Goal: Transaction & Acquisition: Purchase product/service

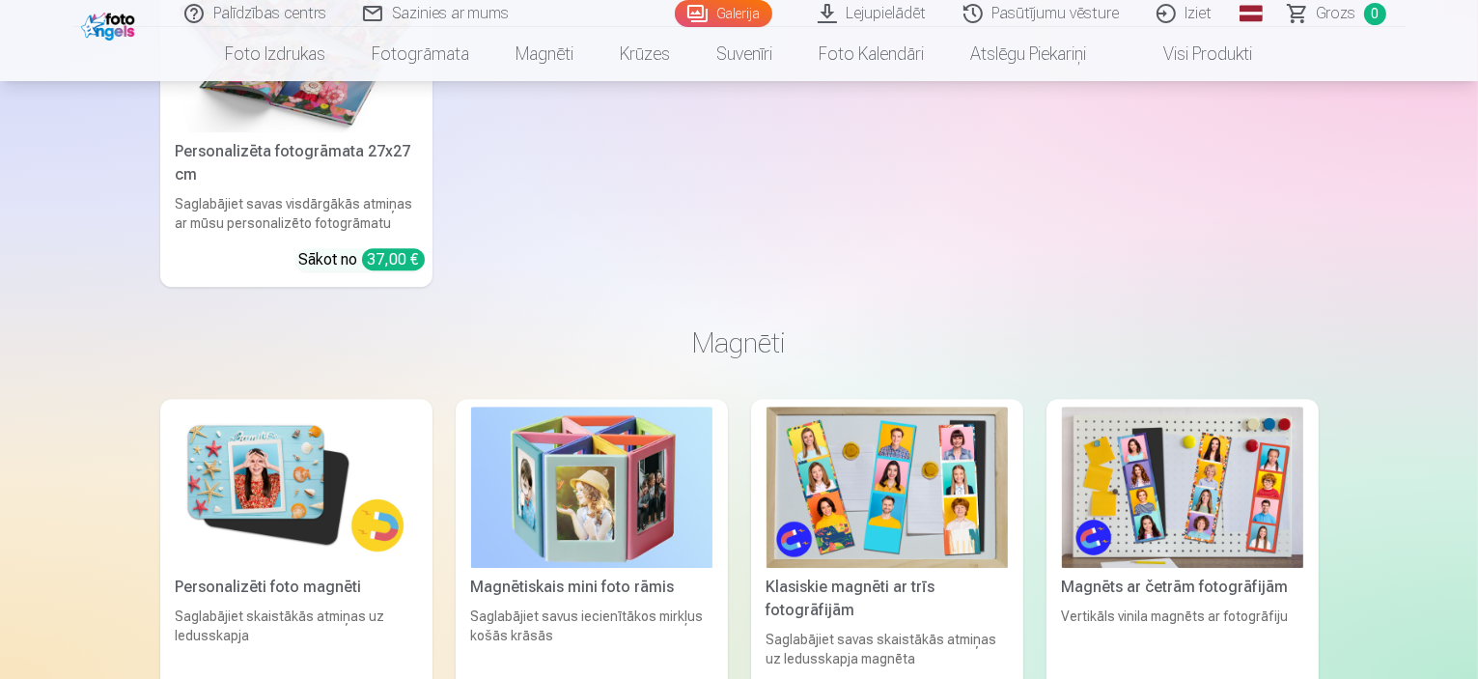
scroll to position [5408, 0]
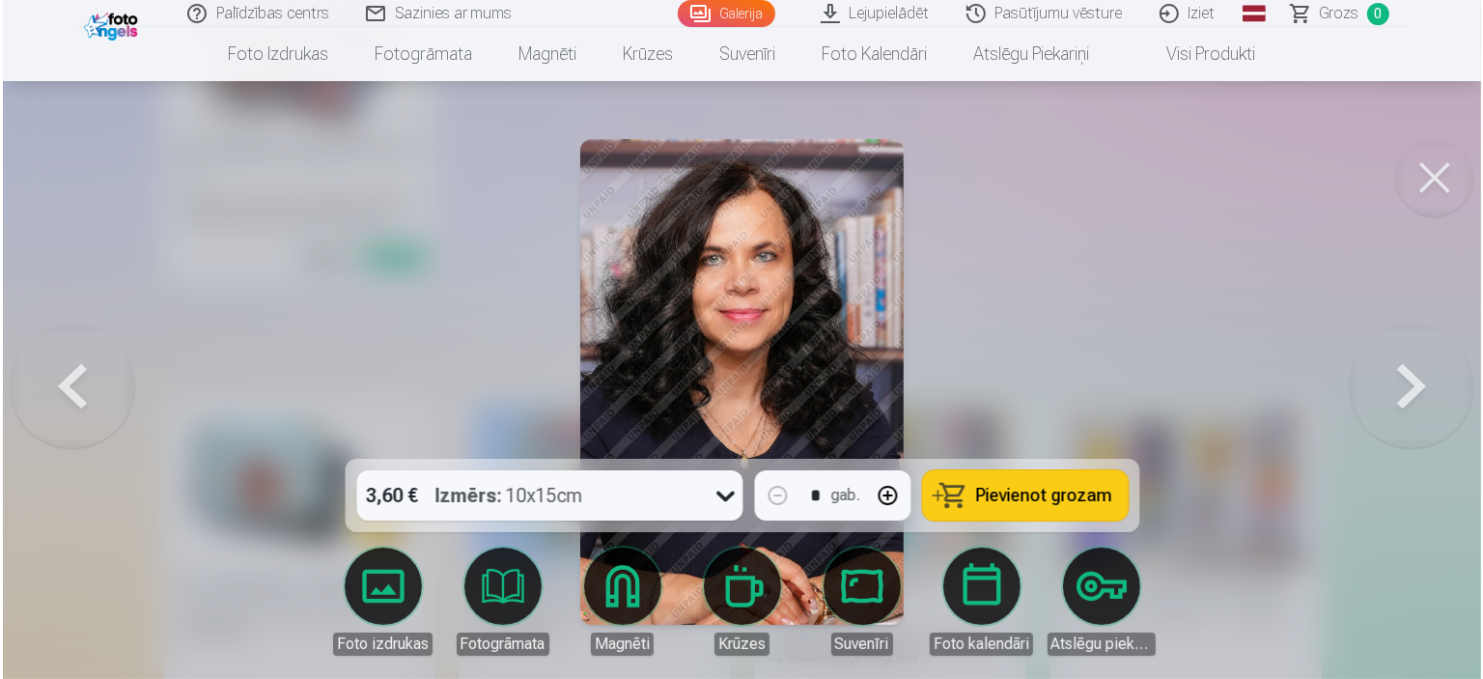
scroll to position [5425, 0]
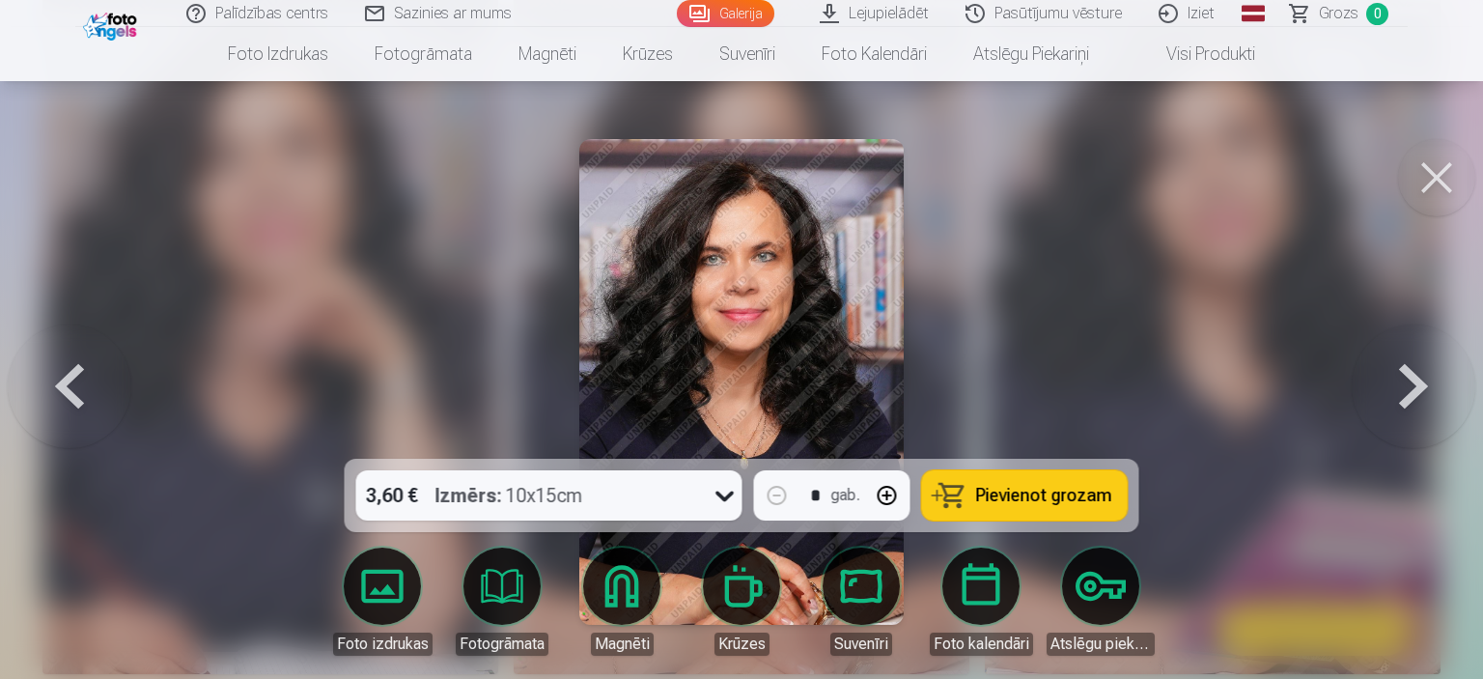
click at [718, 493] on icon at bounding box center [725, 495] width 31 height 31
click at [1163, 374] on div at bounding box center [741, 339] width 1483 height 679
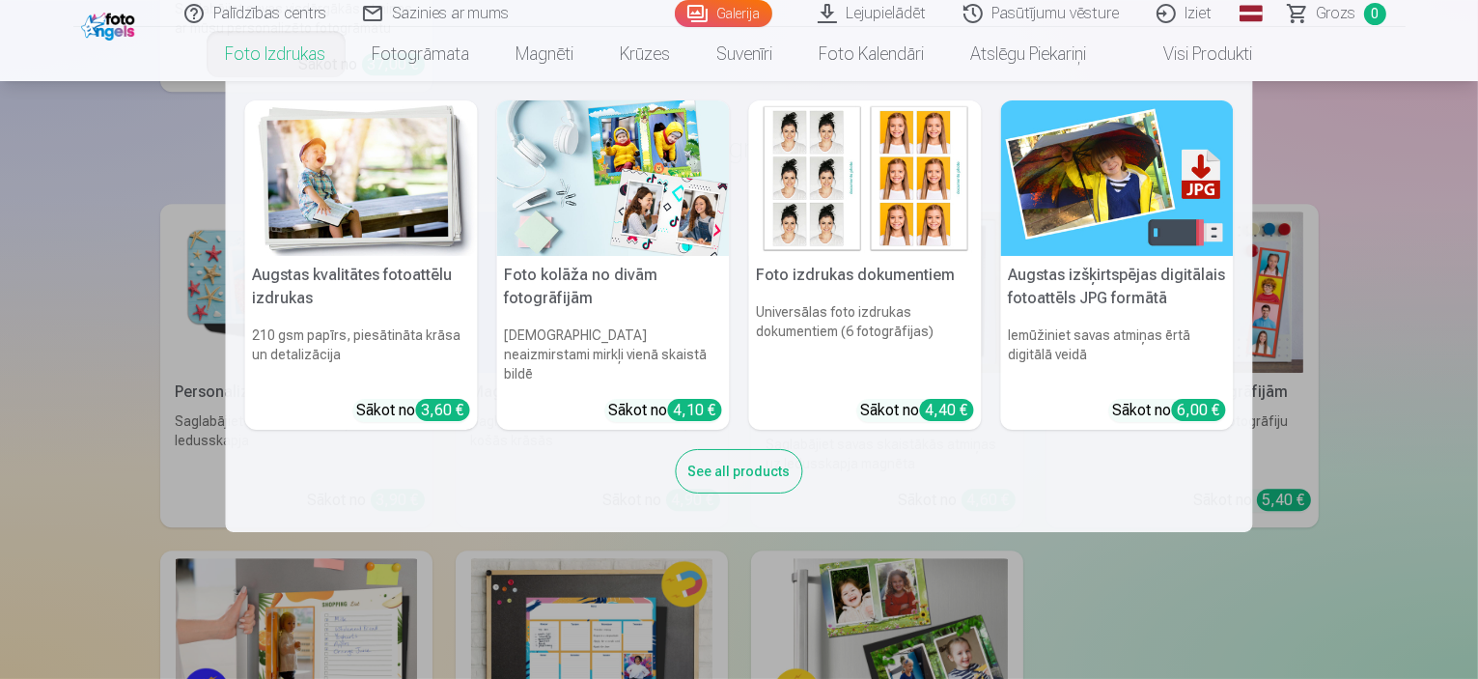
scroll to position [5504, 0]
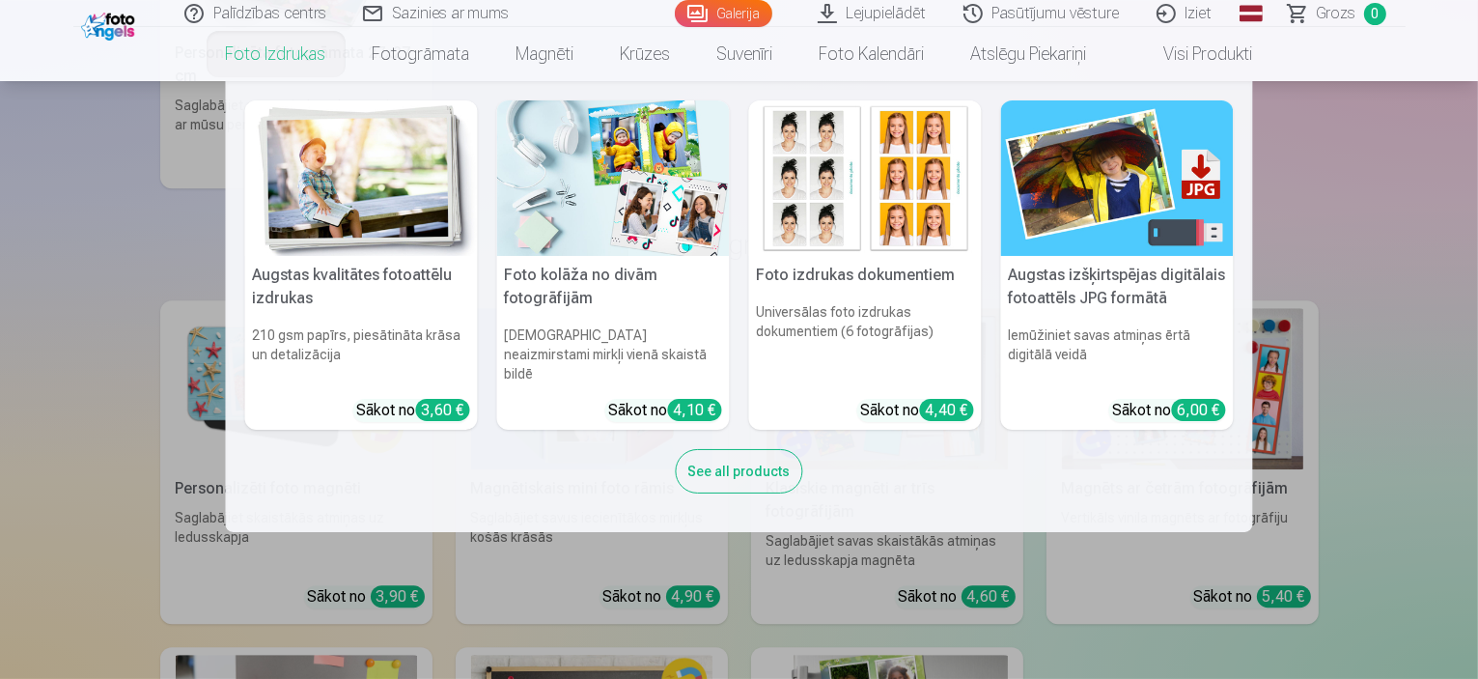
click at [730, 449] on div "See all products" at bounding box center [739, 471] width 127 height 44
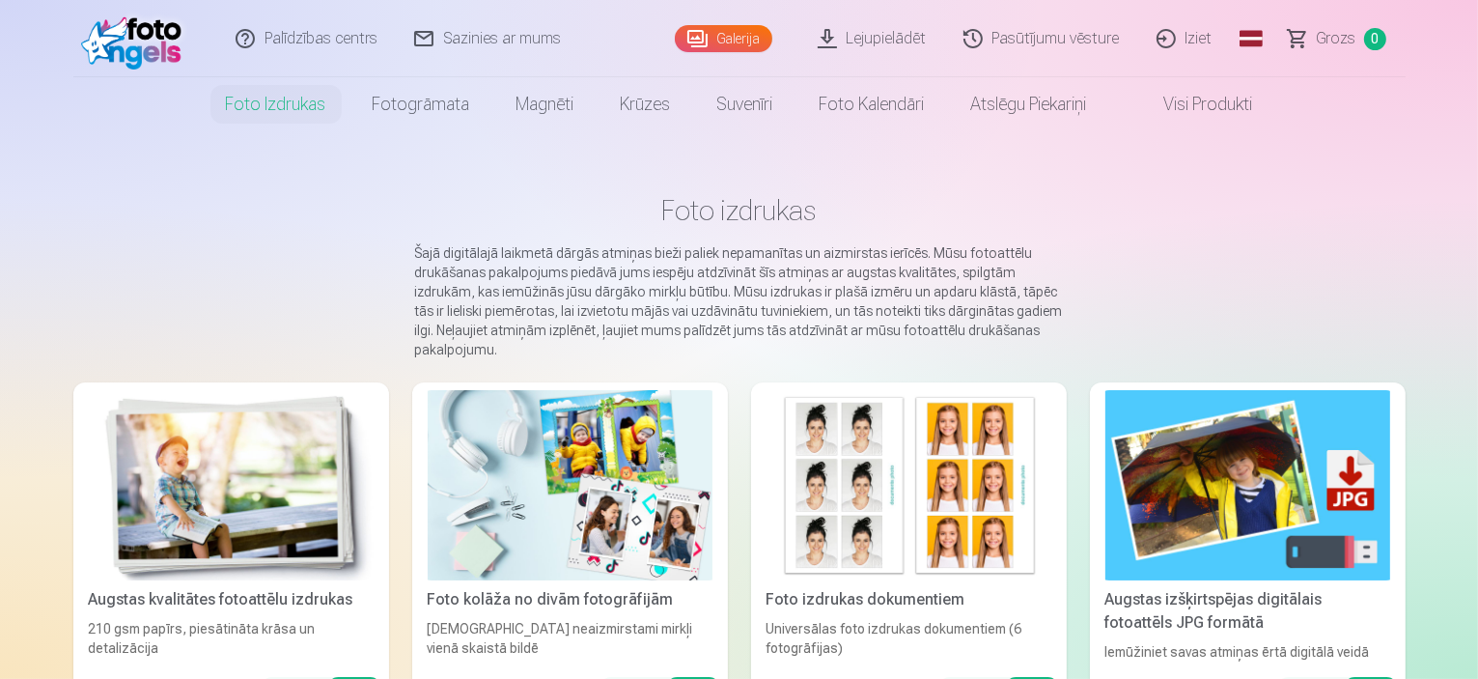
click at [608, 470] on img at bounding box center [570, 485] width 285 height 190
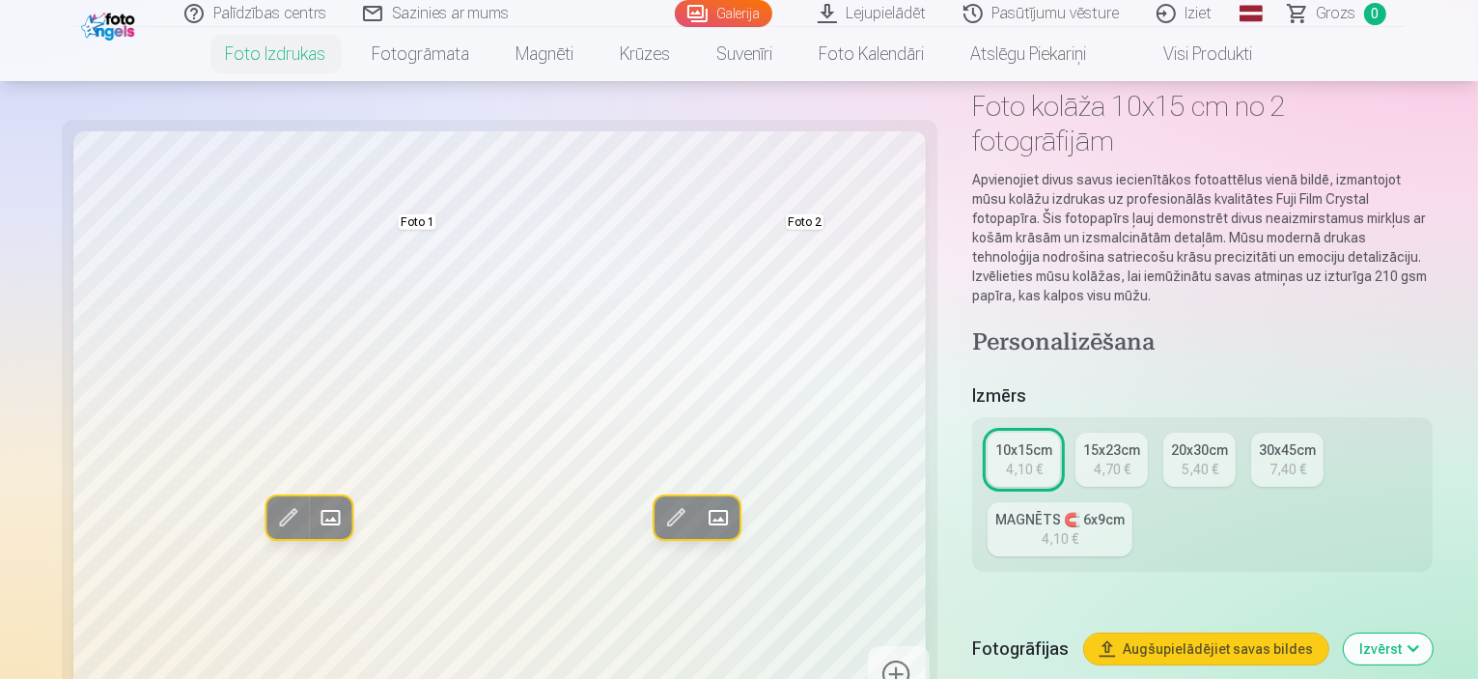
scroll to position [290, 0]
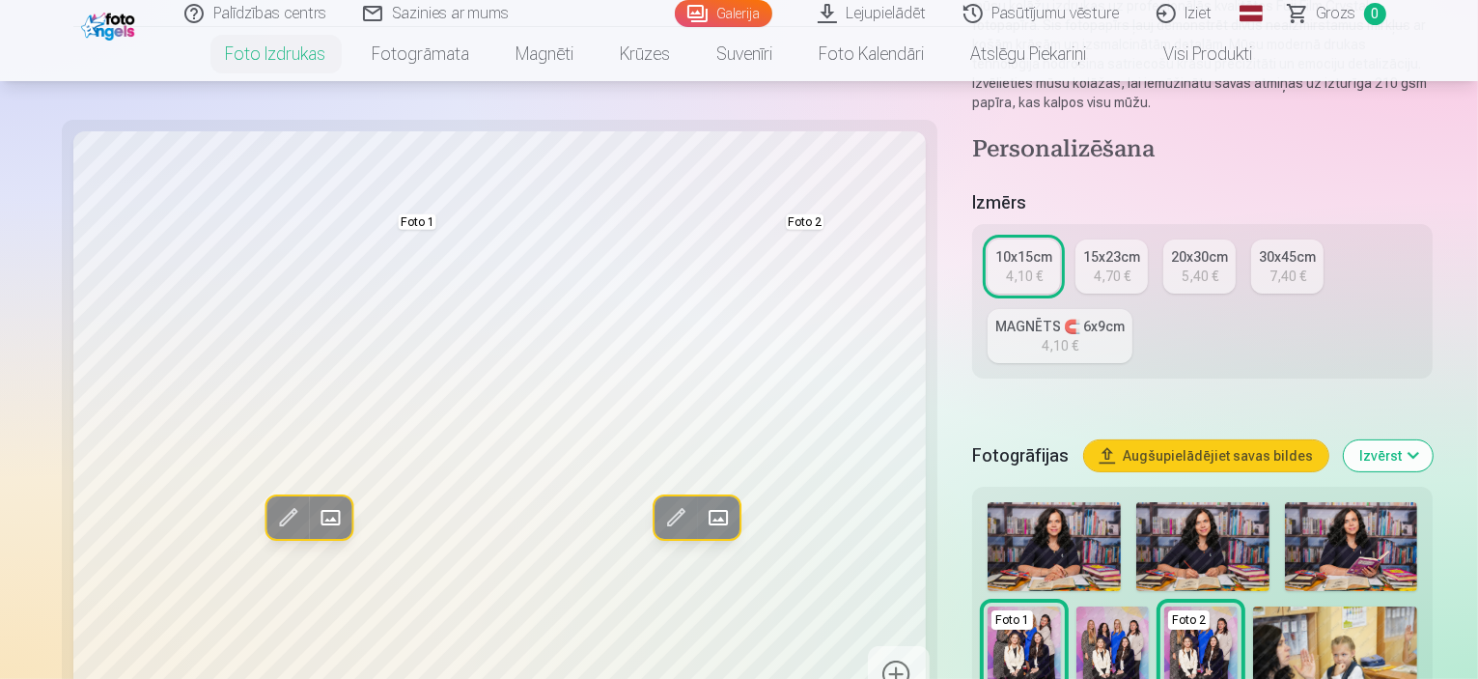
click at [1094, 267] on div "4,70 €" at bounding box center [1112, 276] width 37 height 19
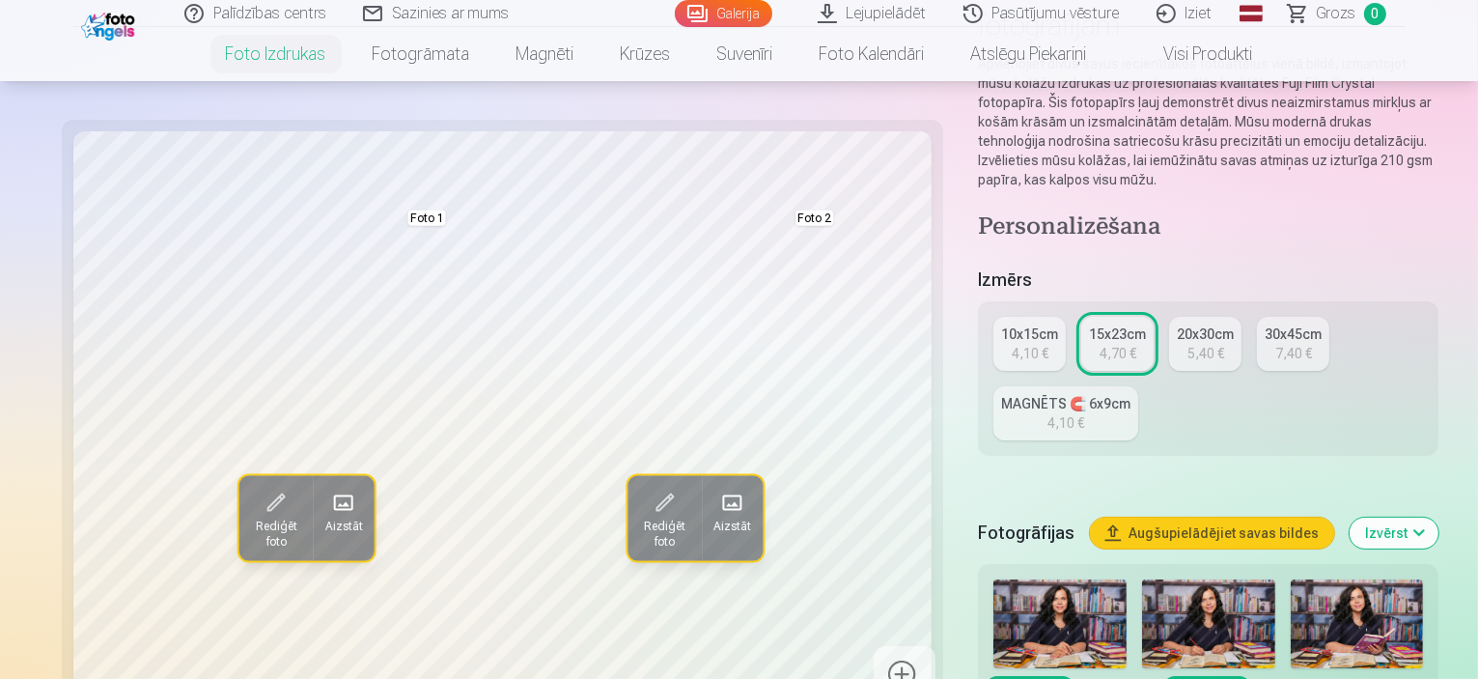
scroll to position [290, 0]
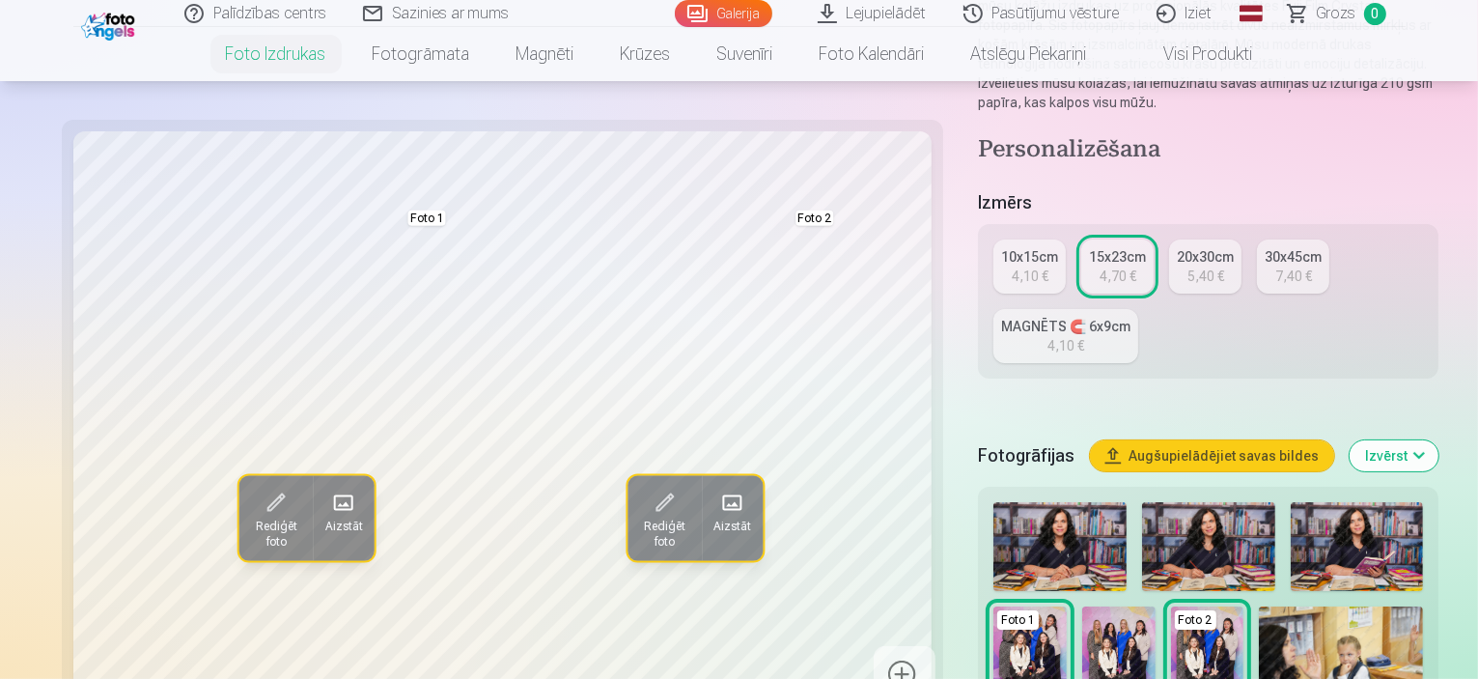
click at [1291, 502] on img at bounding box center [1357, 546] width 133 height 89
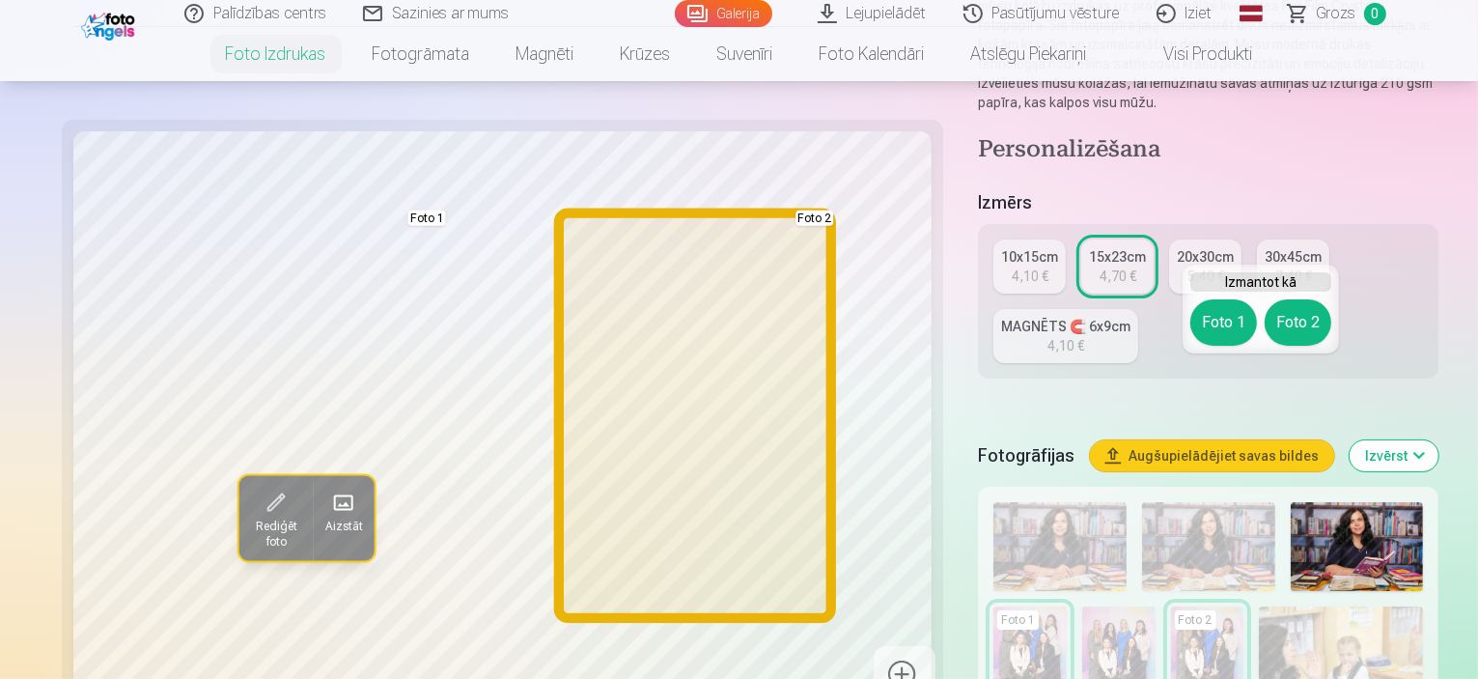
click at [1312, 327] on button "Foto 2" at bounding box center [1298, 322] width 67 height 46
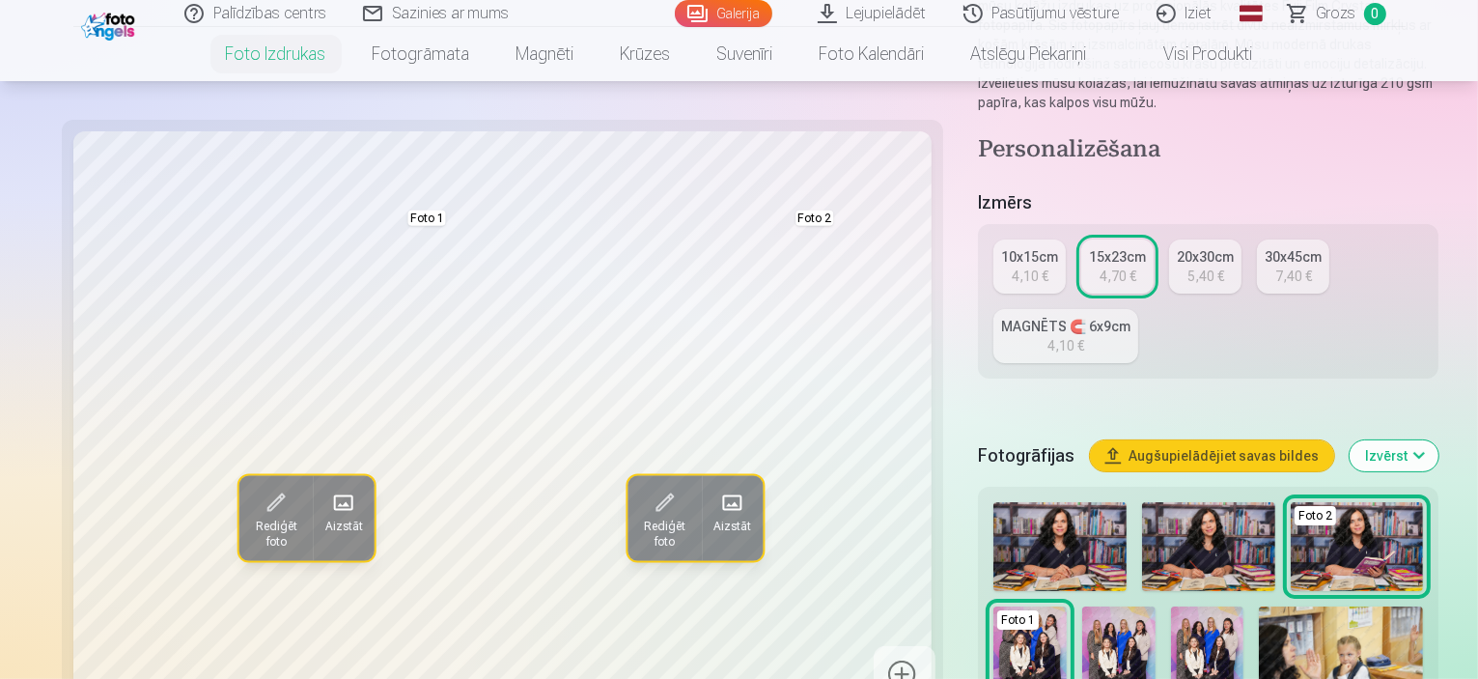
click at [1142, 502] on img at bounding box center [1208, 546] width 133 height 89
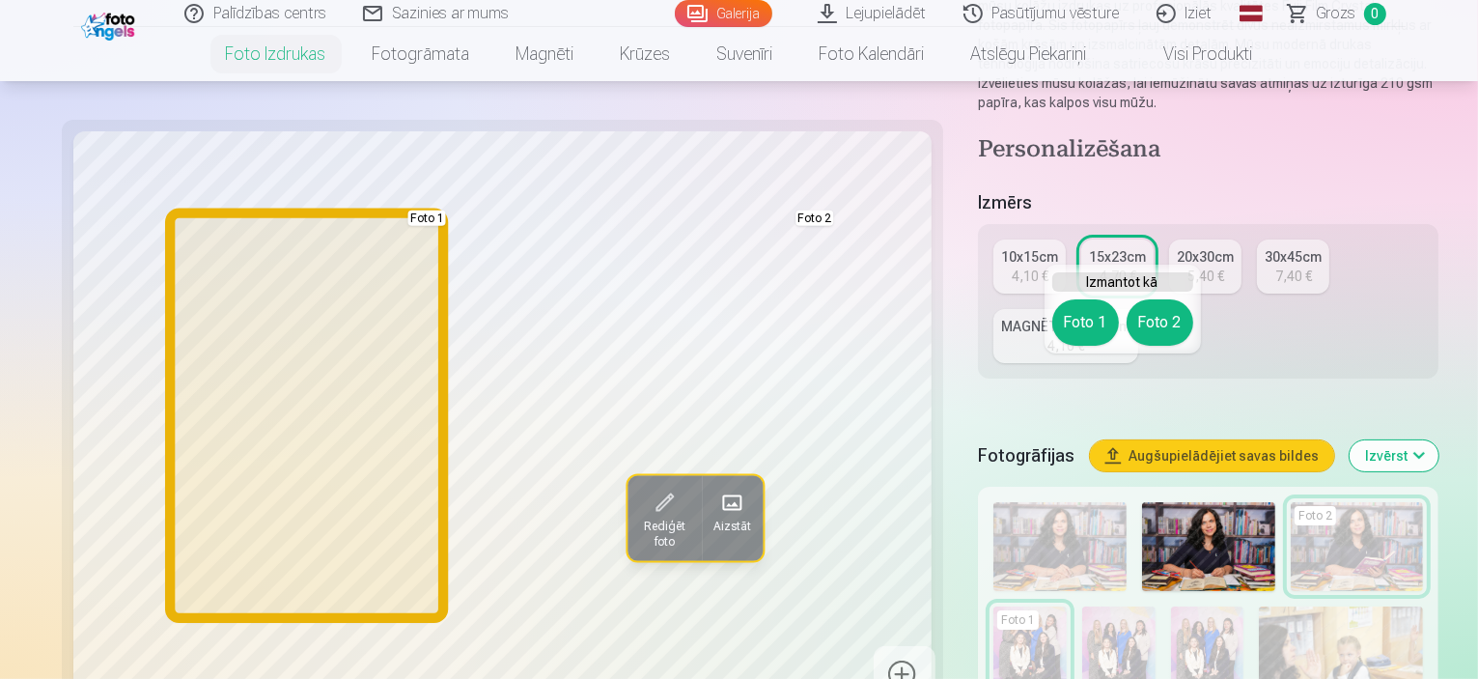
click at [1093, 324] on button "Foto 1" at bounding box center [1086, 322] width 67 height 46
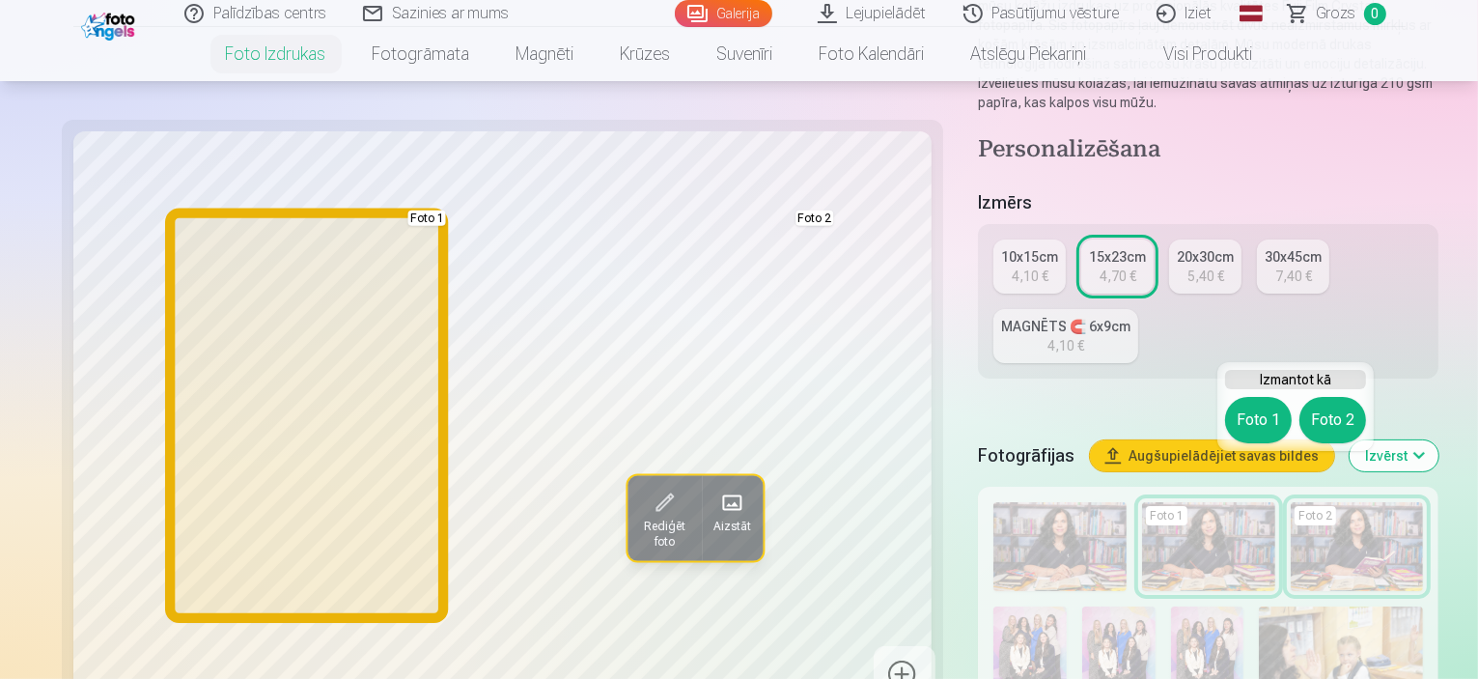
click at [1257, 418] on button "Foto 1" at bounding box center [1258, 420] width 67 height 46
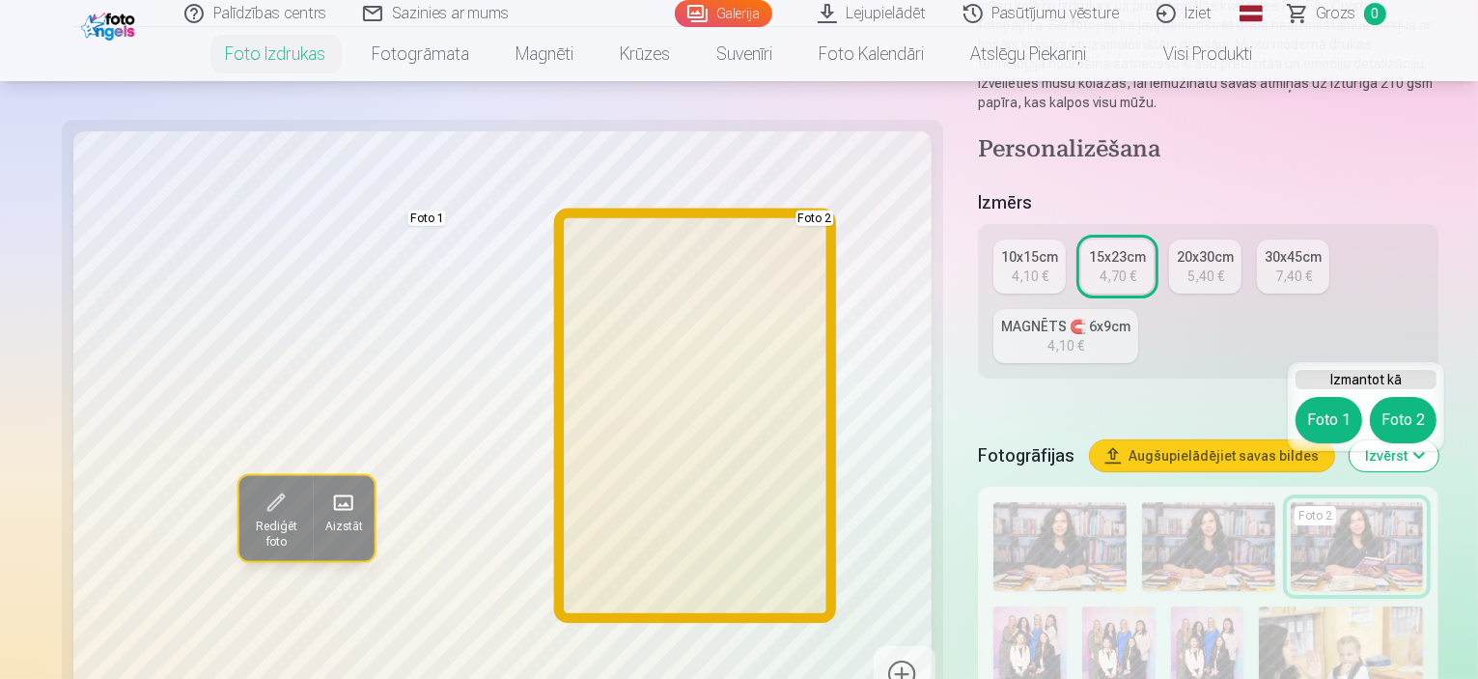
click at [1399, 401] on button "Foto 2" at bounding box center [1403, 420] width 67 height 46
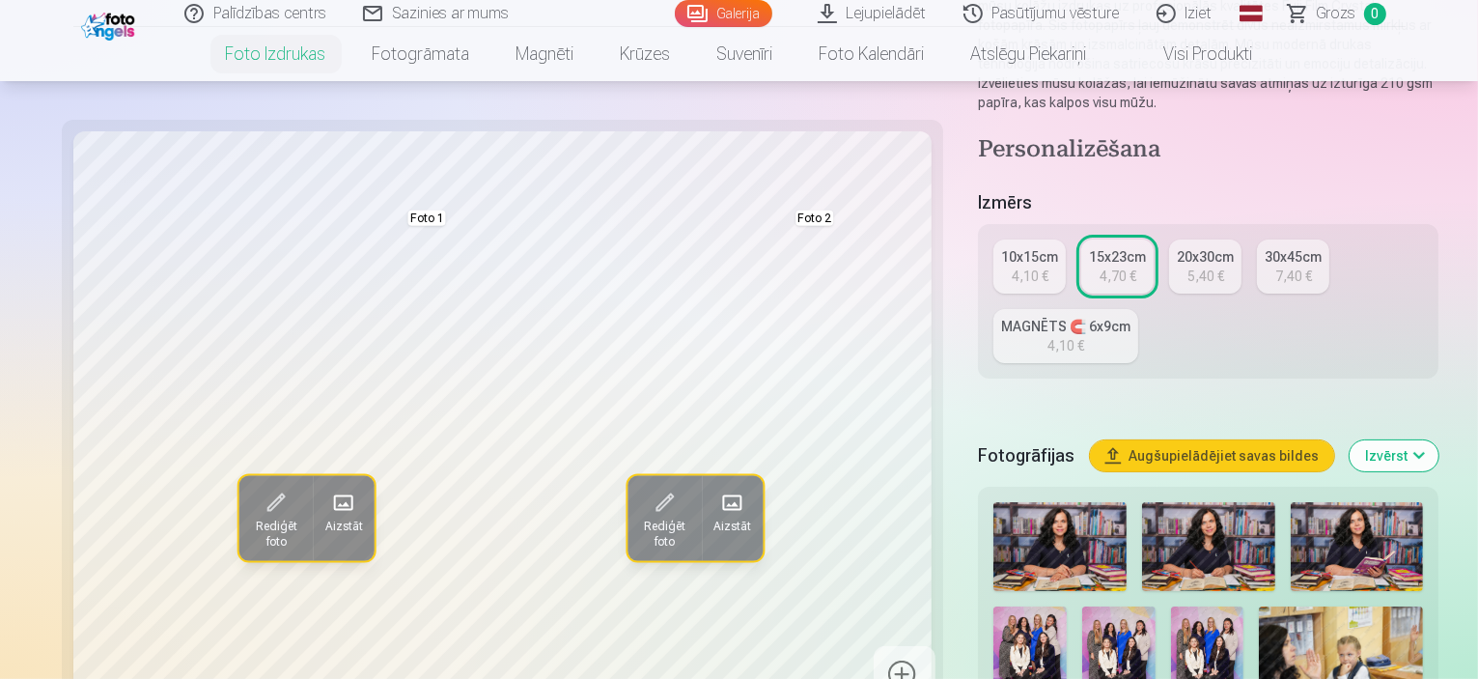
click at [1291, 502] on img at bounding box center [1357, 546] width 133 height 89
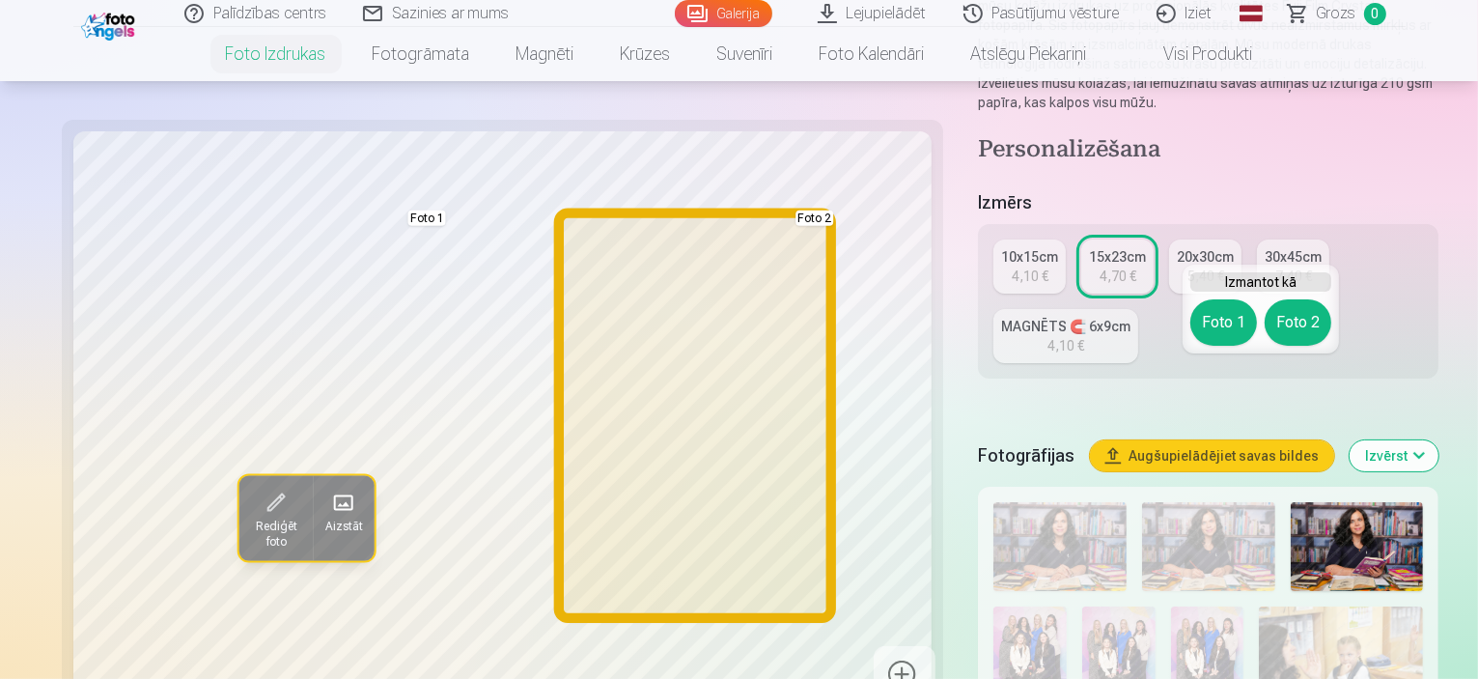
click at [1284, 320] on button "Foto 2" at bounding box center [1298, 322] width 67 height 46
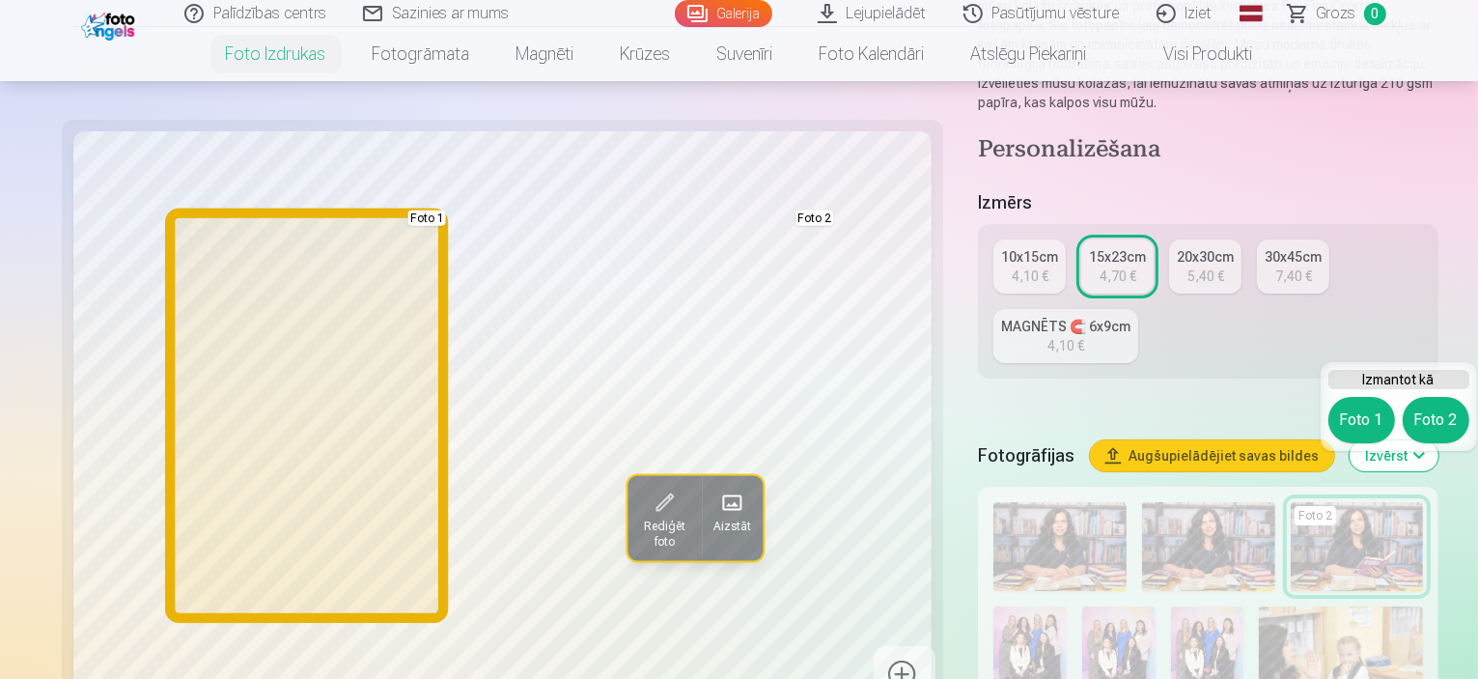
click at [1351, 416] on button "Foto 1" at bounding box center [1362, 420] width 67 height 46
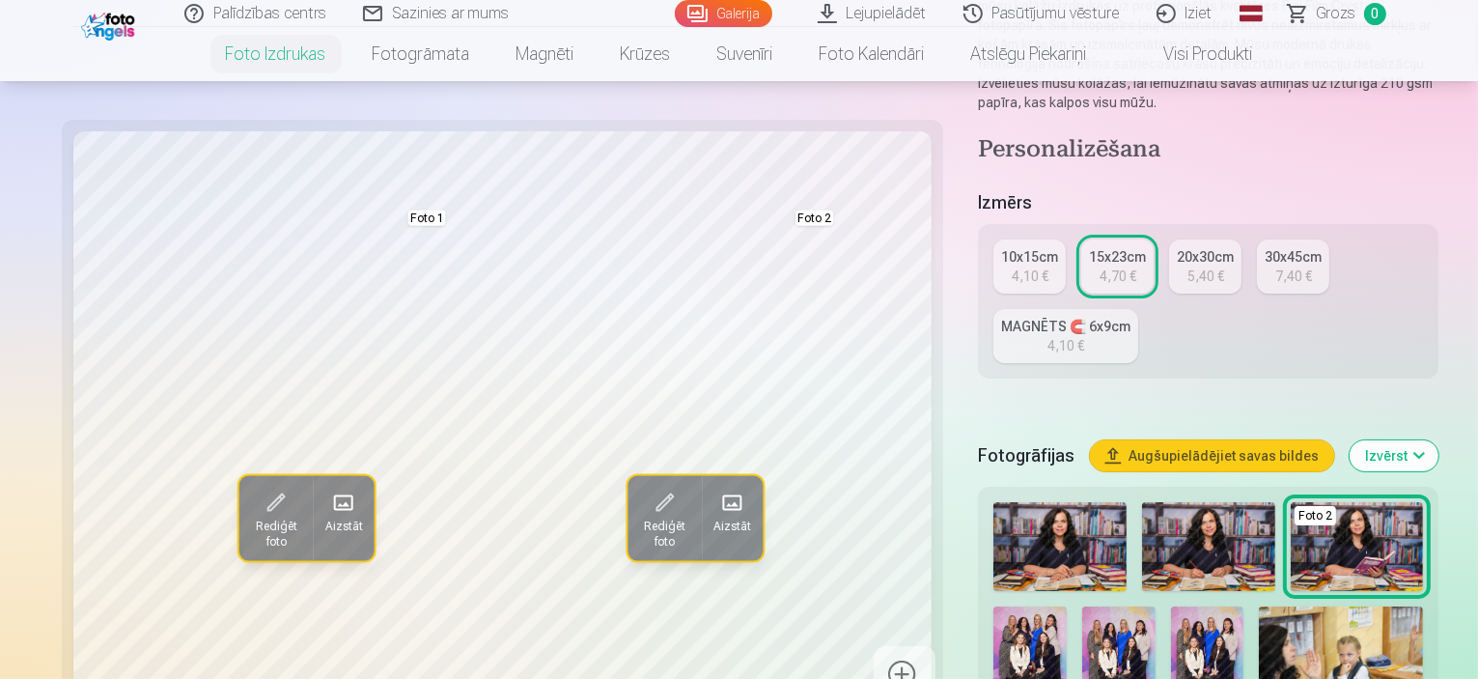
click at [994, 502] on img at bounding box center [1060, 546] width 133 height 89
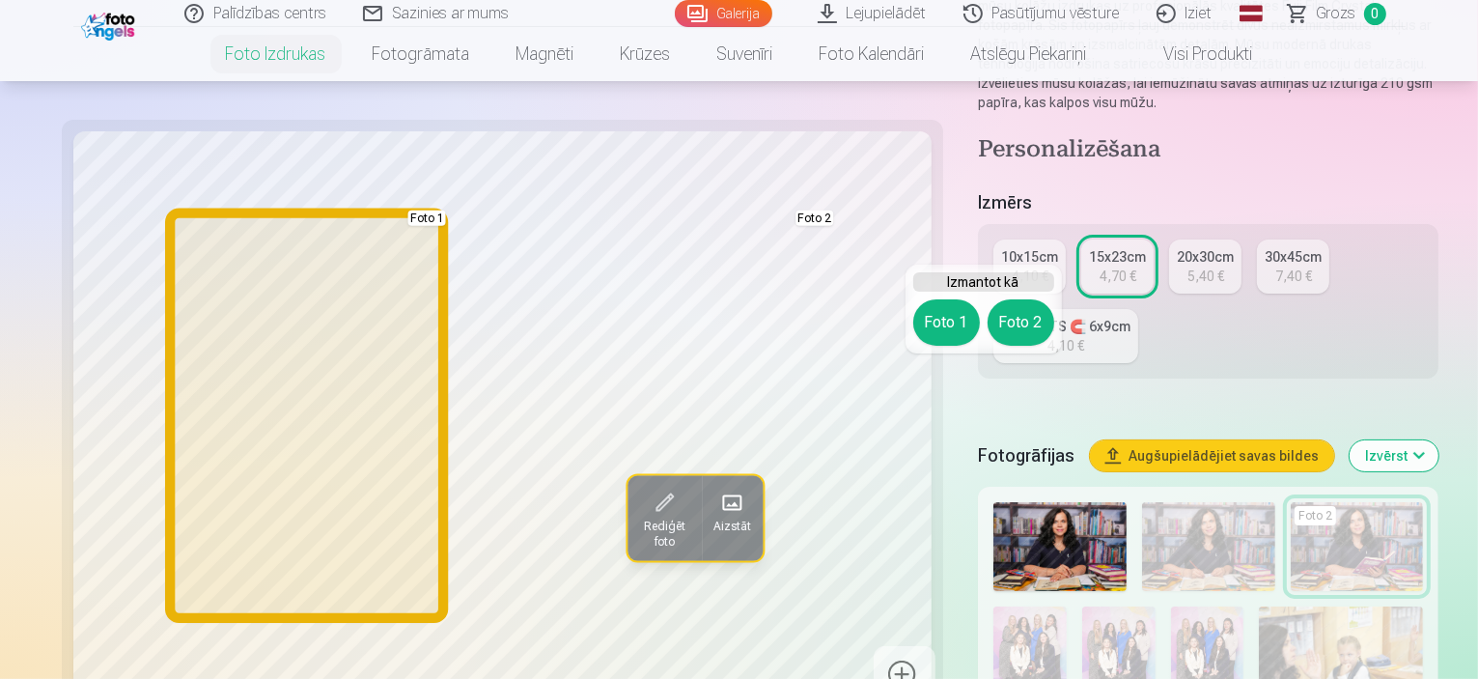
click at [927, 328] on button "Foto 1" at bounding box center [947, 322] width 67 height 46
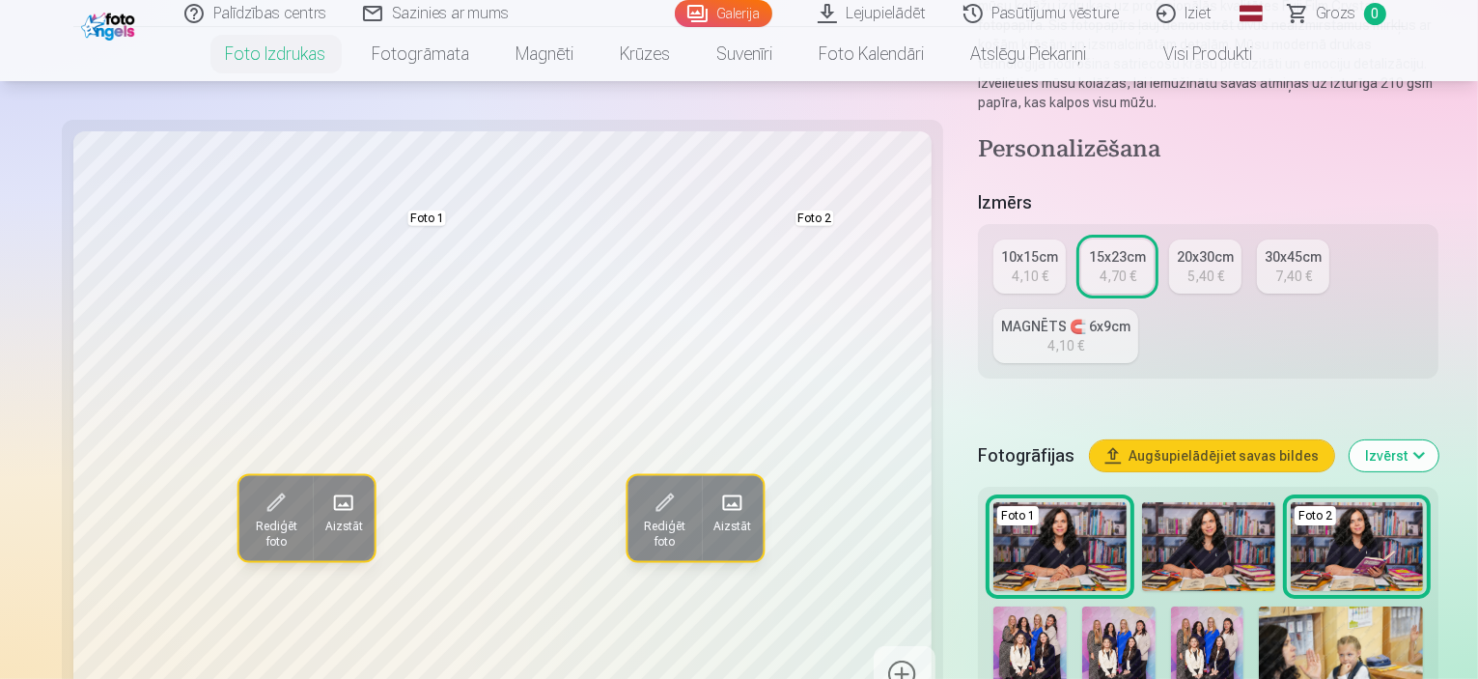
click at [1142, 502] on img at bounding box center [1208, 546] width 133 height 89
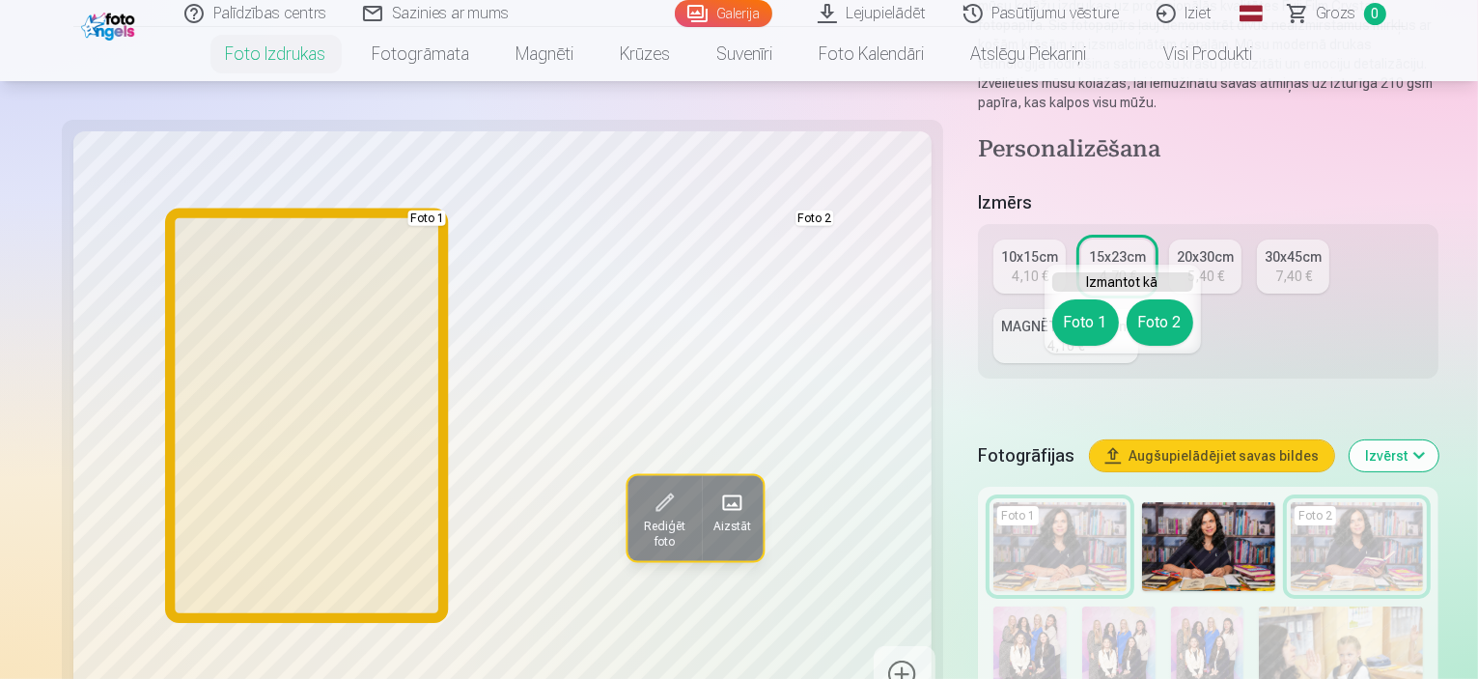
click at [1082, 317] on button "Foto 1" at bounding box center [1086, 322] width 67 height 46
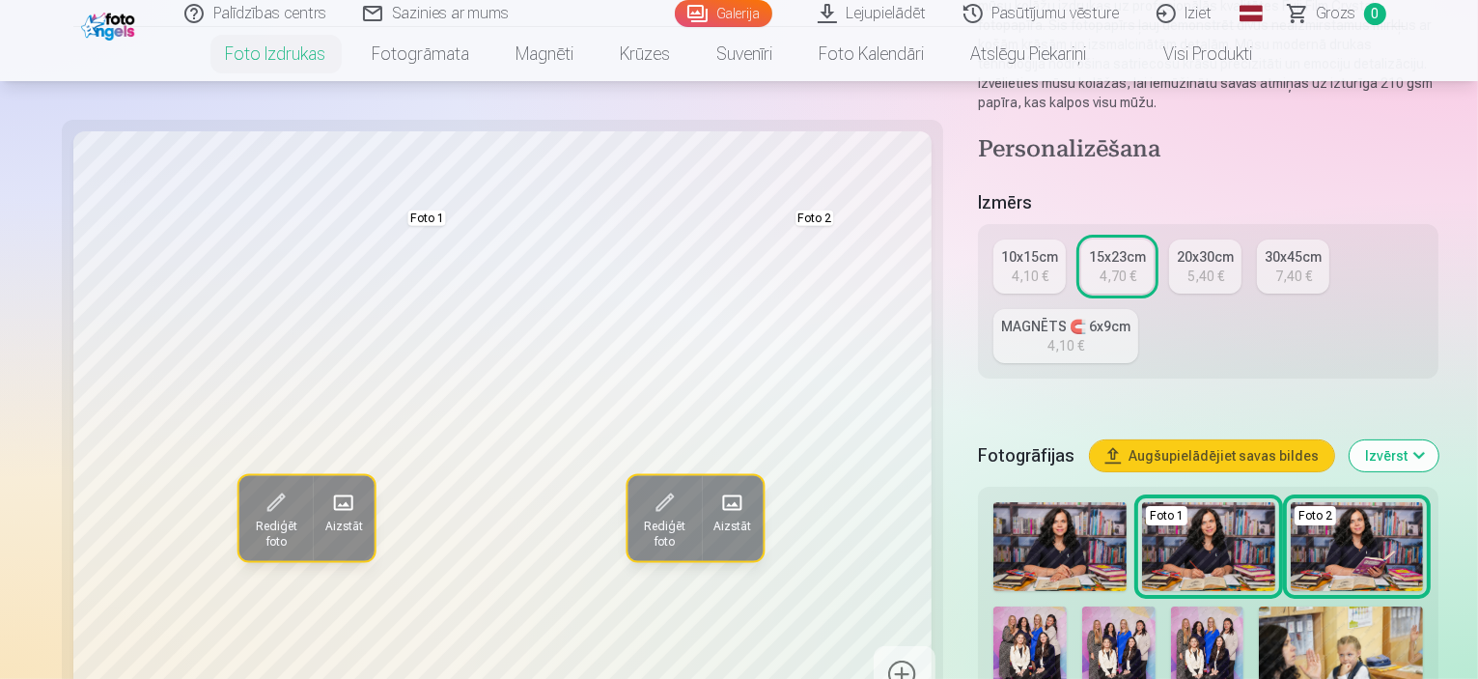
click at [998, 502] on img at bounding box center [1060, 546] width 133 height 89
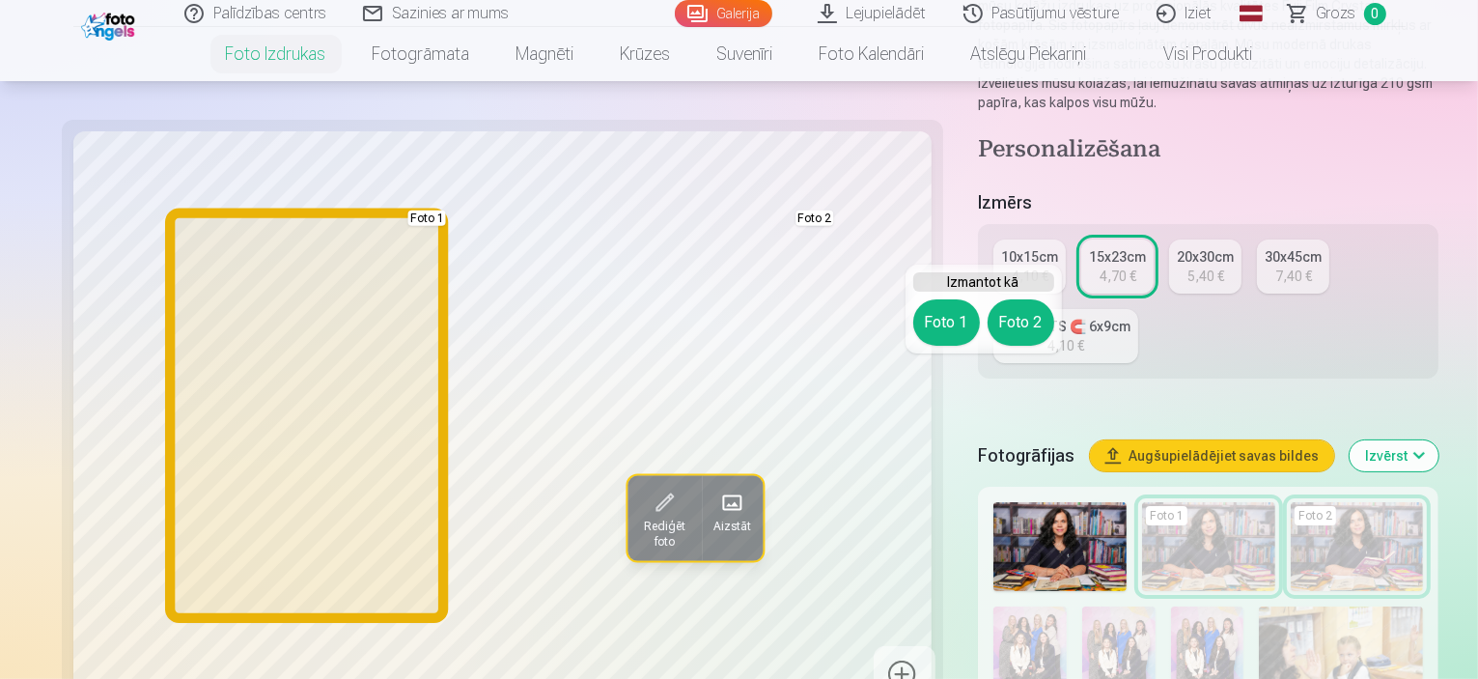
click at [943, 321] on button "Foto 1" at bounding box center [947, 322] width 67 height 46
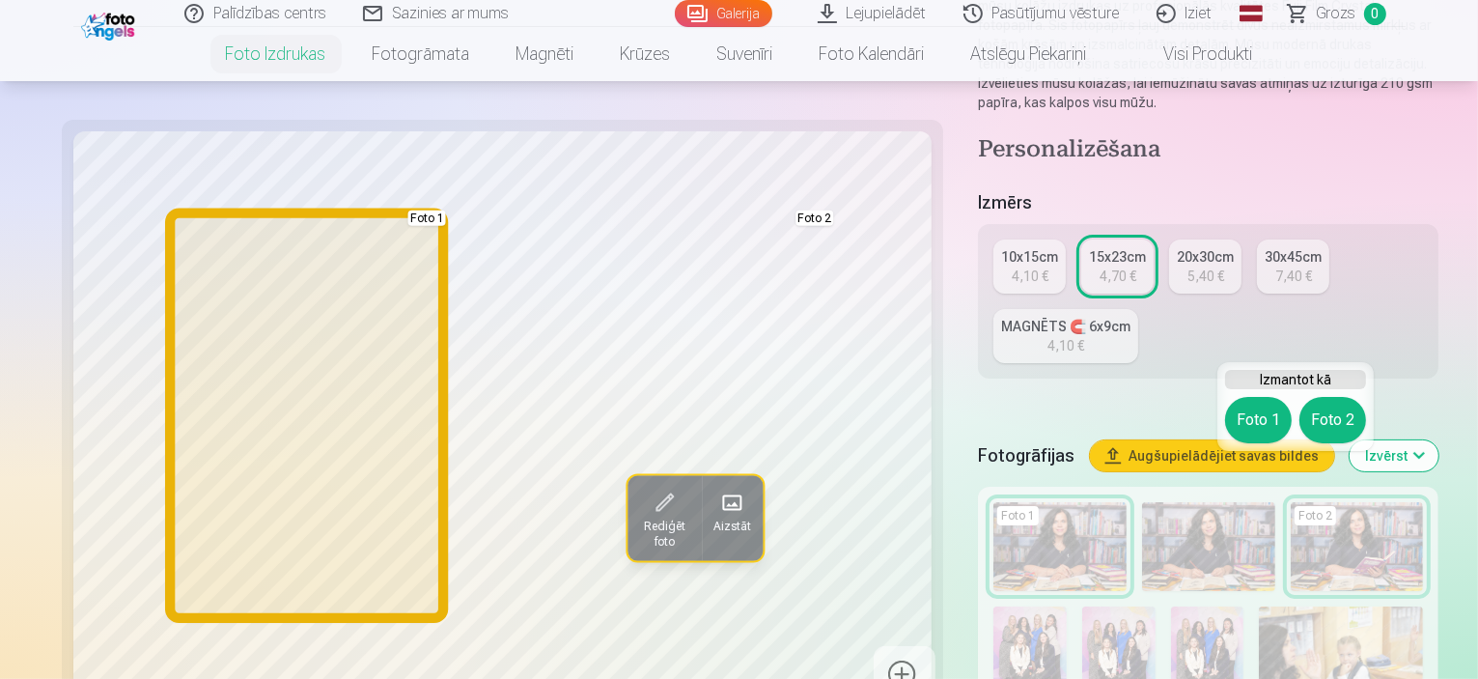
click at [1267, 426] on button "Foto 1" at bounding box center [1258, 420] width 67 height 46
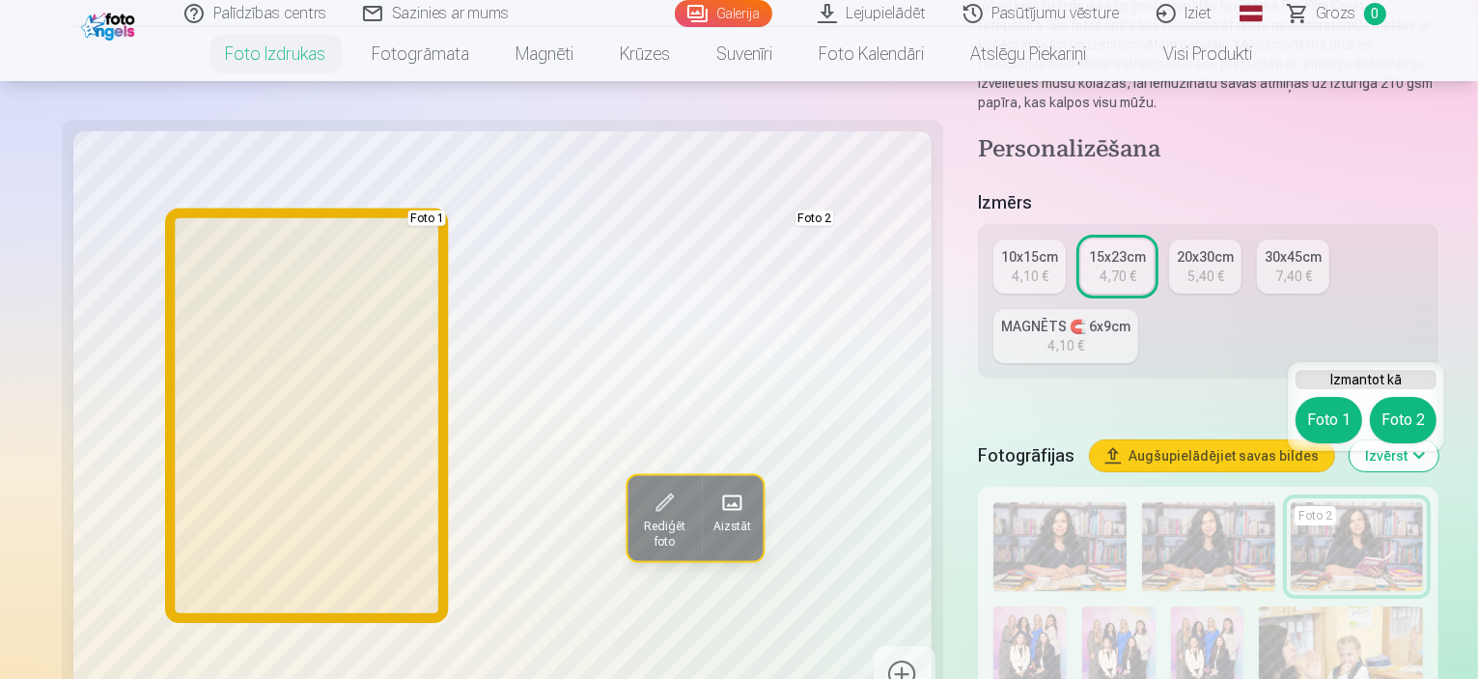
click at [1312, 412] on button "Foto 1" at bounding box center [1329, 420] width 67 height 46
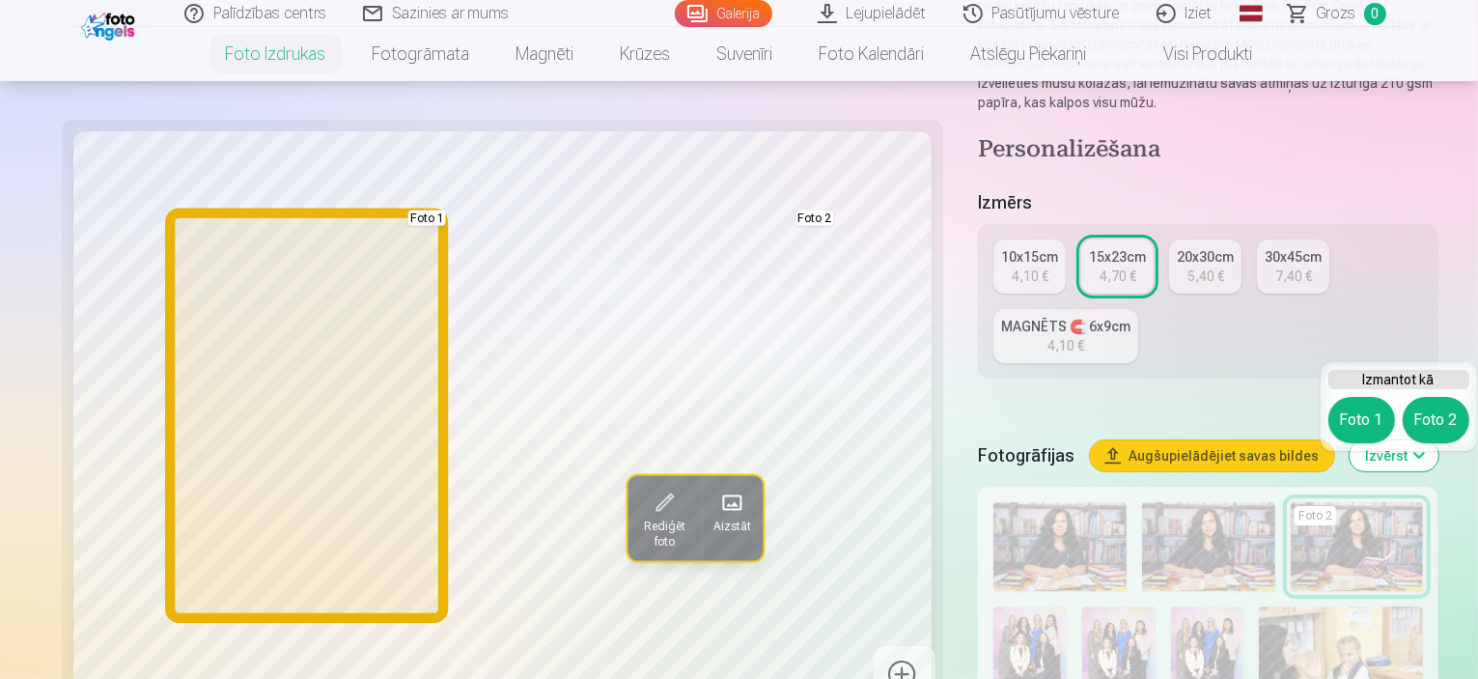
click at [1356, 412] on button "Foto 1" at bounding box center [1362, 420] width 67 height 46
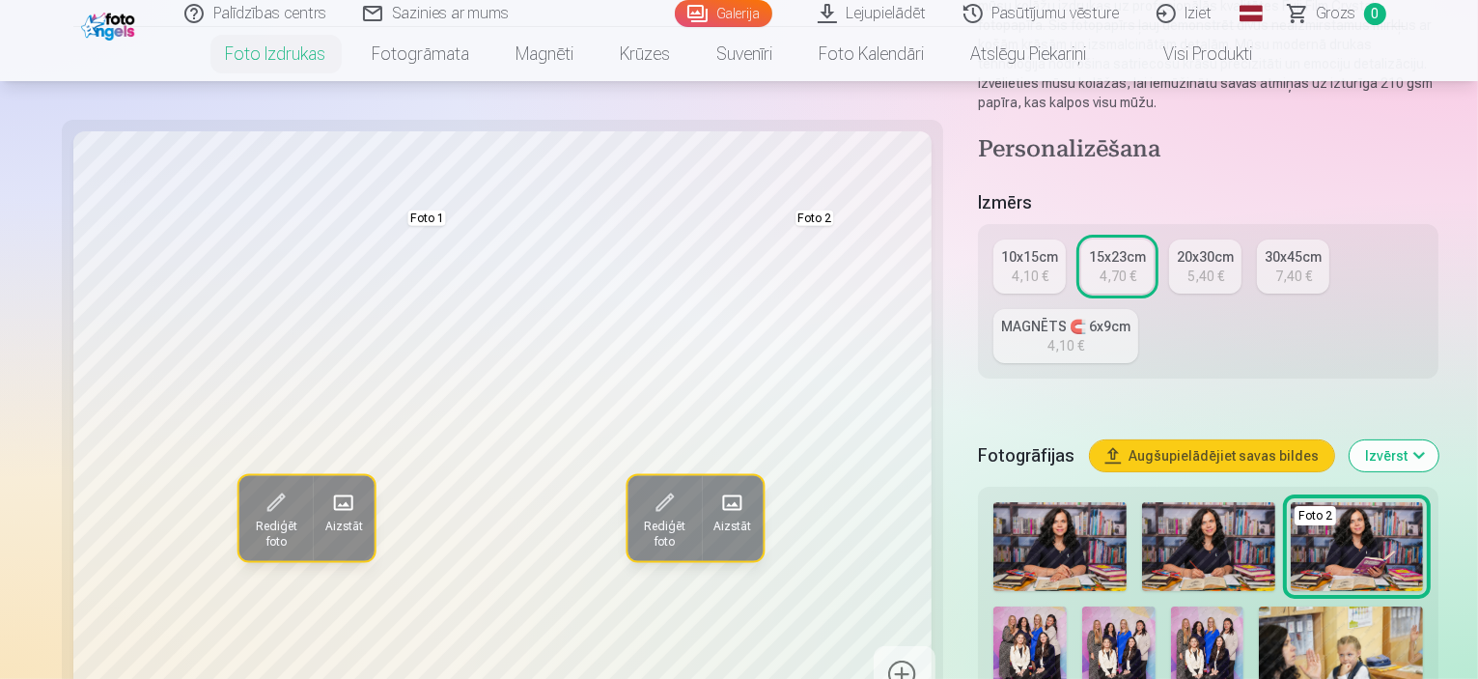
click at [1142, 502] on img at bounding box center [1208, 546] width 133 height 89
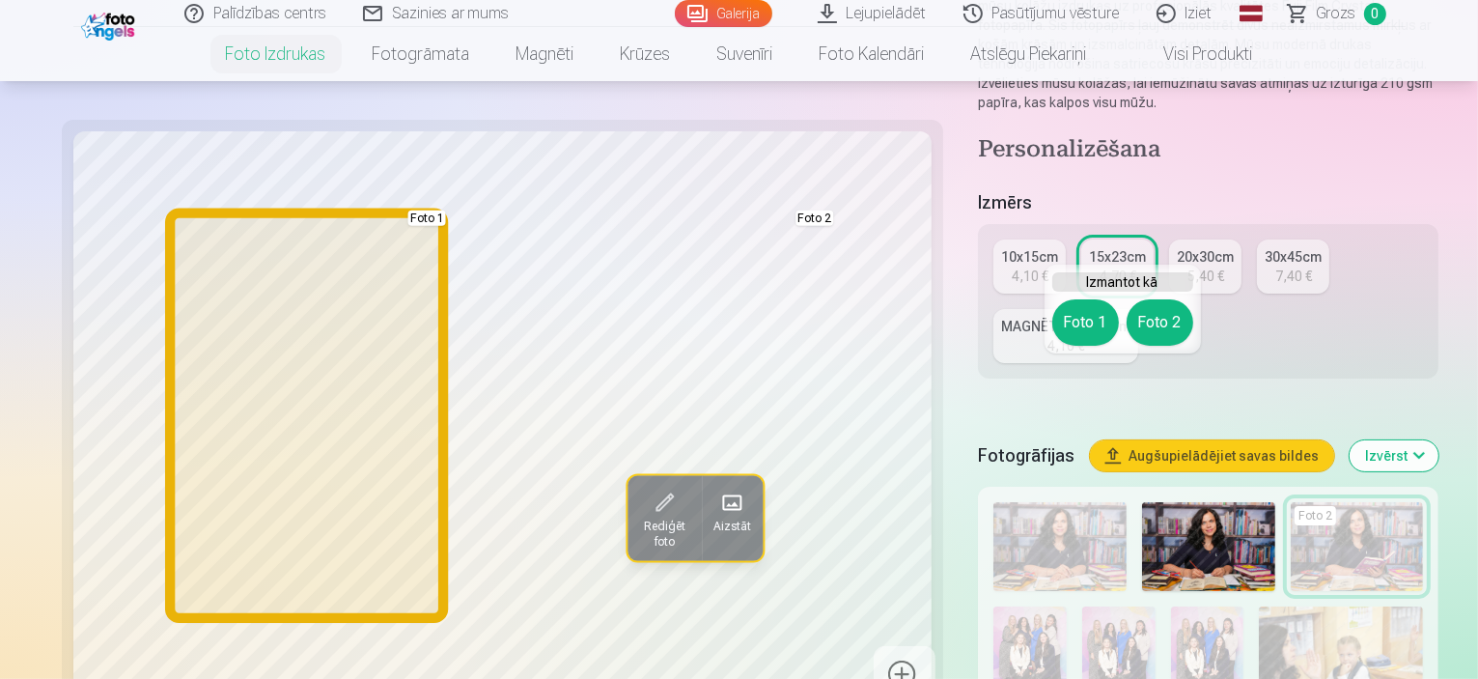
click at [1065, 320] on button "Foto 1" at bounding box center [1086, 322] width 67 height 46
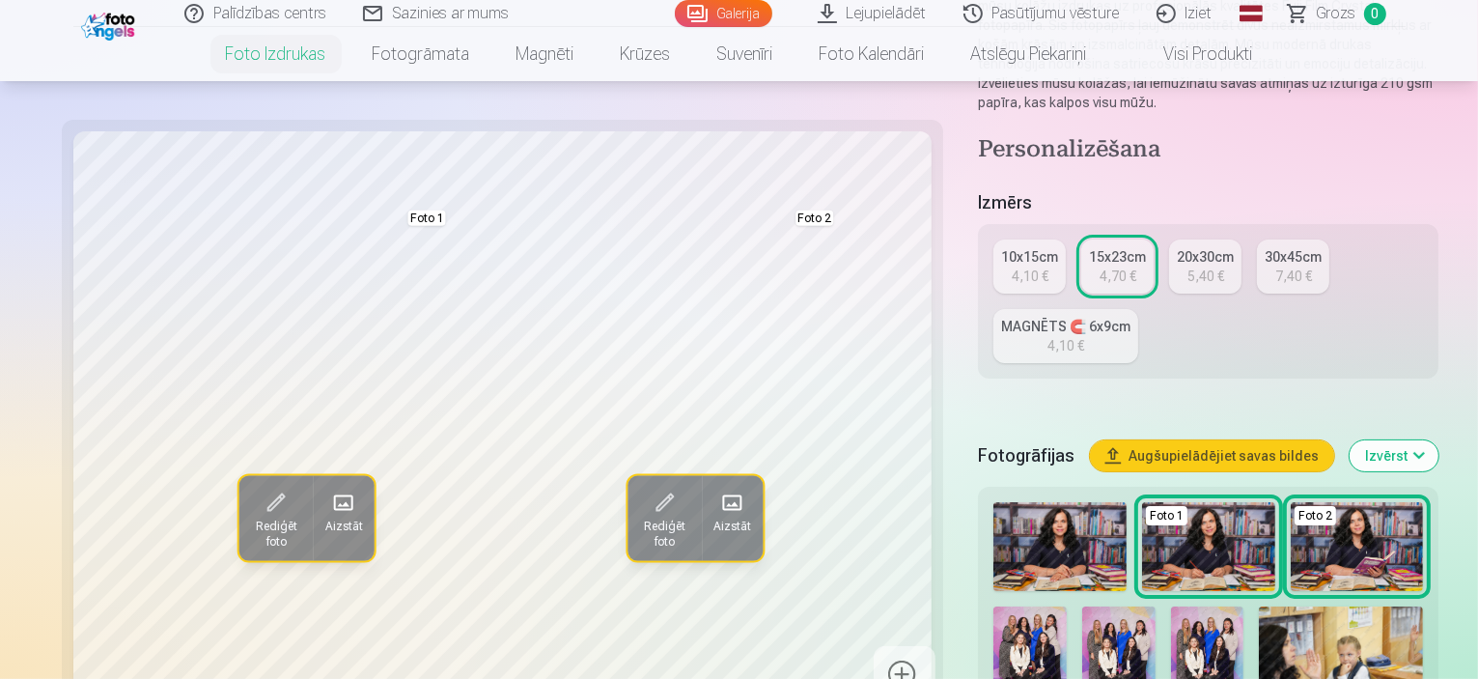
click at [1012, 267] on div "4,10 €" at bounding box center [1030, 276] width 37 height 19
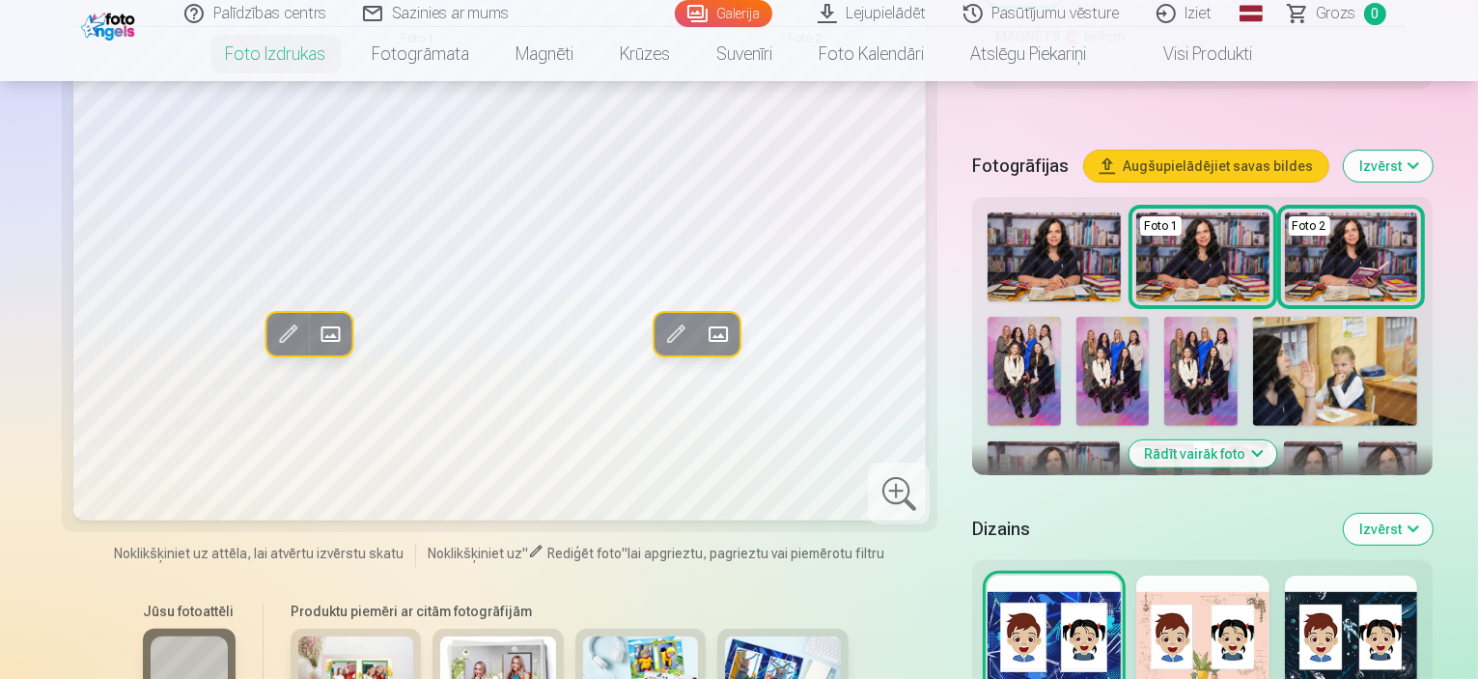
scroll to position [290, 0]
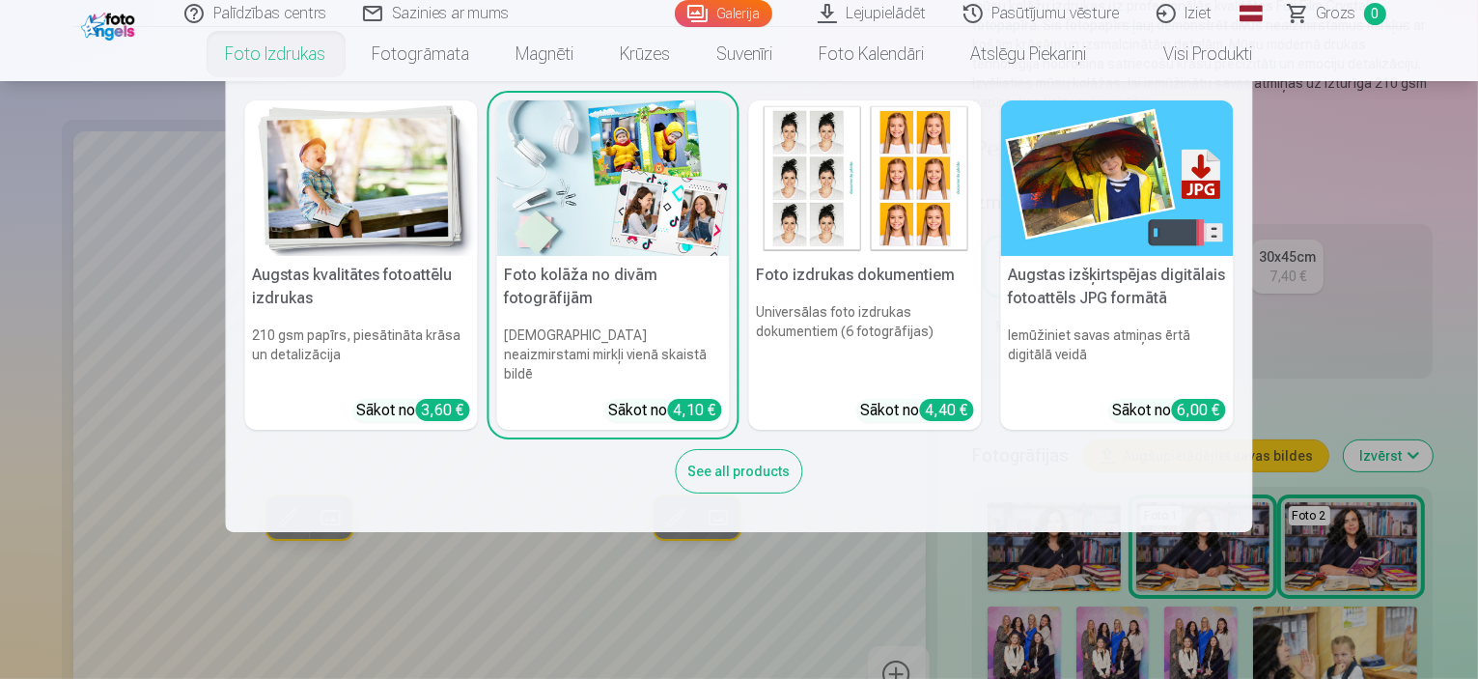
click at [296, 54] on link "Foto izdrukas" at bounding box center [276, 54] width 147 height 54
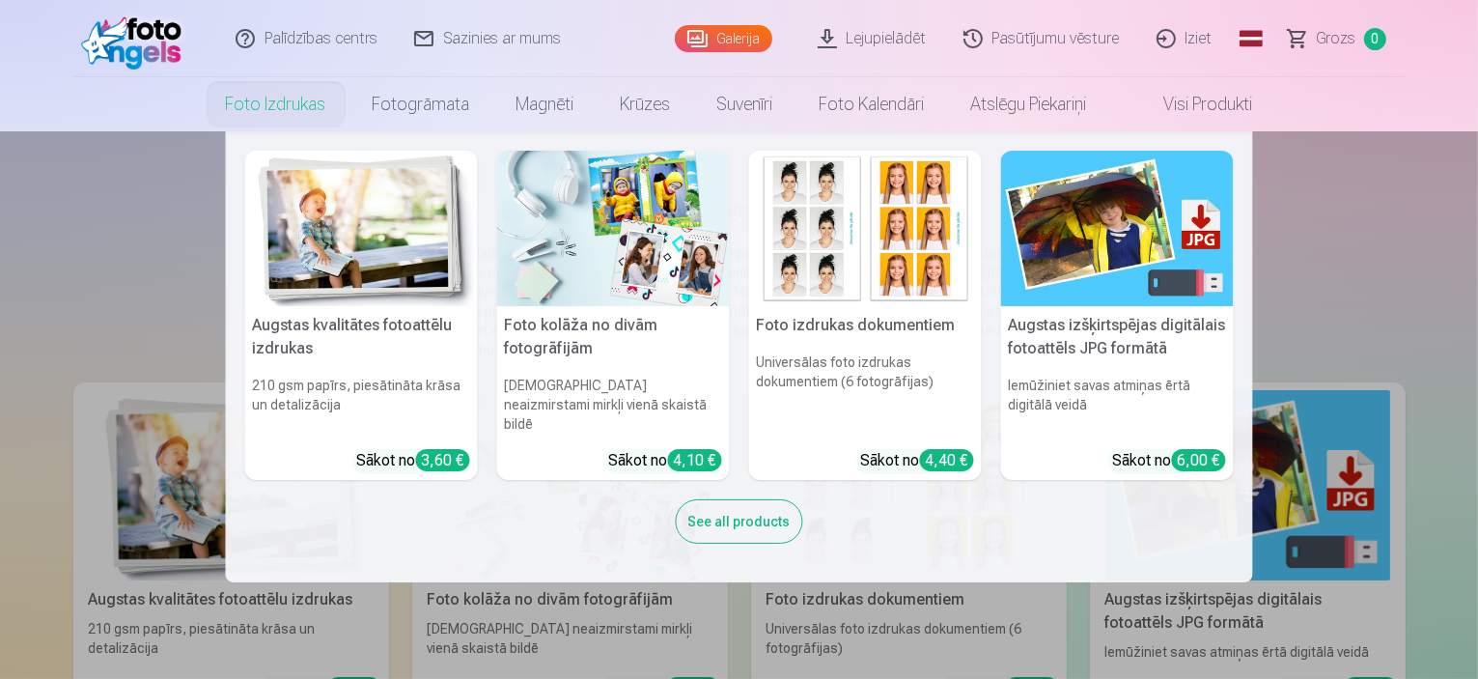
click at [826, 214] on img at bounding box center [865, 228] width 233 height 155
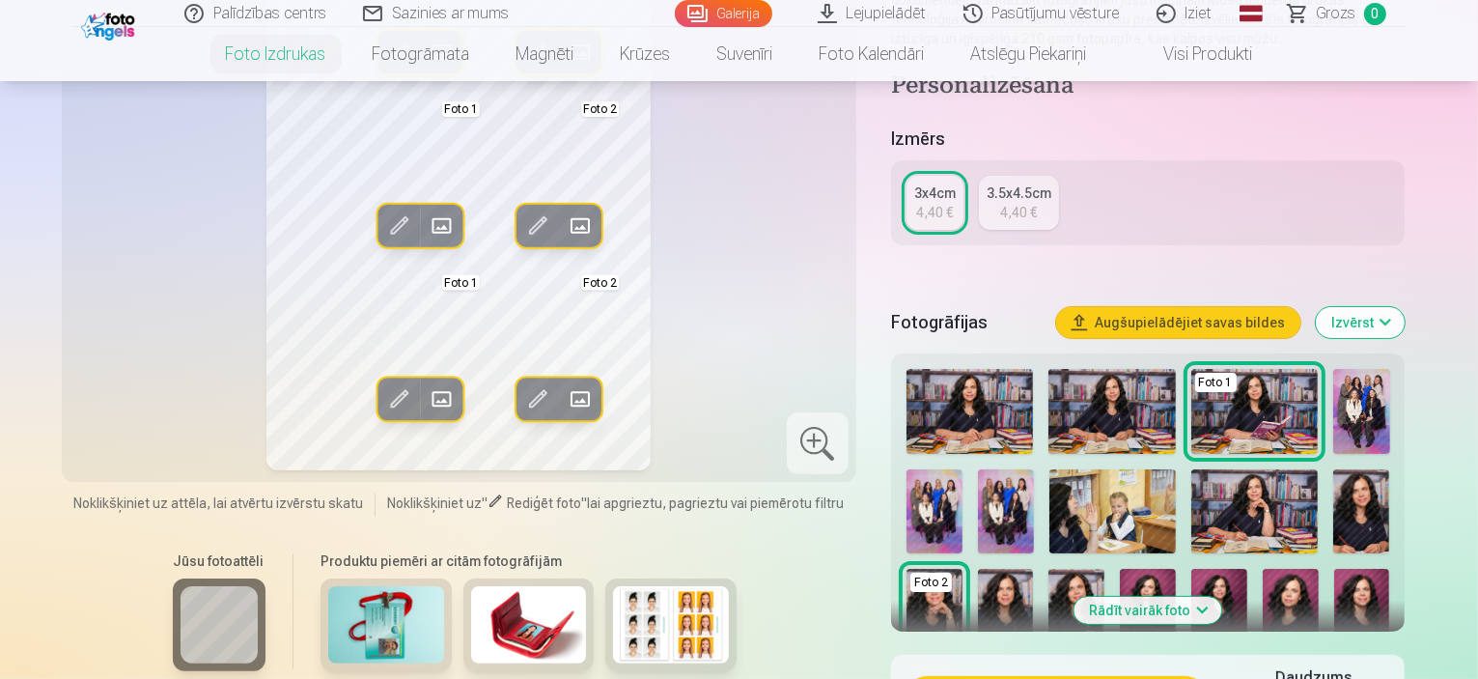
scroll to position [386, 0]
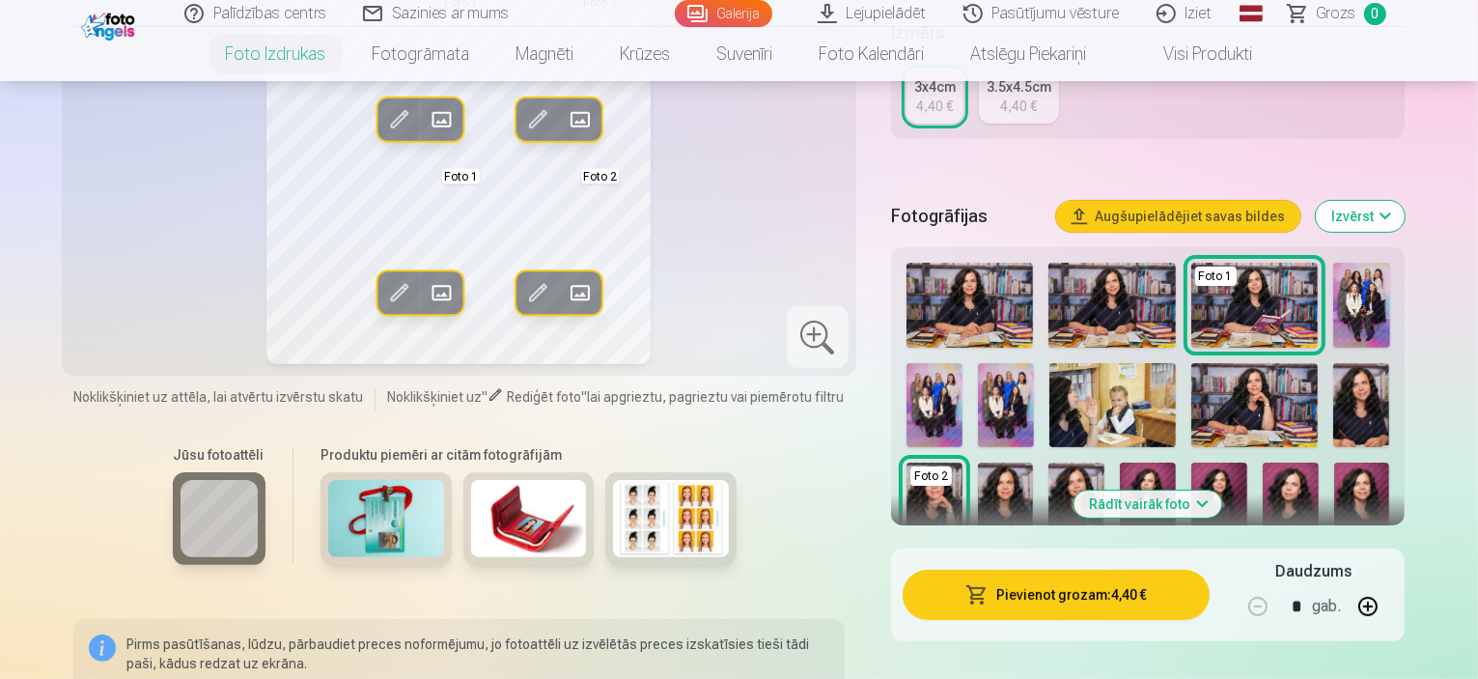
click at [1034, 463] on img at bounding box center [1006, 505] width 56 height 84
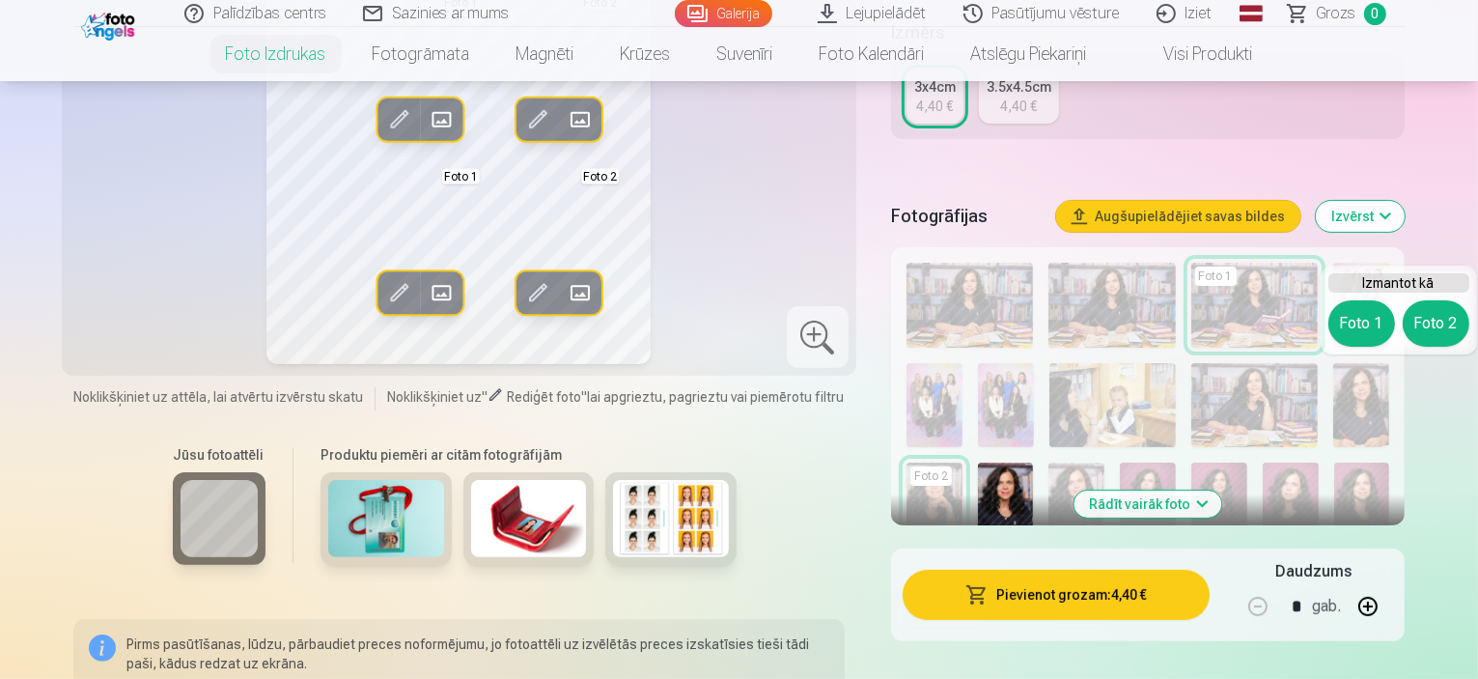
click at [1437, 331] on button "Foto 2" at bounding box center [1436, 323] width 67 height 46
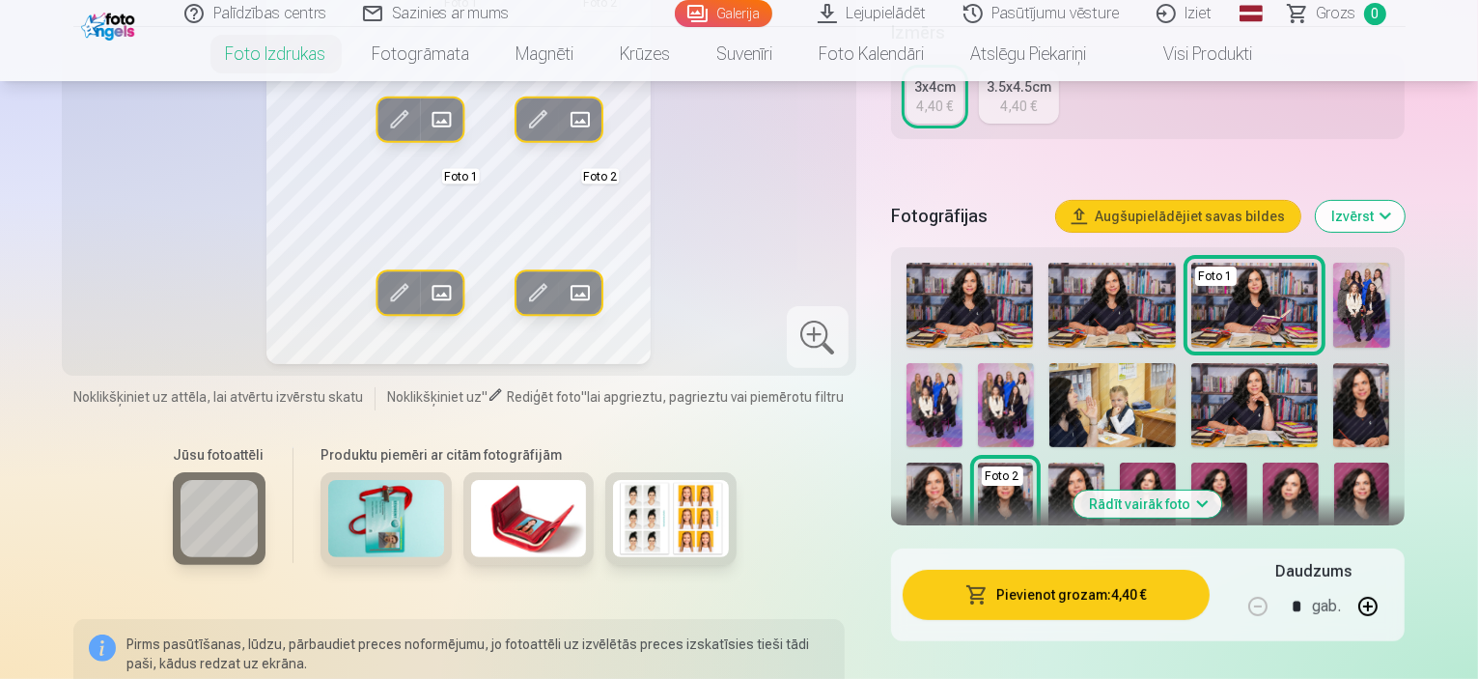
click at [1049, 478] on img at bounding box center [1077, 505] width 56 height 84
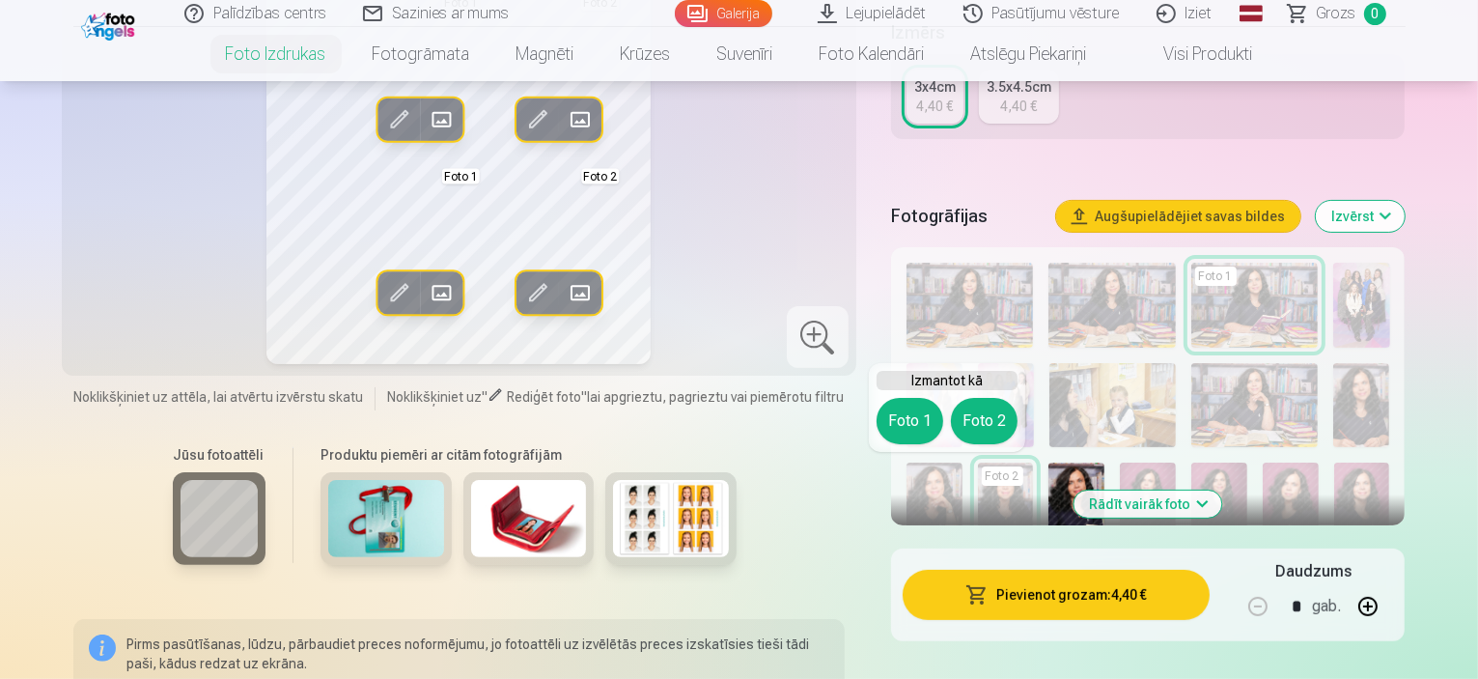
click at [900, 413] on button "Foto 1" at bounding box center [910, 421] width 67 height 46
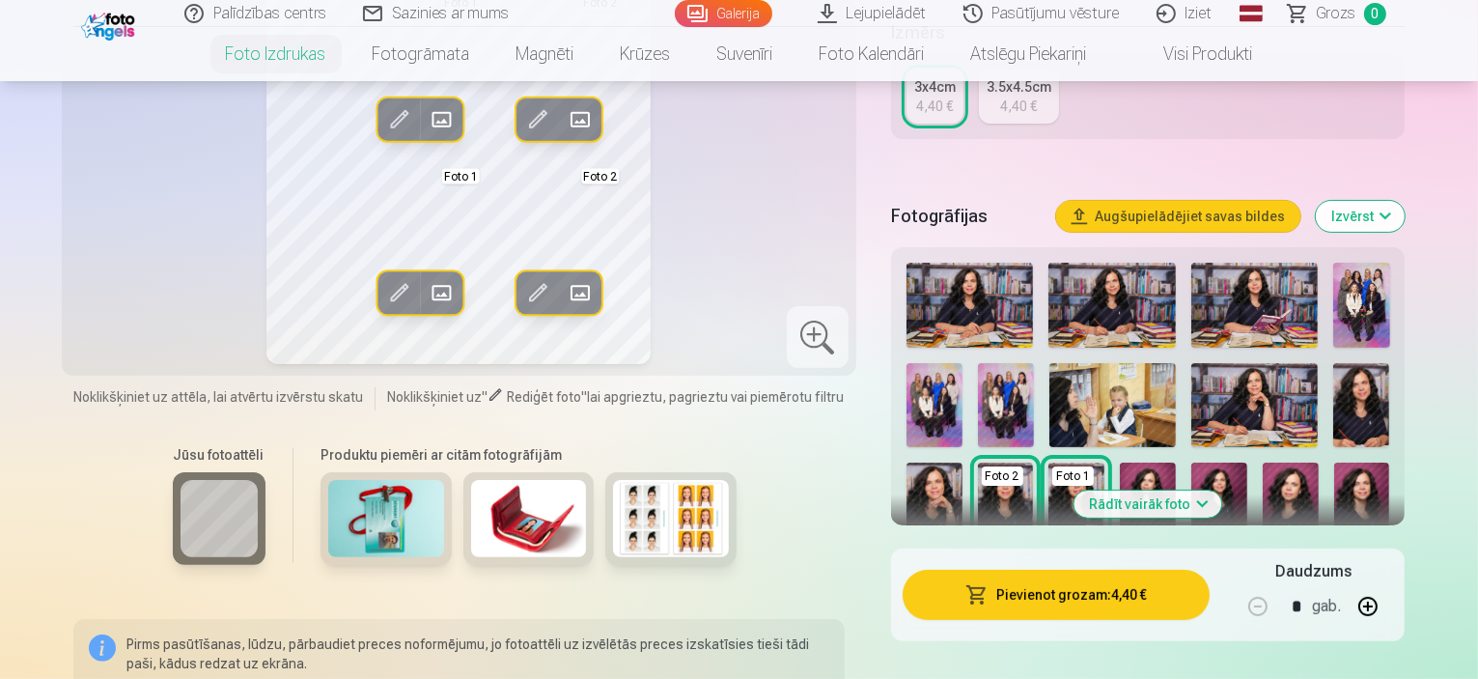
click at [816, 567] on div "Jūsu fotoattēli Produktu piemēri ar citām fotogrāfijām" at bounding box center [459, 515] width 772 height 162
click at [1334, 416] on img at bounding box center [1362, 405] width 56 height 84
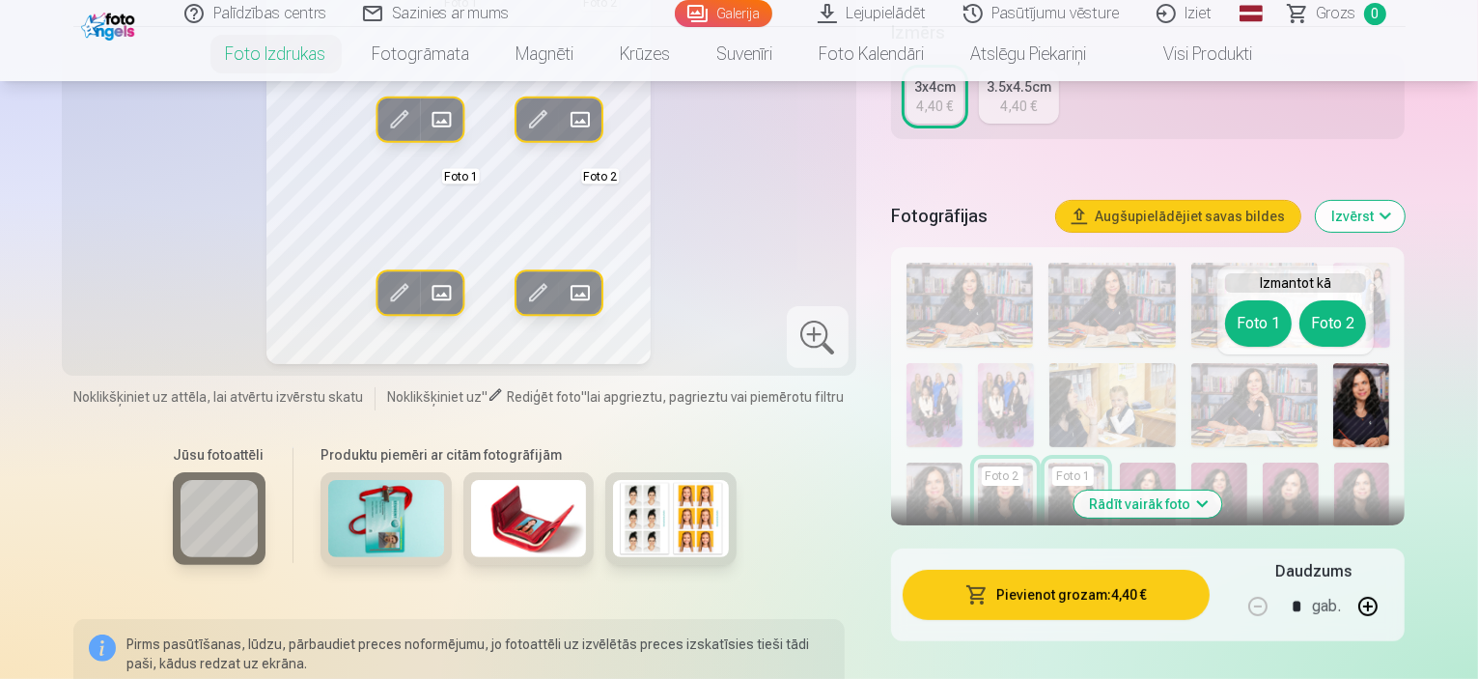
click at [1342, 324] on button "Foto 2" at bounding box center [1333, 323] width 67 height 46
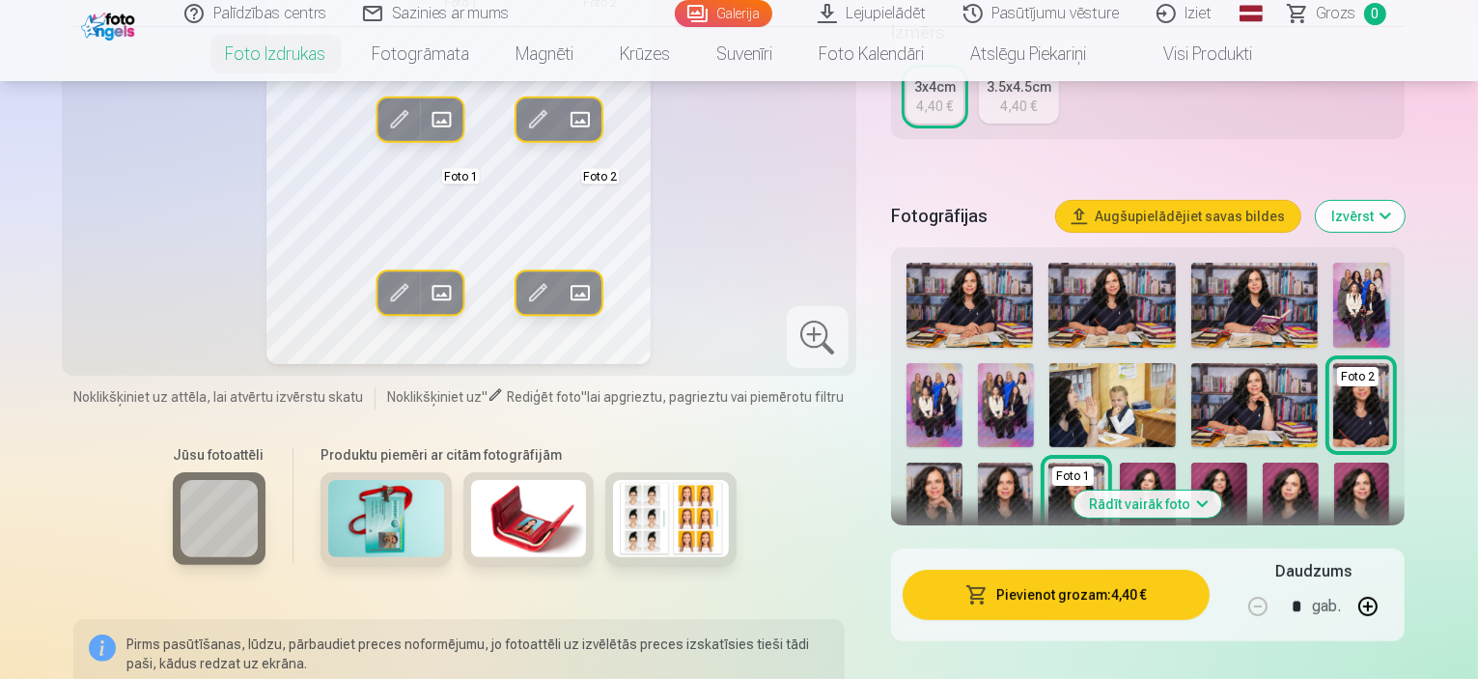
click at [1034, 463] on img at bounding box center [1006, 505] width 56 height 84
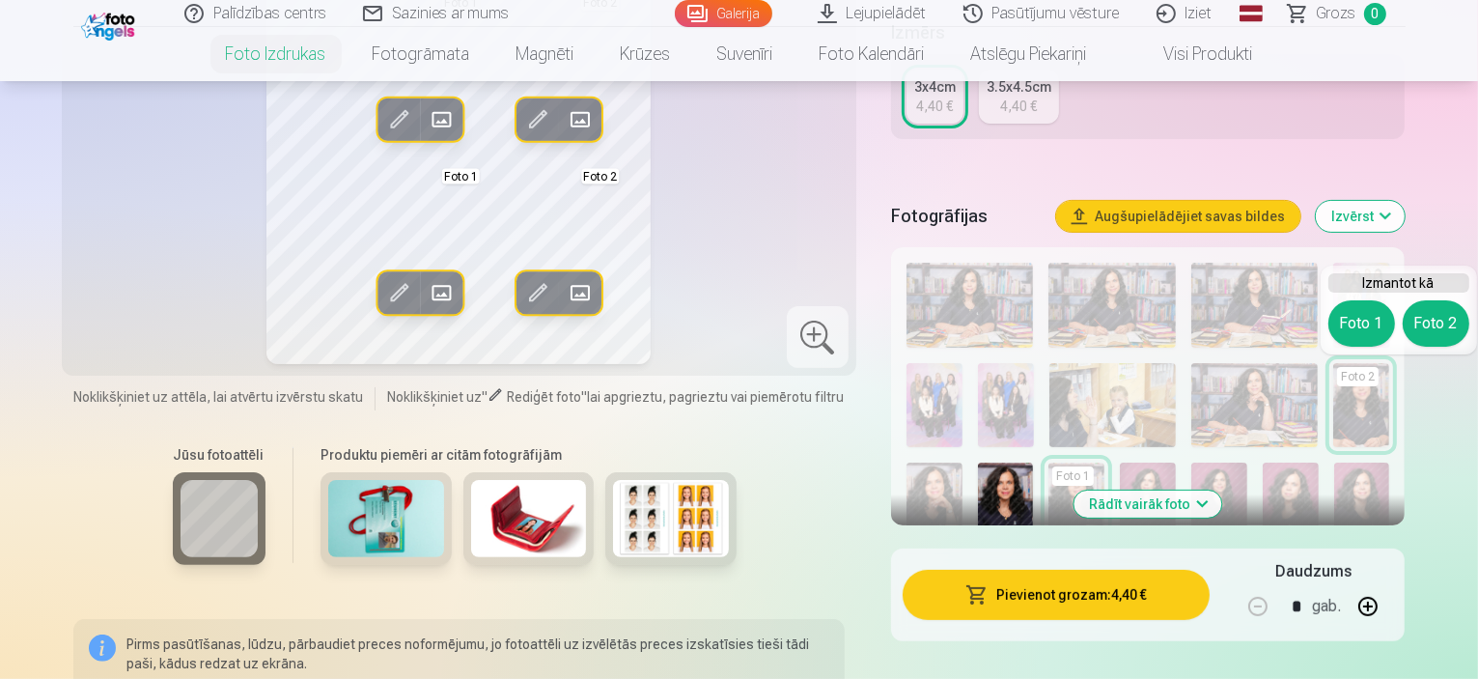
click at [1426, 315] on button "Foto 2" at bounding box center [1436, 323] width 67 height 46
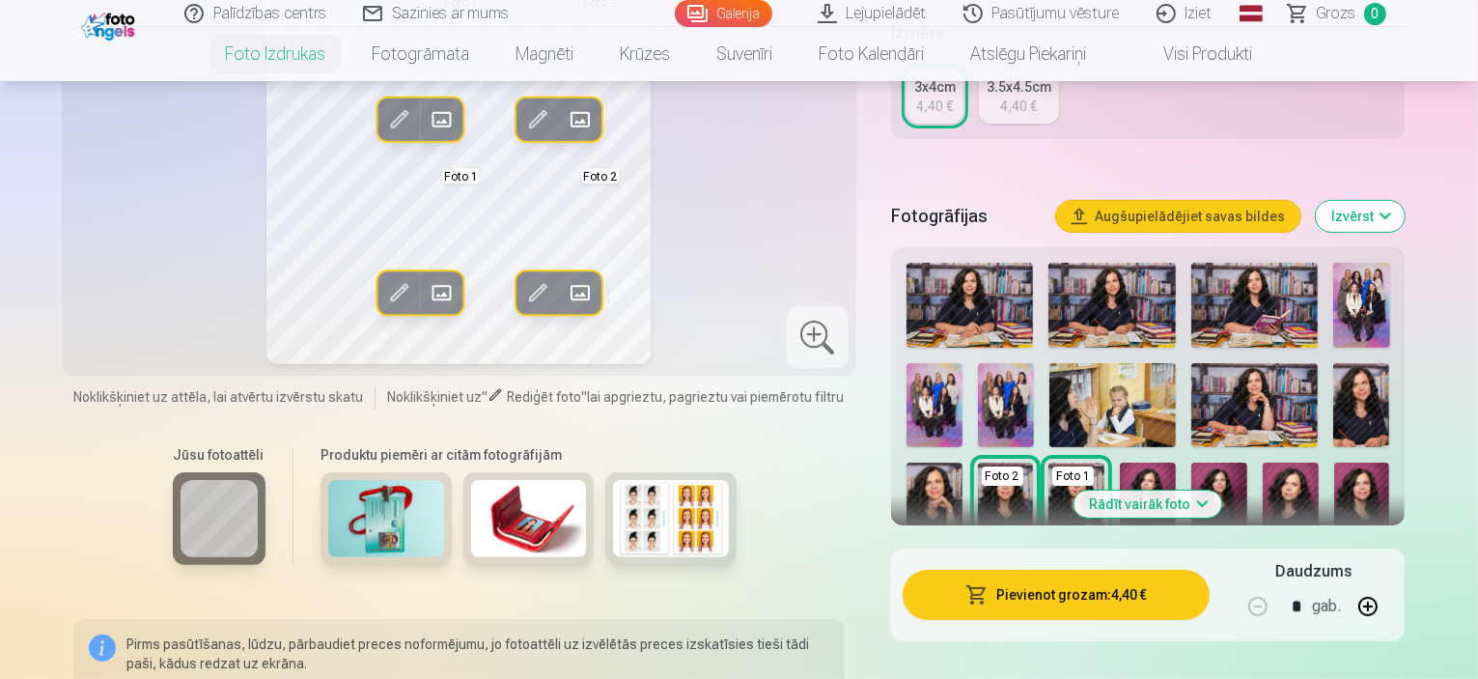
click at [1334, 422] on img at bounding box center [1362, 405] width 56 height 84
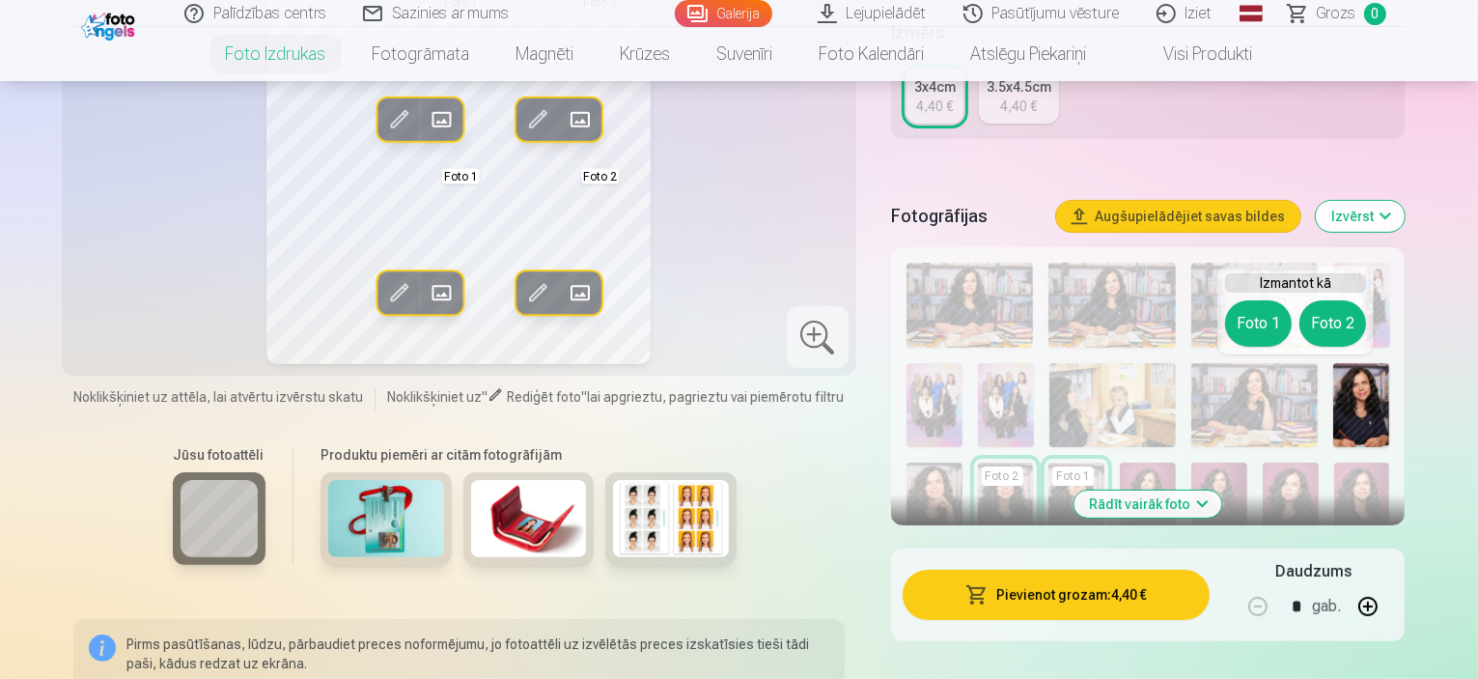
click at [1267, 319] on button "Foto 1" at bounding box center [1258, 323] width 67 height 46
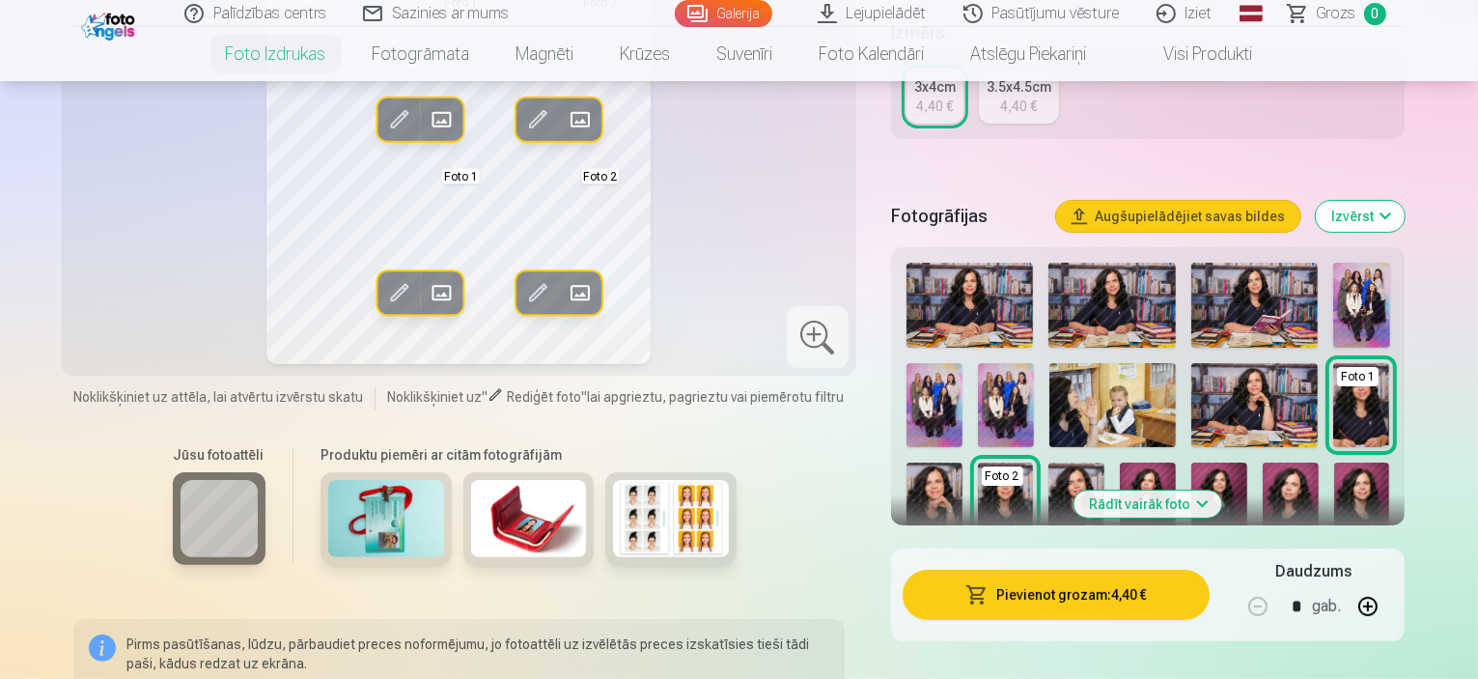
click at [715, 284] on div "Rediģēt foto Aizstāt Foto 1 Rediģēt foto Aizstāt Foto 2 Rediģēt foto Aizstāt Fo…" at bounding box center [459, 77] width 772 height 573
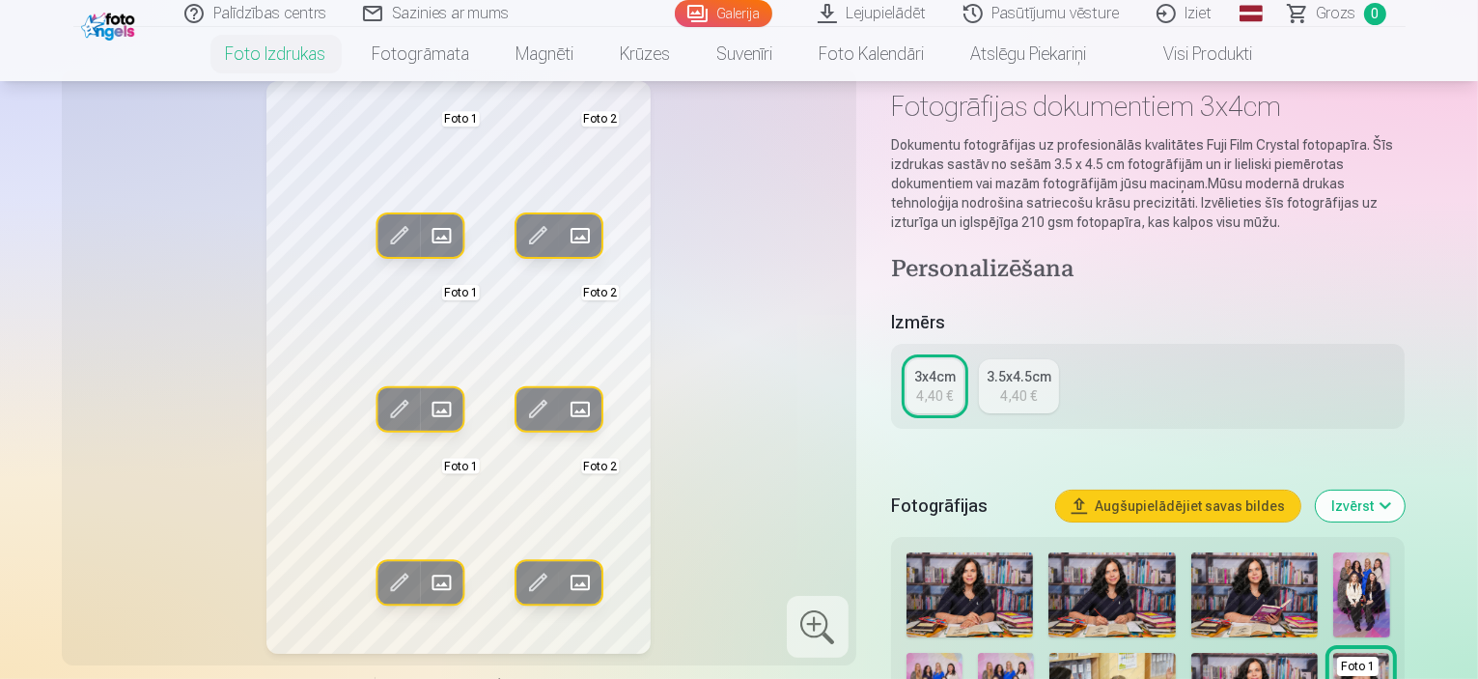
scroll to position [0, 0]
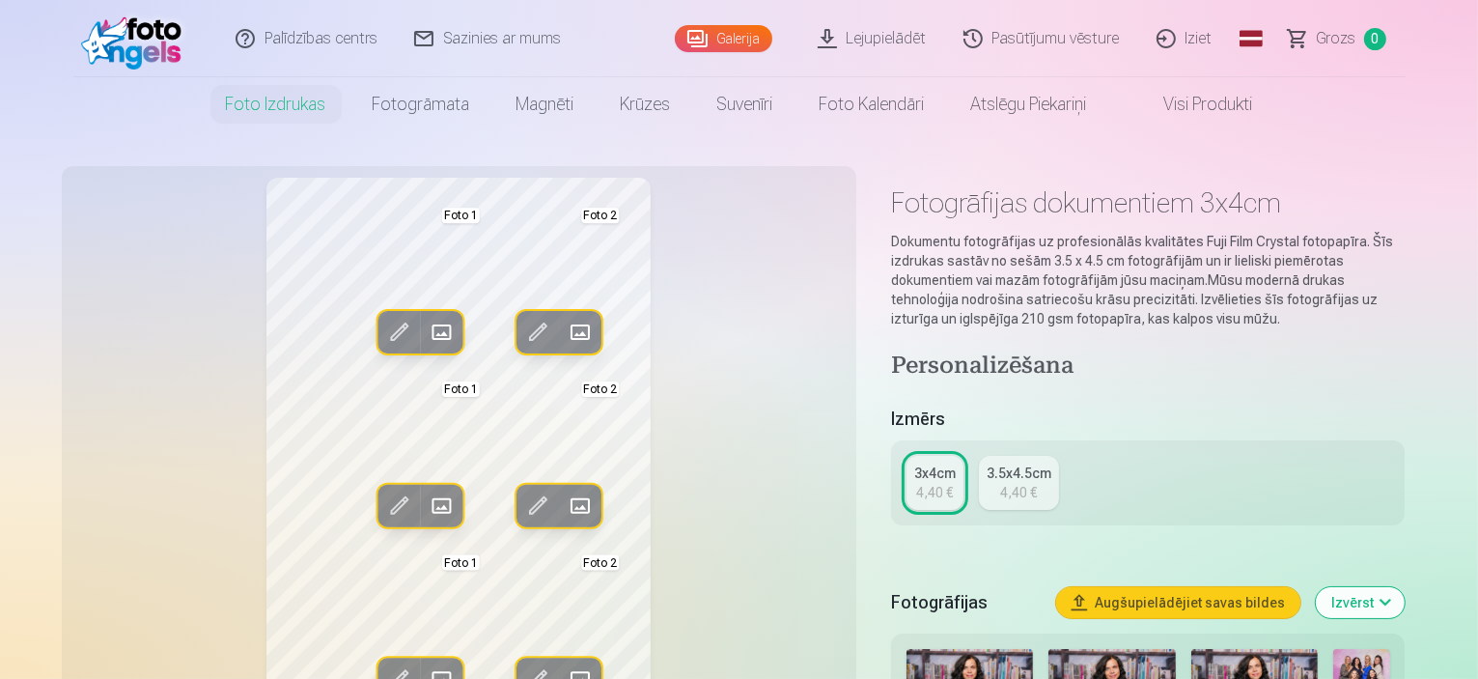
click at [726, 427] on div "Rediģēt foto Aizstāt Foto 1 Rediģēt foto Aizstāt Foto 2 Rediģēt foto Aizstāt Fo…" at bounding box center [459, 464] width 772 height 573
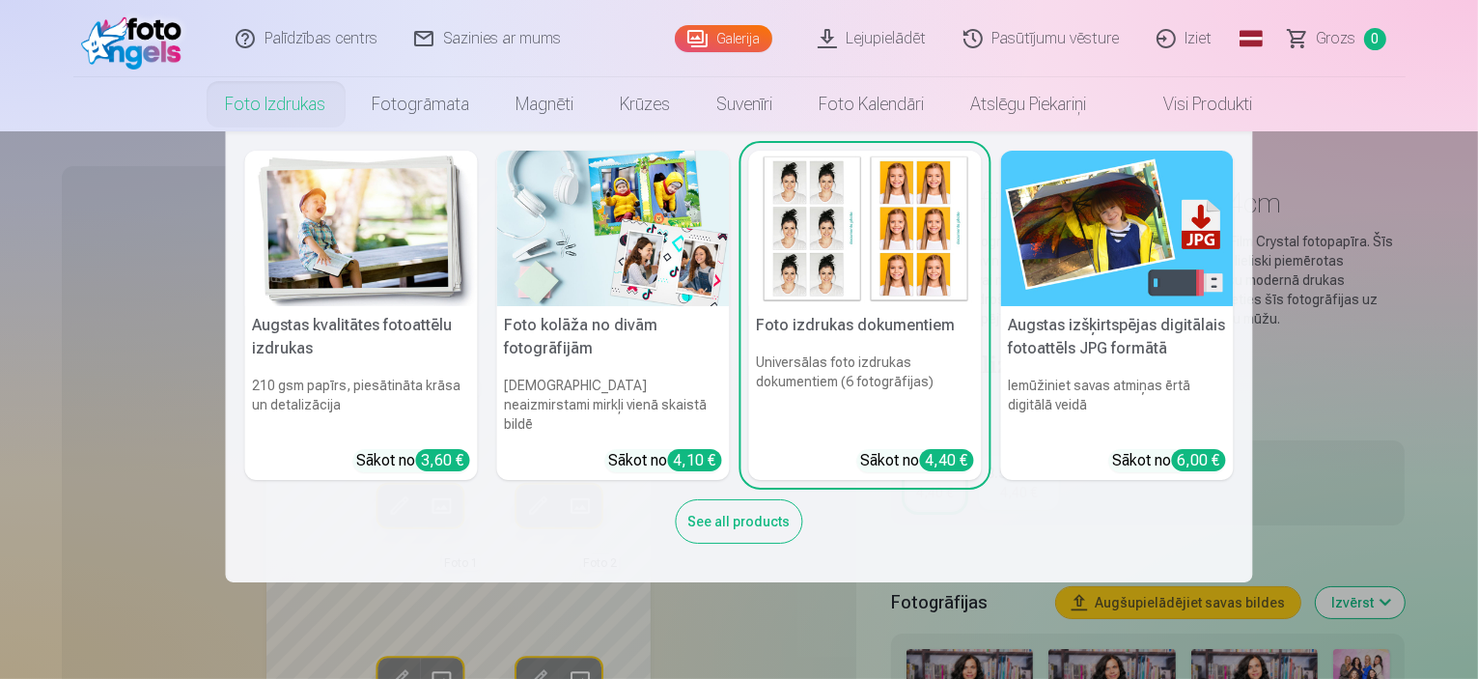
click at [597, 252] on img at bounding box center [613, 228] width 233 height 155
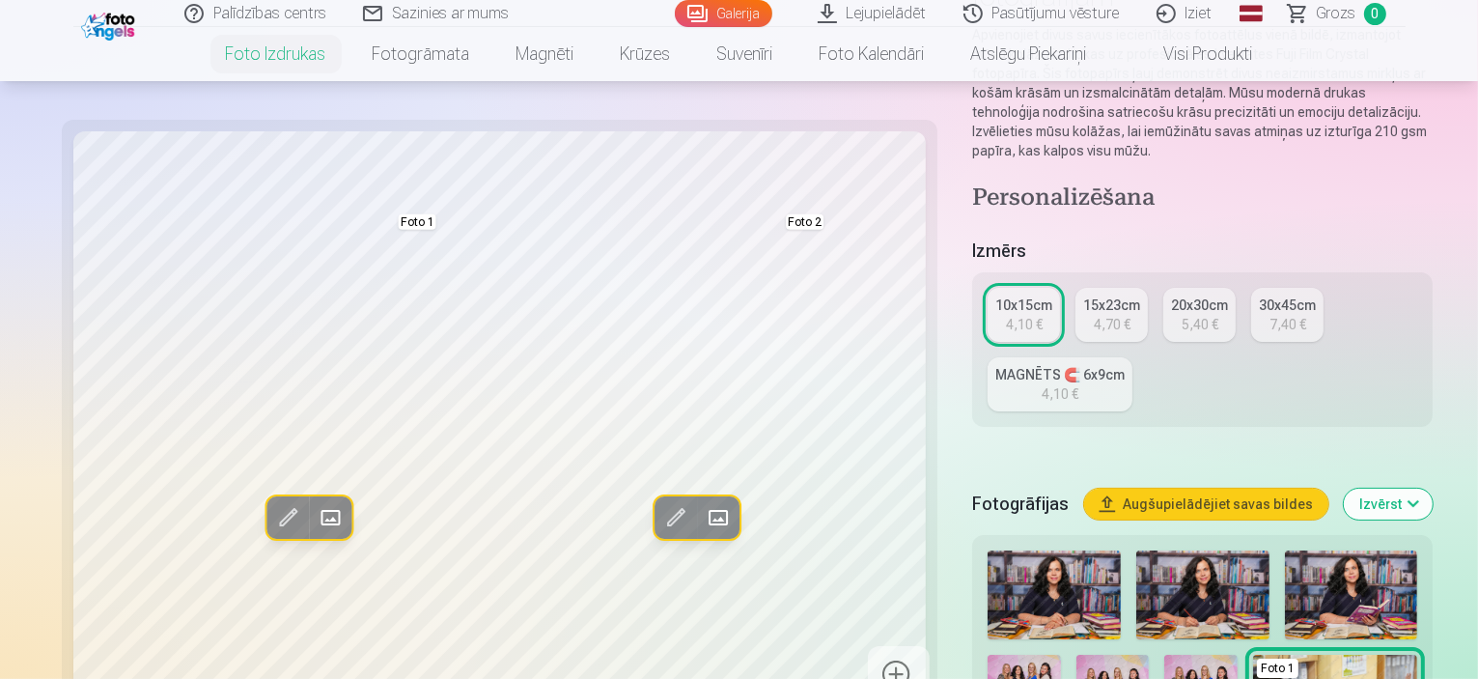
scroll to position [290, 0]
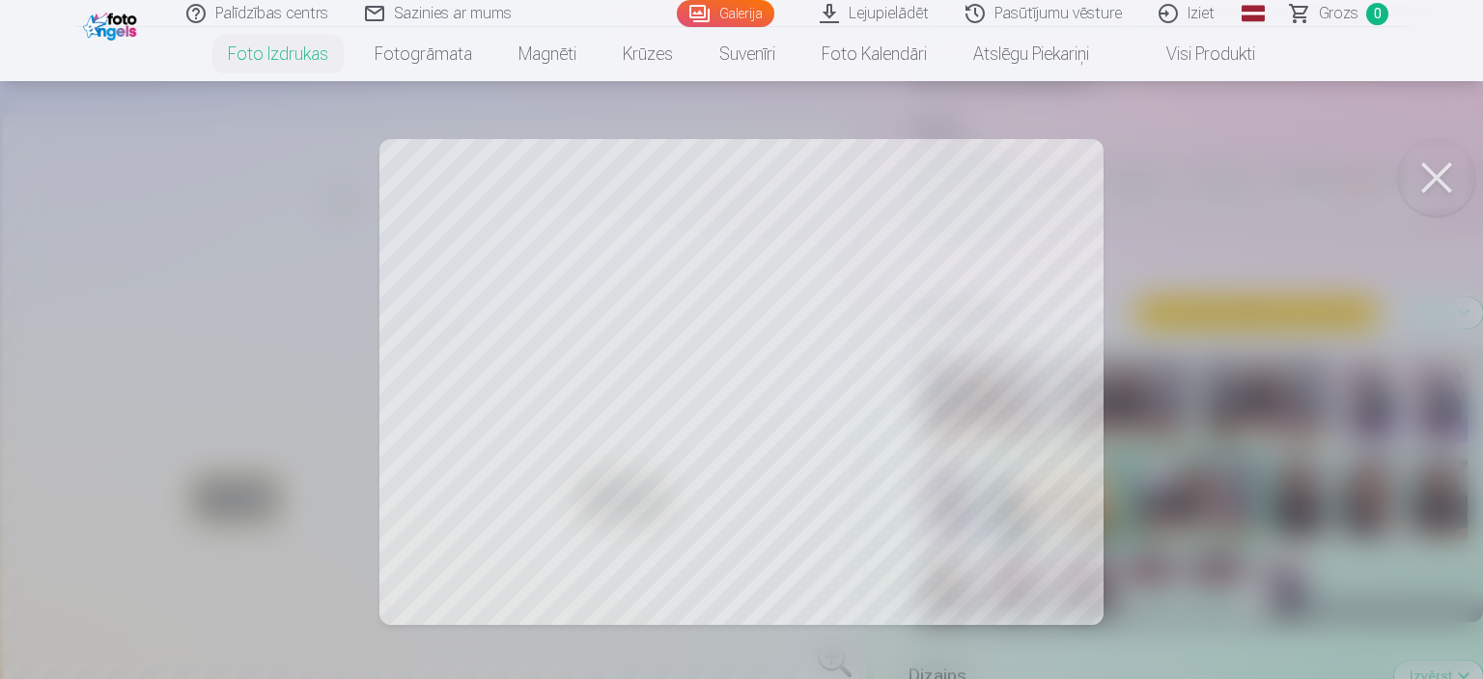
click at [632, 424] on div at bounding box center [741, 339] width 1483 height 679
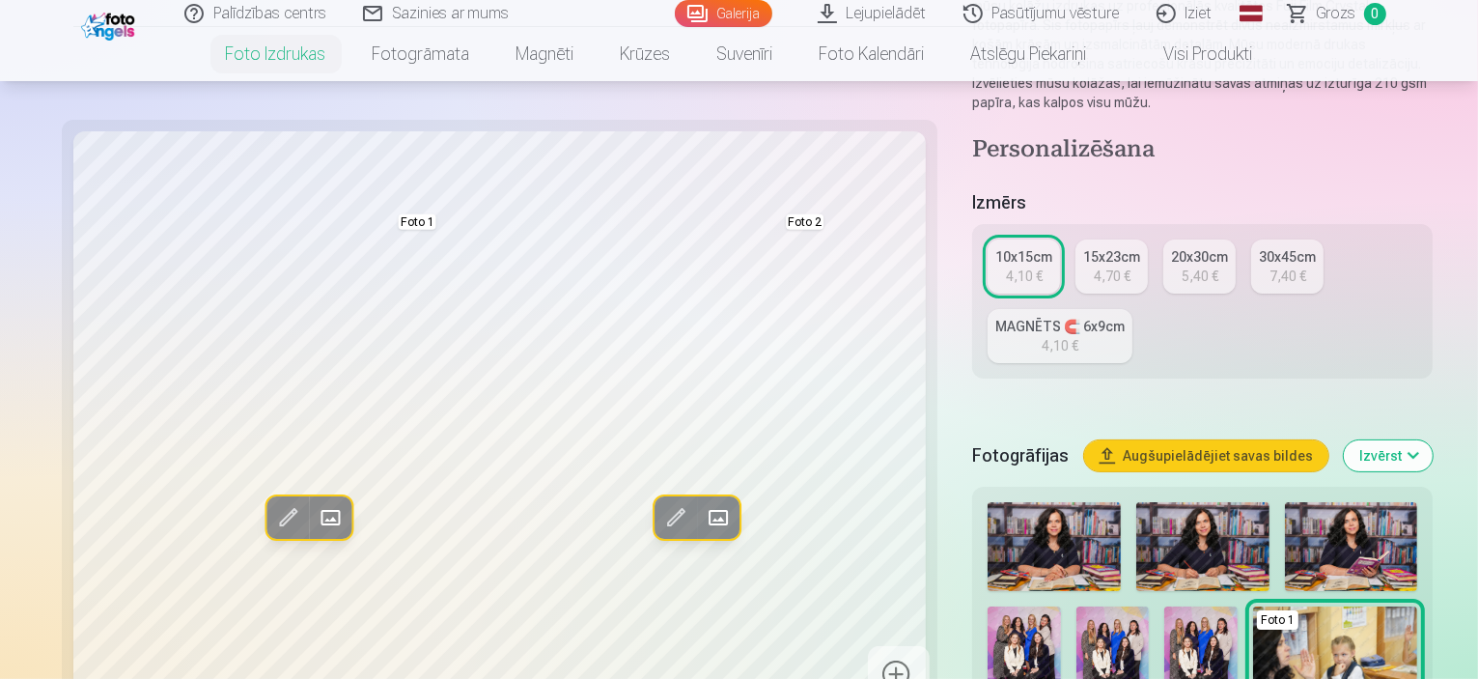
click at [1165, 606] on img at bounding box center [1201, 660] width 73 height 109
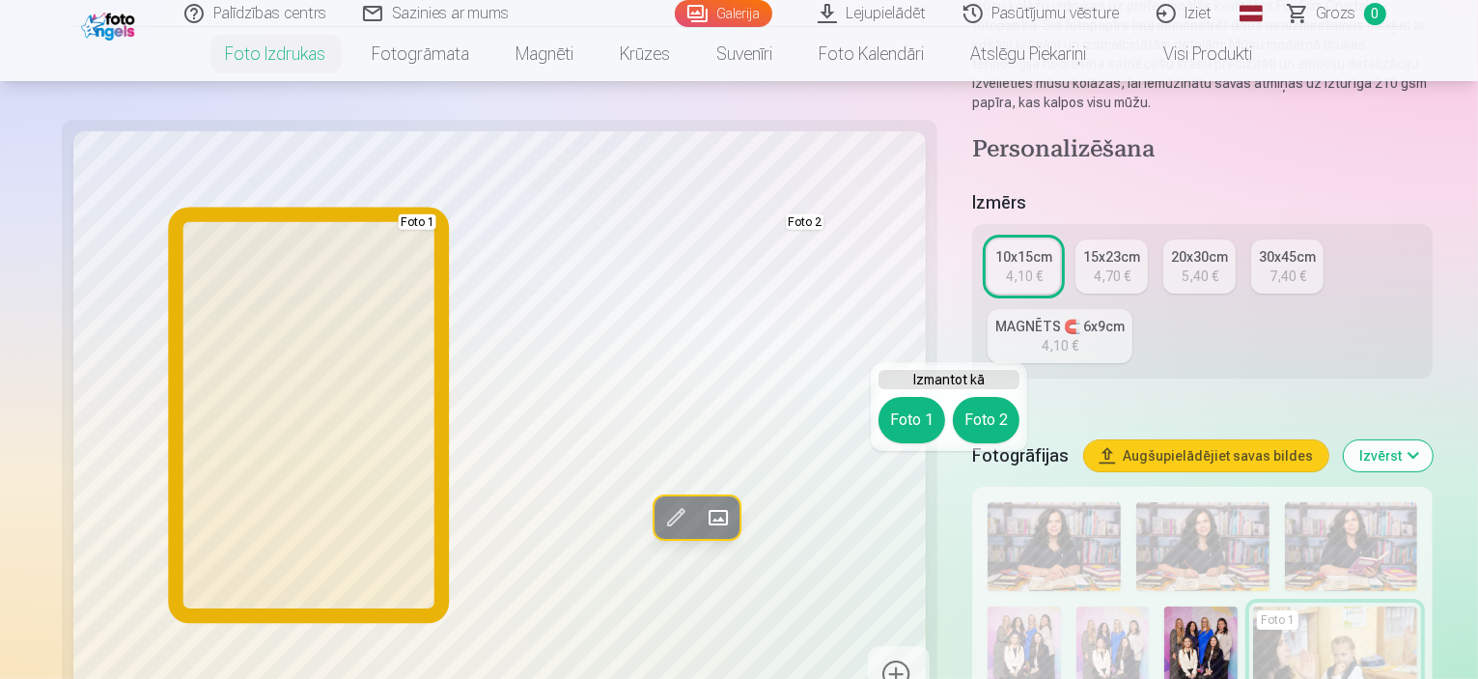
click at [915, 416] on button "Foto 1" at bounding box center [912, 420] width 67 height 46
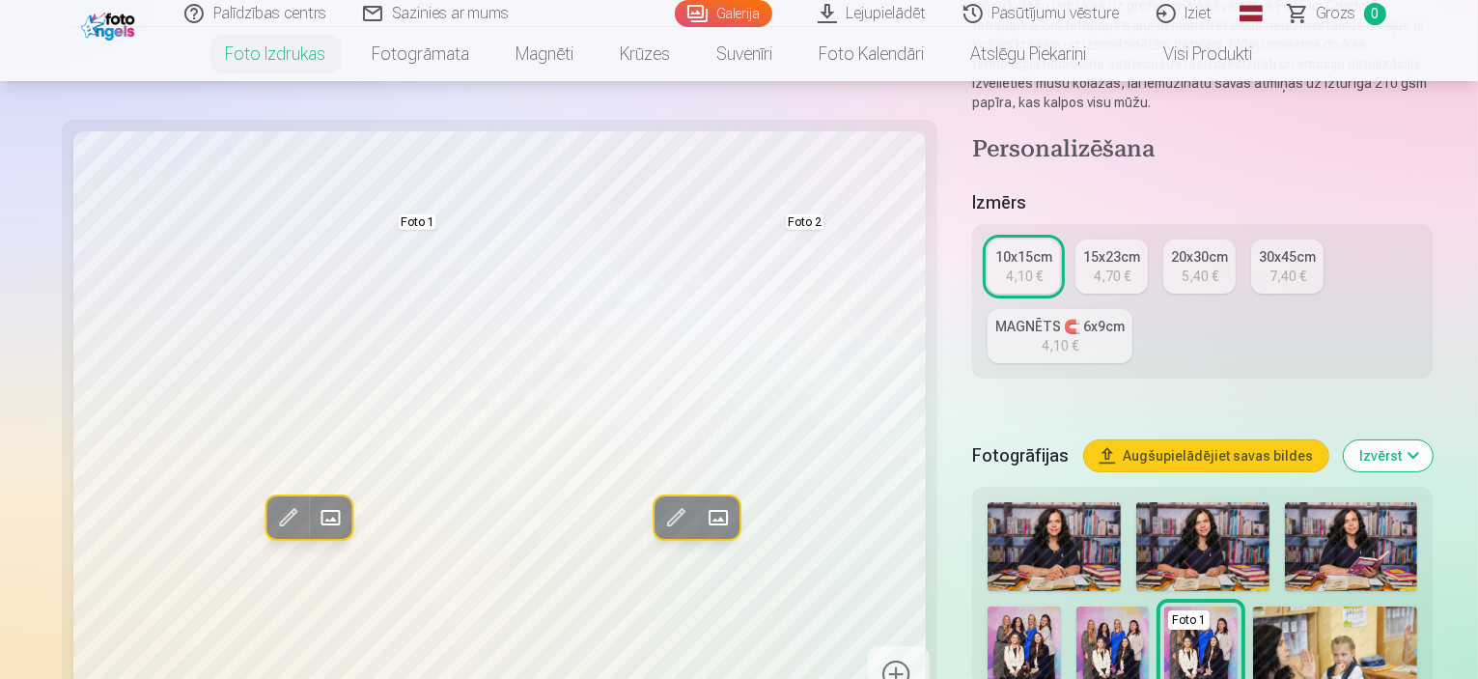
click at [1150, 606] on img at bounding box center [1113, 660] width 73 height 109
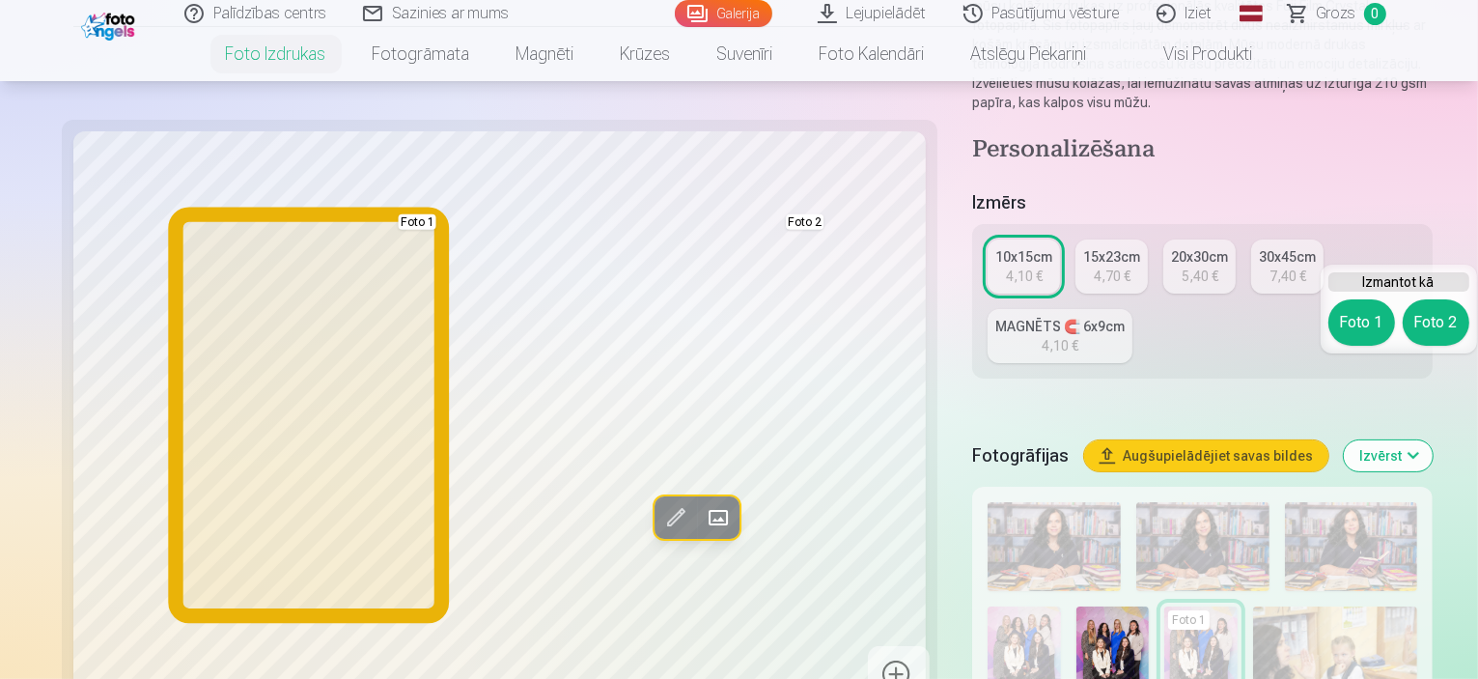
click at [1369, 312] on button "Foto 1" at bounding box center [1362, 322] width 67 height 46
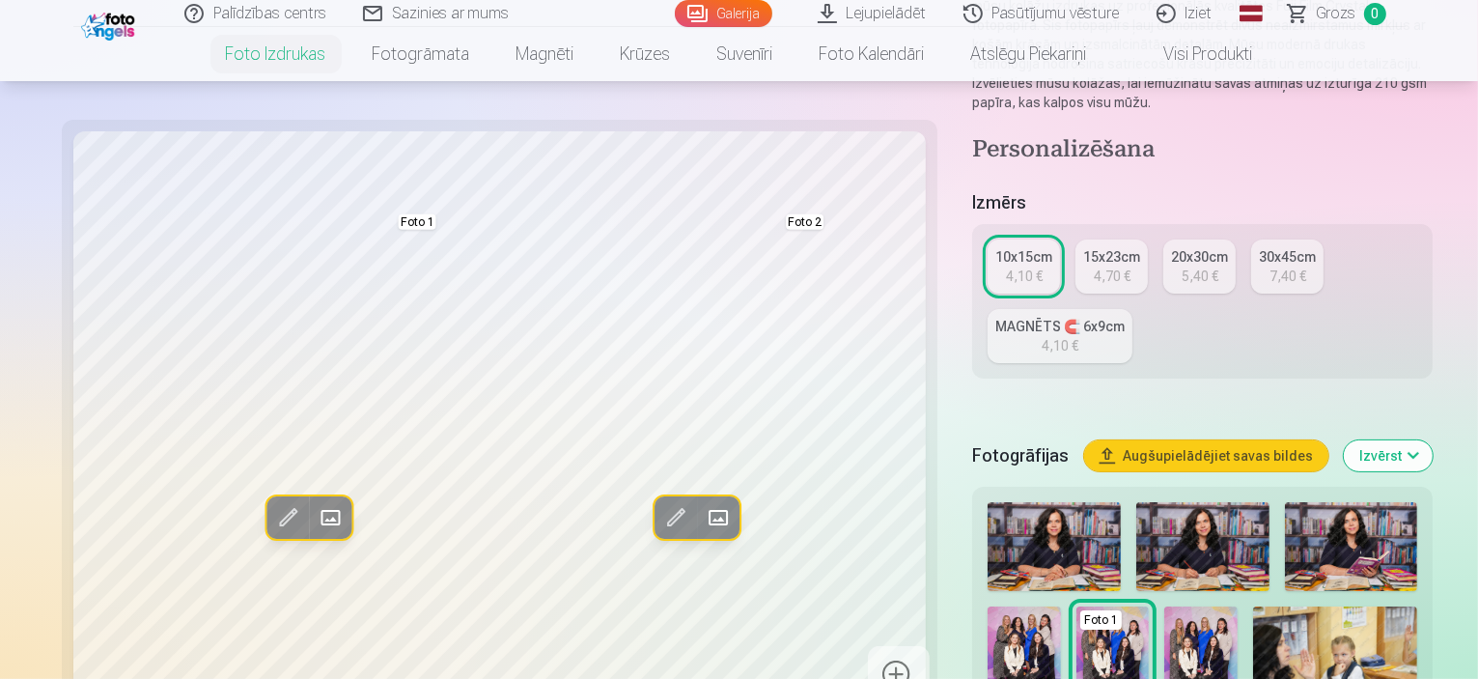
click at [1061, 606] on img at bounding box center [1024, 660] width 73 height 109
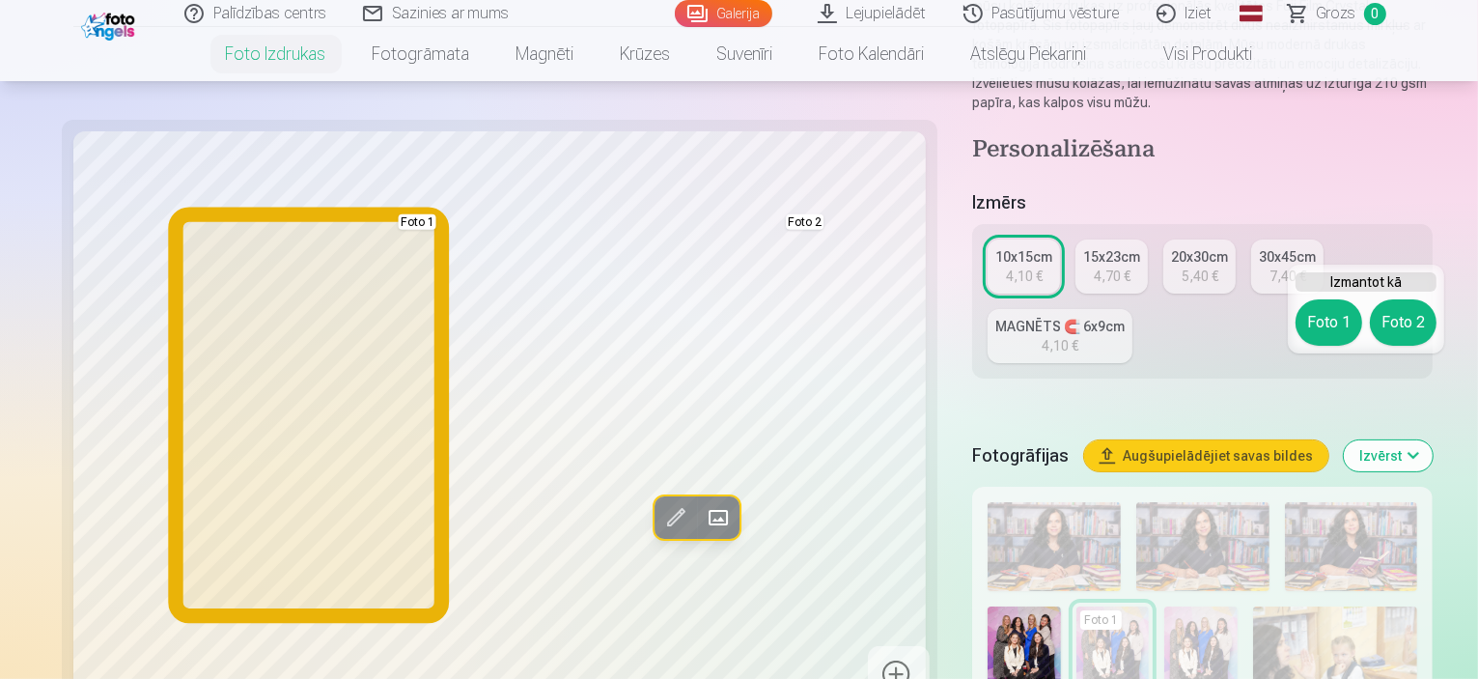
click at [1334, 316] on button "Foto 1" at bounding box center [1329, 322] width 67 height 46
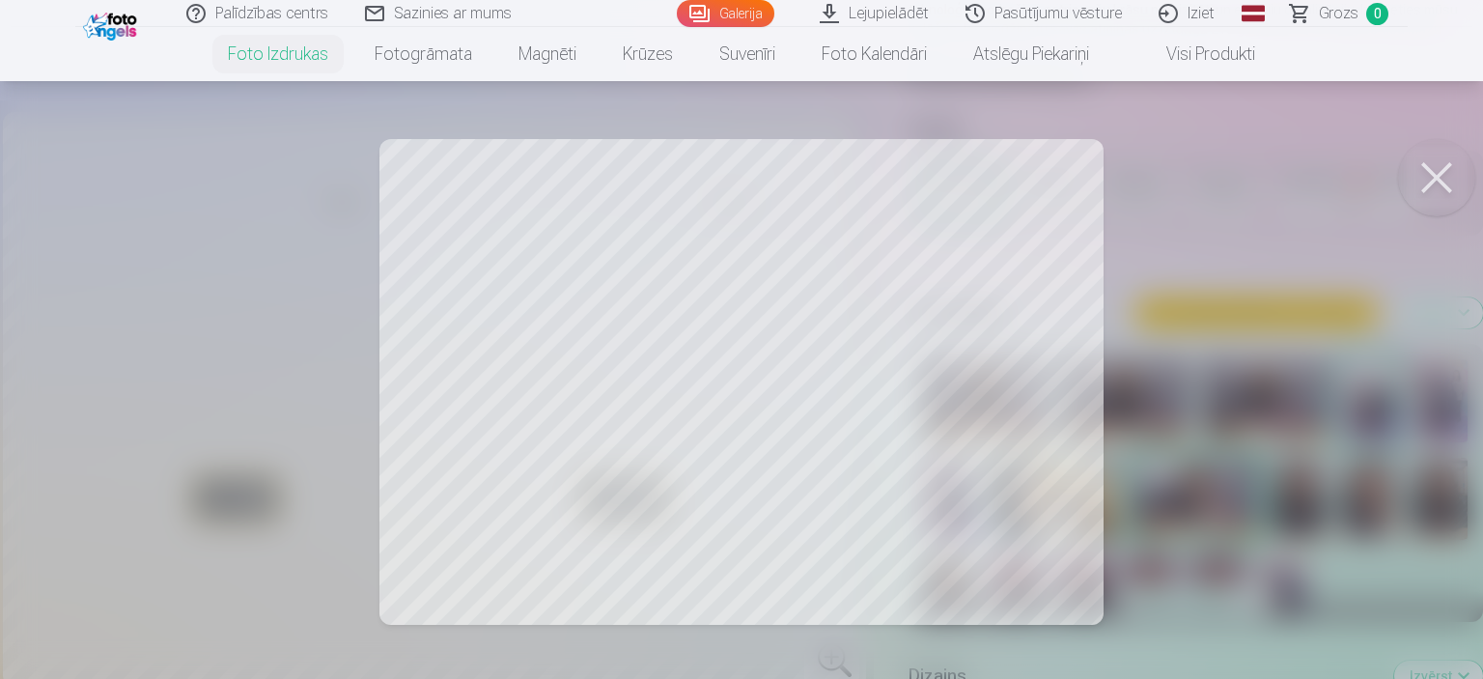
click at [908, 380] on div at bounding box center [741, 339] width 1483 height 679
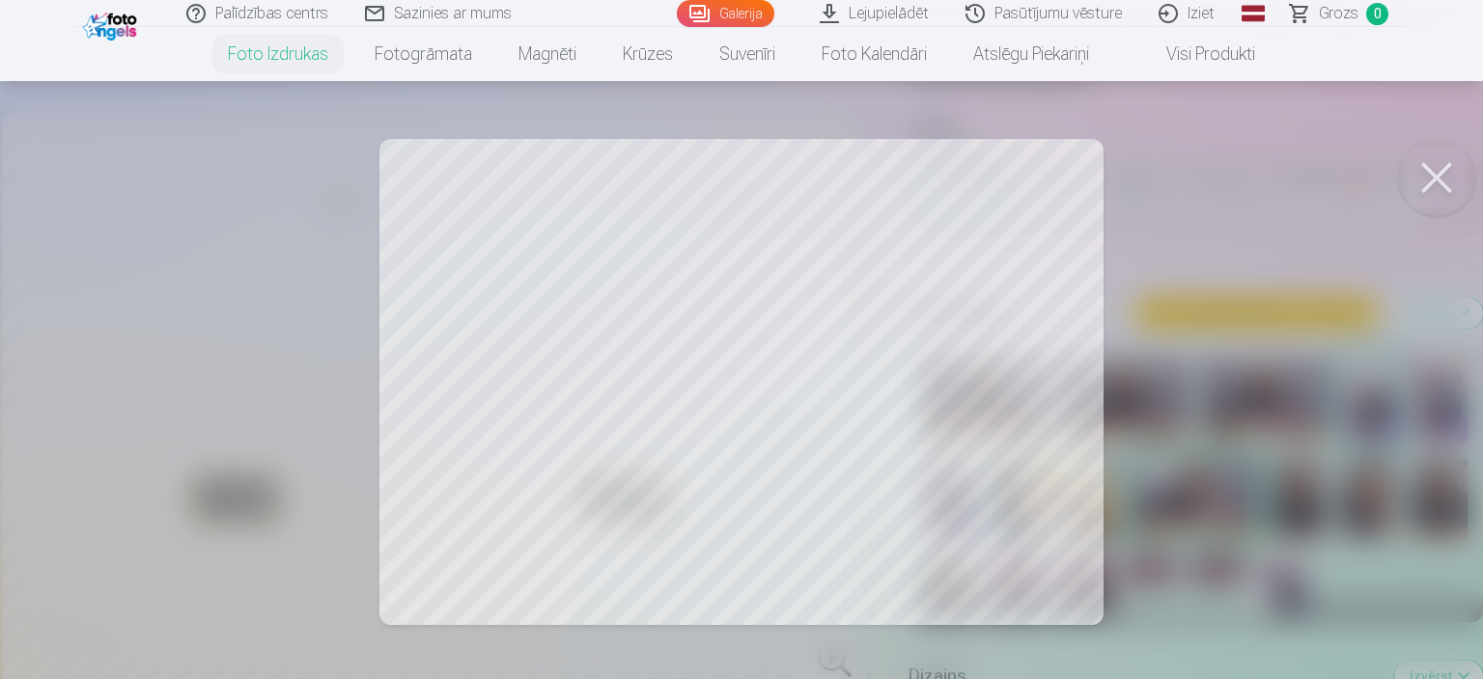
click at [893, 438] on div at bounding box center [741, 339] width 1483 height 679
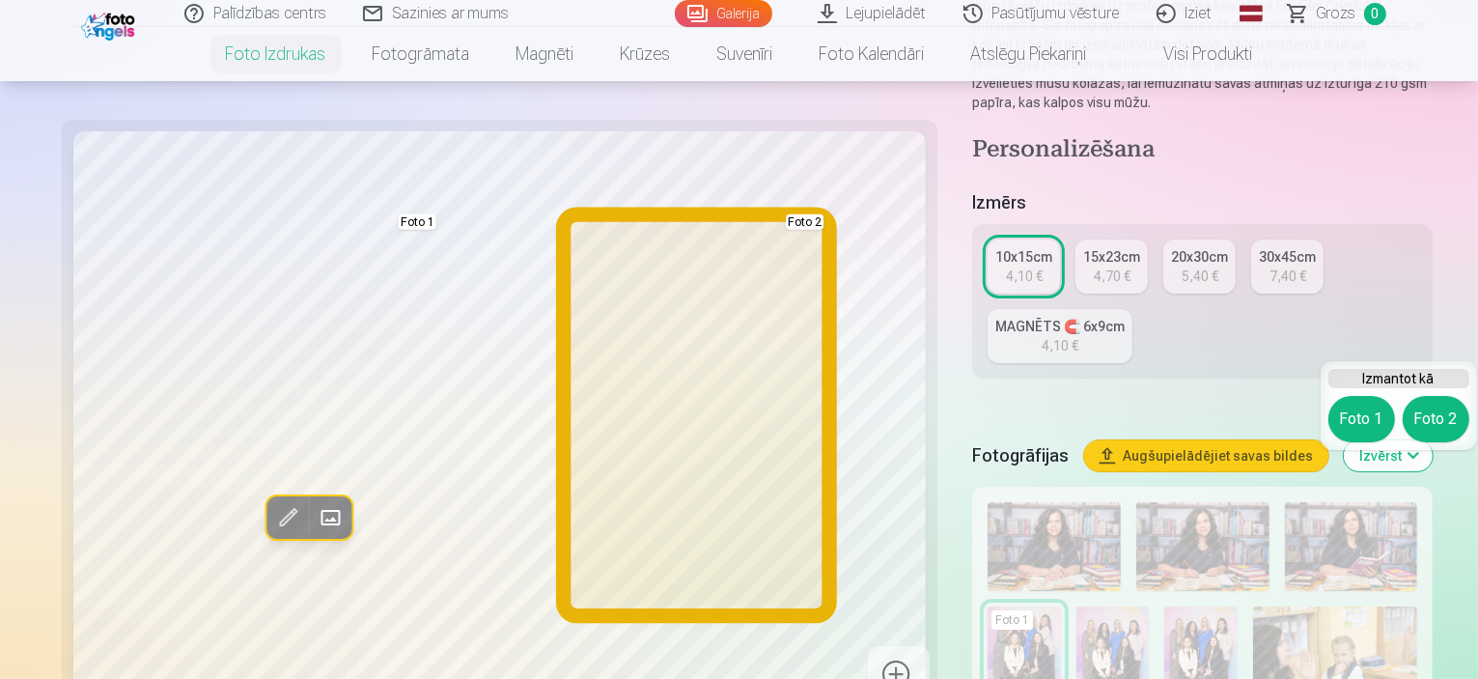
click at [1434, 424] on button "Foto 2" at bounding box center [1436, 419] width 67 height 46
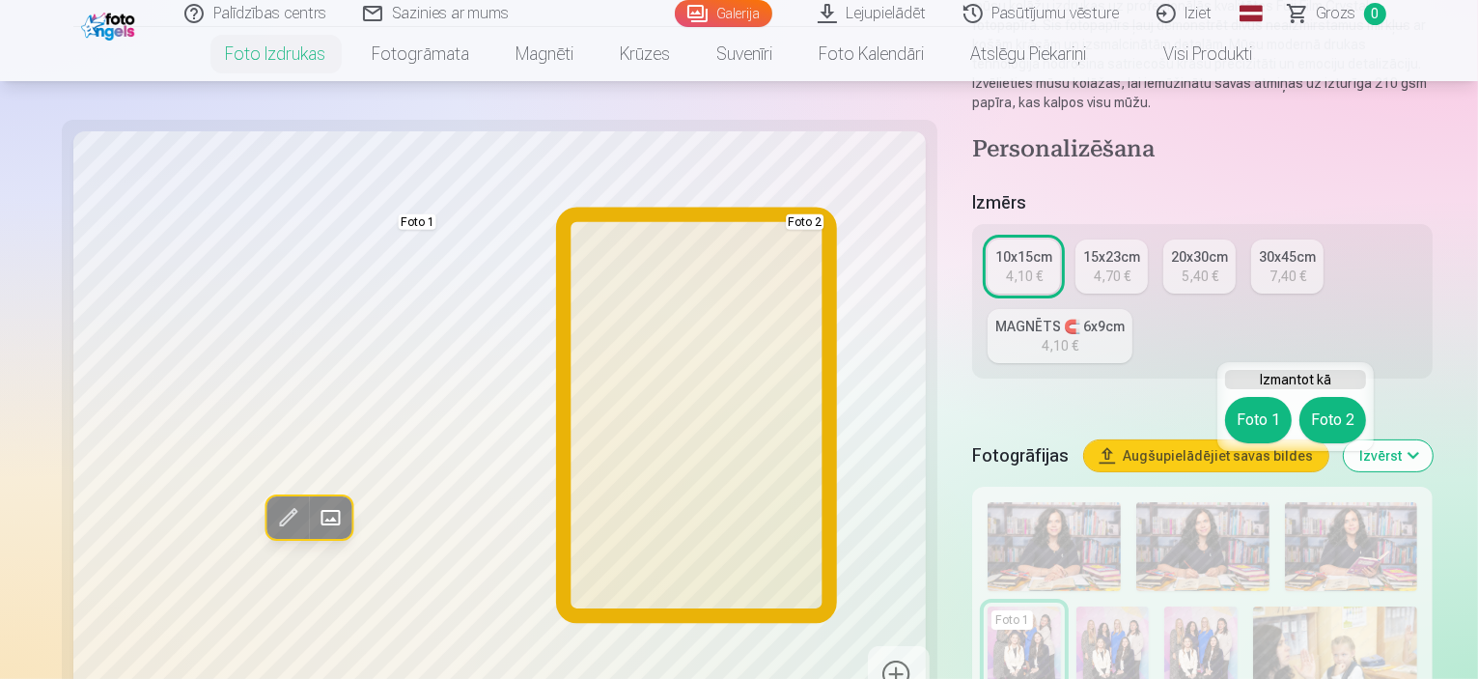
click at [1337, 415] on button "Foto 2" at bounding box center [1333, 420] width 67 height 46
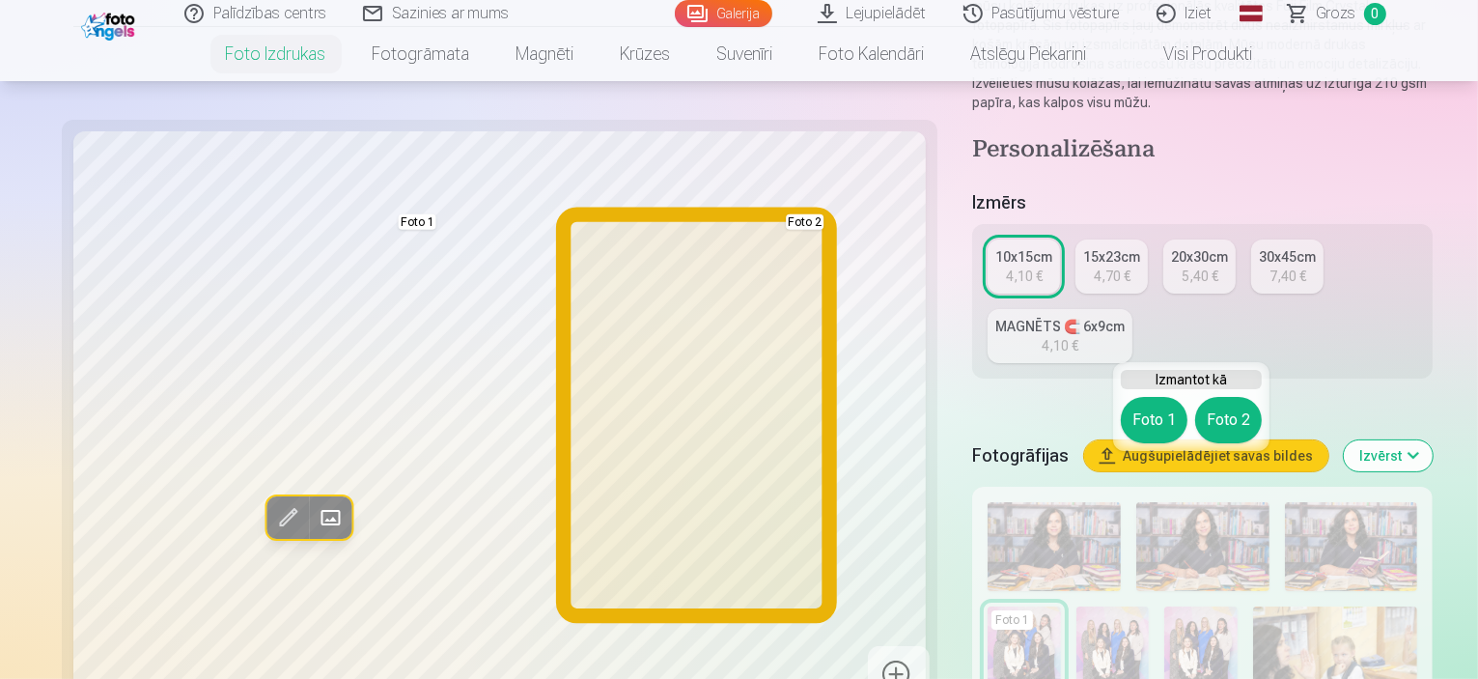
click at [1230, 422] on button "Foto 2" at bounding box center [1229, 420] width 67 height 46
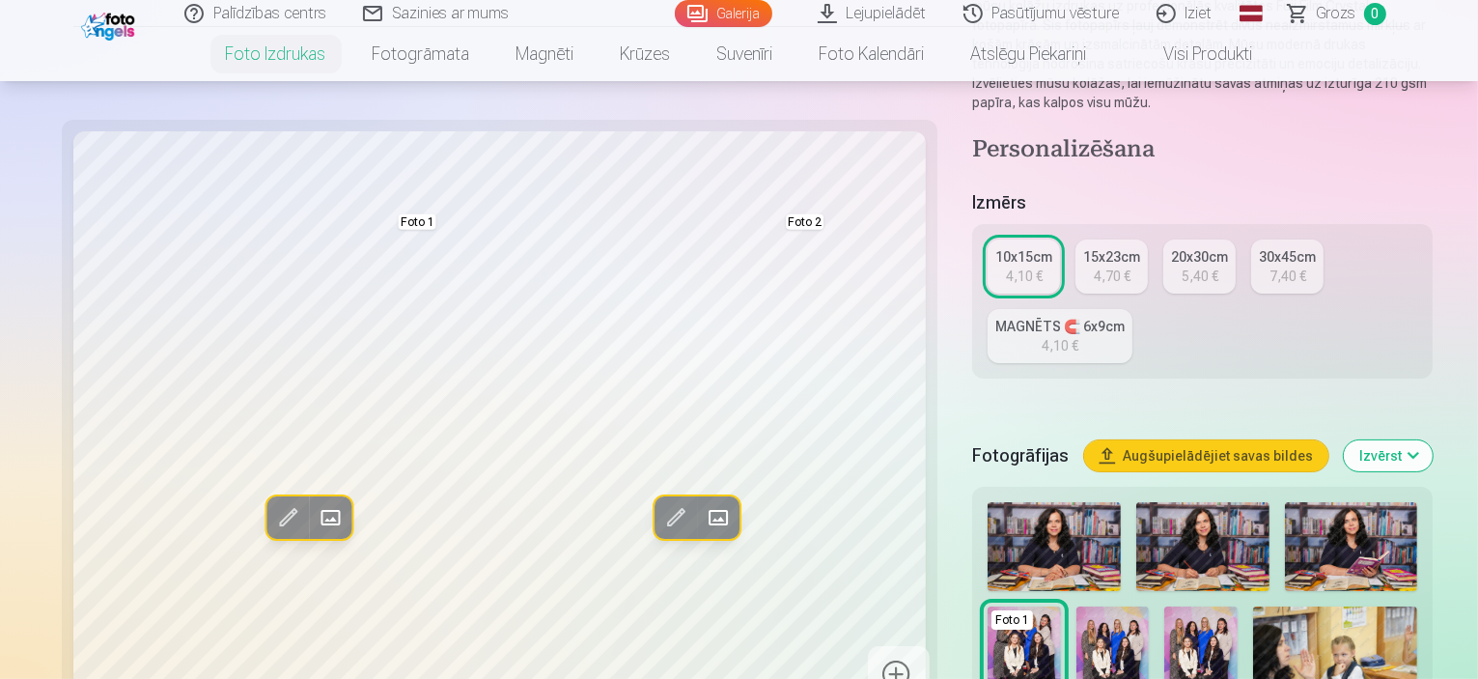
click at [1285, 502] on img at bounding box center [1351, 546] width 133 height 89
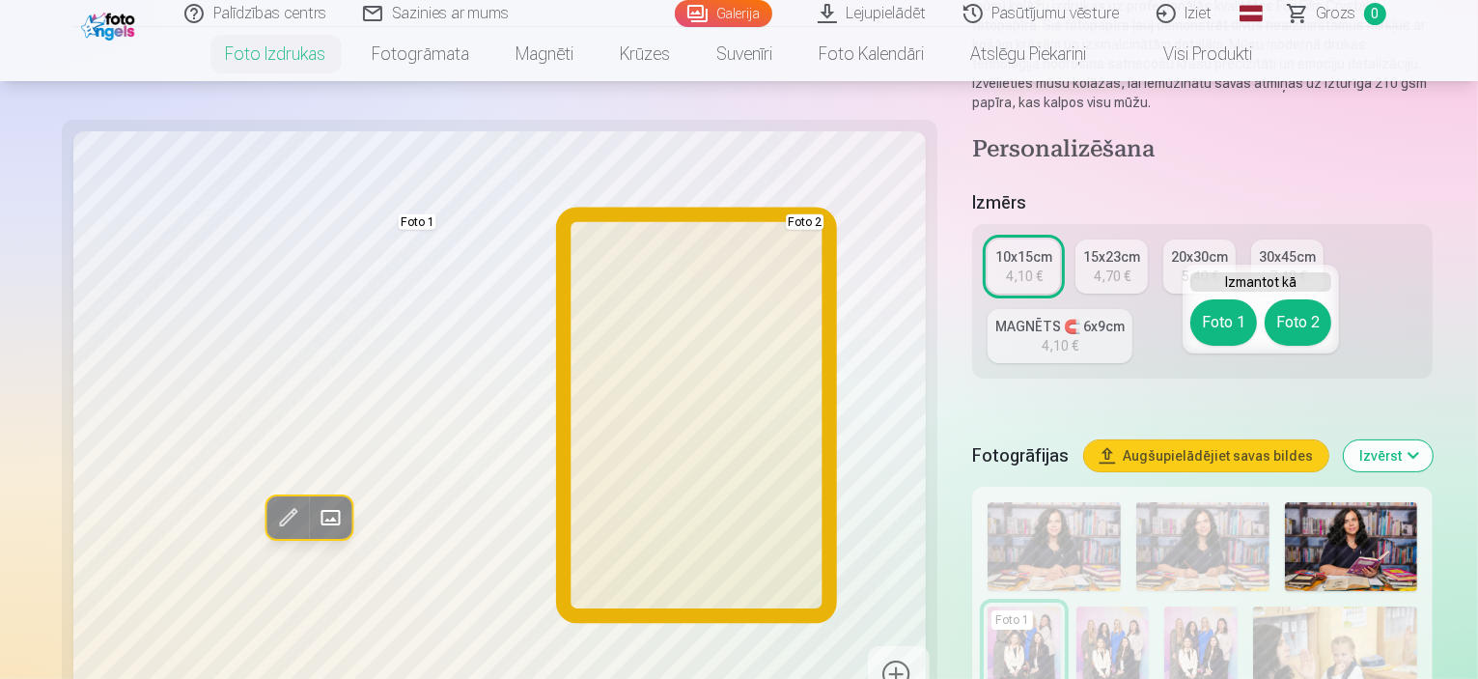
click at [1321, 314] on button "Foto 2" at bounding box center [1298, 322] width 67 height 46
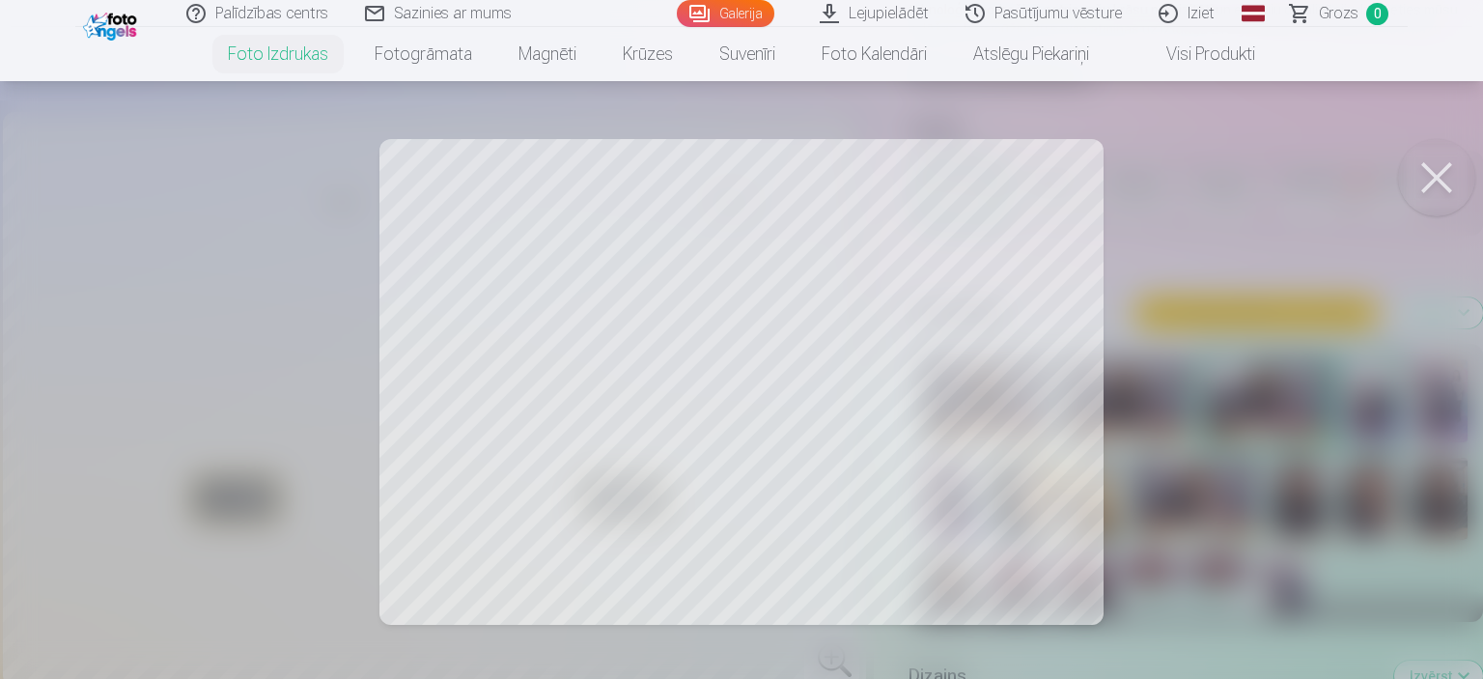
click at [564, 400] on div at bounding box center [741, 339] width 1483 height 679
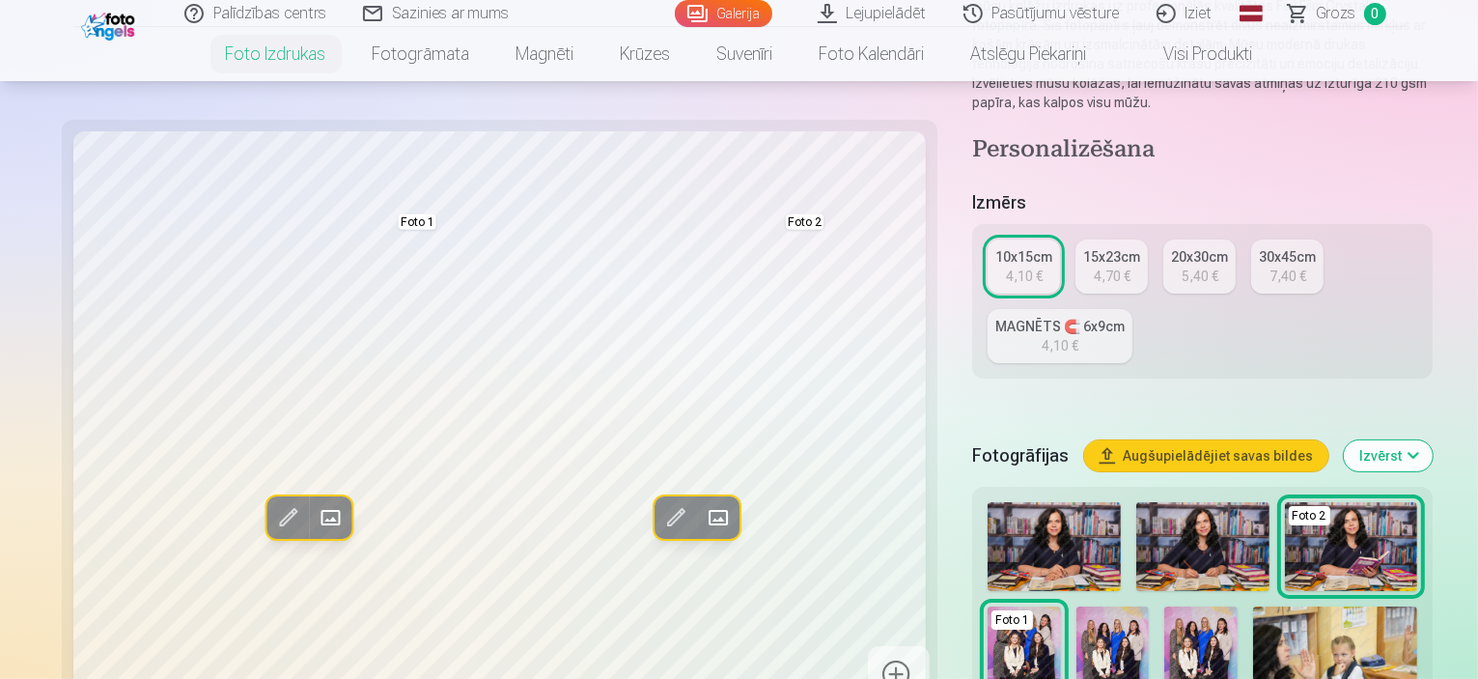
click at [988, 502] on img at bounding box center [1054, 546] width 133 height 89
click at [1182, 267] on div "5,40 €" at bounding box center [1200, 276] width 37 height 19
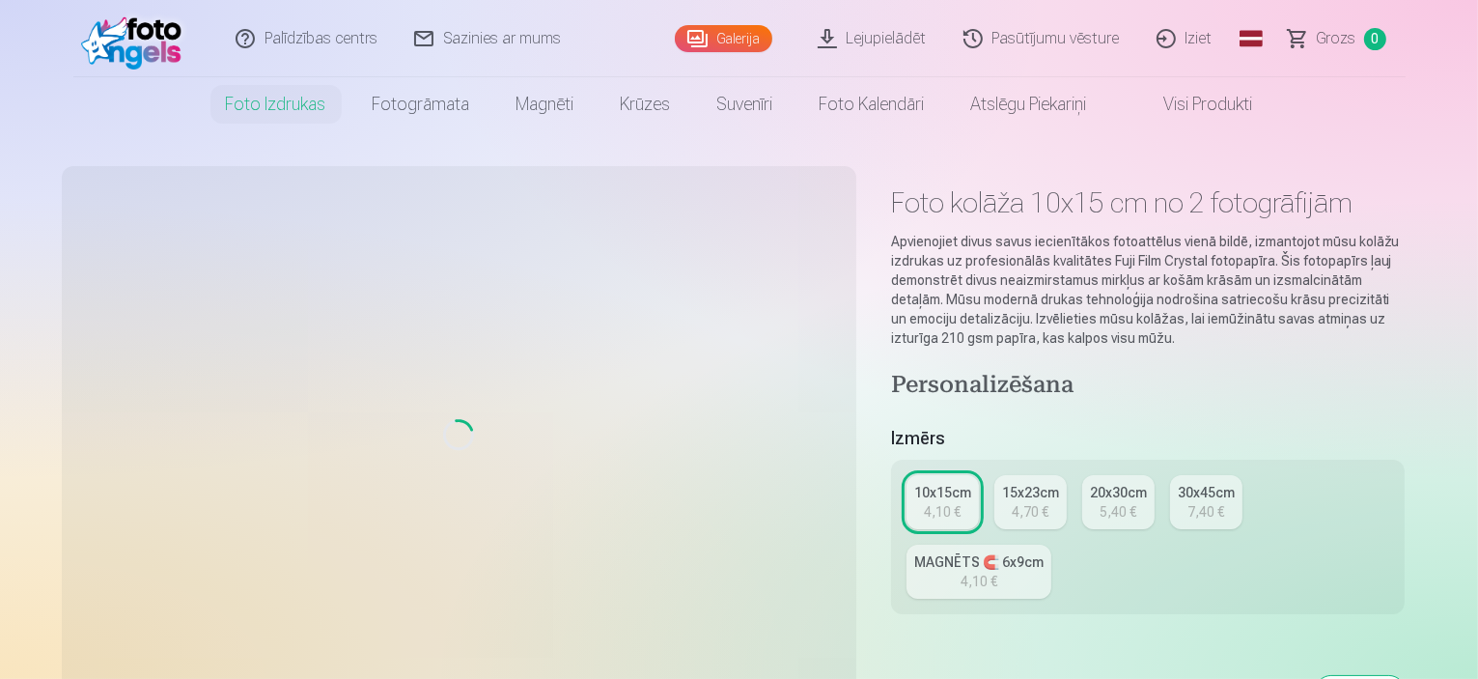
click at [1042, 483] on div "15x23cm" at bounding box center [1030, 492] width 57 height 19
click at [1048, 483] on div "15x23cm" at bounding box center [1030, 492] width 57 height 19
click at [1052, 483] on div "15x23cm" at bounding box center [1030, 492] width 57 height 19
click at [939, 483] on div "10x15cm" at bounding box center [943, 492] width 57 height 19
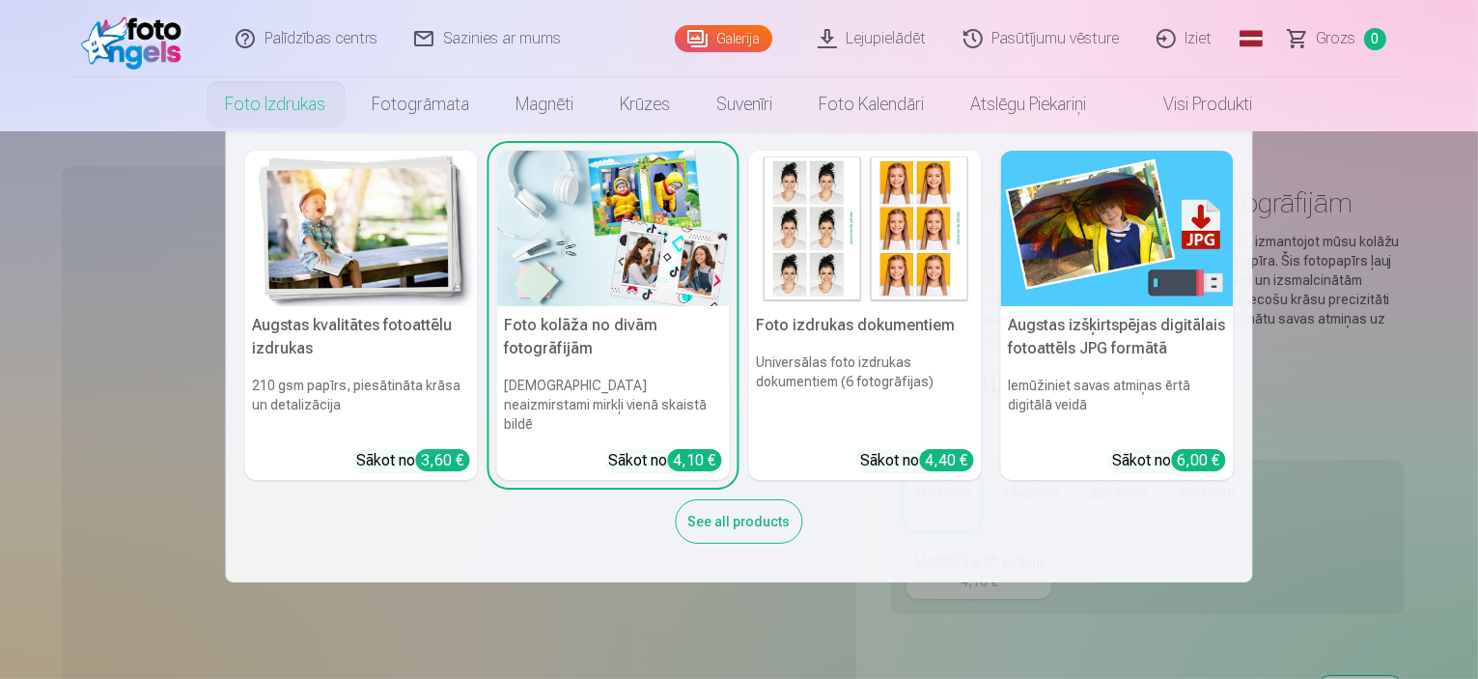
click at [287, 101] on link "Foto izdrukas" at bounding box center [276, 104] width 147 height 54
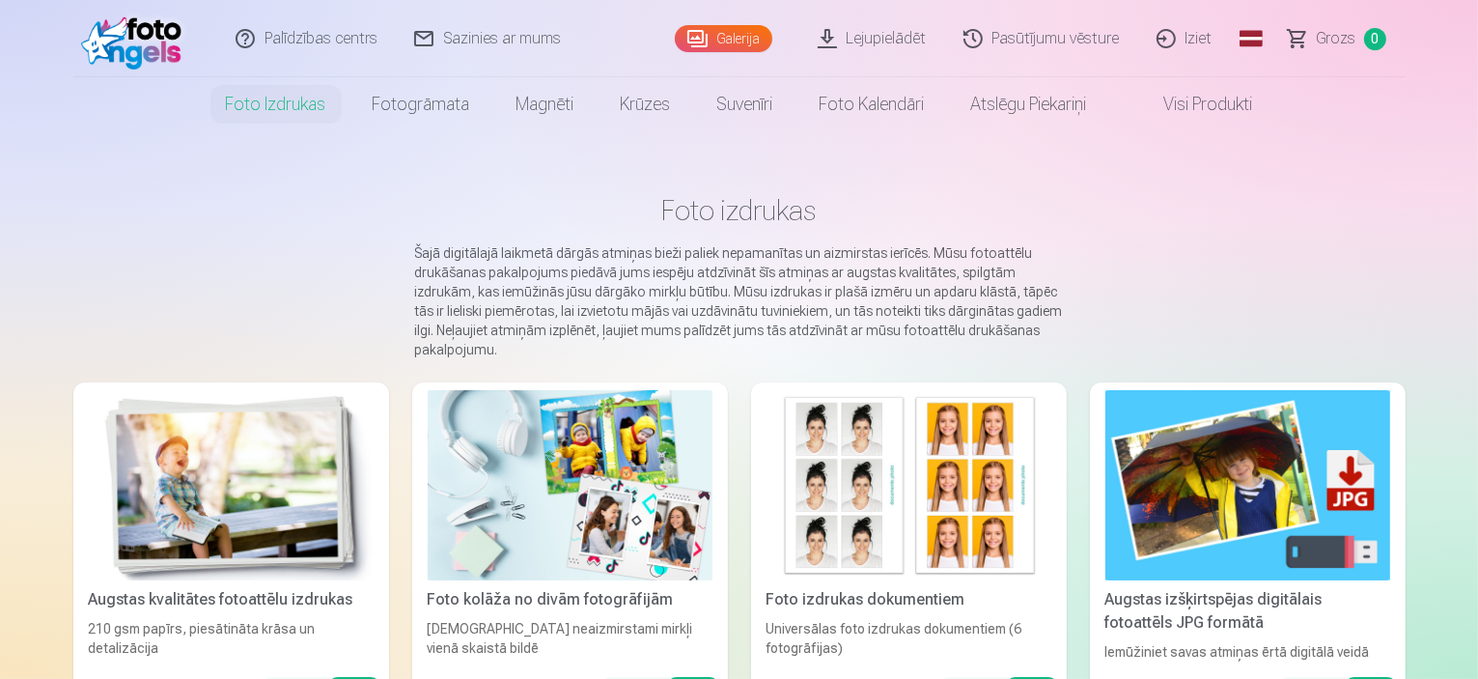
click at [850, 441] on img at bounding box center [909, 485] width 285 height 190
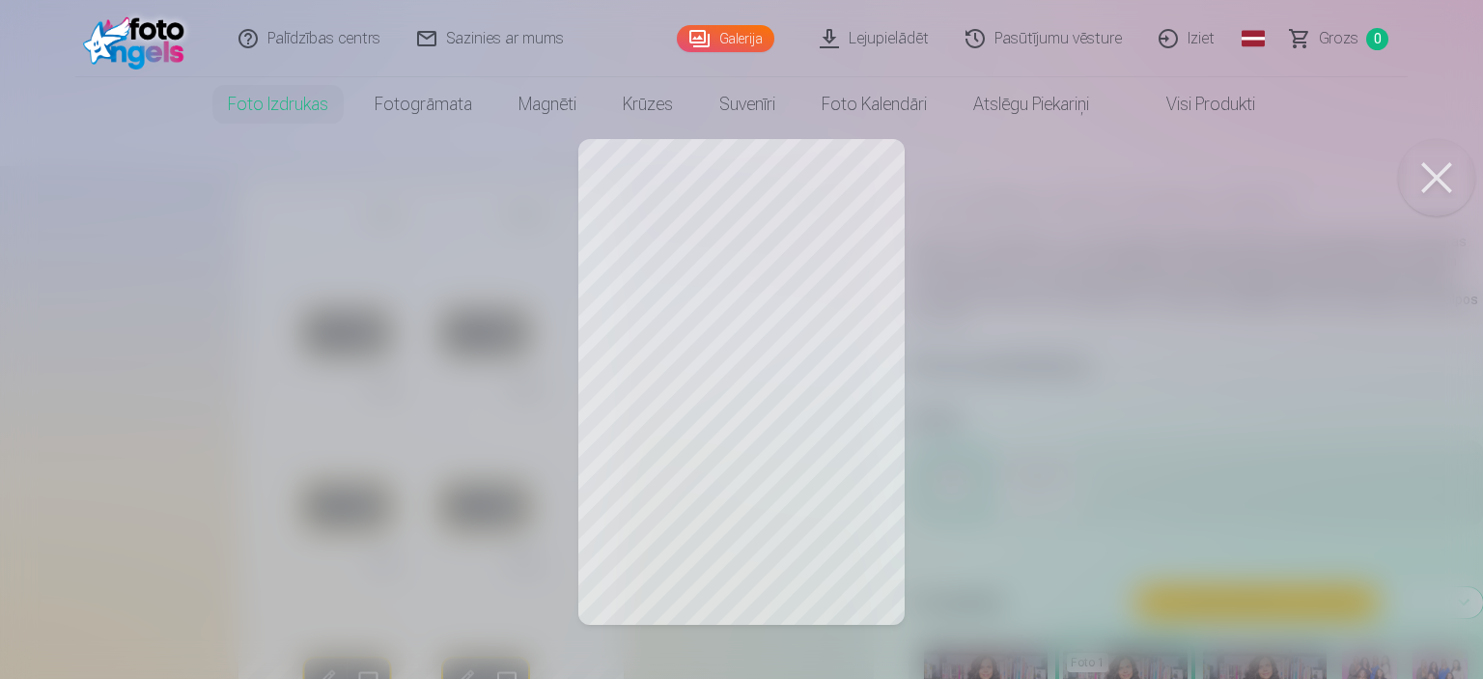
click at [667, 239] on div at bounding box center [741, 339] width 1483 height 679
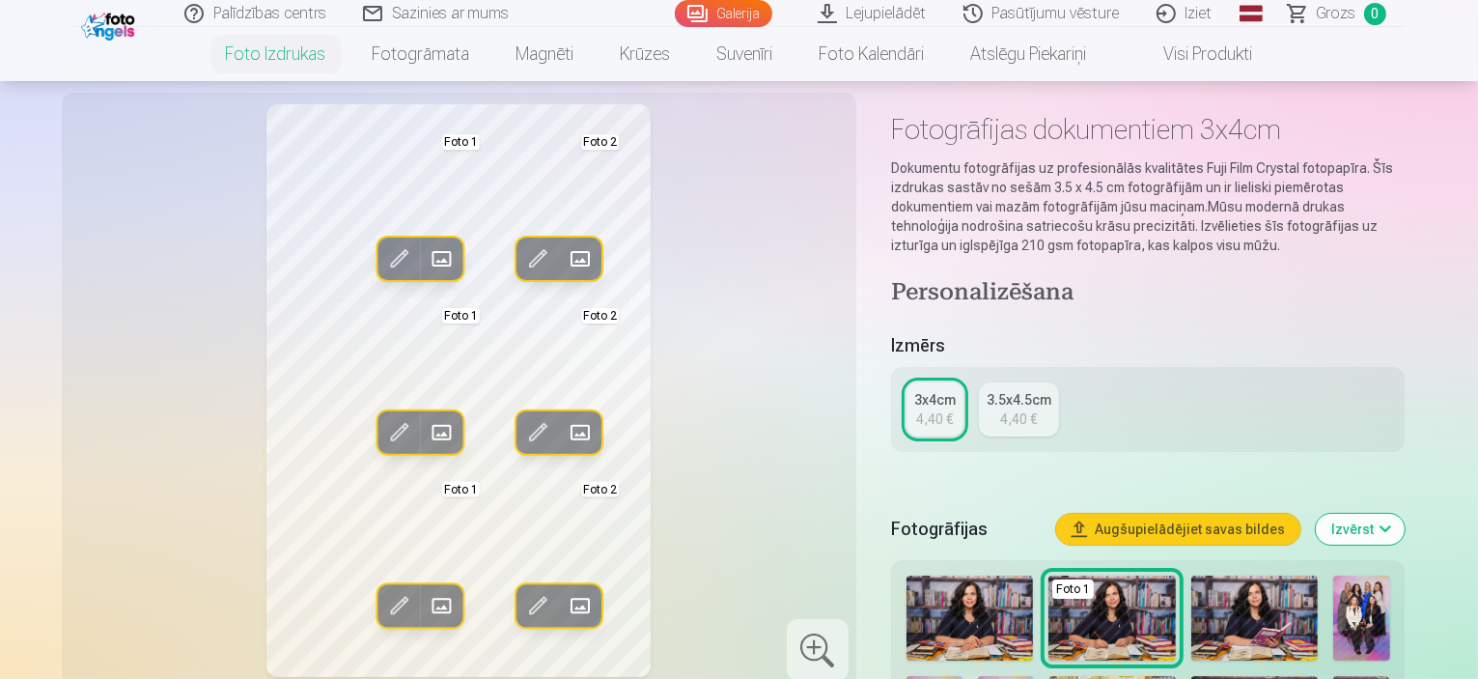
scroll to position [193, 0]
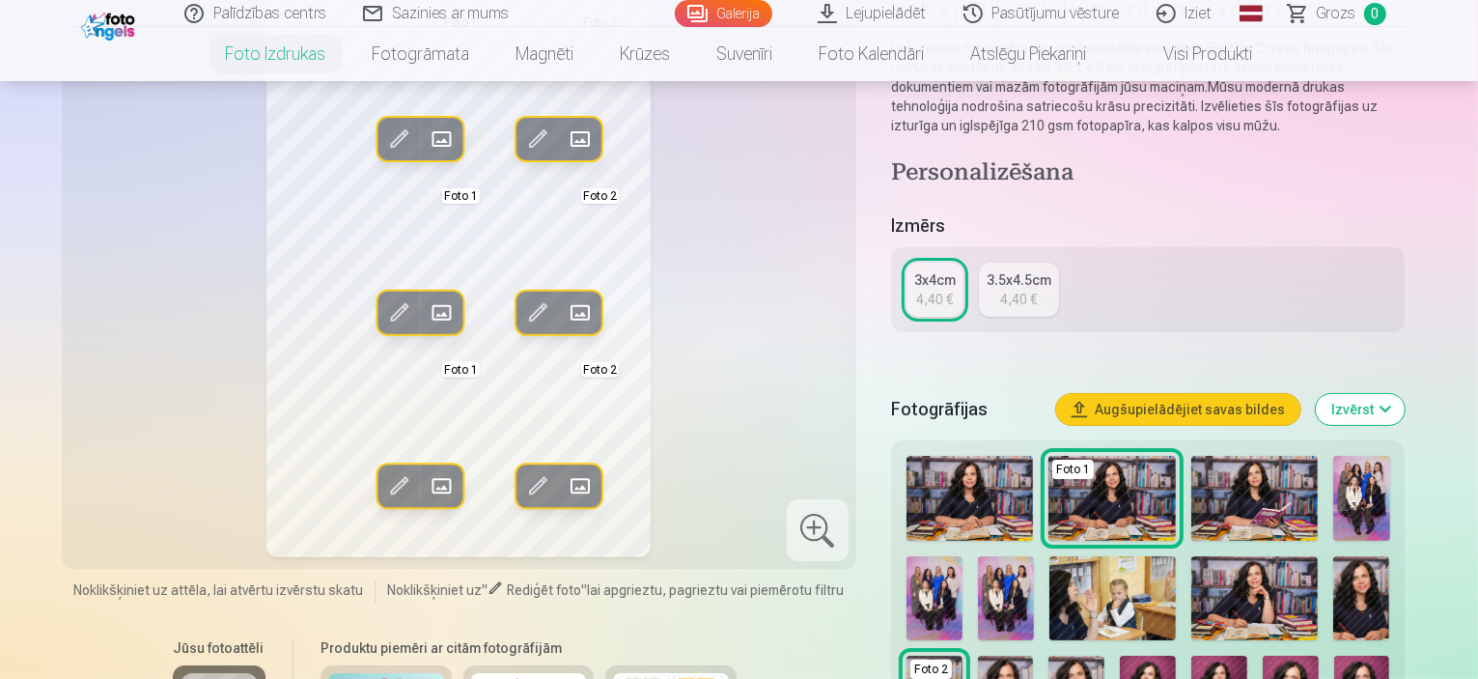
click at [1334, 605] on img at bounding box center [1362, 598] width 56 height 84
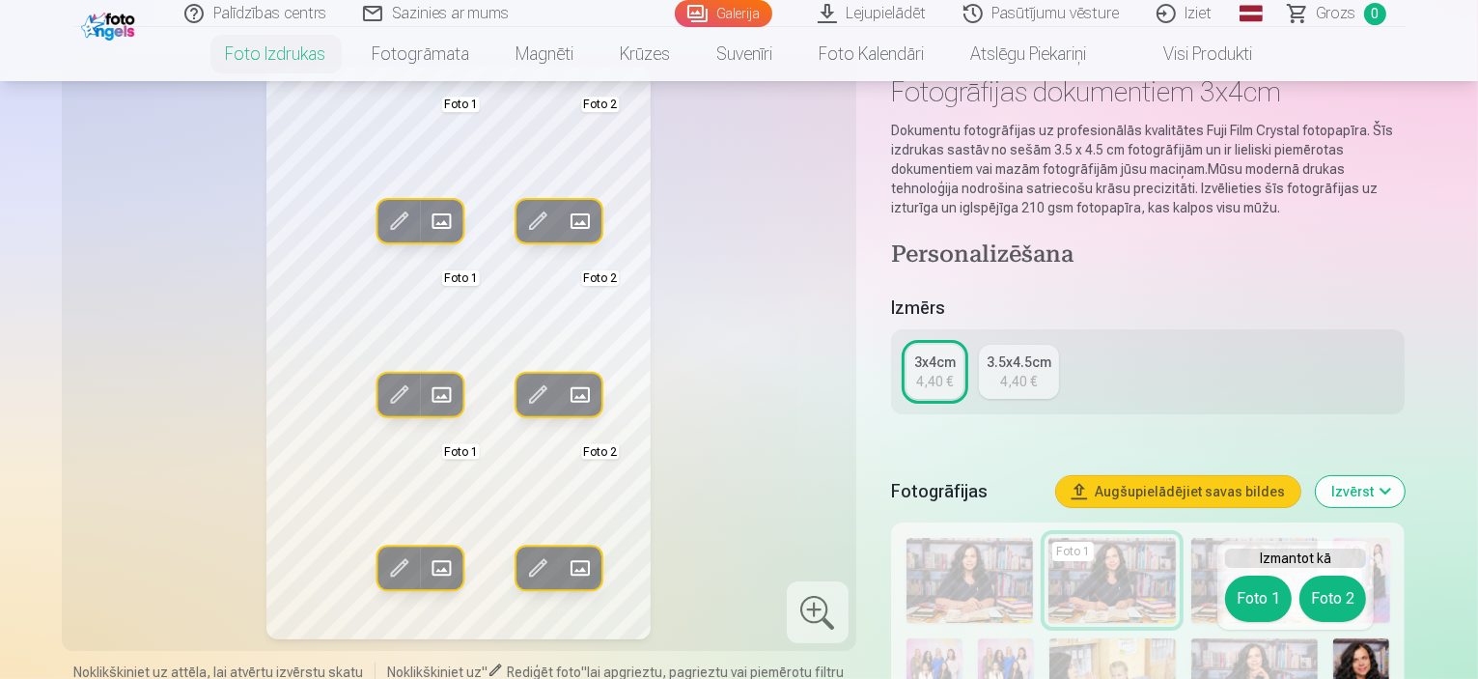
scroll to position [0, 0]
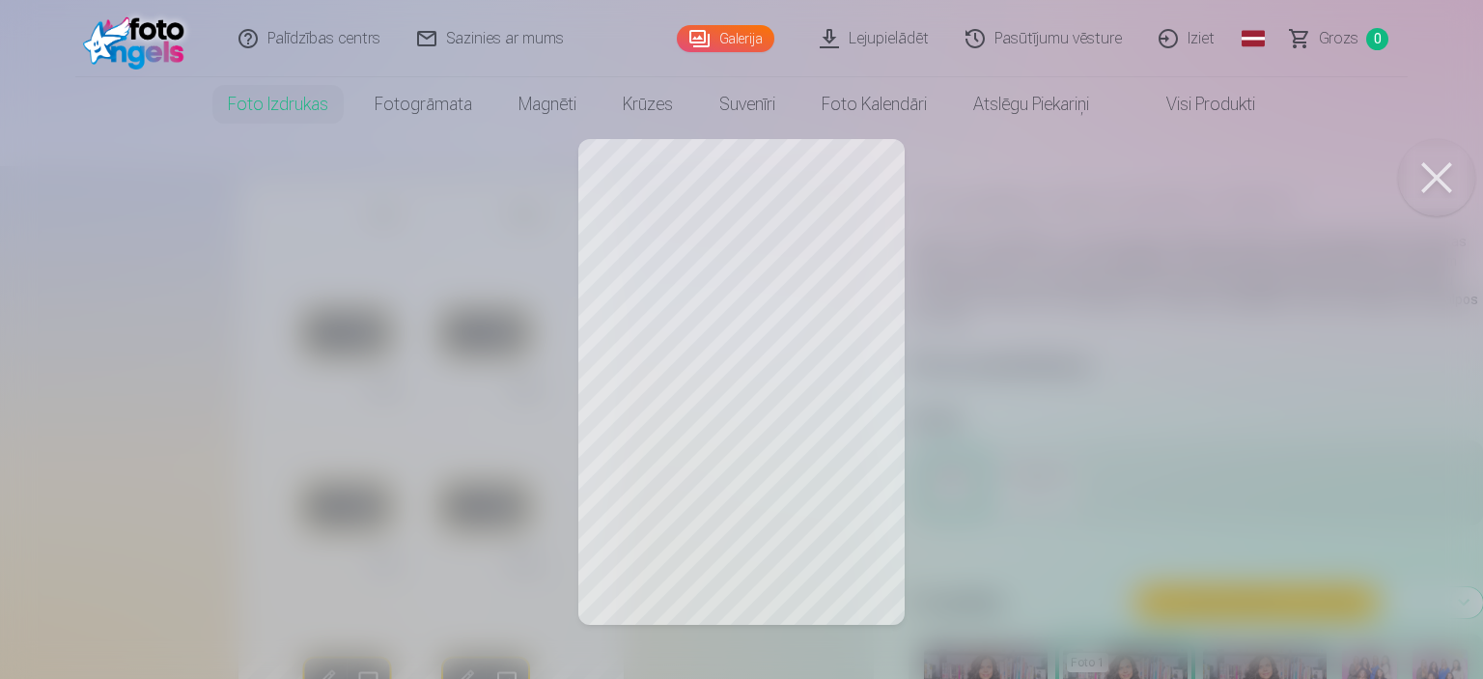
click at [778, 215] on div at bounding box center [741, 339] width 1483 height 679
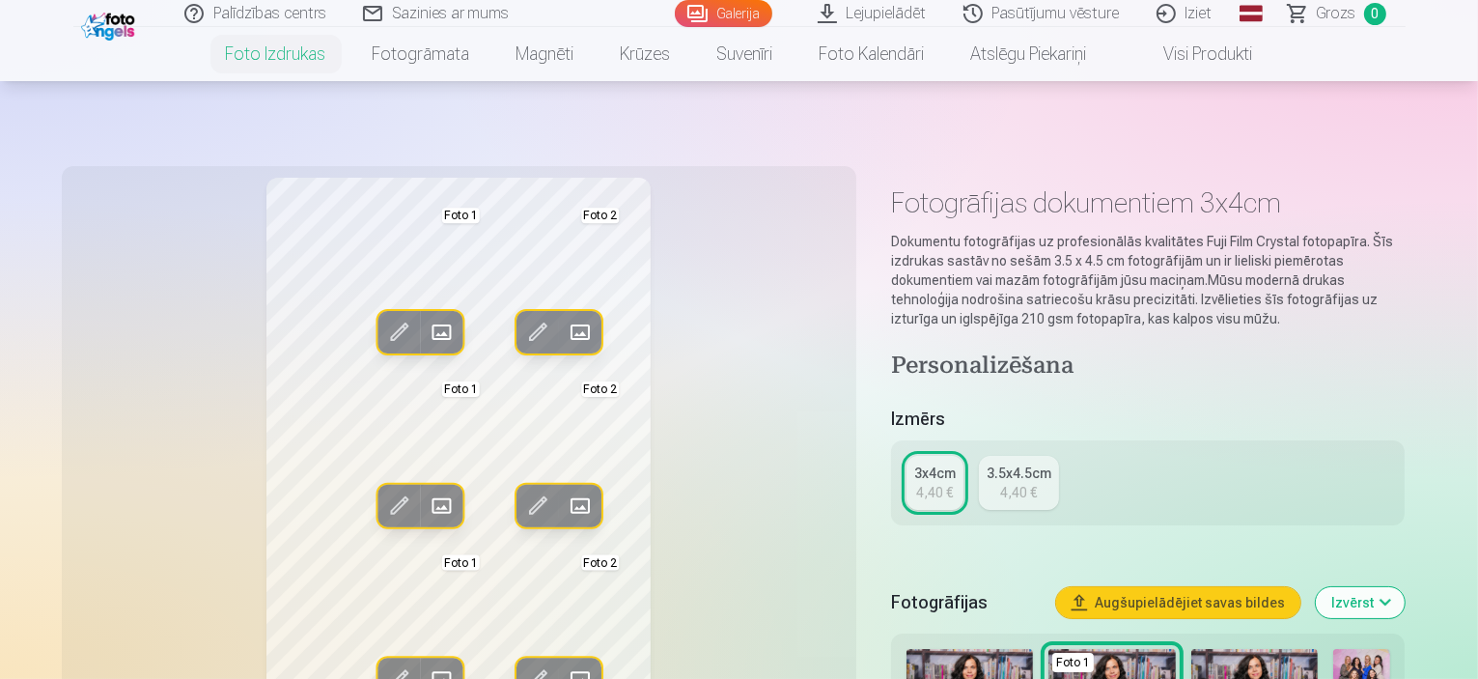
scroll to position [290, 0]
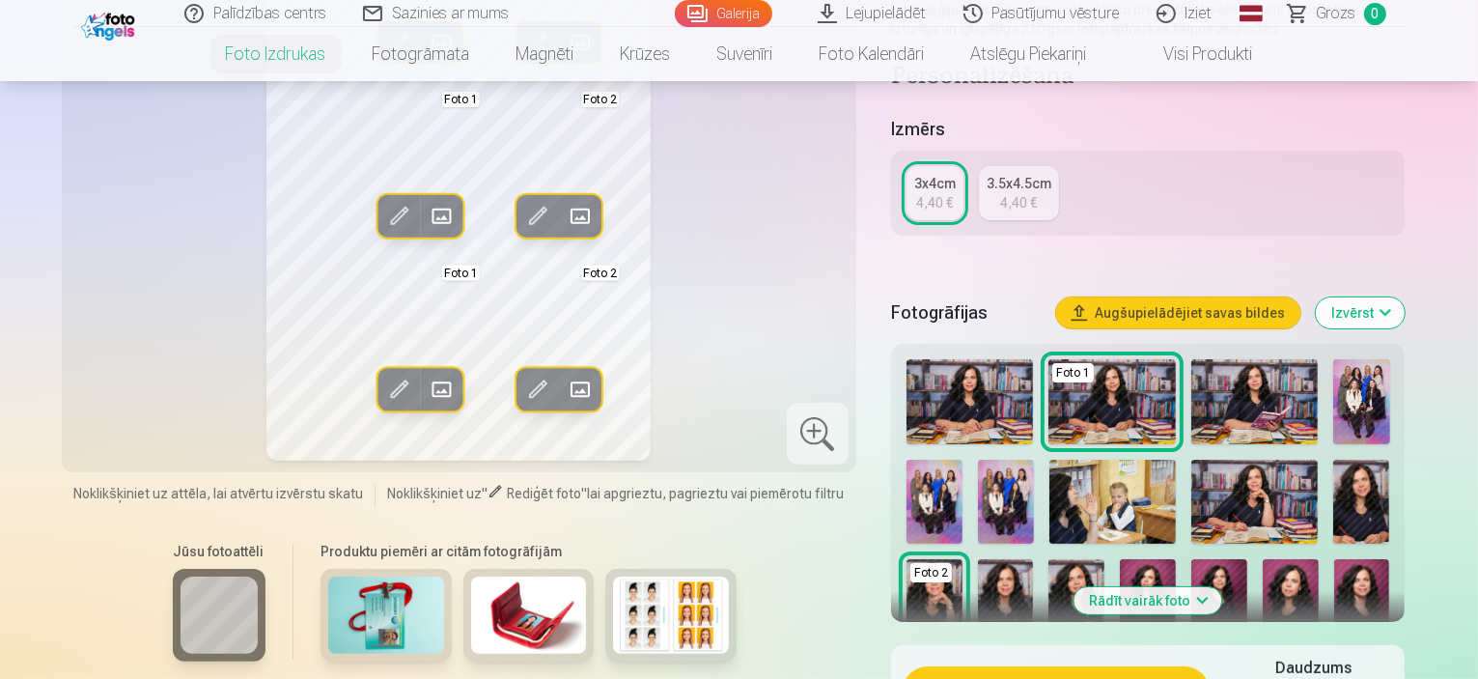
click at [1034, 559] on img at bounding box center [1006, 601] width 56 height 84
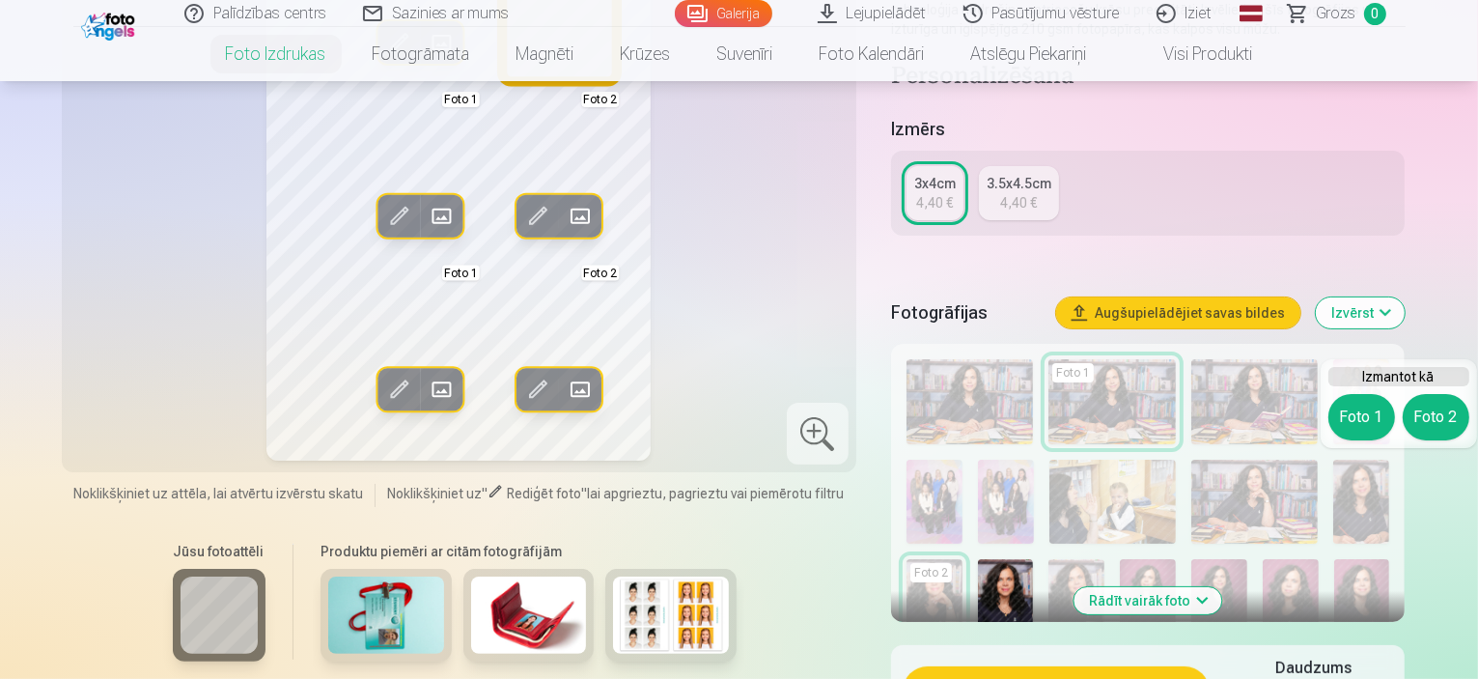
click at [1425, 419] on button "Foto 2" at bounding box center [1436, 417] width 67 height 46
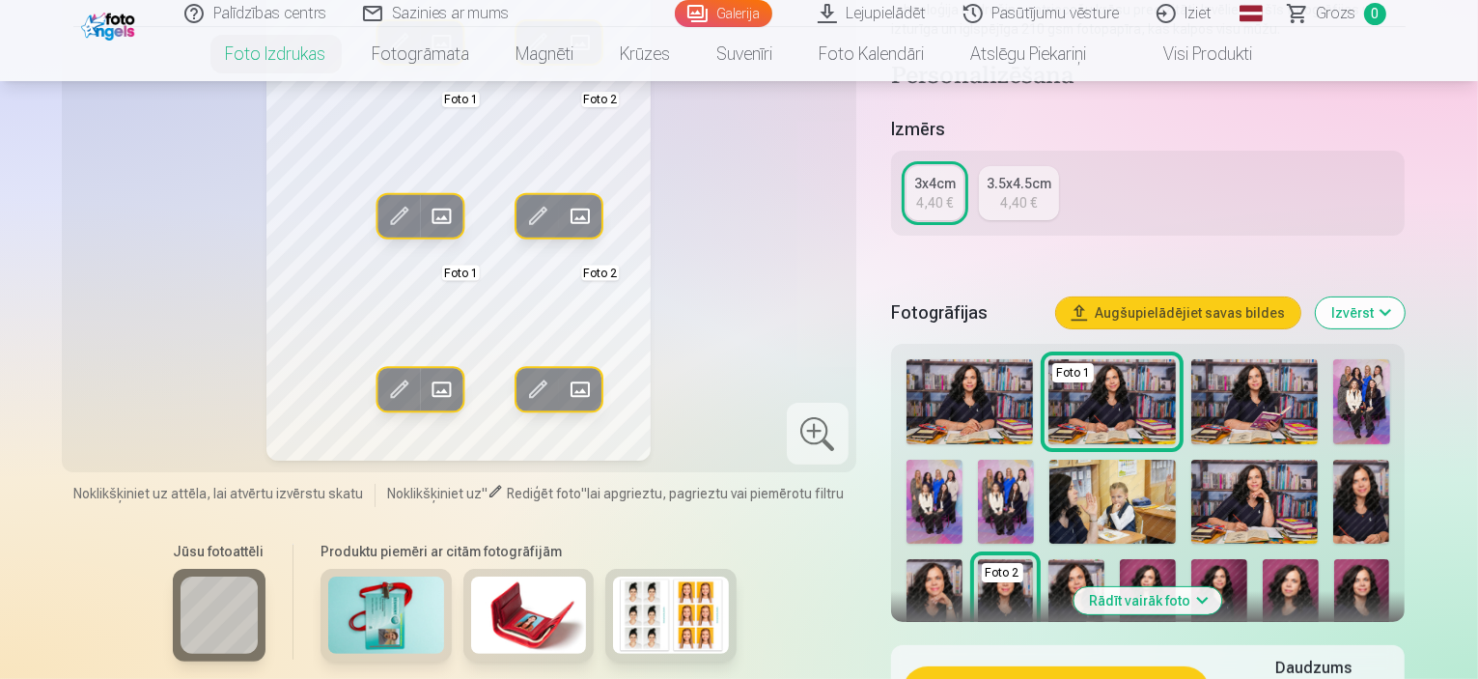
click at [1049, 573] on img at bounding box center [1077, 601] width 56 height 84
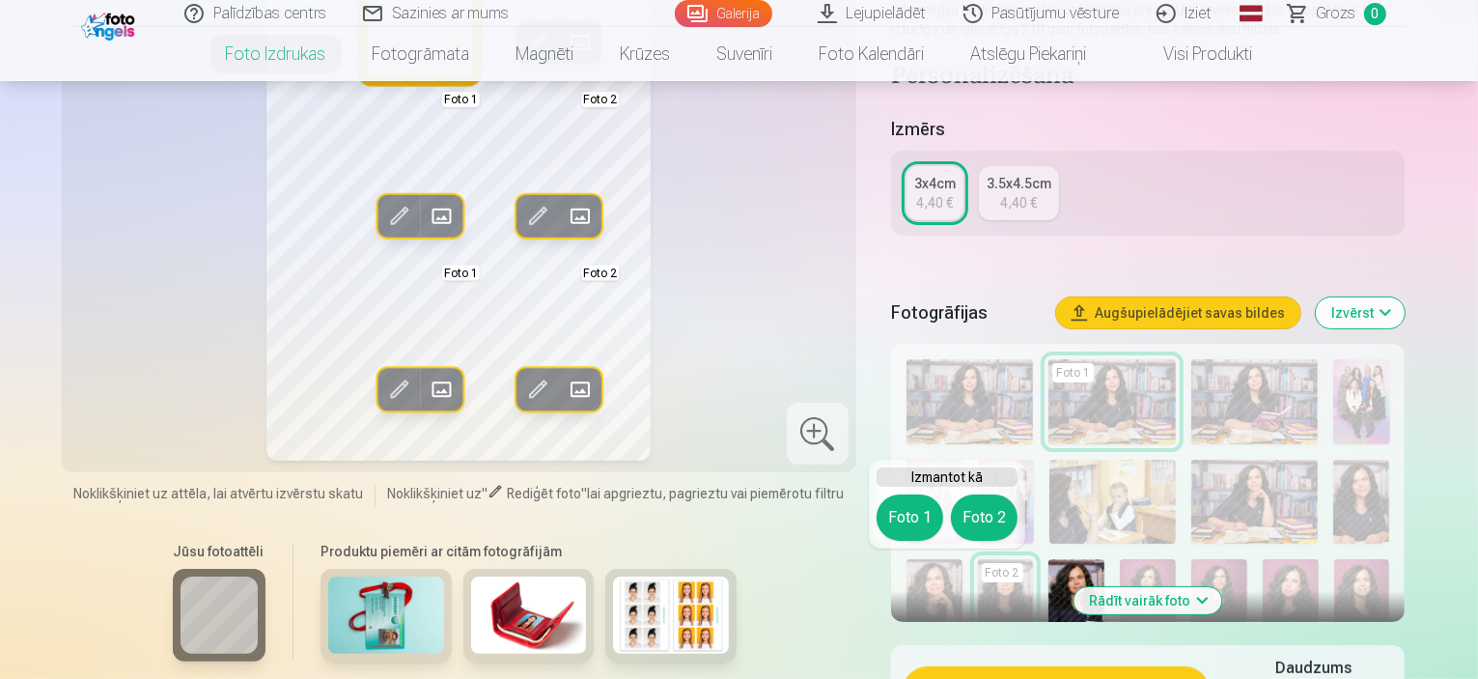
click at [904, 503] on button "Foto 1" at bounding box center [910, 517] width 67 height 46
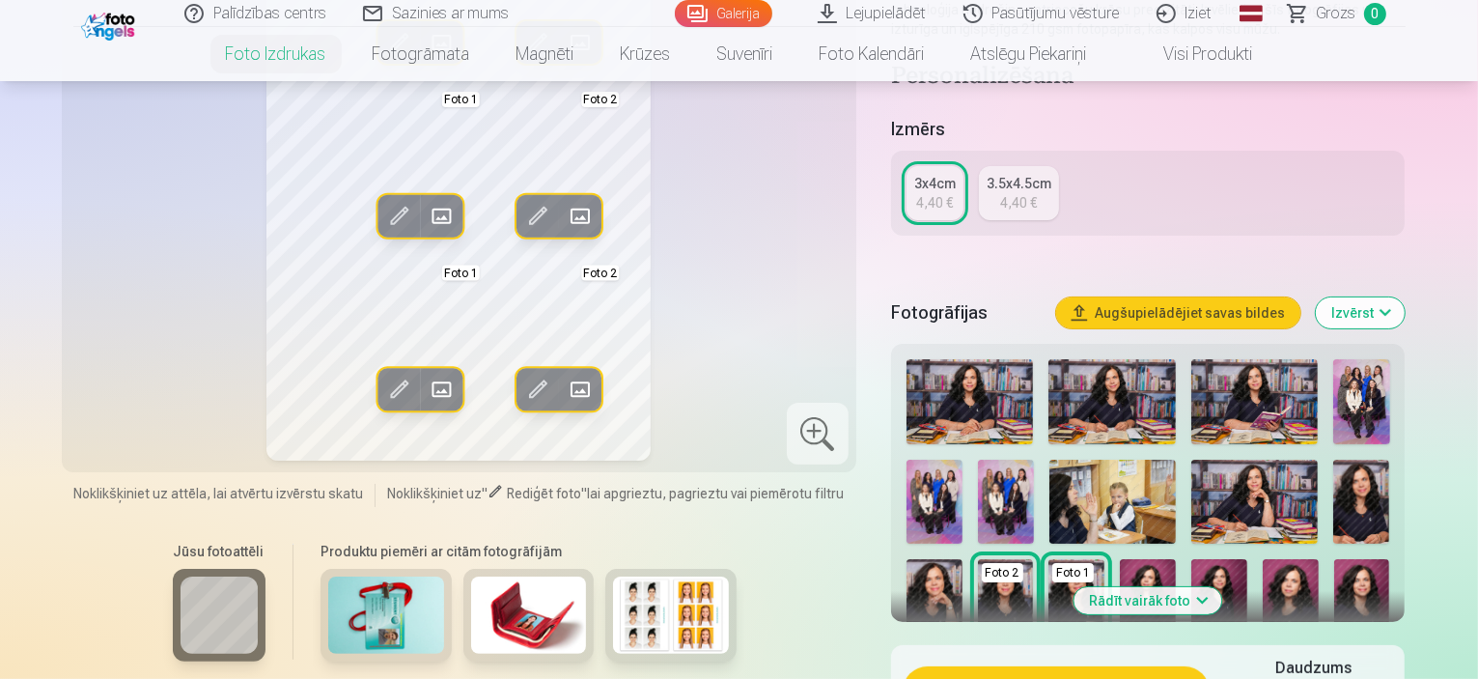
click at [1334, 519] on img at bounding box center [1362, 502] width 56 height 84
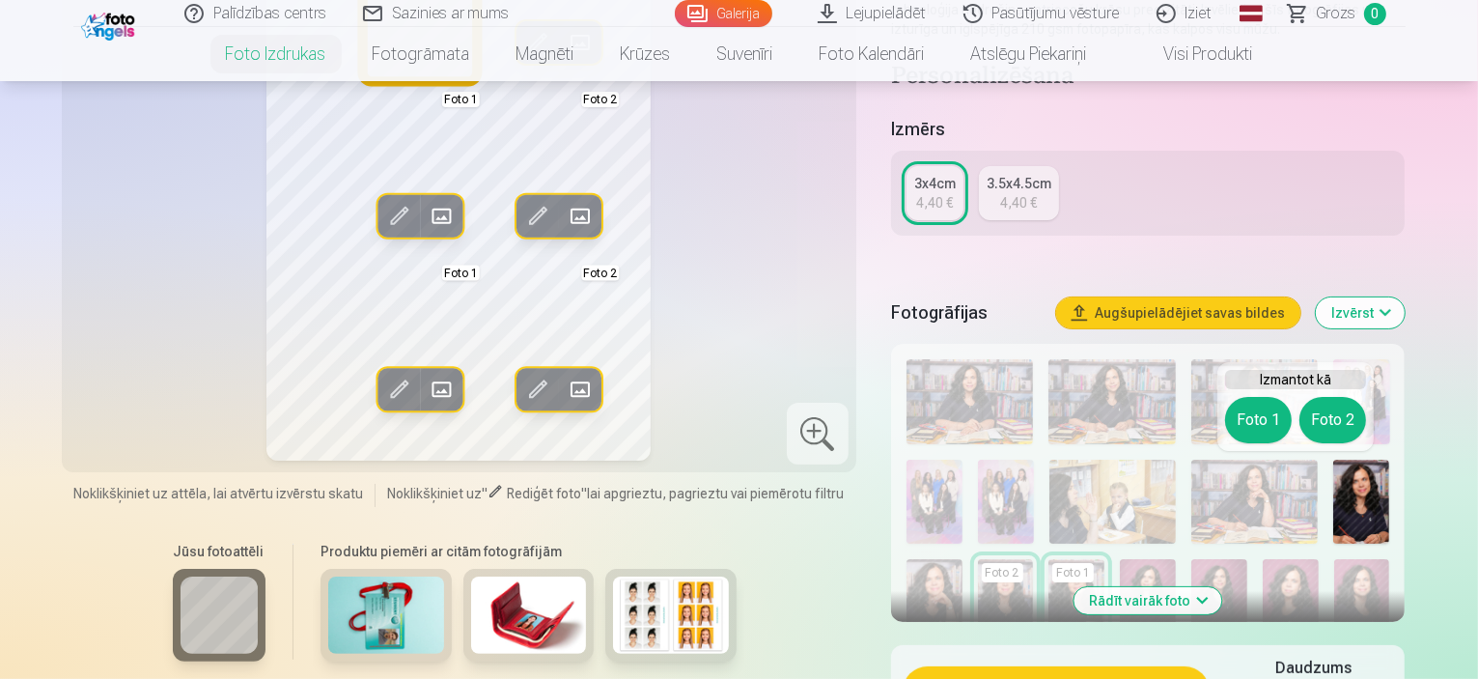
click at [1246, 426] on button "Foto 1" at bounding box center [1258, 420] width 67 height 46
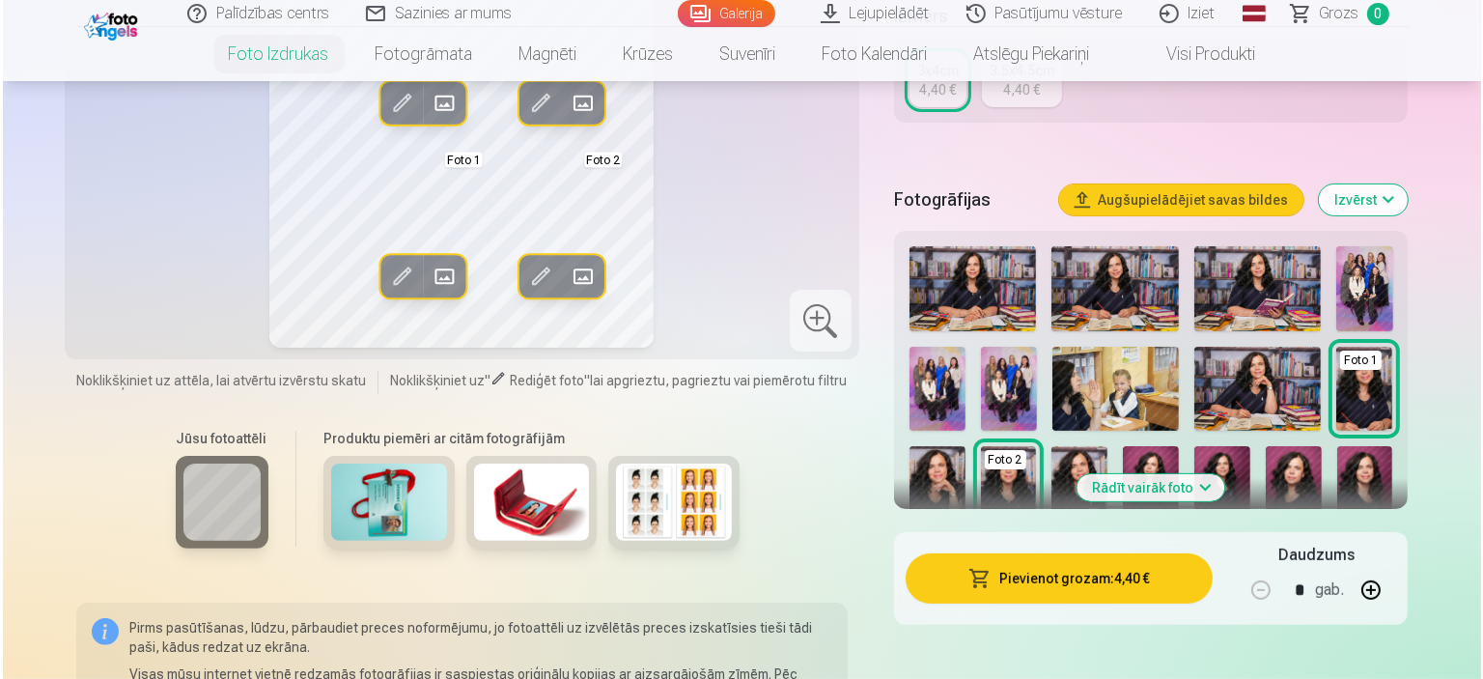
scroll to position [579, 0]
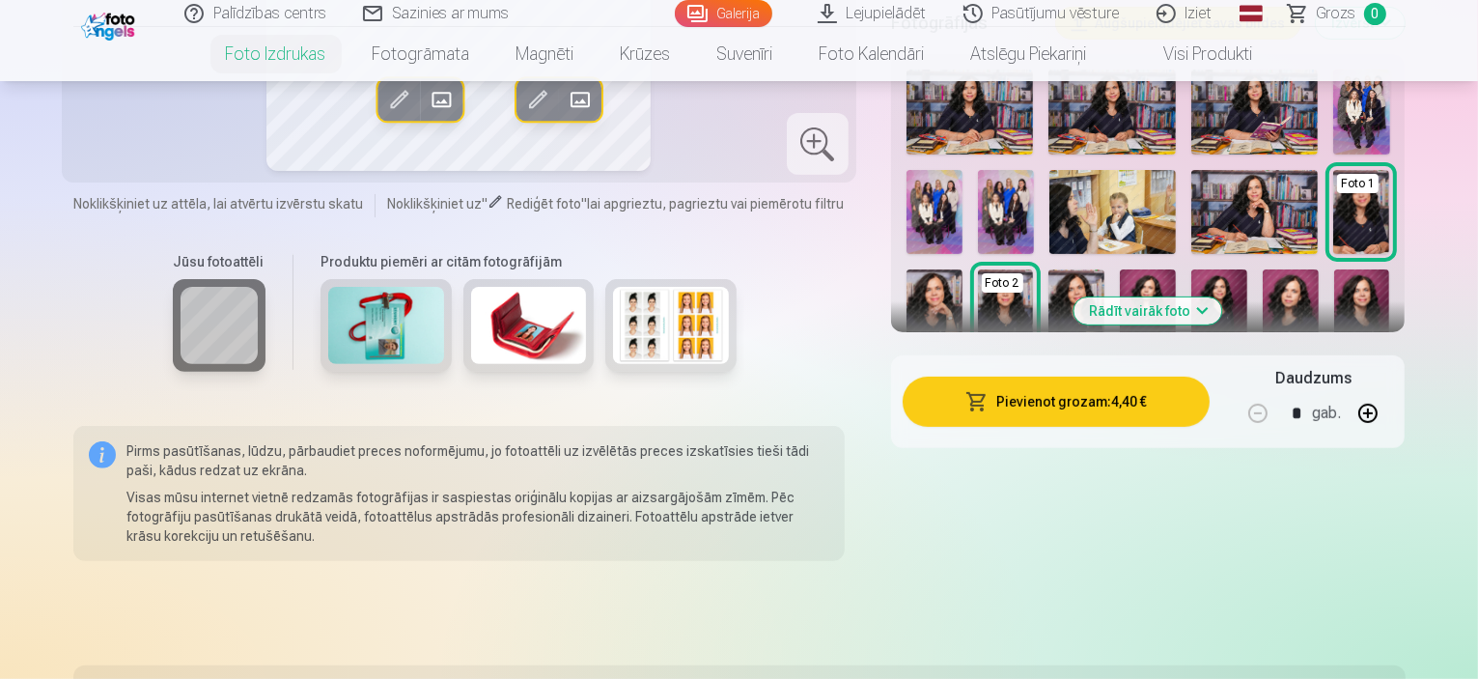
click at [1087, 401] on button "Pievienot grozam : 4,40 €" at bounding box center [1057, 402] width 308 height 50
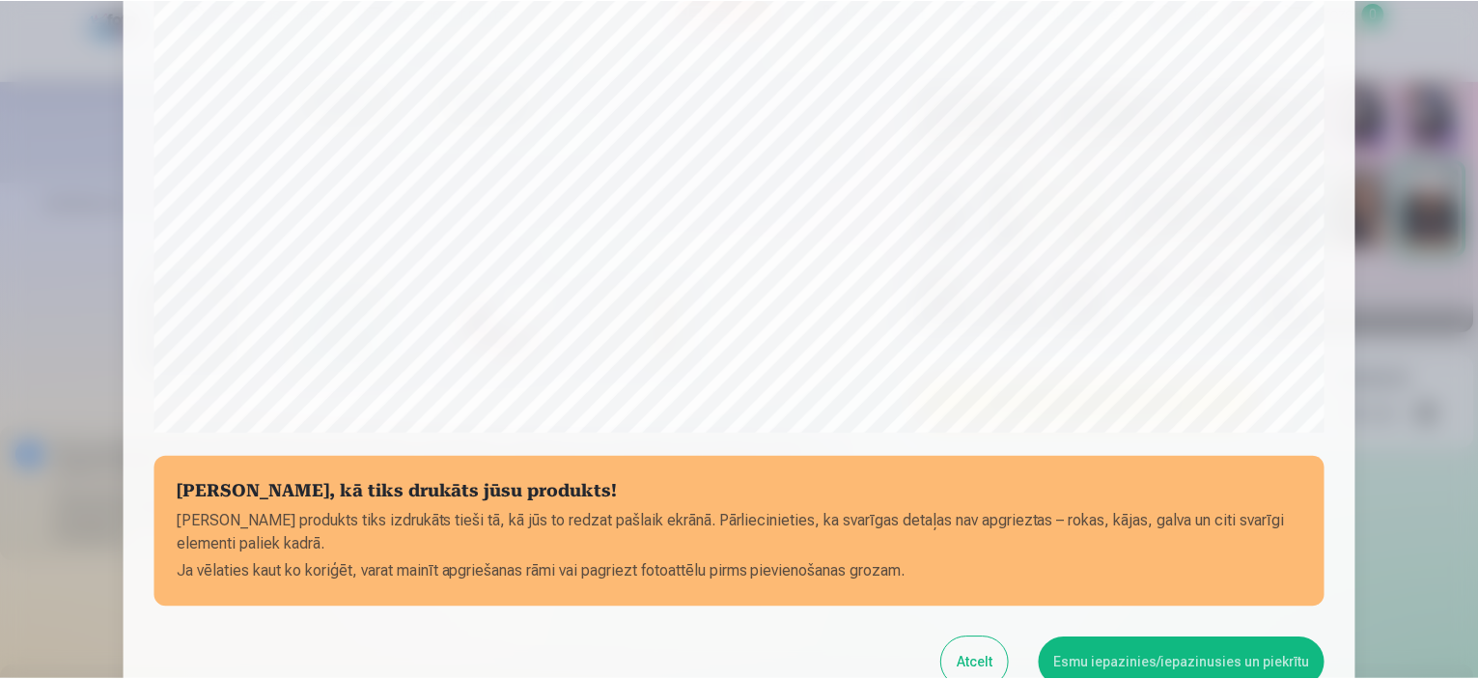
scroll to position [614, 0]
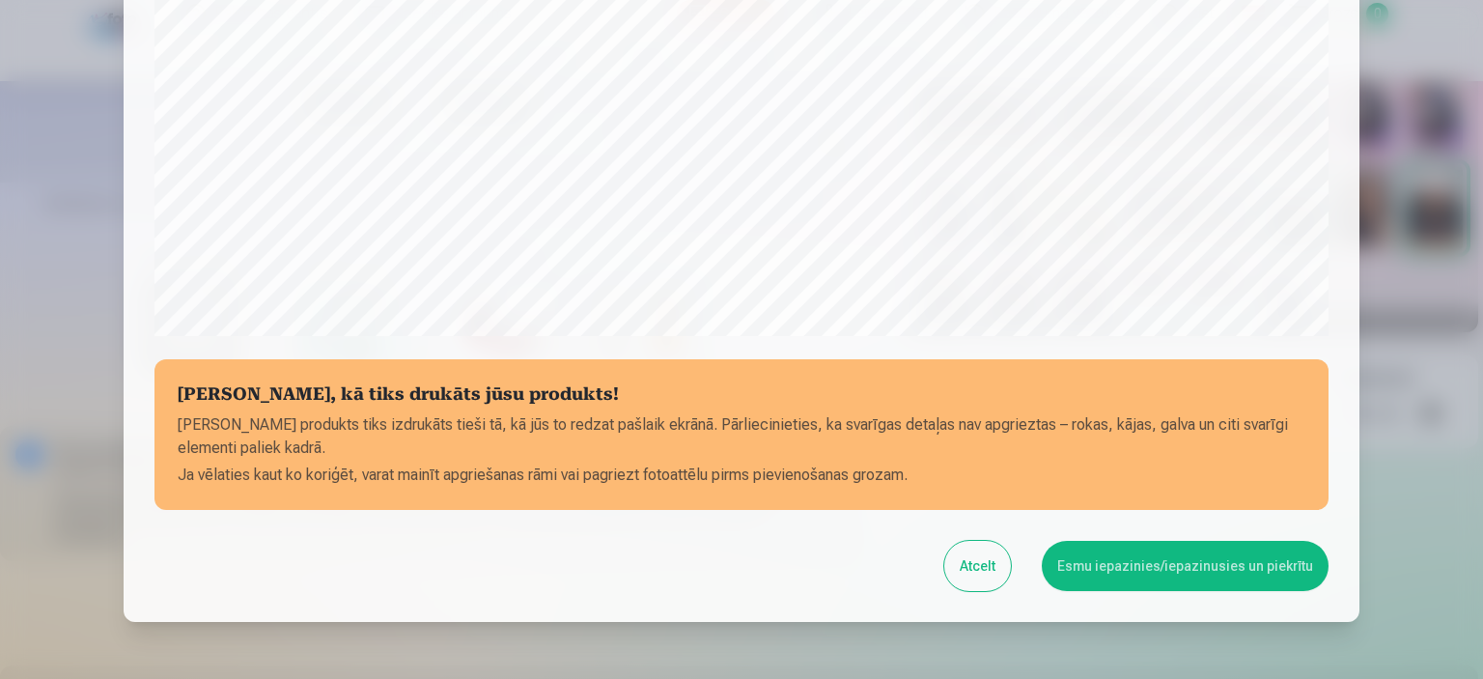
click at [1178, 558] on button "Esmu iepazinies/iepazinusies un piekrītu" at bounding box center [1185, 566] width 287 height 50
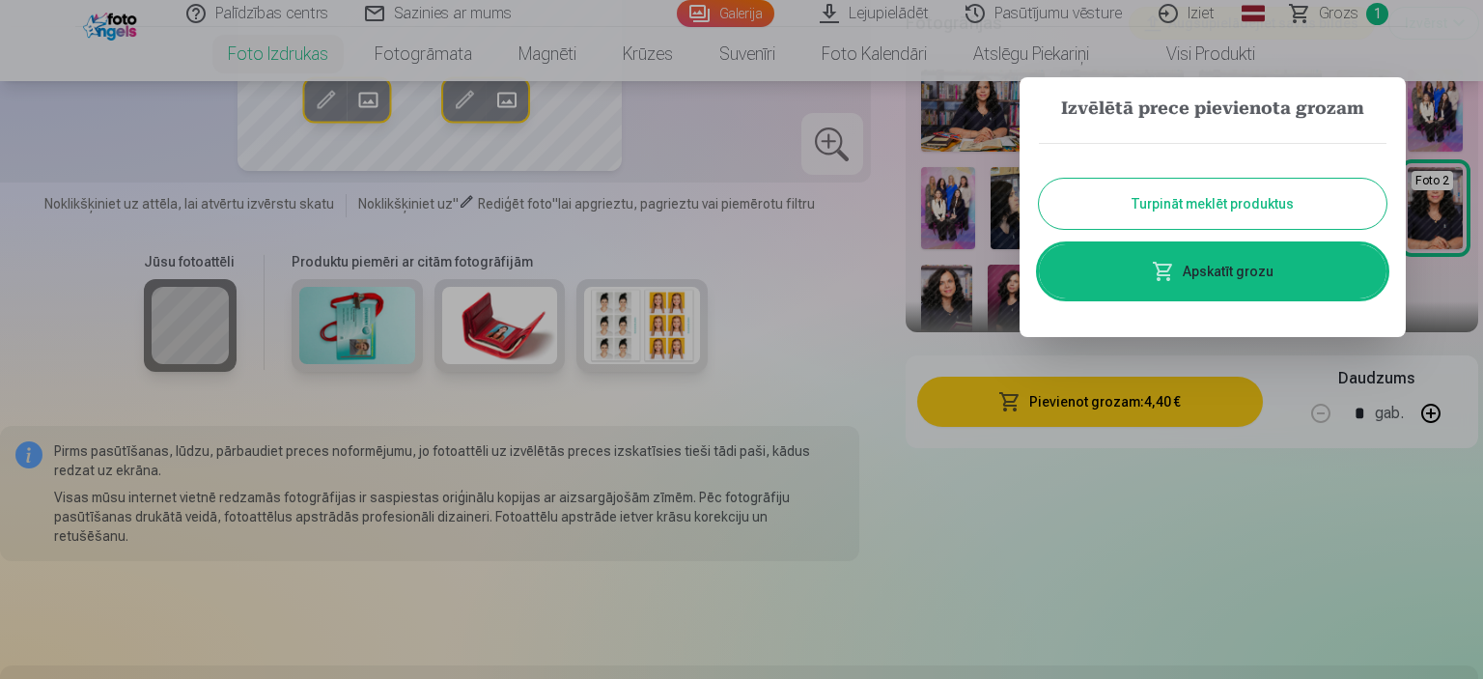
click at [1162, 193] on button "Turpināt meklēt produktus" at bounding box center [1213, 204] width 348 height 50
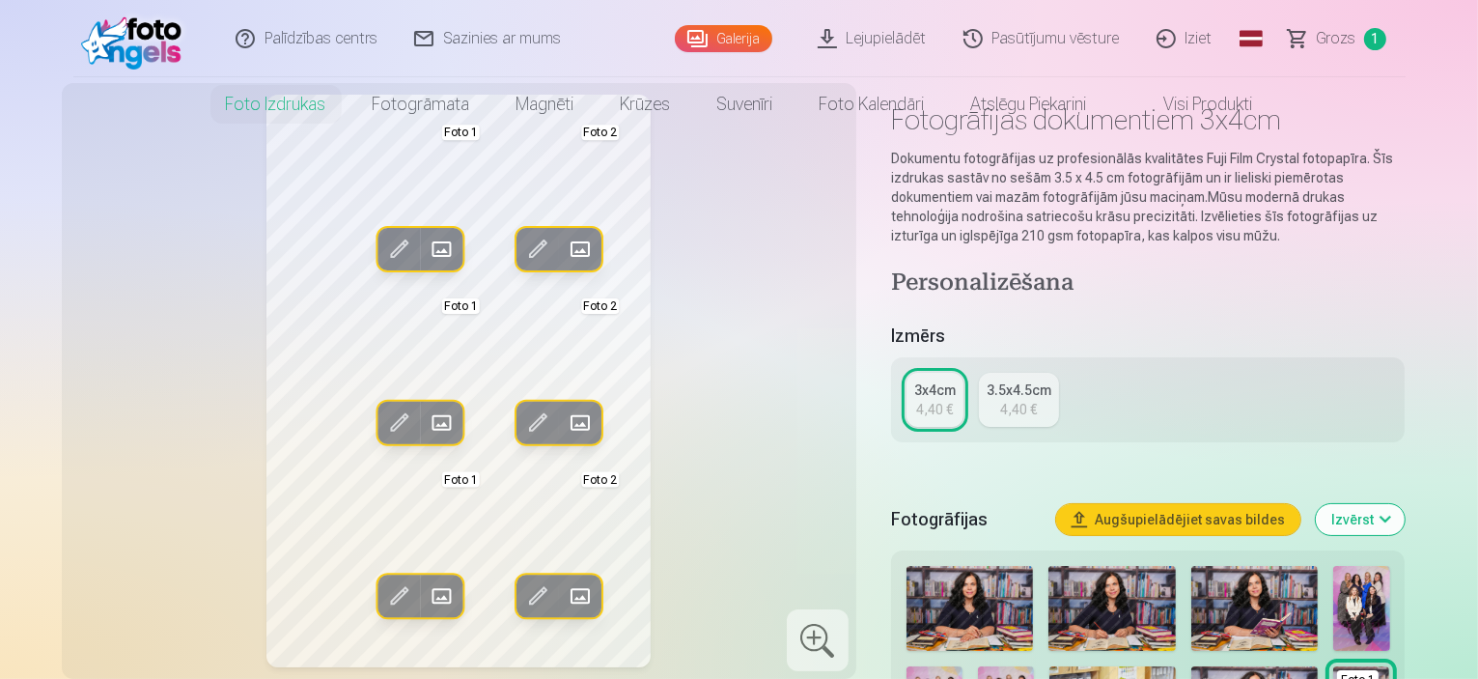
scroll to position [0, 0]
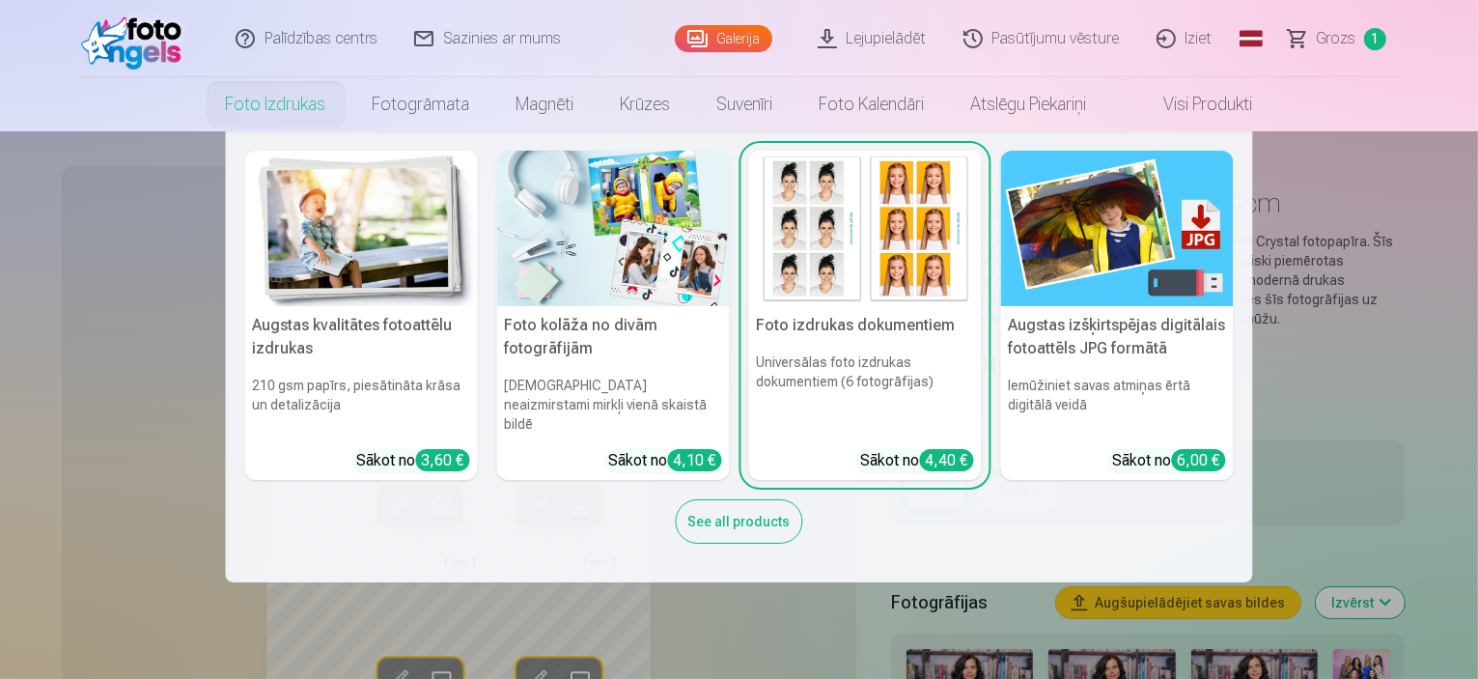
click at [589, 197] on img at bounding box center [613, 228] width 233 height 155
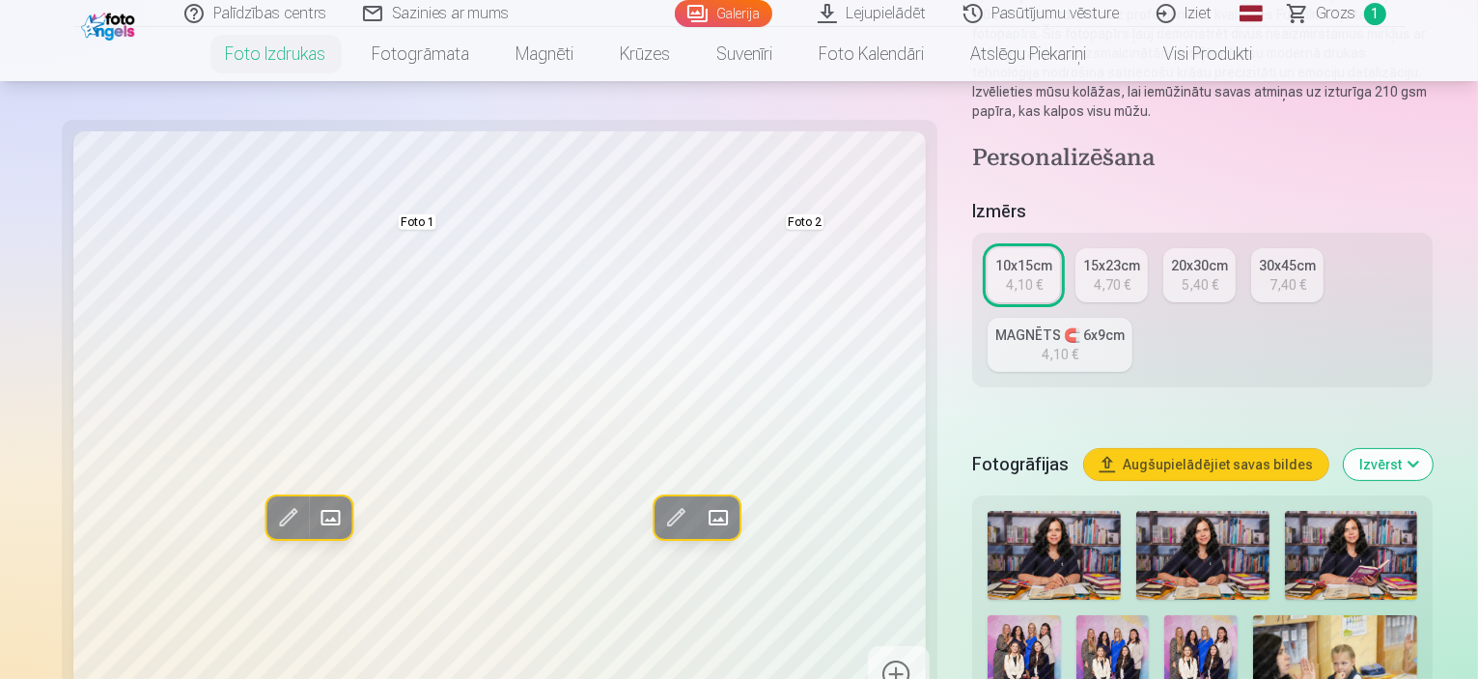
scroll to position [290, 0]
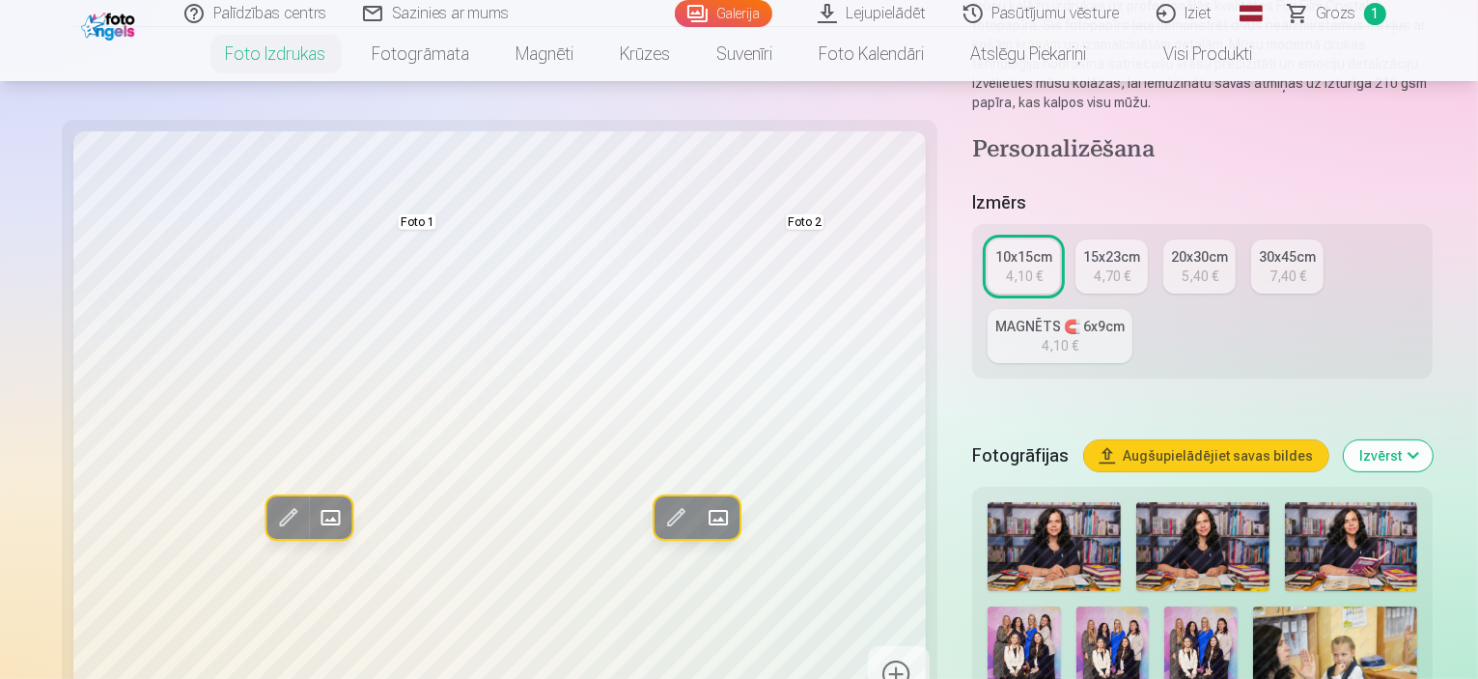
click at [988, 502] on img at bounding box center [1054, 546] width 133 height 89
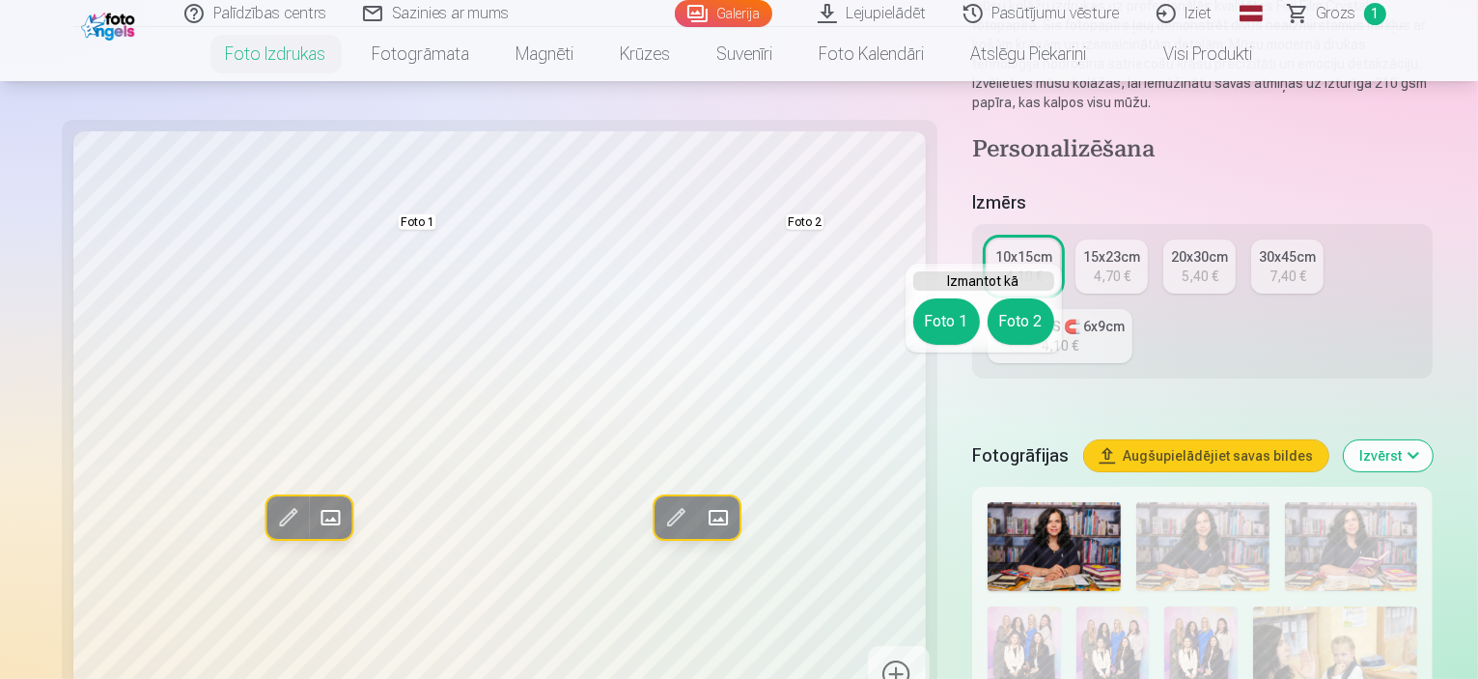
click at [1094, 267] on div "4,70 €" at bounding box center [1112, 276] width 37 height 19
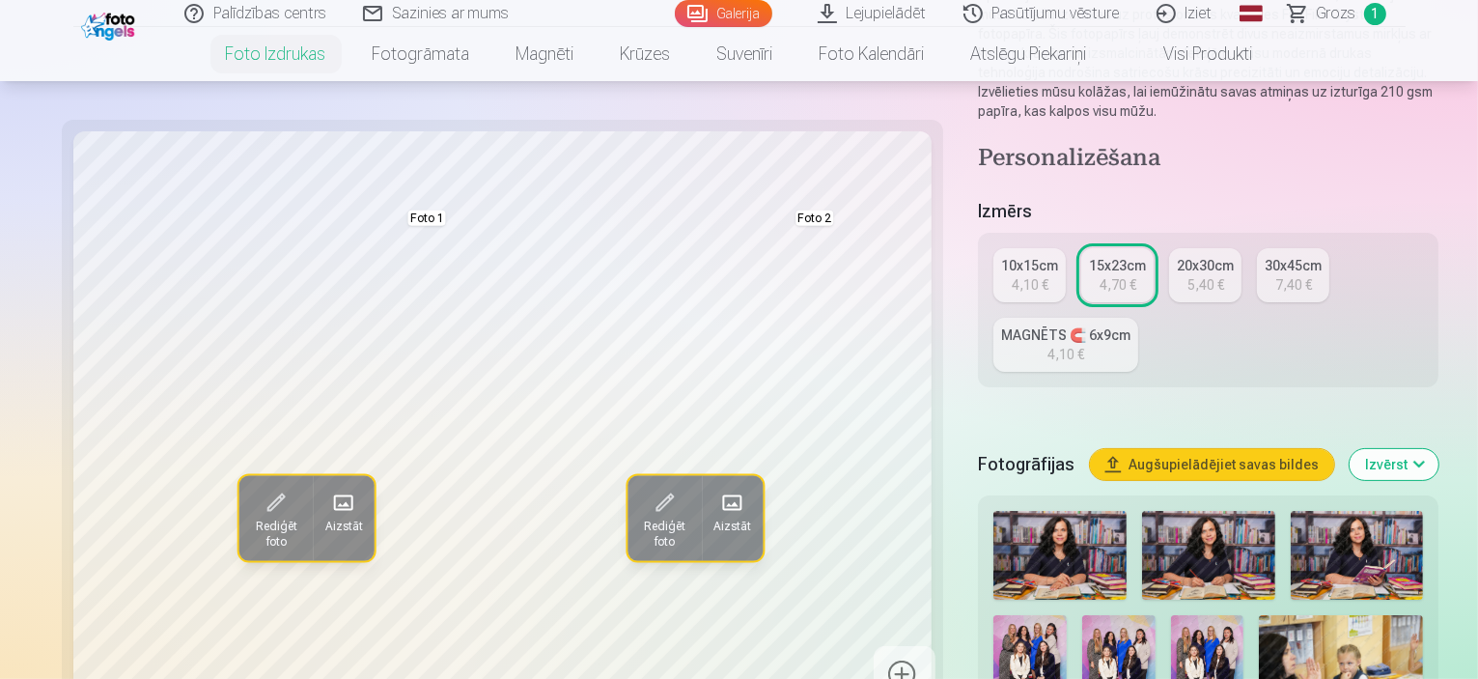
scroll to position [290, 0]
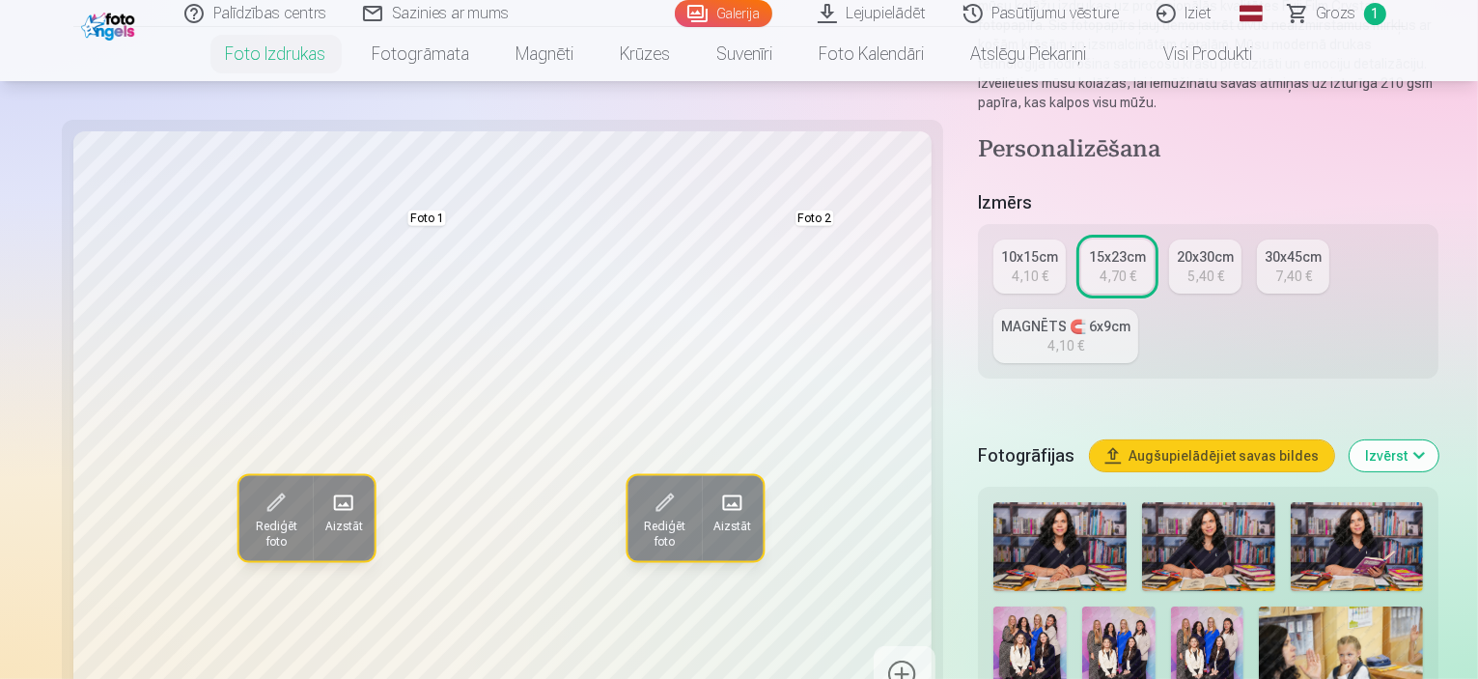
click at [994, 502] on img at bounding box center [1060, 546] width 133 height 89
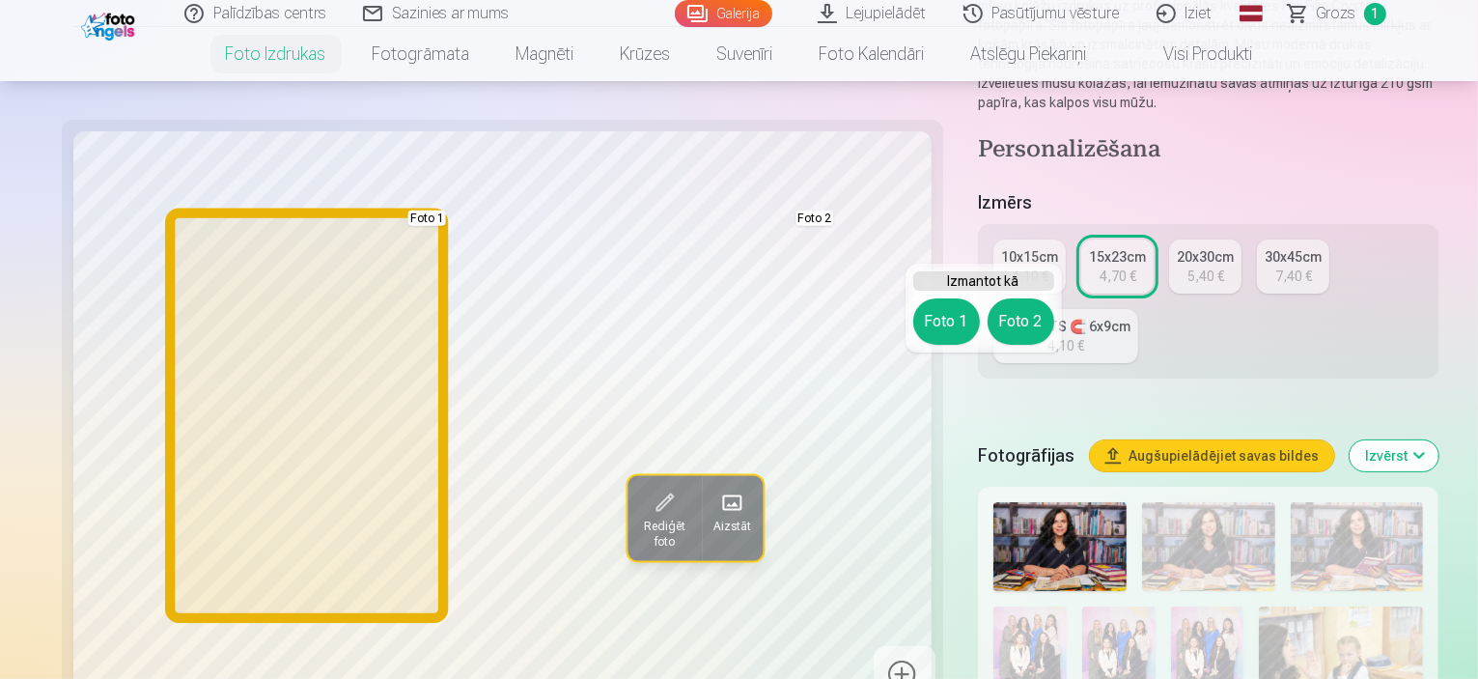
click at [950, 324] on button "Foto 1" at bounding box center [947, 321] width 67 height 46
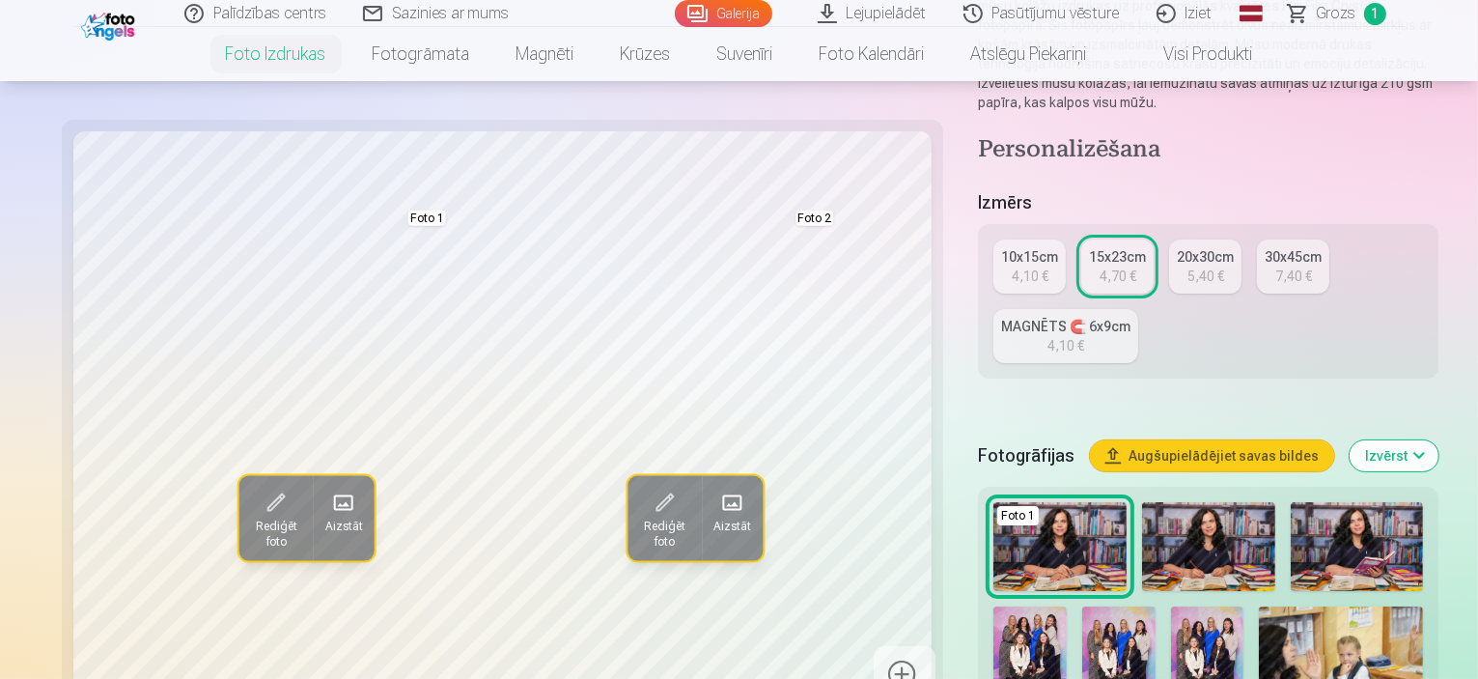
click at [1147, 502] on img at bounding box center [1208, 546] width 133 height 89
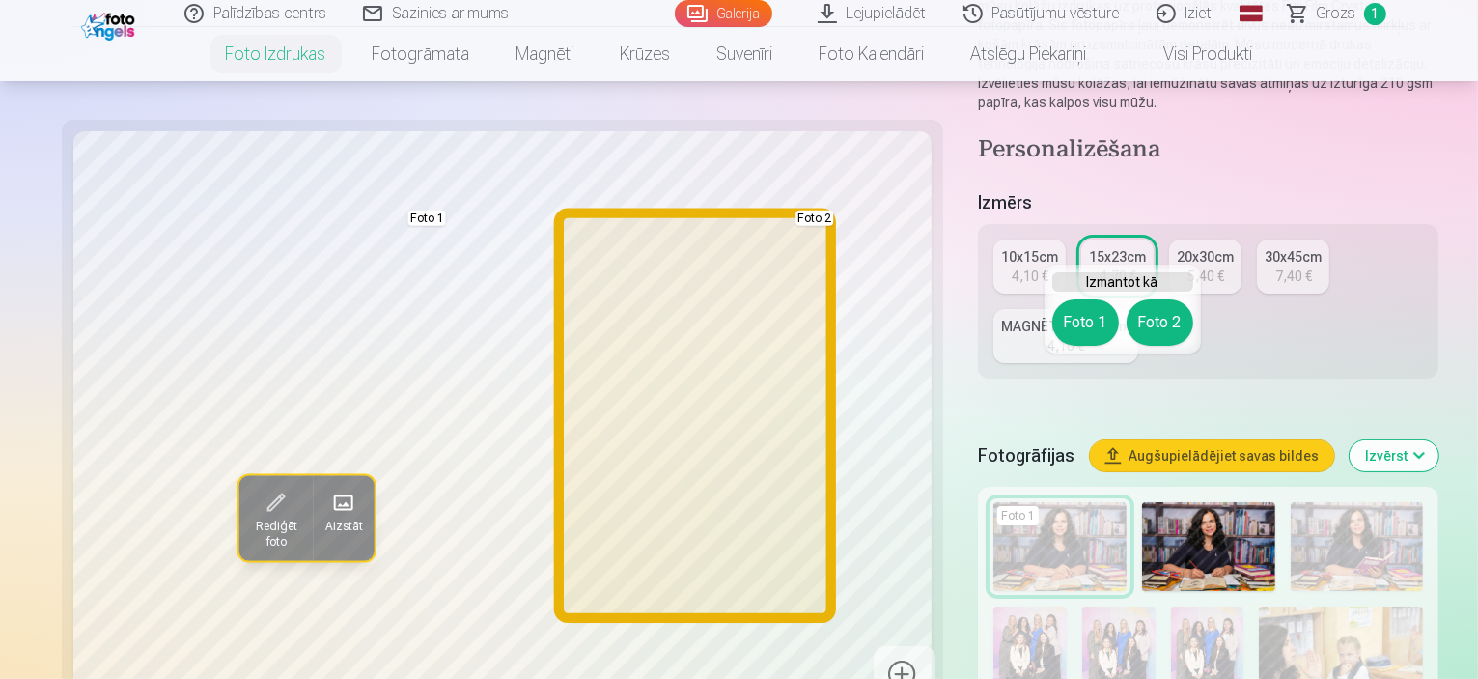
click at [1153, 320] on button "Foto 2" at bounding box center [1160, 322] width 67 height 46
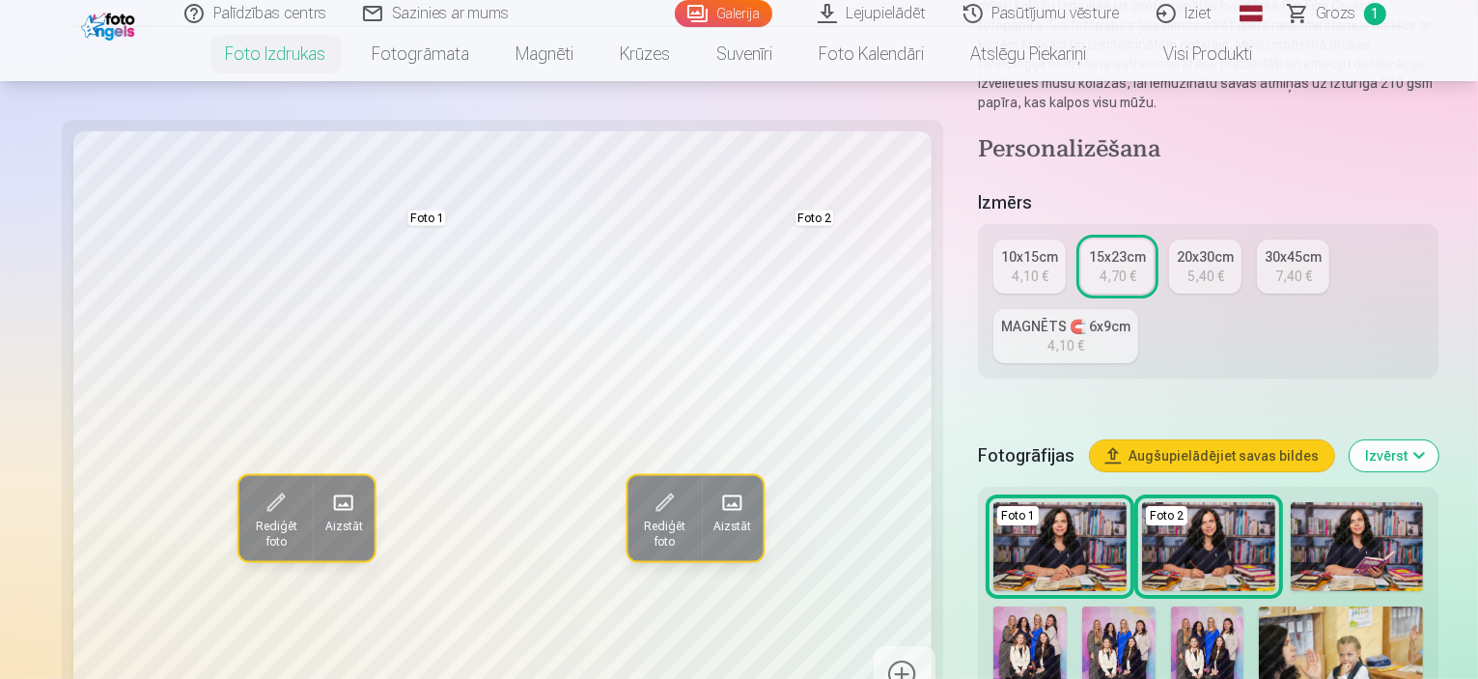
click at [1302, 502] on img at bounding box center [1357, 546] width 133 height 89
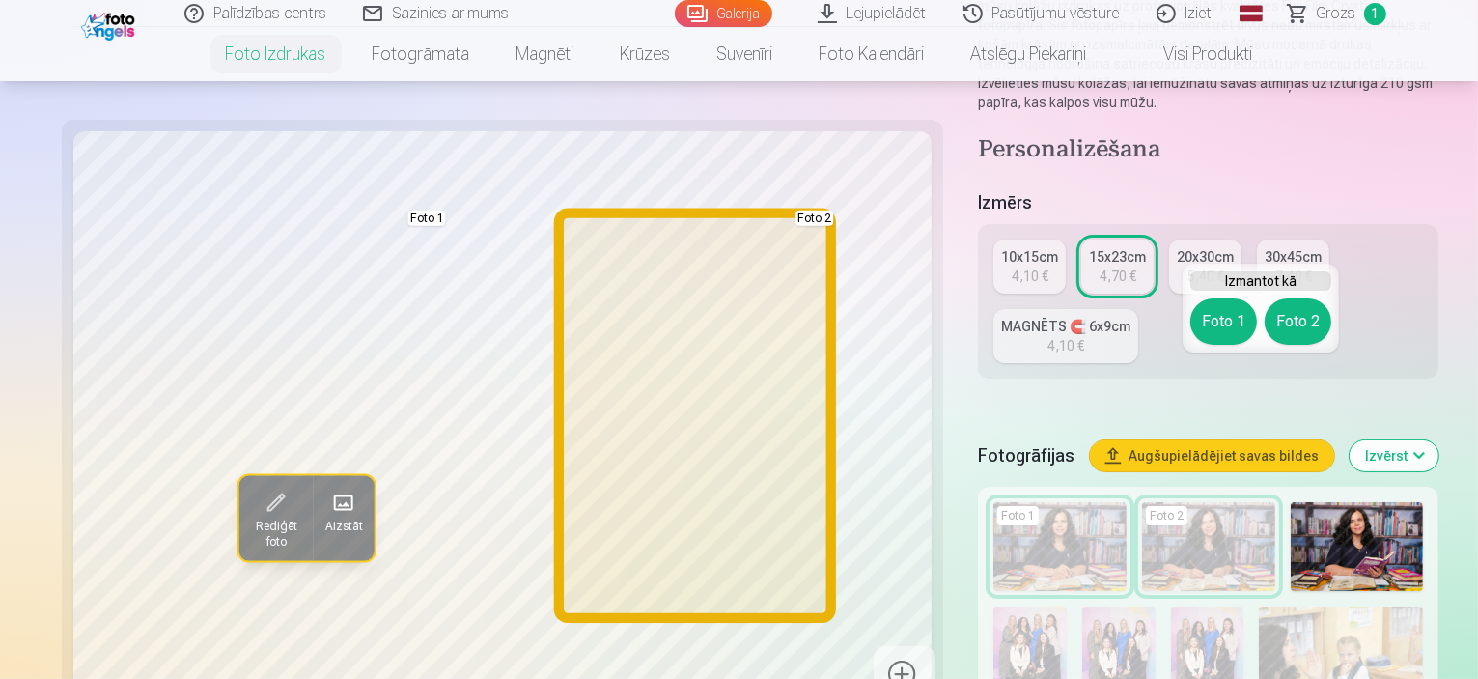
click at [1308, 334] on button "Foto 2" at bounding box center [1298, 321] width 67 height 46
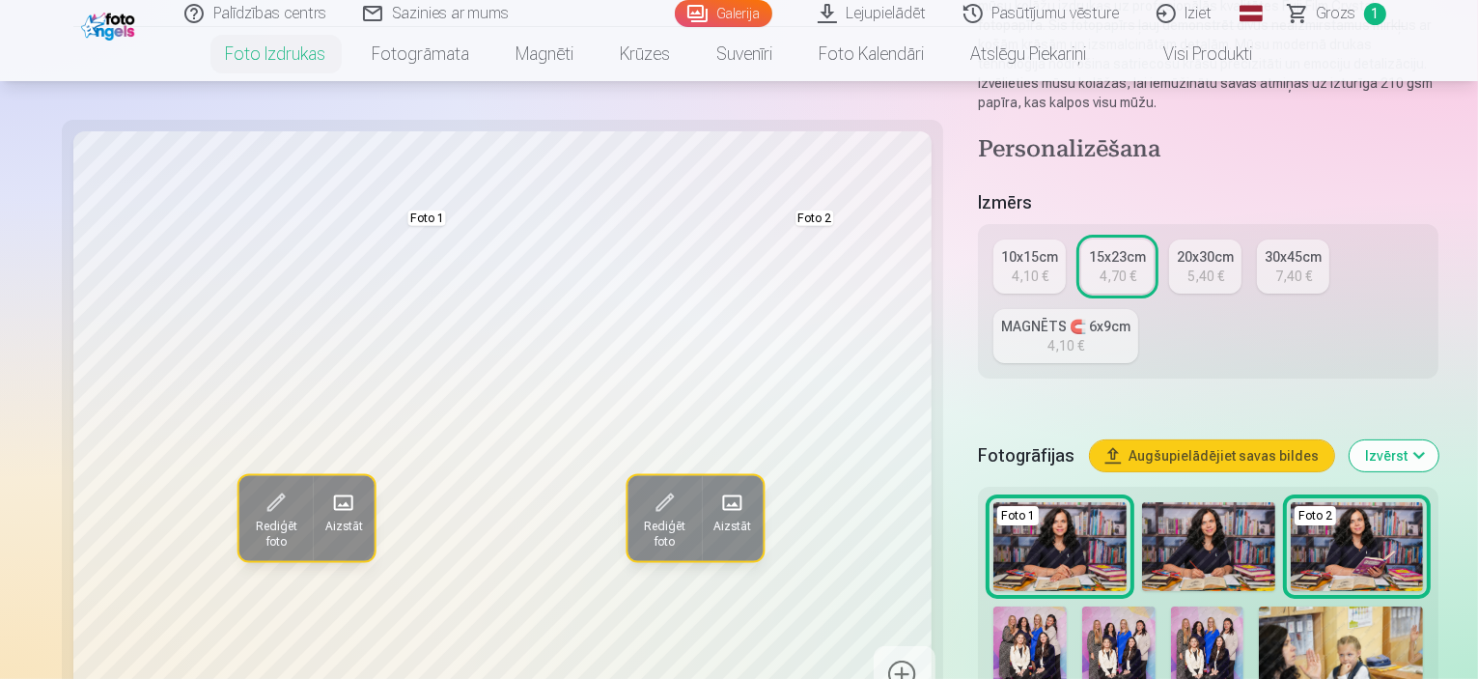
click at [639, 519] on span "Rediģēt foto" at bounding box center [664, 534] width 51 height 31
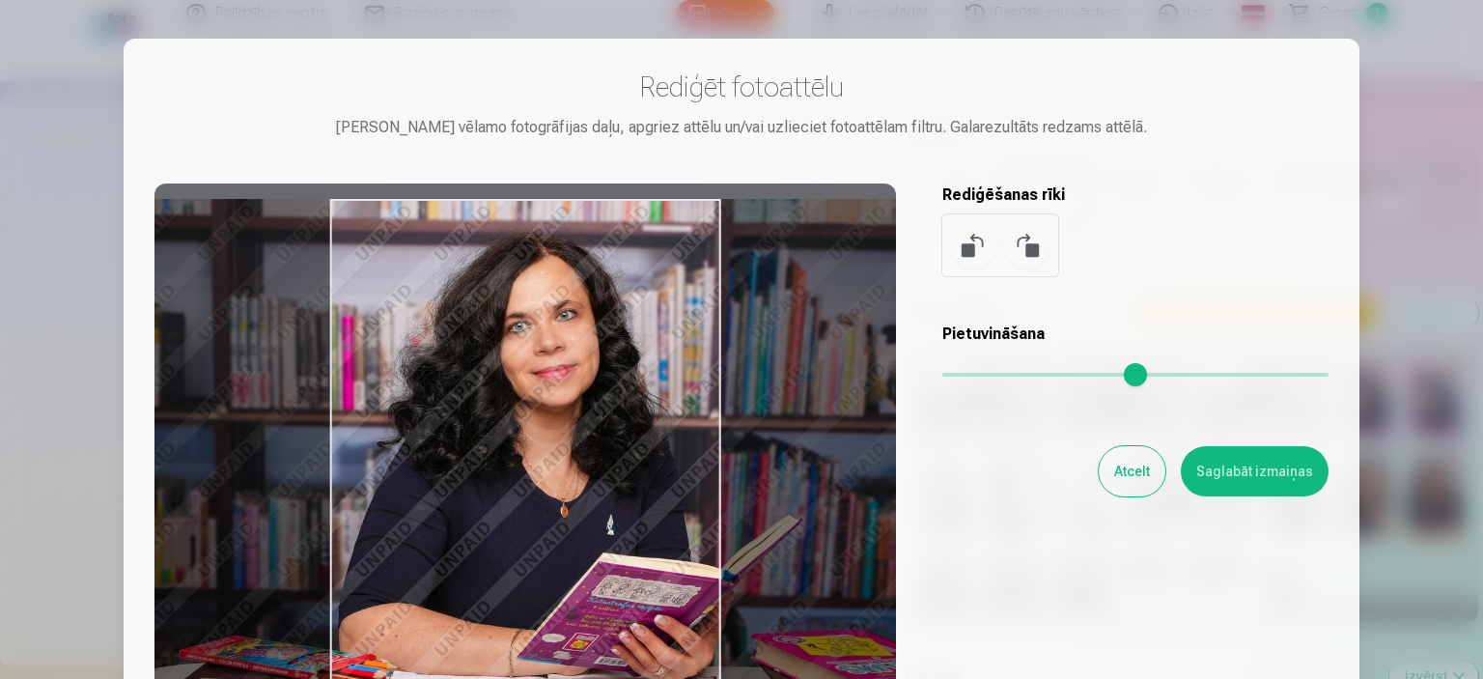
drag, startPoint x: 608, startPoint y: 475, endPoint x: 629, endPoint y: 422, distance: 56.9
click at [629, 422] on div at bounding box center [526, 486] width 742 height 606
click at [815, 458] on div at bounding box center [526, 486] width 742 height 606
click at [810, 368] on div at bounding box center [526, 486] width 742 height 606
click at [1229, 475] on button "Saglabāt izmaiņas" at bounding box center [1255, 471] width 148 height 50
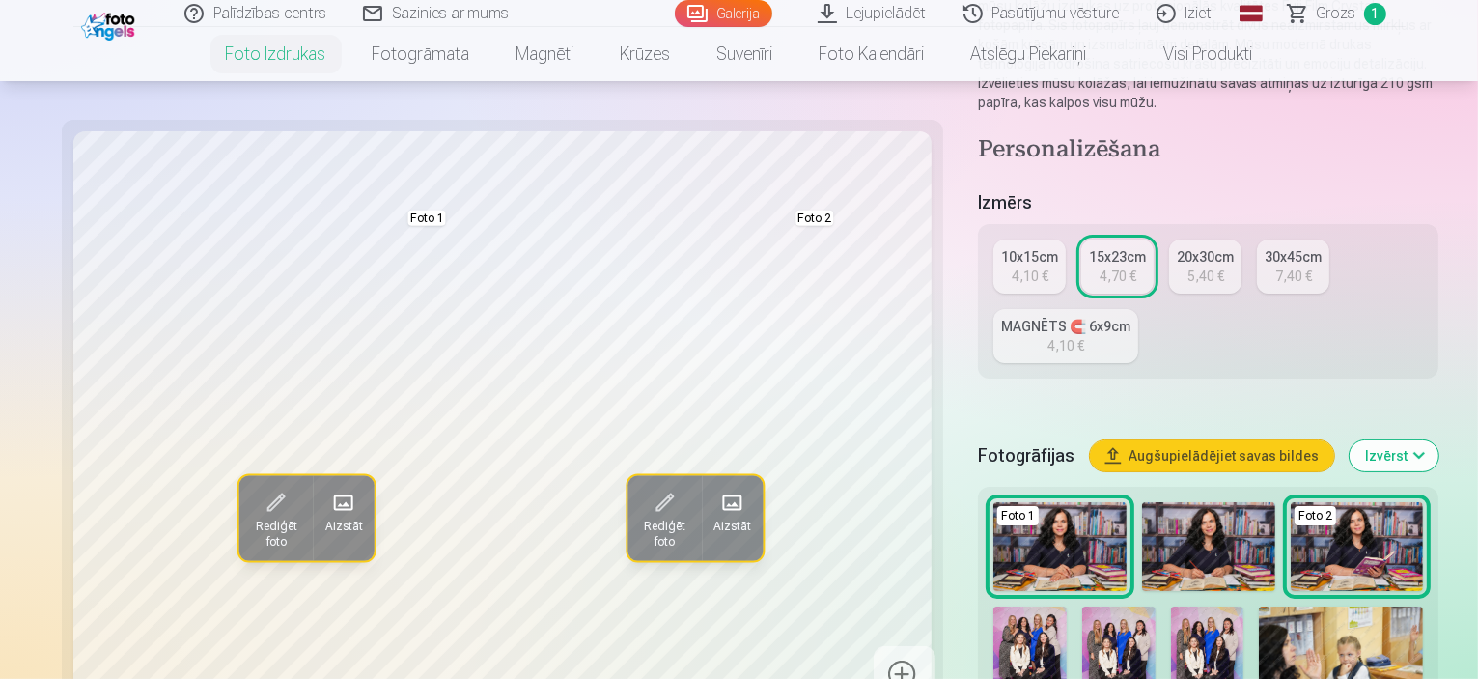
scroll to position [386, 0]
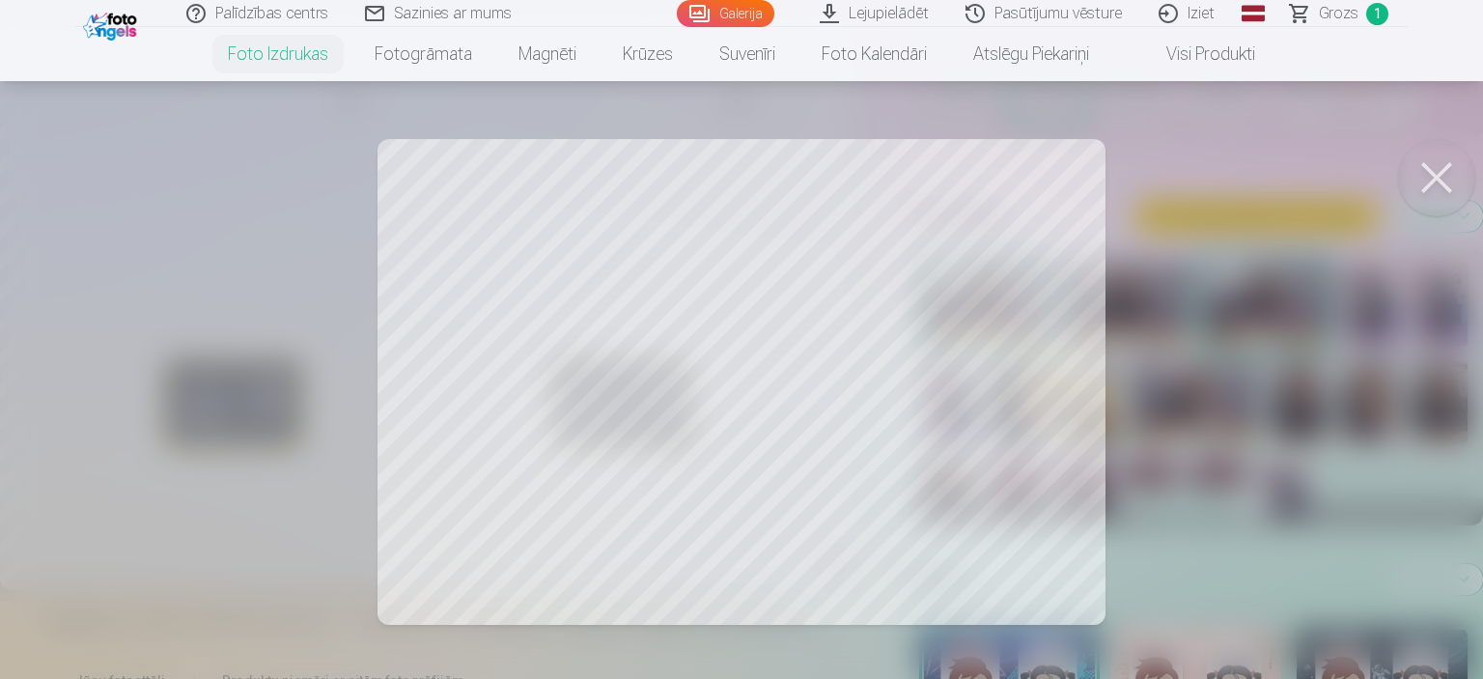
click at [591, 432] on div at bounding box center [741, 339] width 1483 height 679
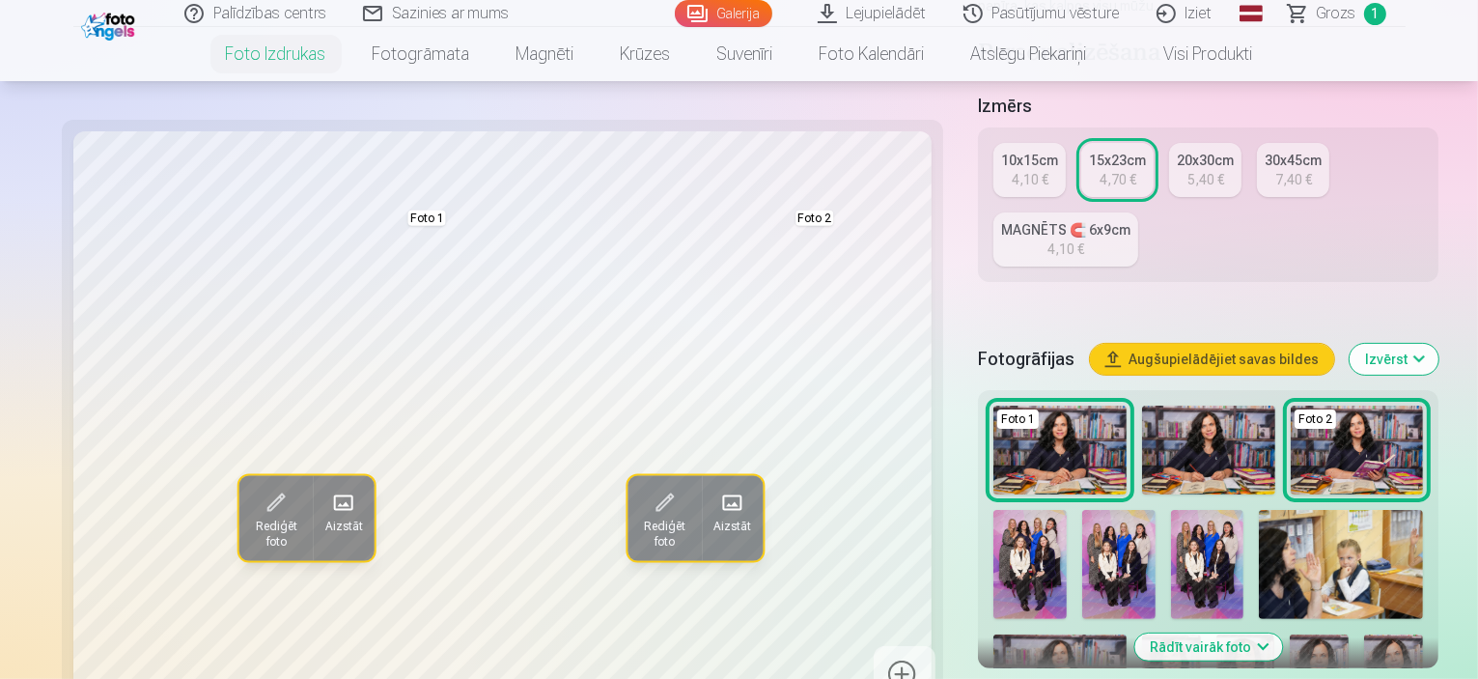
click at [1349, 634] on img at bounding box center [1319, 678] width 59 height 88
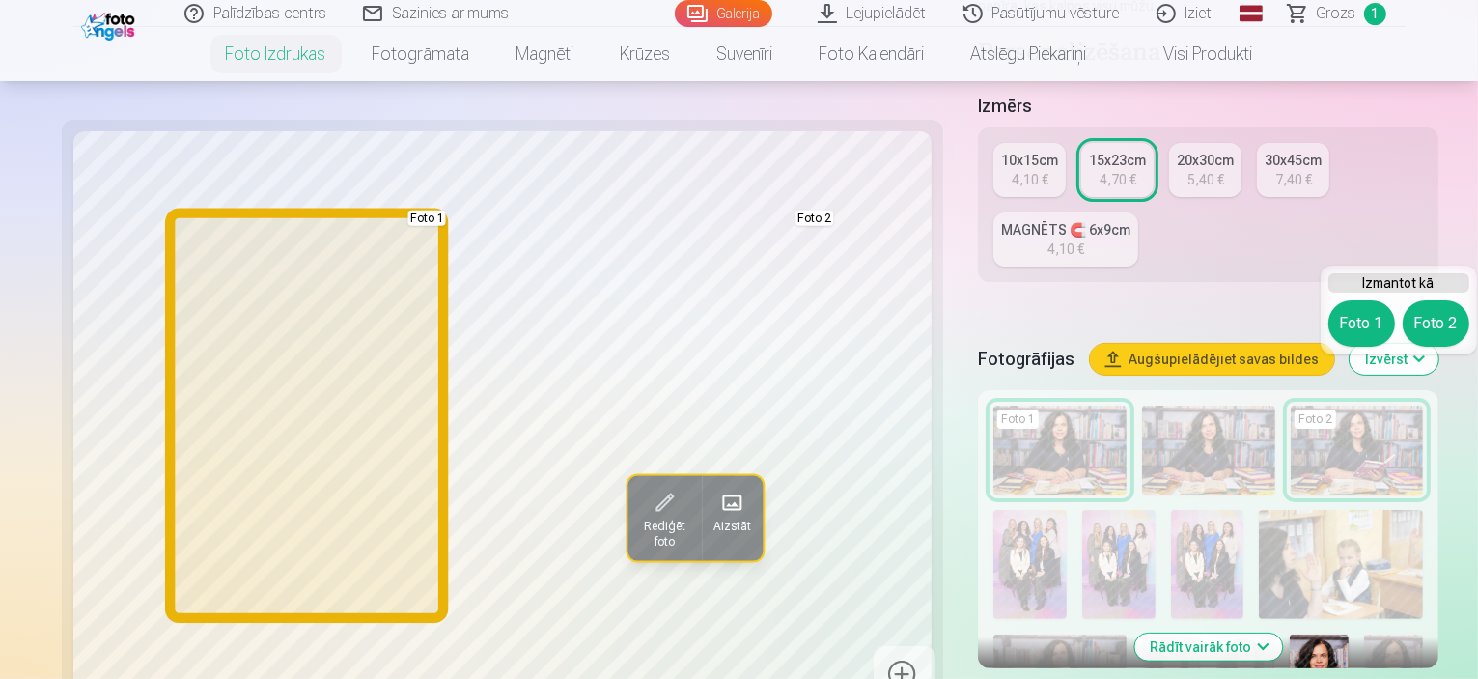
click at [1358, 326] on button "Foto 1" at bounding box center [1362, 323] width 67 height 46
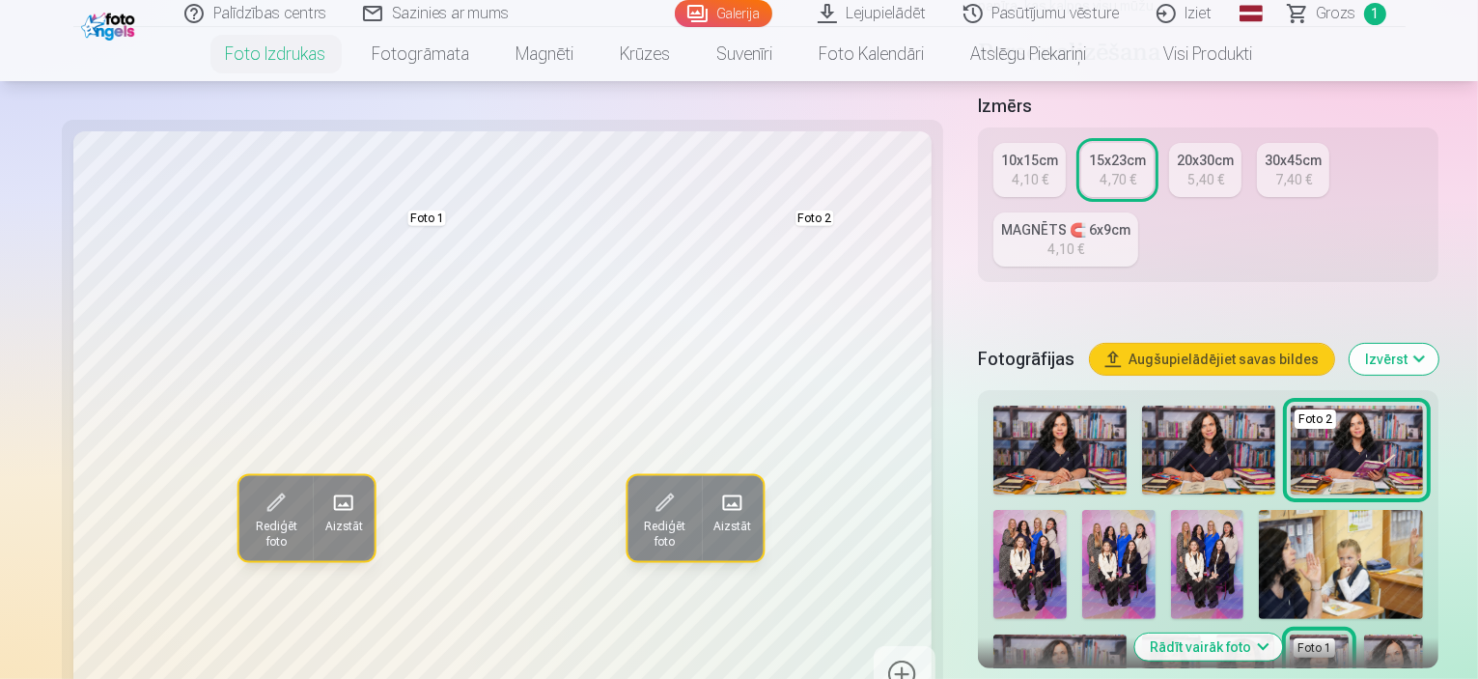
click at [1201, 634] on img at bounding box center [1171, 678] width 59 height 88
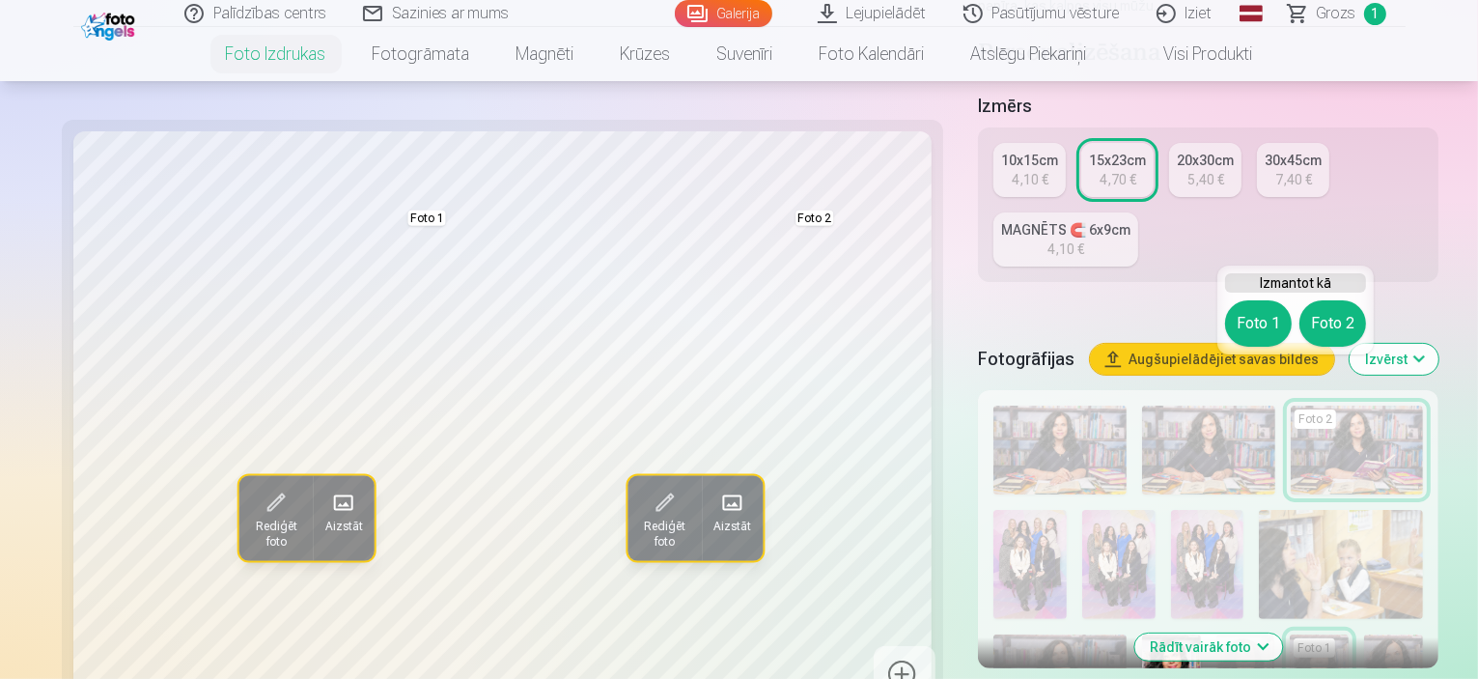
click at [1270, 297] on div "Izmantot kā Foto 1 Foto 2" at bounding box center [1296, 310] width 156 height 89
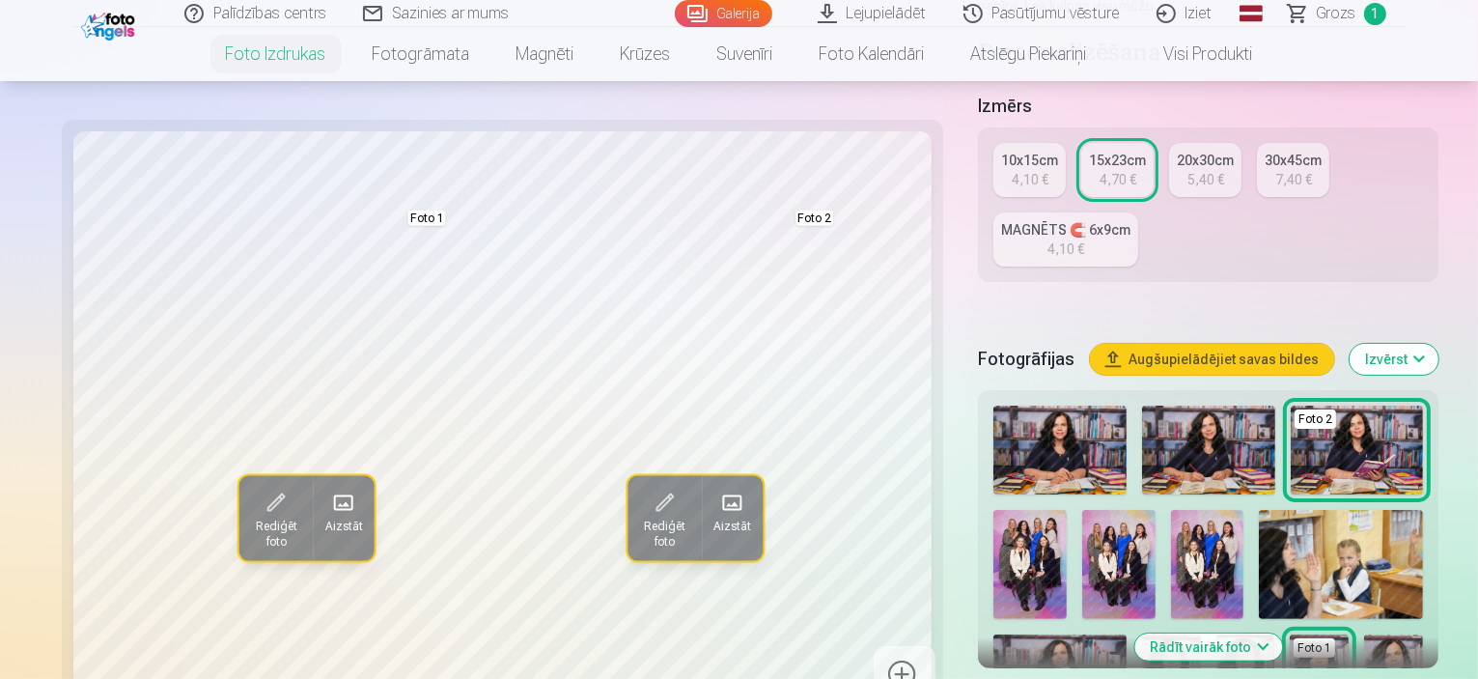
click at [994, 406] on img at bounding box center [1060, 450] width 133 height 89
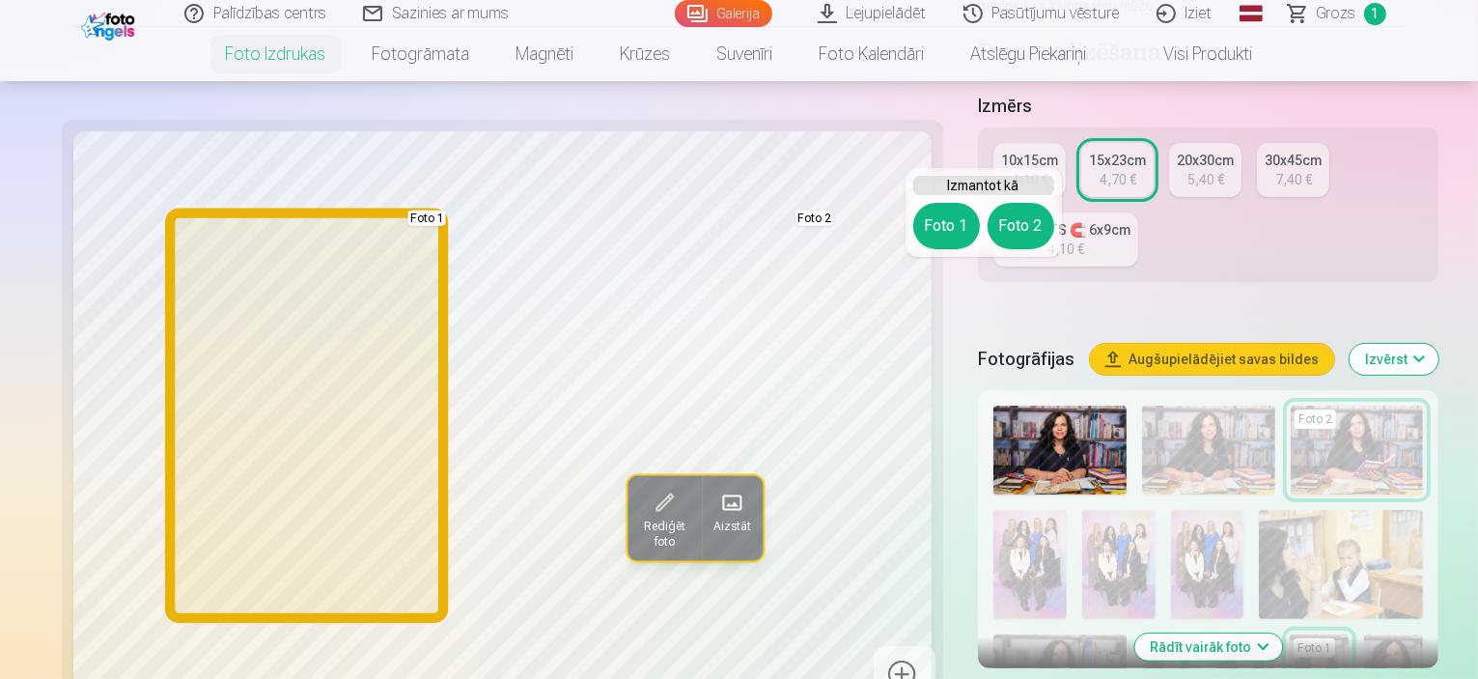
click at [946, 235] on button "Foto 1" at bounding box center [947, 226] width 67 height 46
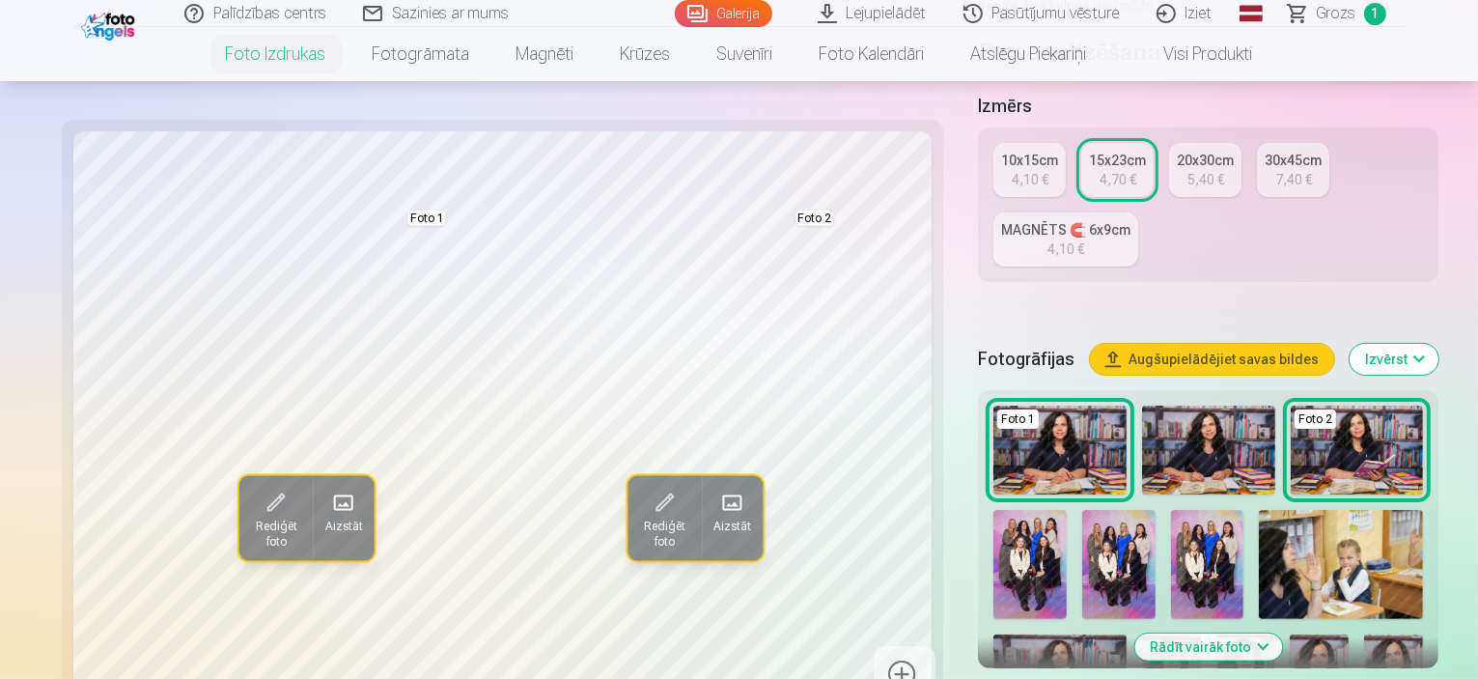
click at [1201, 634] on img at bounding box center [1171, 678] width 59 height 88
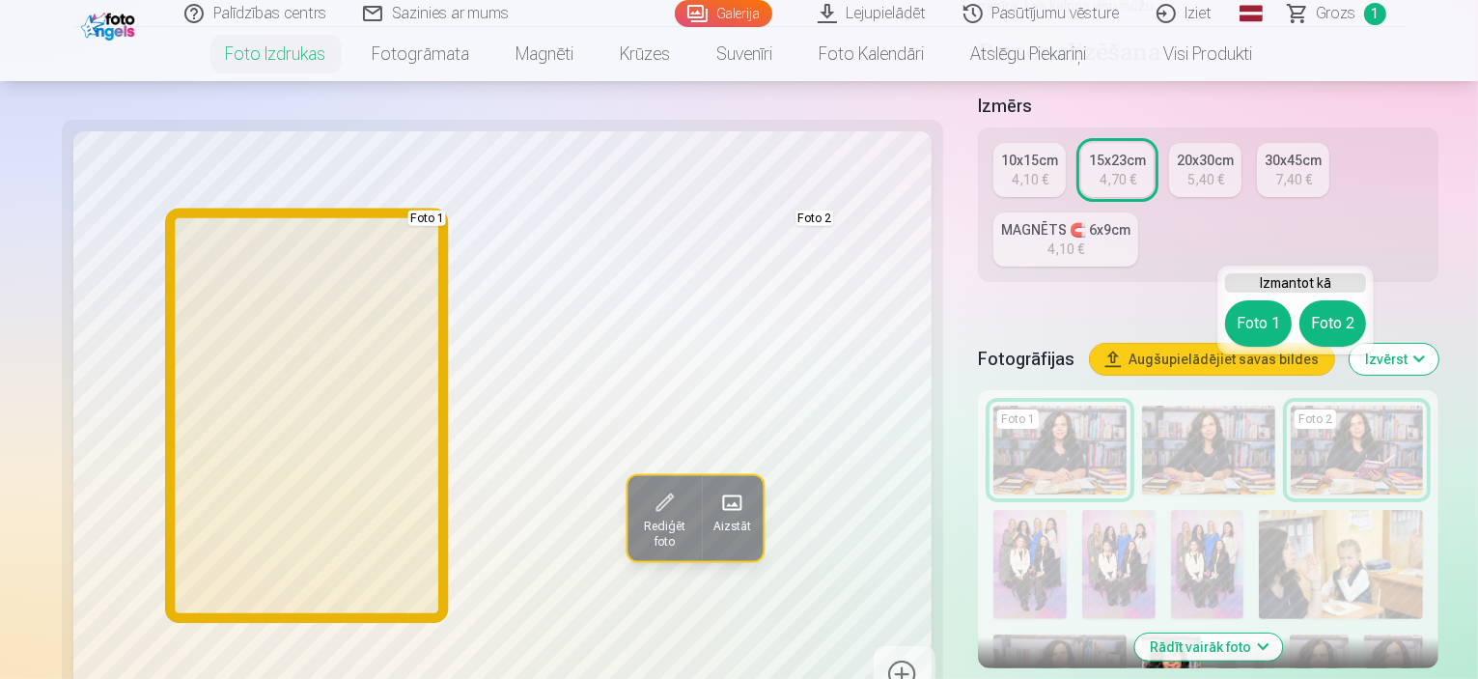
click at [1230, 316] on button "Foto 1" at bounding box center [1258, 323] width 67 height 46
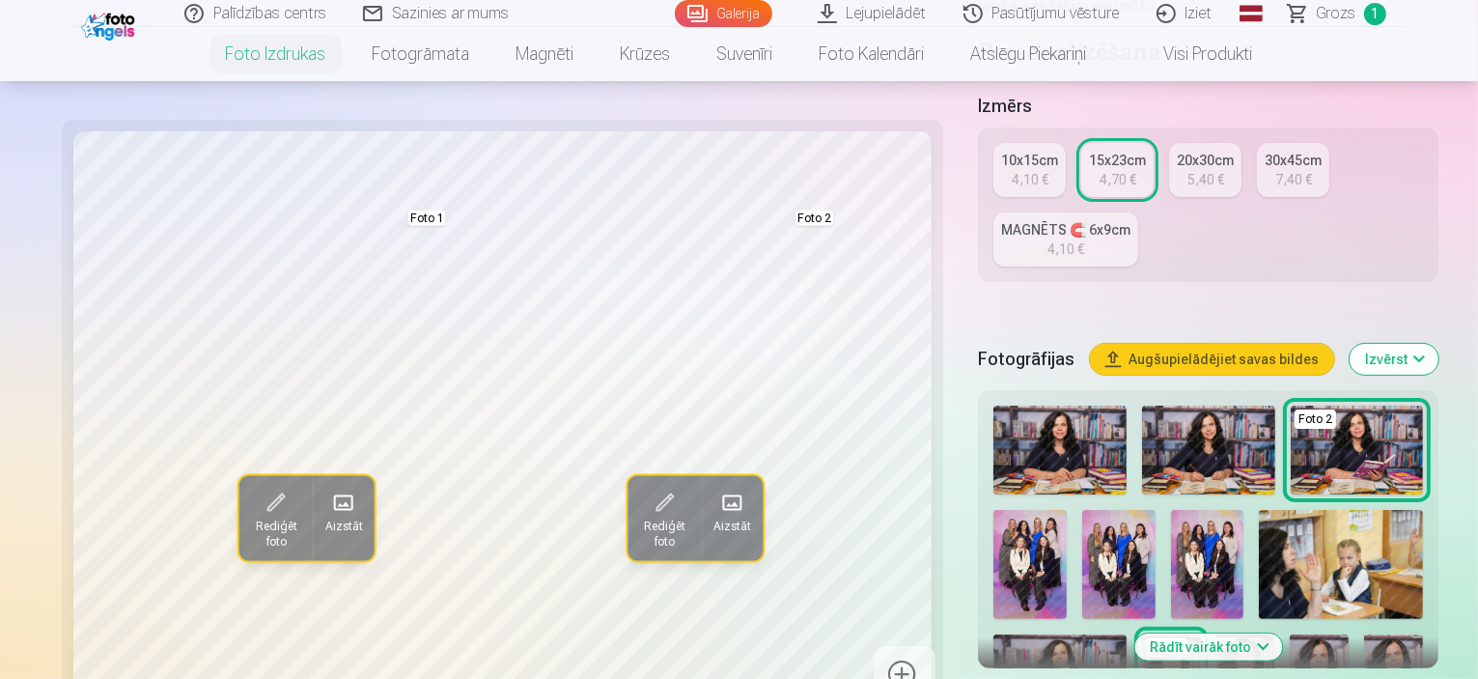
click at [998, 406] on img at bounding box center [1060, 450] width 133 height 89
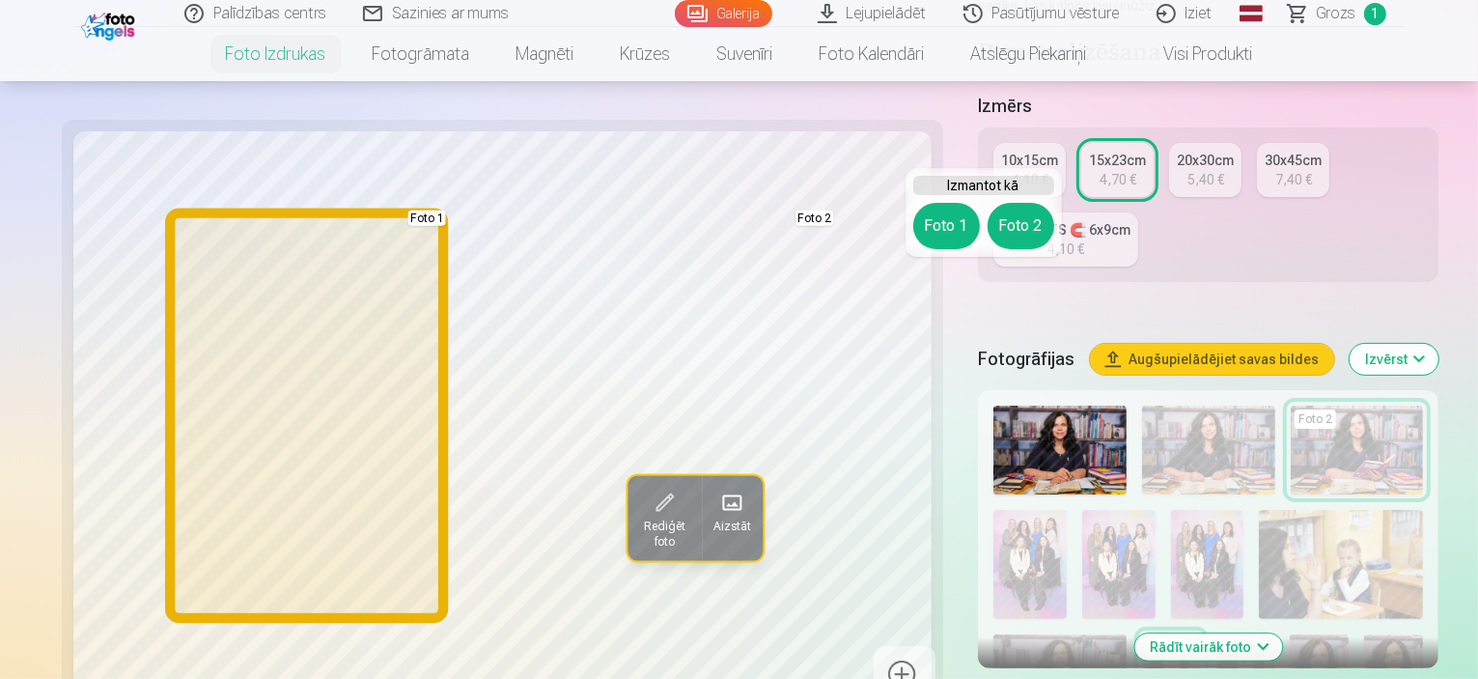
click at [950, 228] on button "Foto 1" at bounding box center [947, 226] width 67 height 46
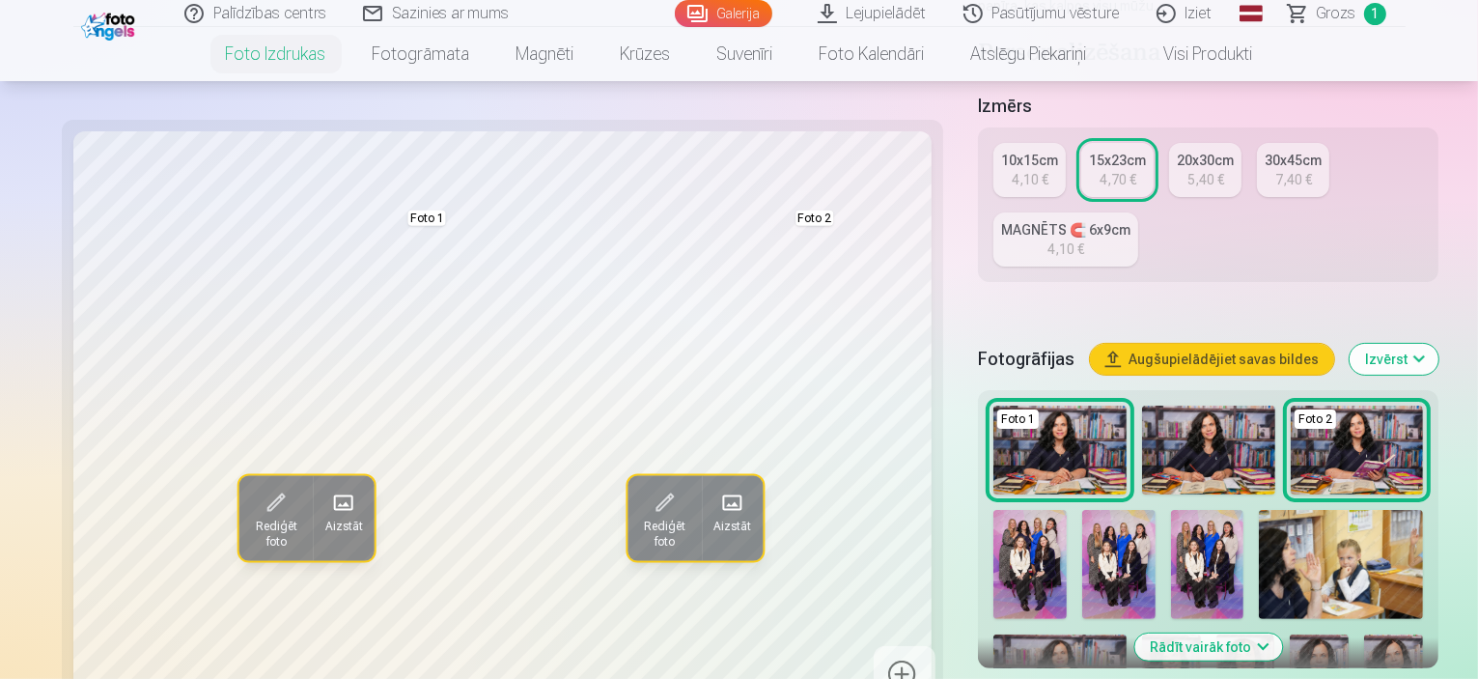
click at [1142, 406] on img at bounding box center [1208, 450] width 133 height 89
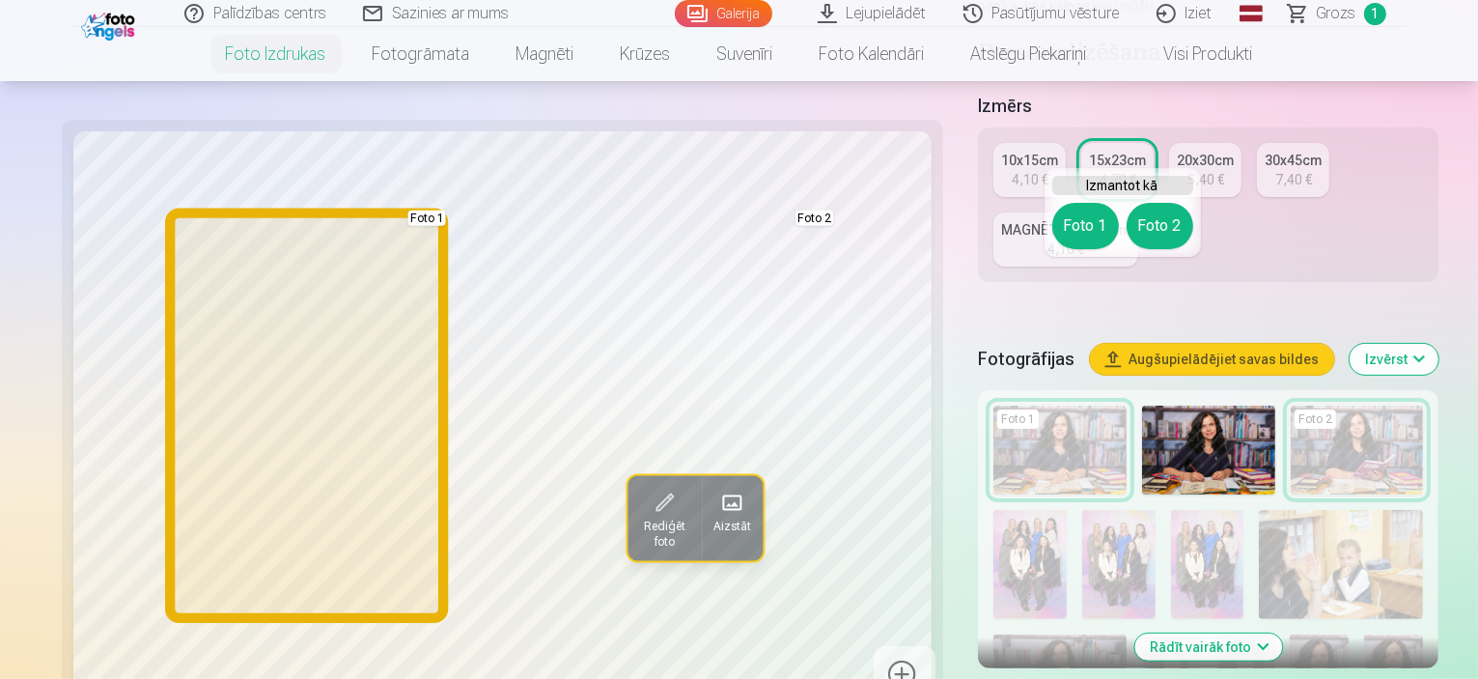
click at [1089, 226] on button "Foto 1" at bounding box center [1086, 226] width 67 height 46
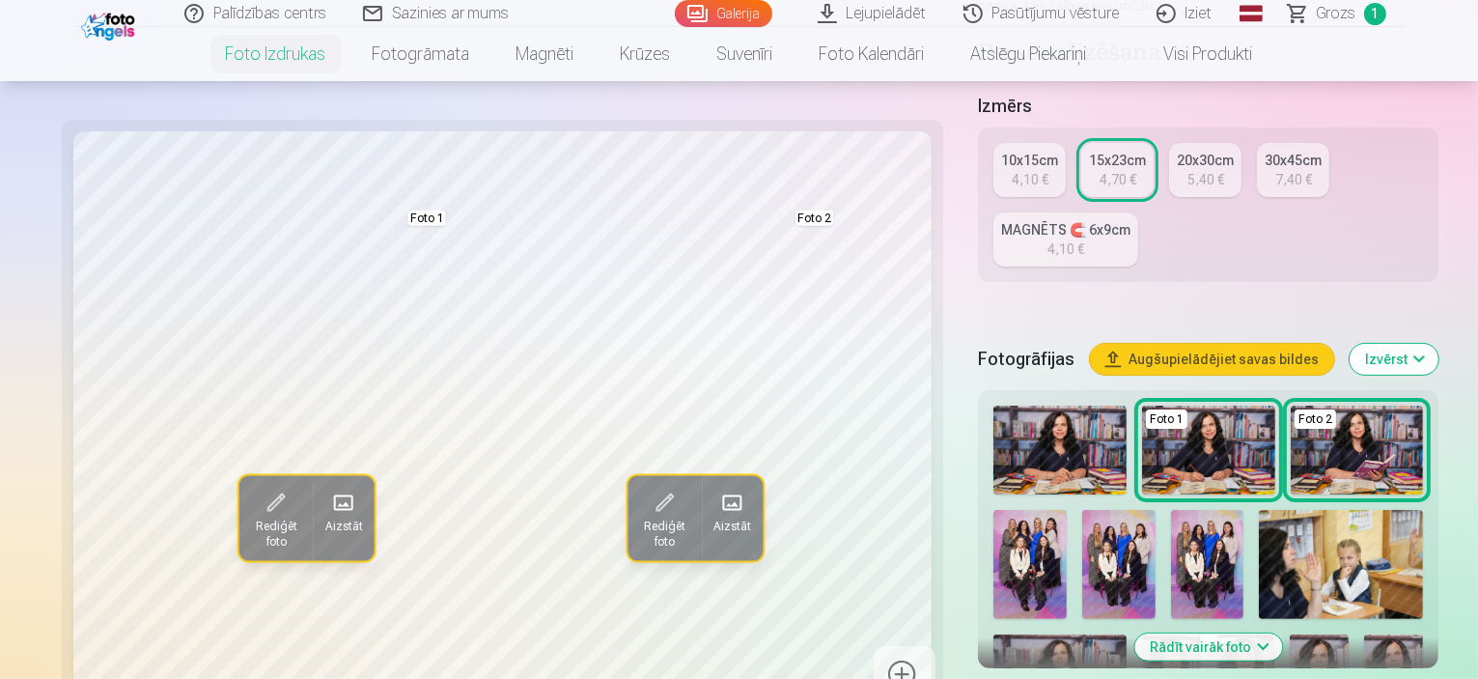
click at [1201, 634] on img at bounding box center [1171, 678] width 59 height 88
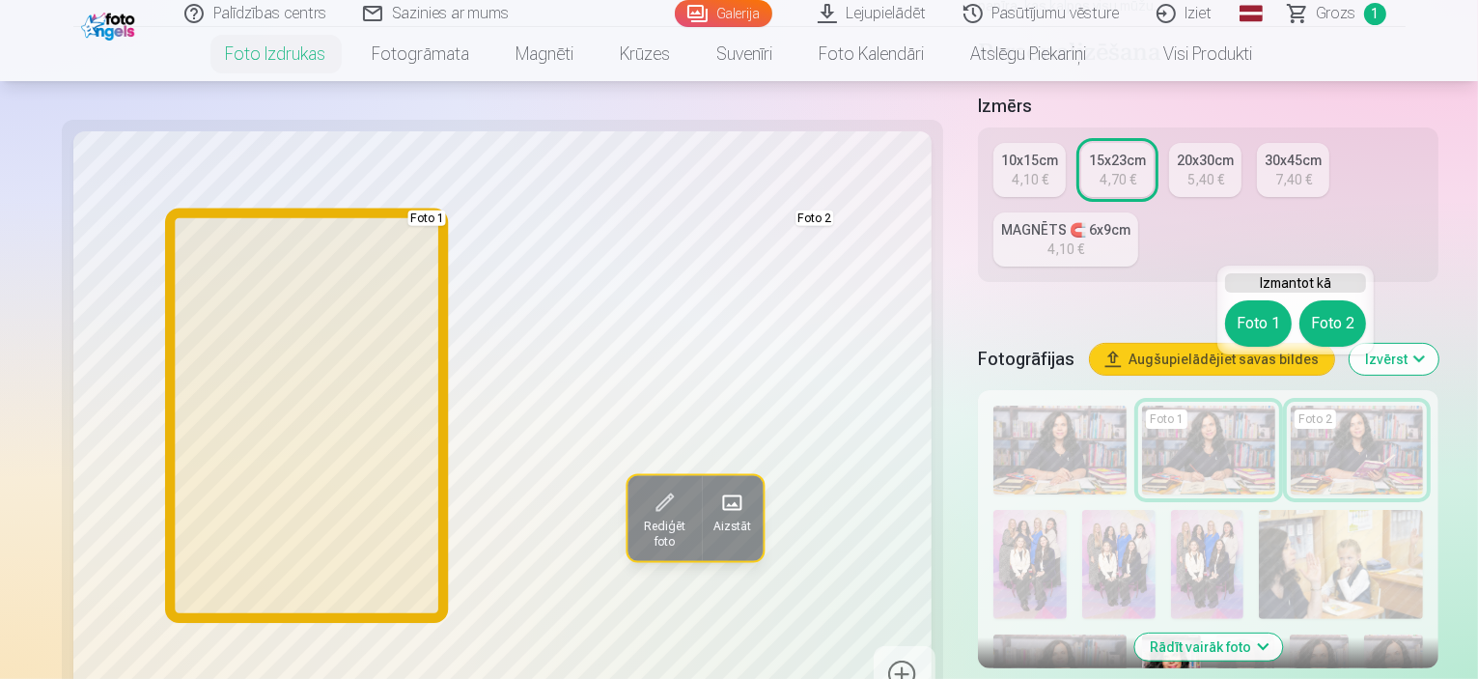
click at [1255, 311] on button "Foto 1" at bounding box center [1258, 323] width 67 height 46
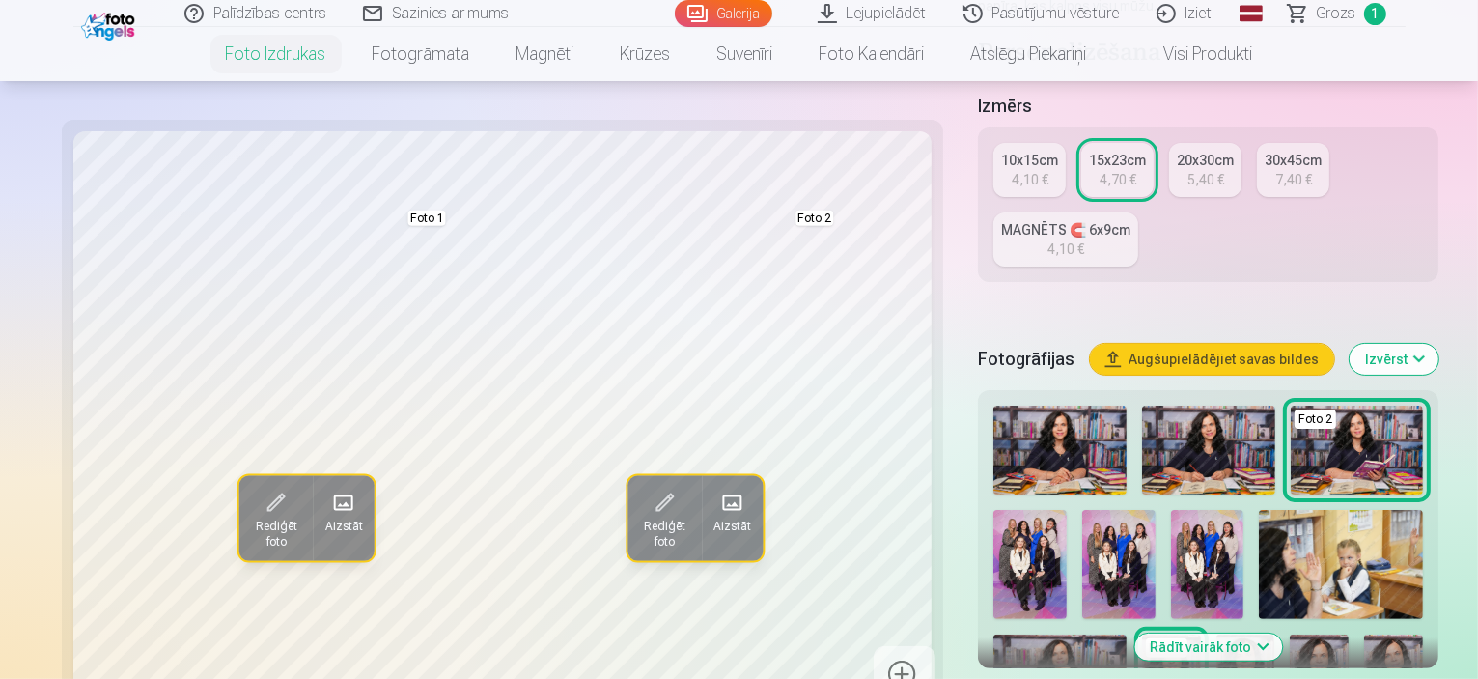
click at [1276, 634] on img at bounding box center [1246, 678] width 59 height 88
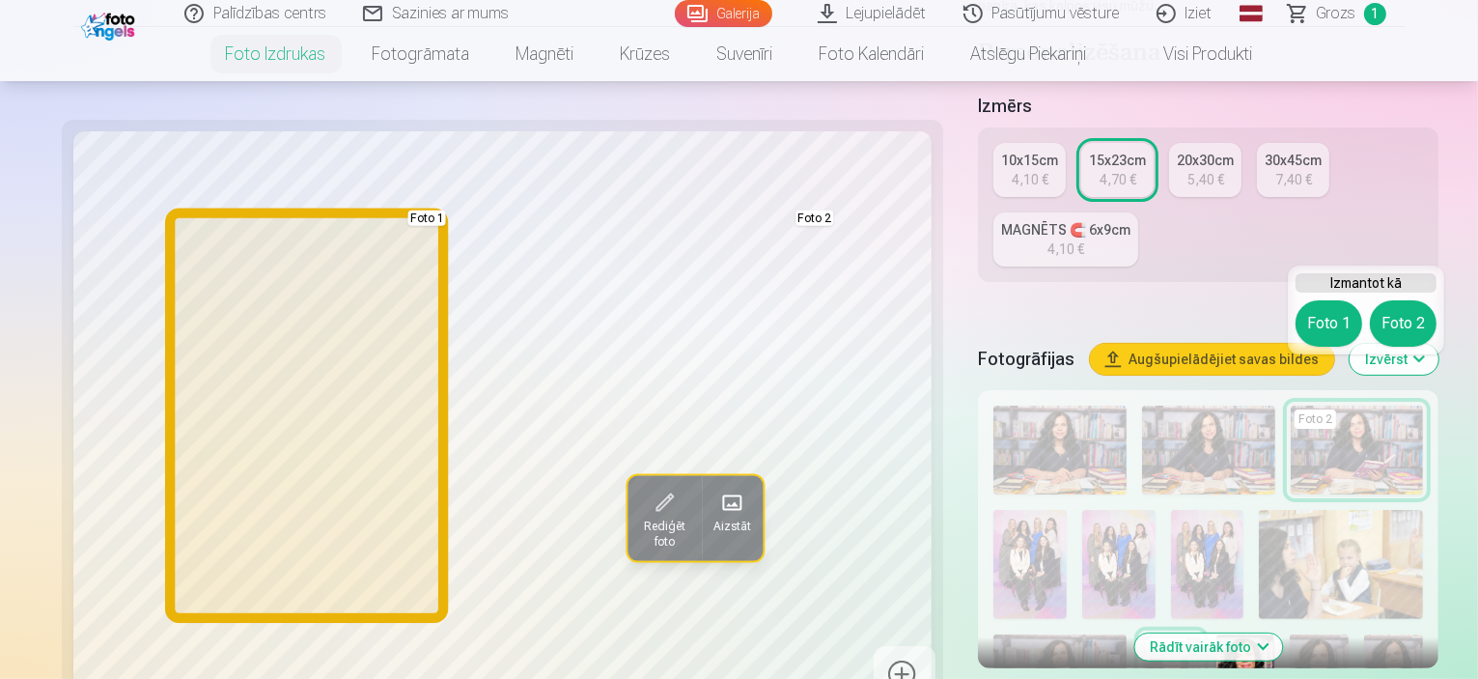
click at [1306, 315] on button "Foto 1" at bounding box center [1329, 323] width 67 height 46
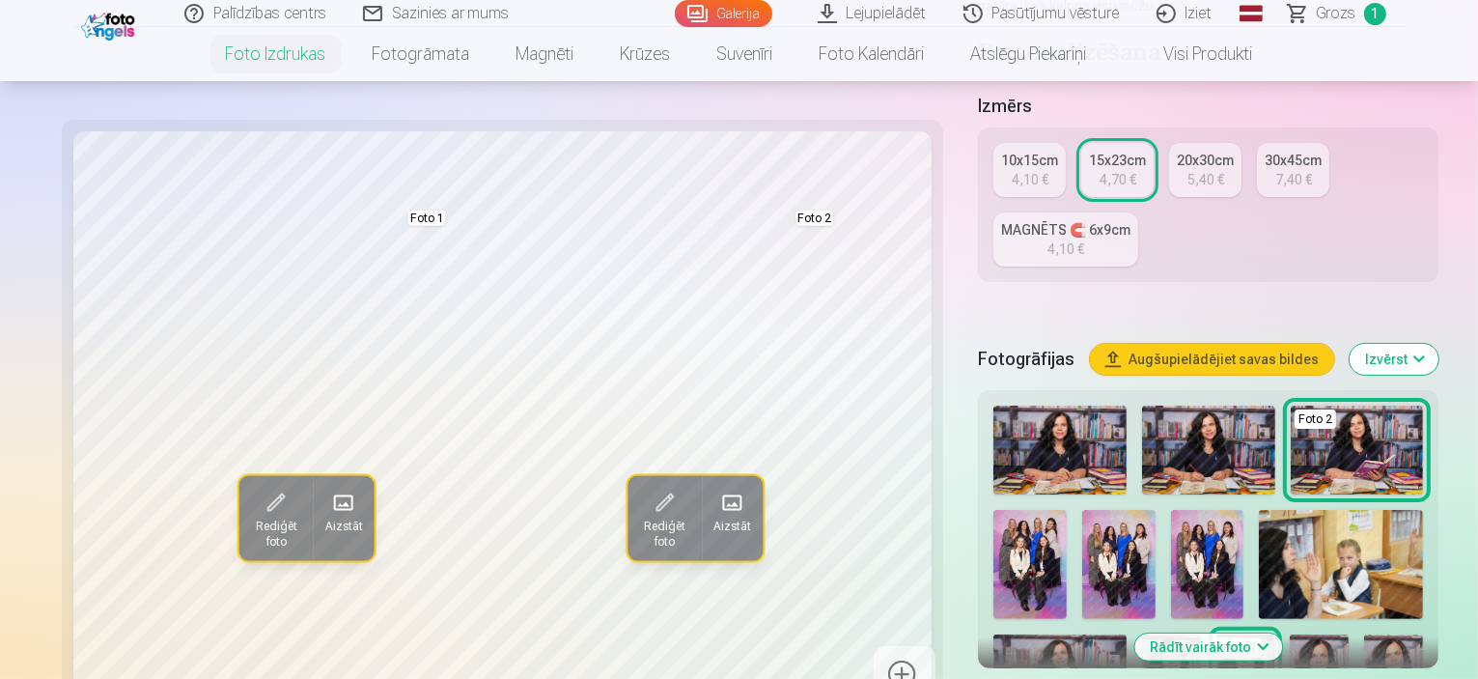
click at [1349, 634] on img at bounding box center [1319, 678] width 59 height 88
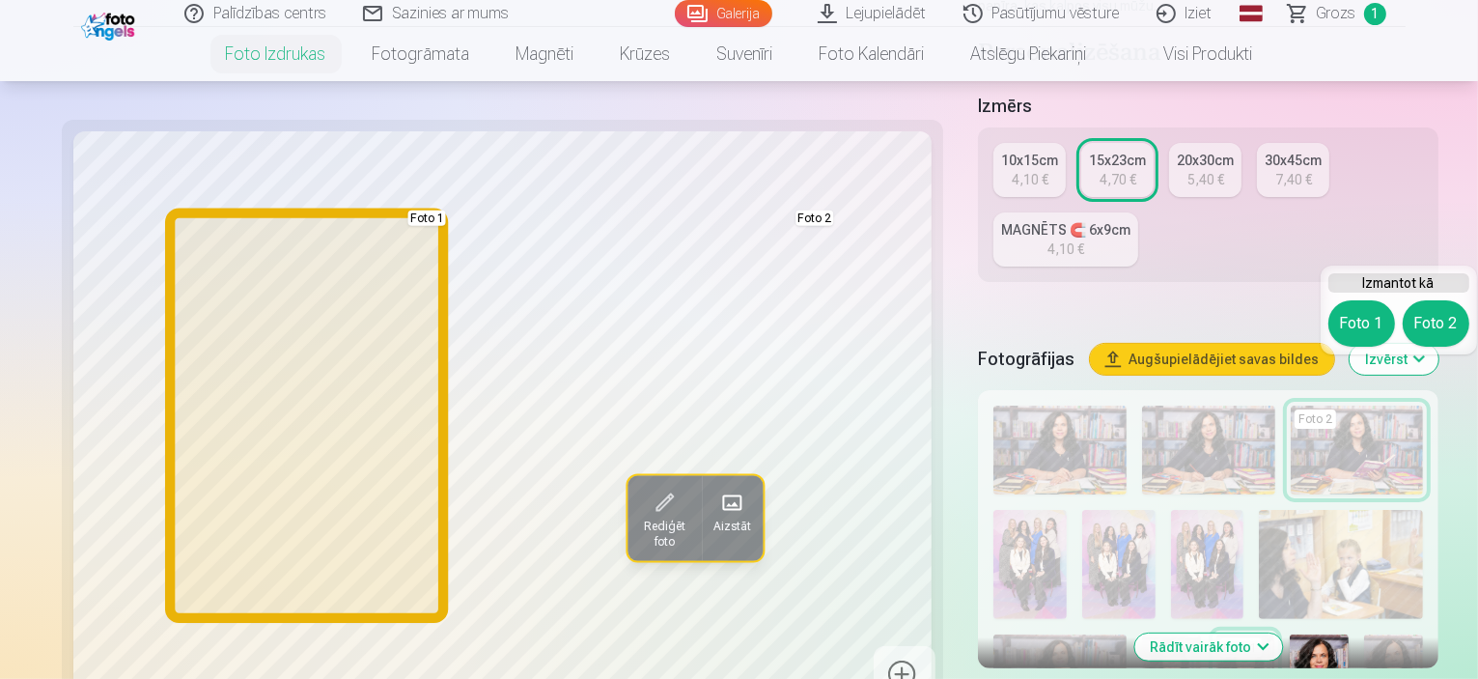
click at [1348, 320] on button "Foto 1" at bounding box center [1362, 323] width 67 height 46
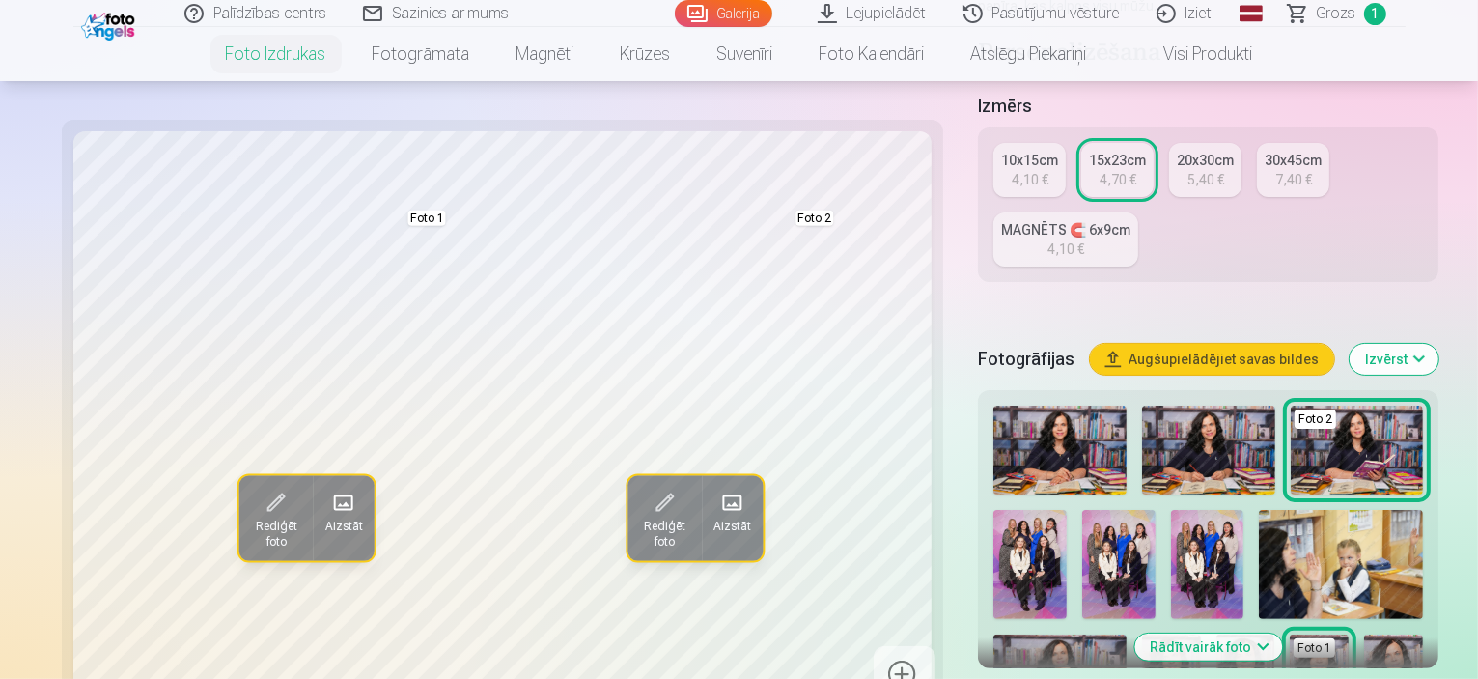
click at [1365, 634] on img at bounding box center [1394, 678] width 59 height 88
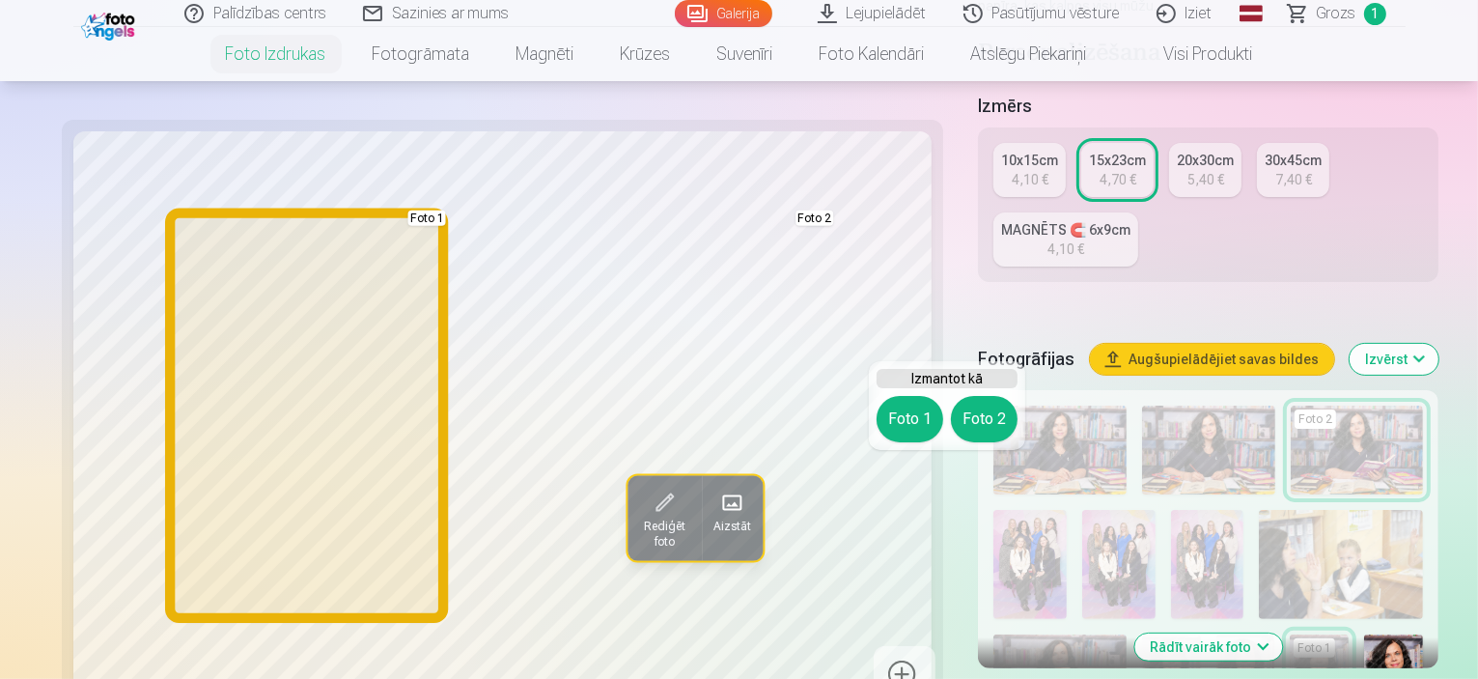
click at [922, 428] on button "Foto 1" at bounding box center [910, 419] width 67 height 46
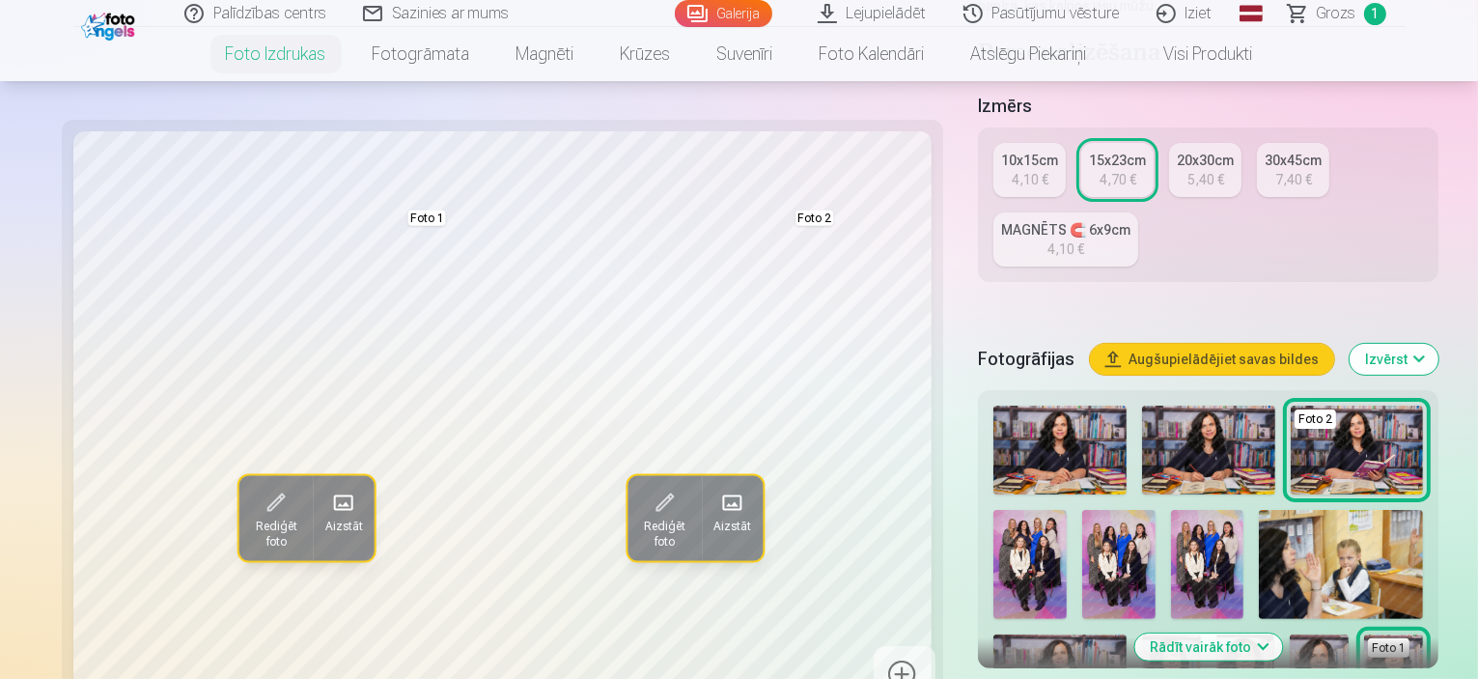
click at [994, 406] on img at bounding box center [1060, 450] width 133 height 89
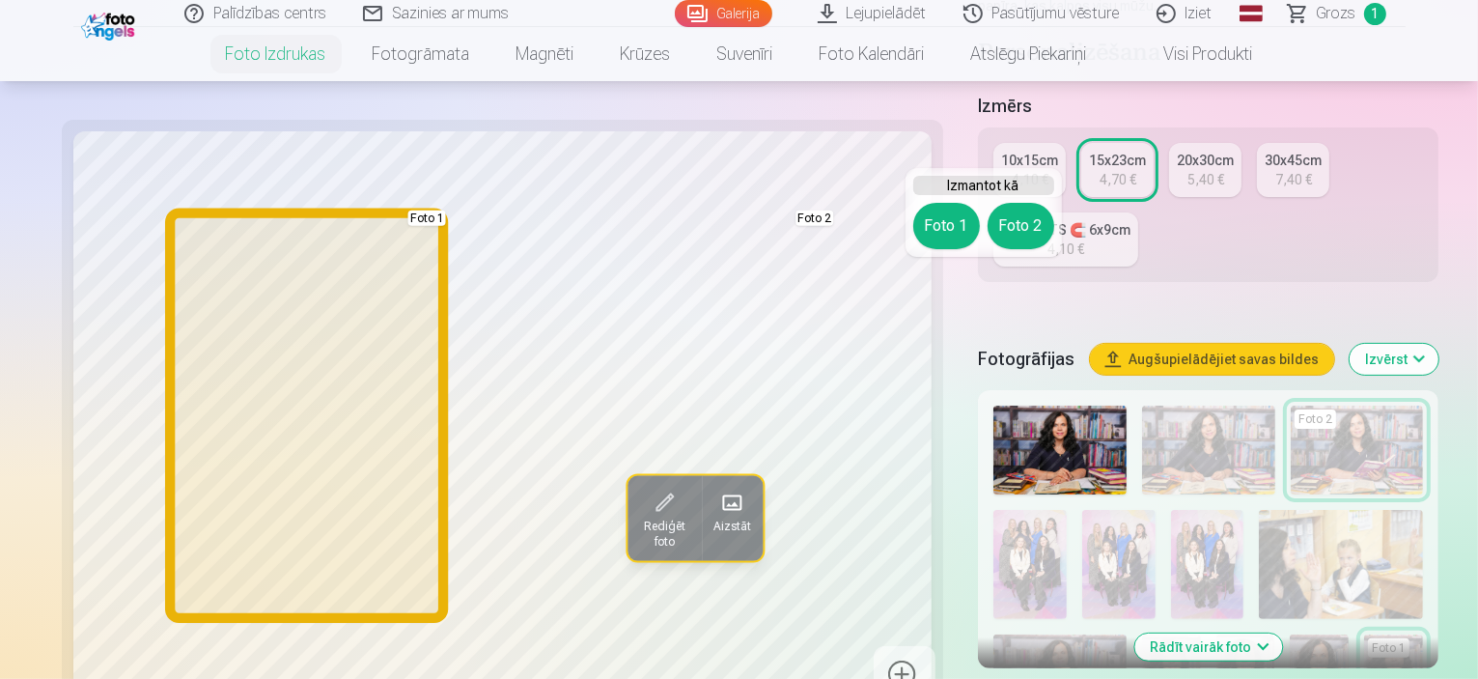
click at [943, 226] on button "Foto 1" at bounding box center [947, 226] width 67 height 46
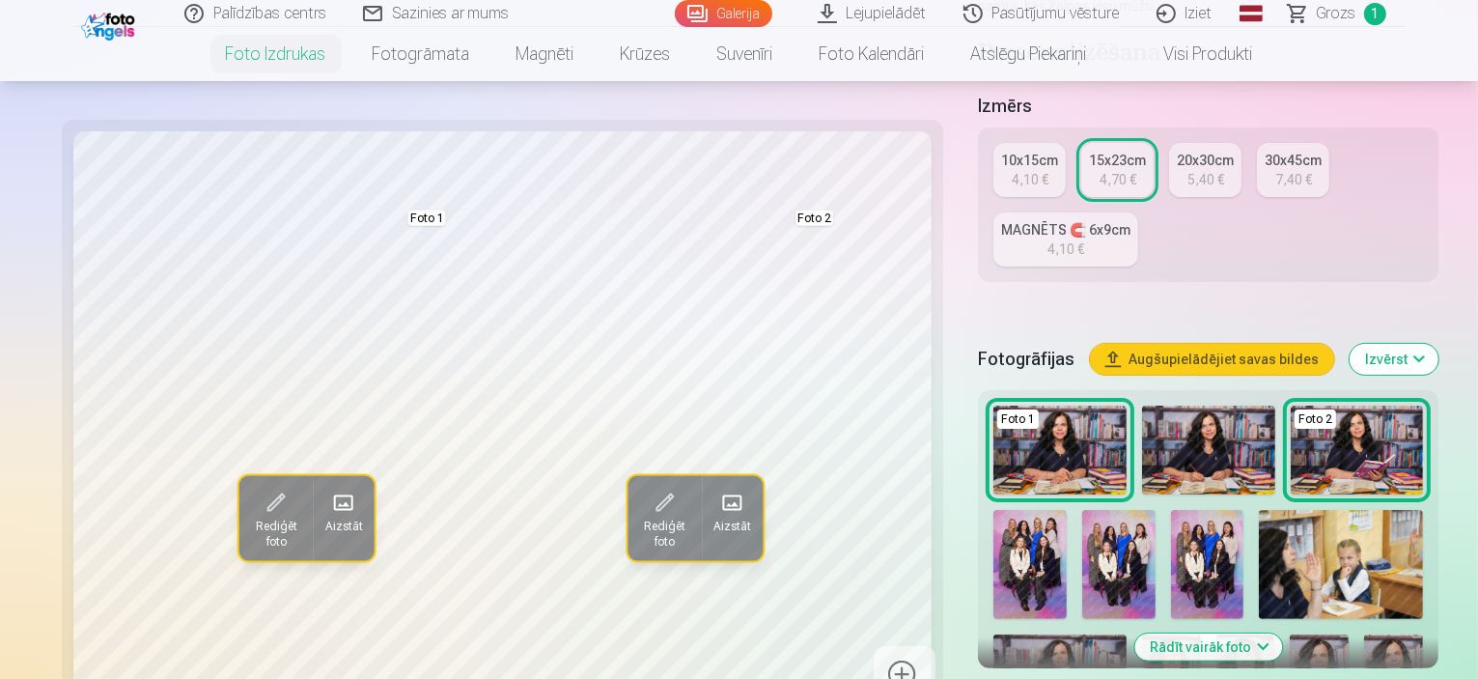
click at [1201, 634] on img at bounding box center [1171, 678] width 59 height 88
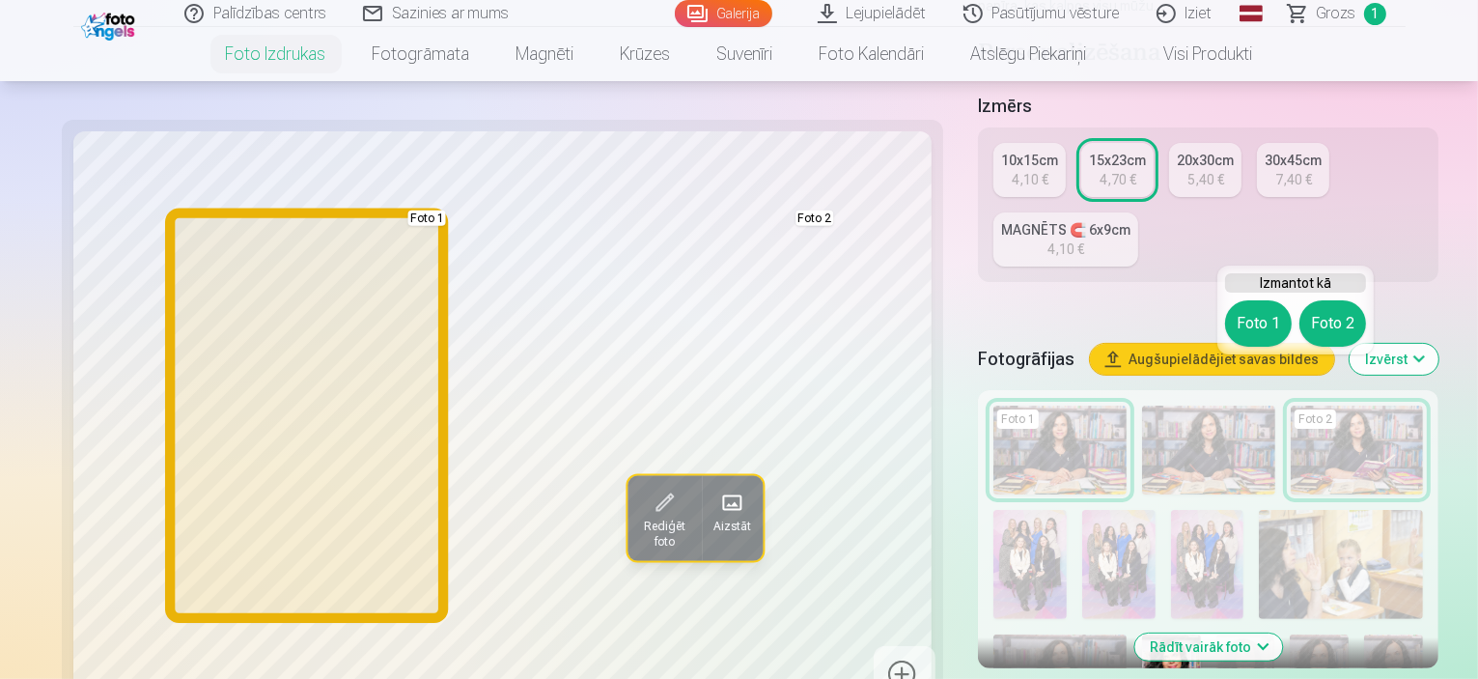
click at [1267, 331] on button "Foto 1" at bounding box center [1258, 323] width 67 height 46
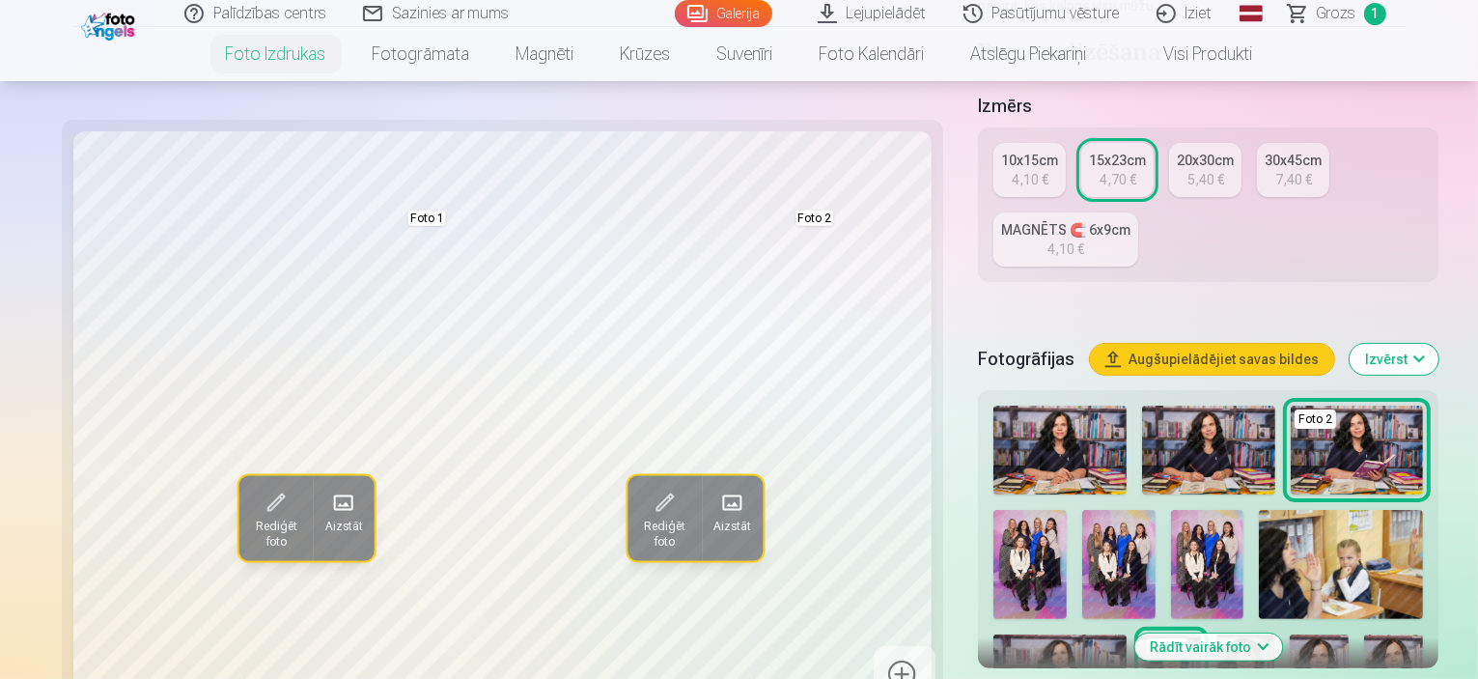
click at [1349, 634] on img at bounding box center [1319, 678] width 59 height 88
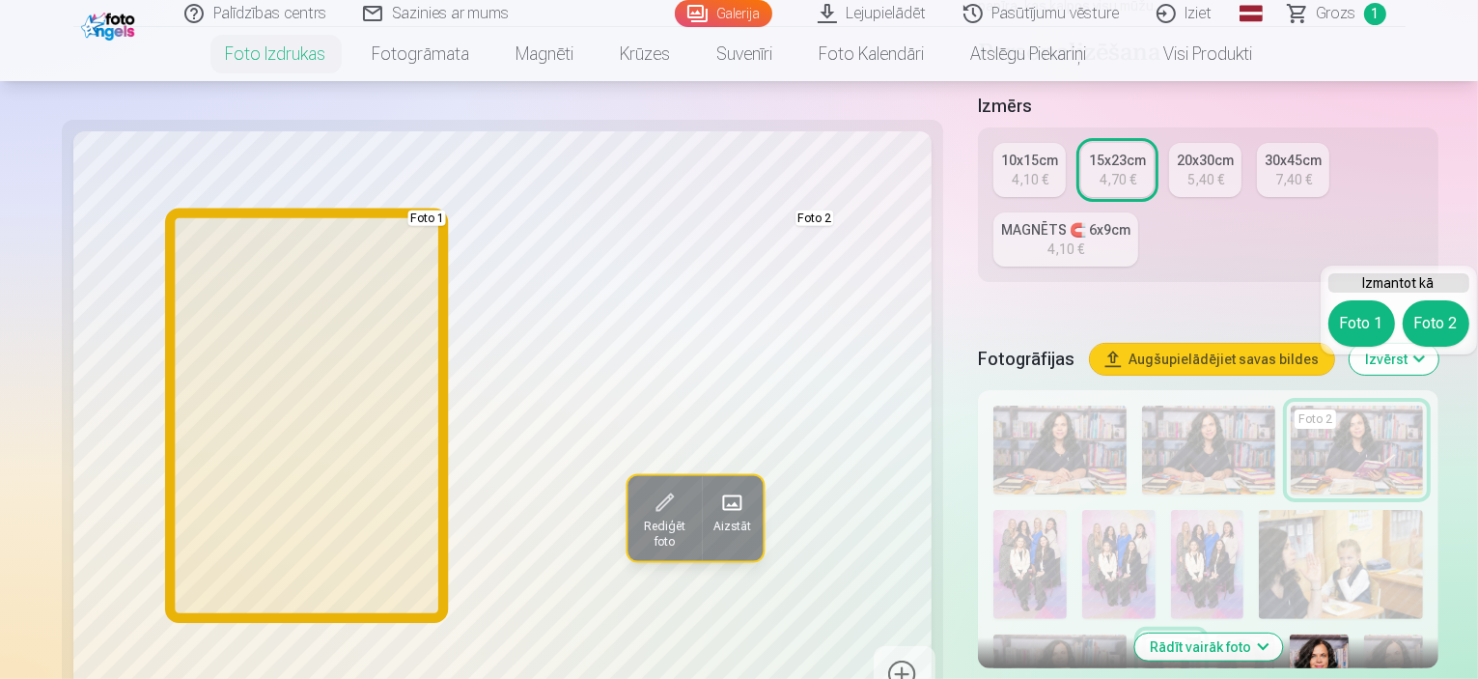
click at [1352, 328] on button "Foto 1" at bounding box center [1362, 323] width 67 height 46
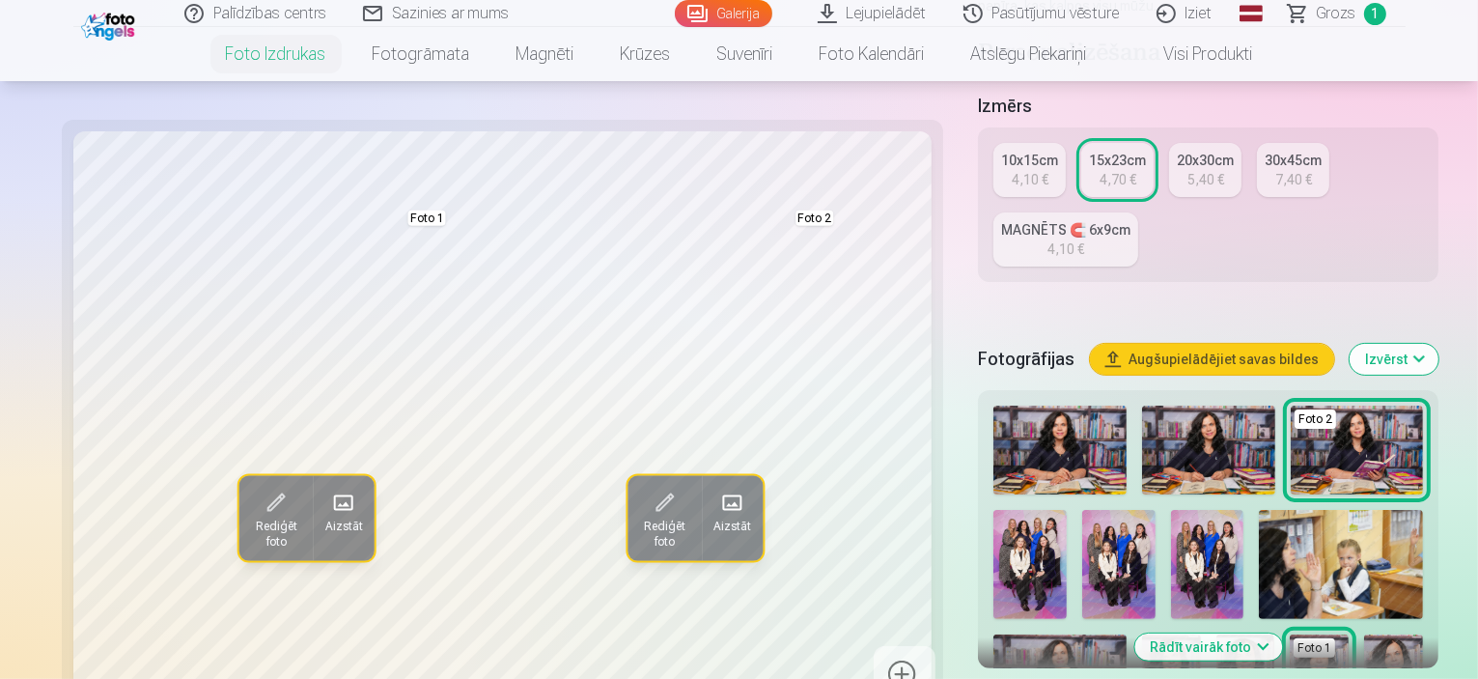
click at [1012, 406] on img at bounding box center [1060, 450] width 133 height 89
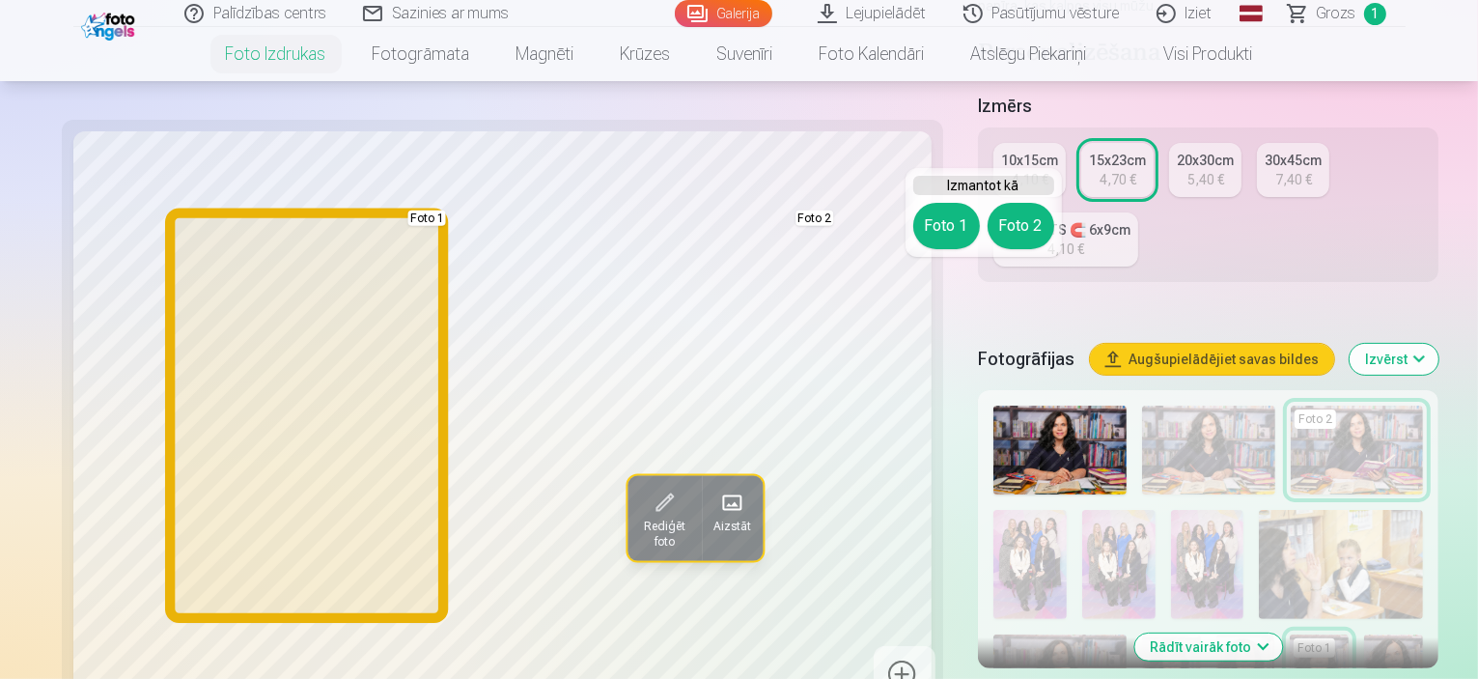
click at [944, 215] on button "Foto 1" at bounding box center [947, 226] width 67 height 46
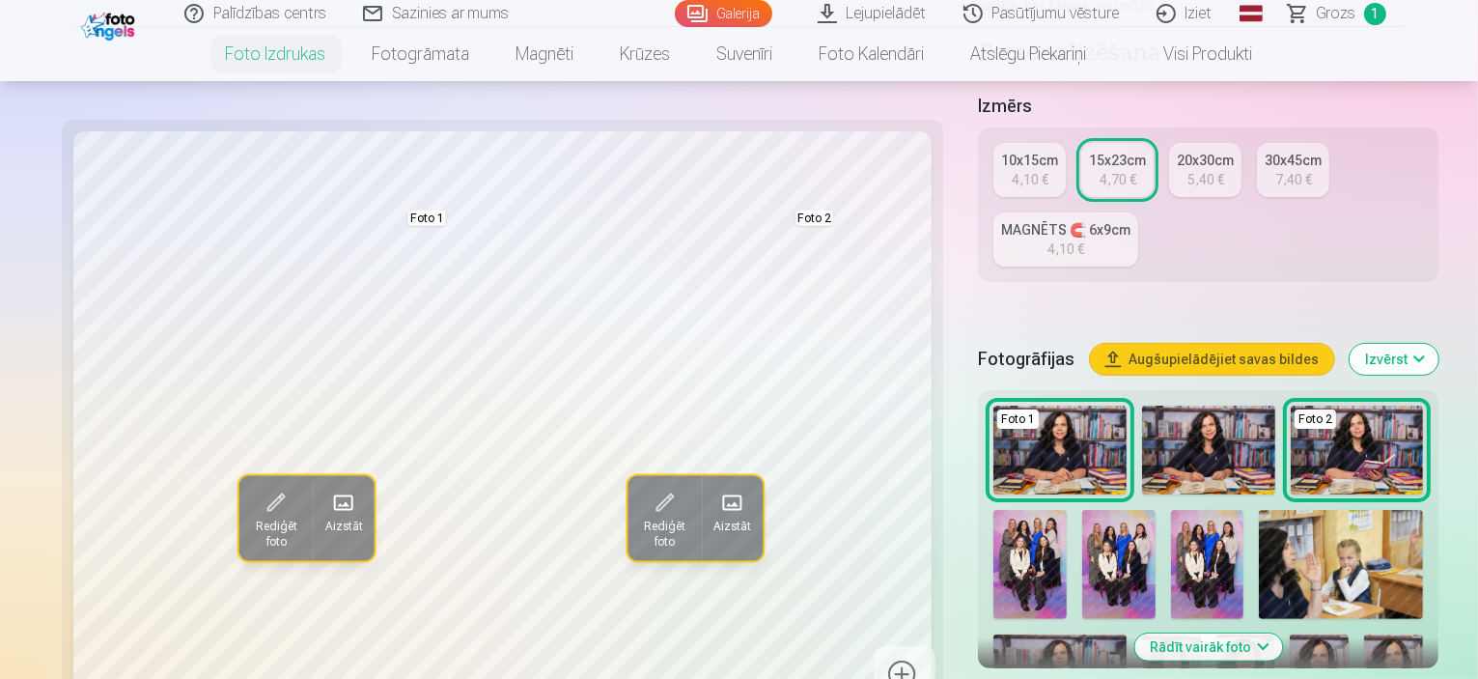
click at [994, 143] on link "10x15cm 4,10 €" at bounding box center [1030, 170] width 72 height 54
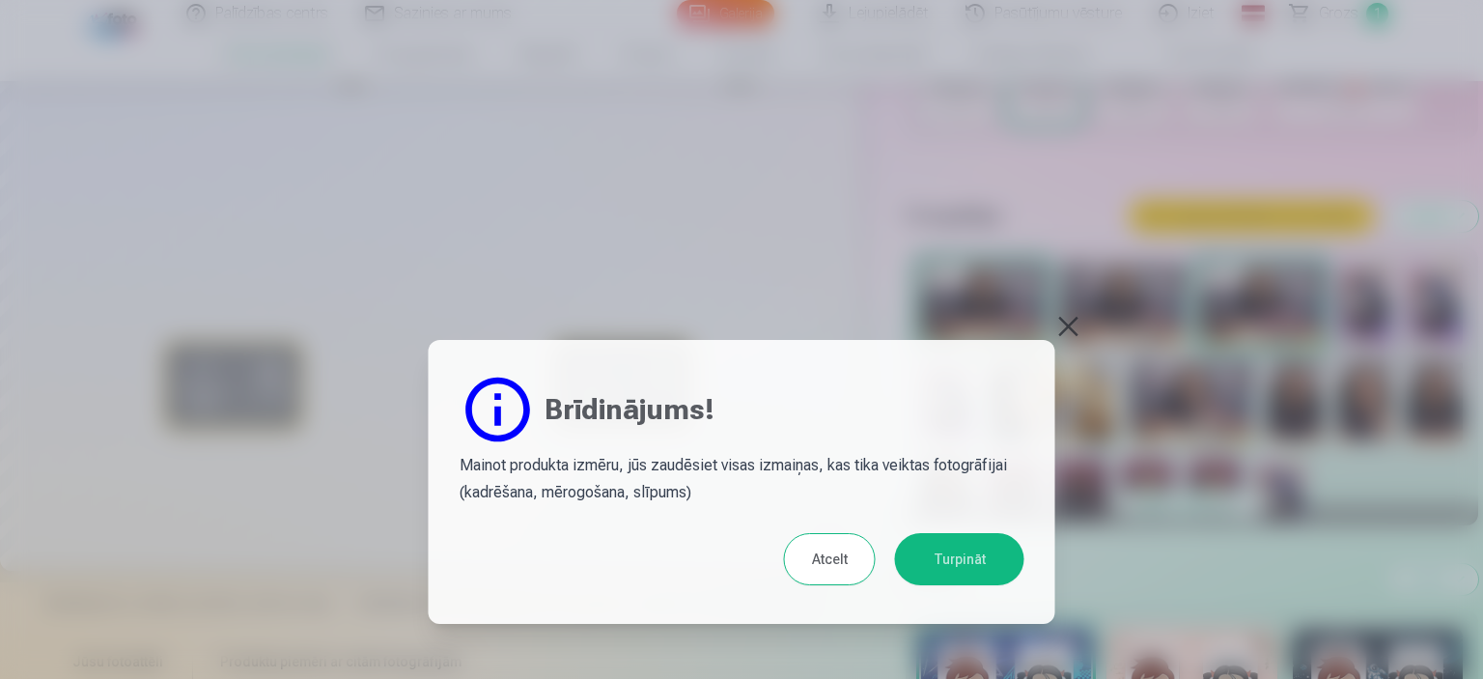
click at [926, 555] on button "Turpināt" at bounding box center [959, 559] width 129 height 52
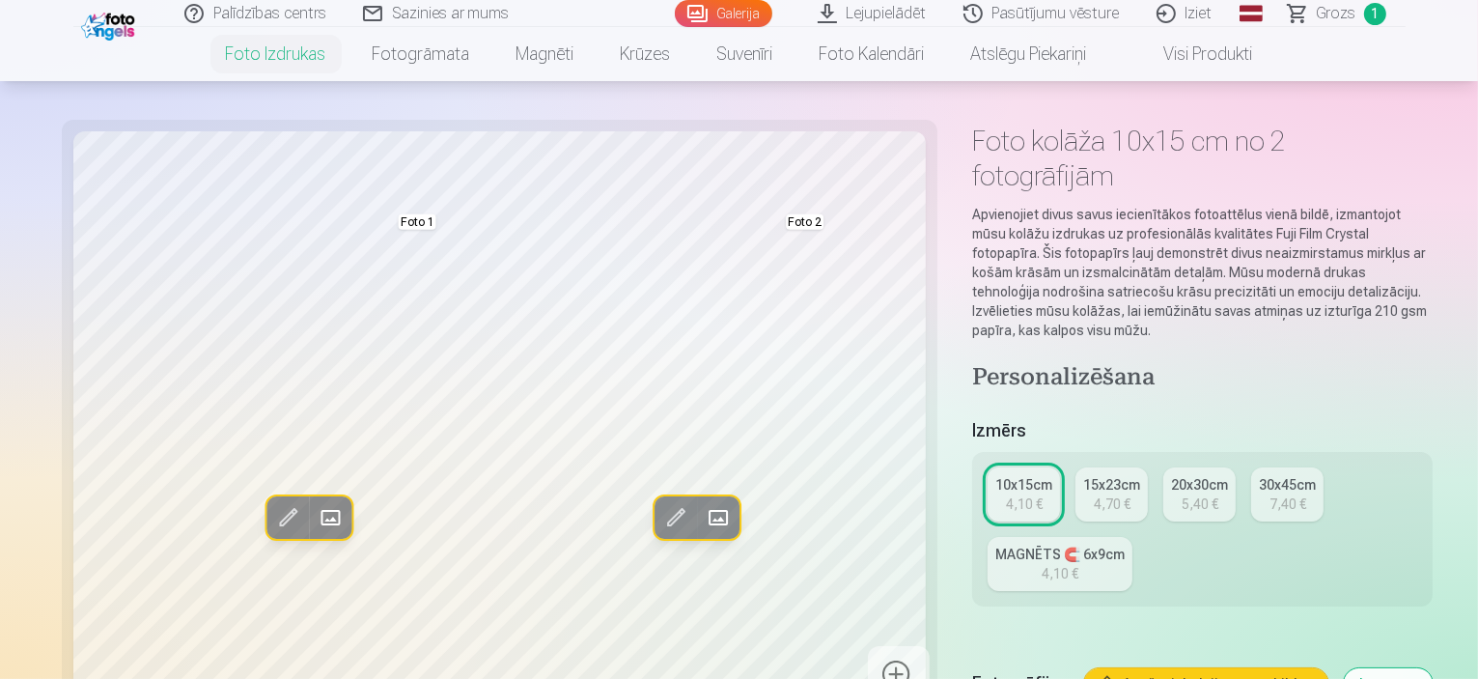
scroll to position [97, 0]
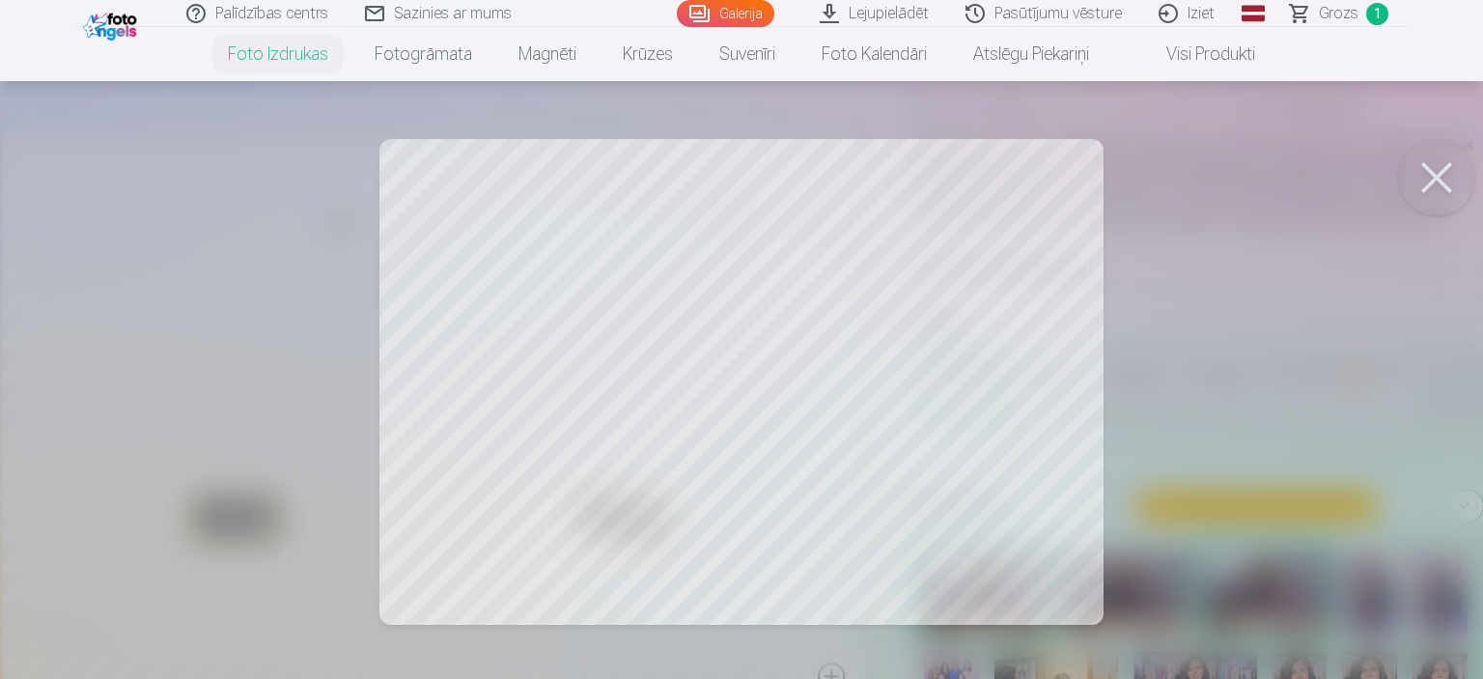
click at [933, 412] on div at bounding box center [741, 339] width 1483 height 679
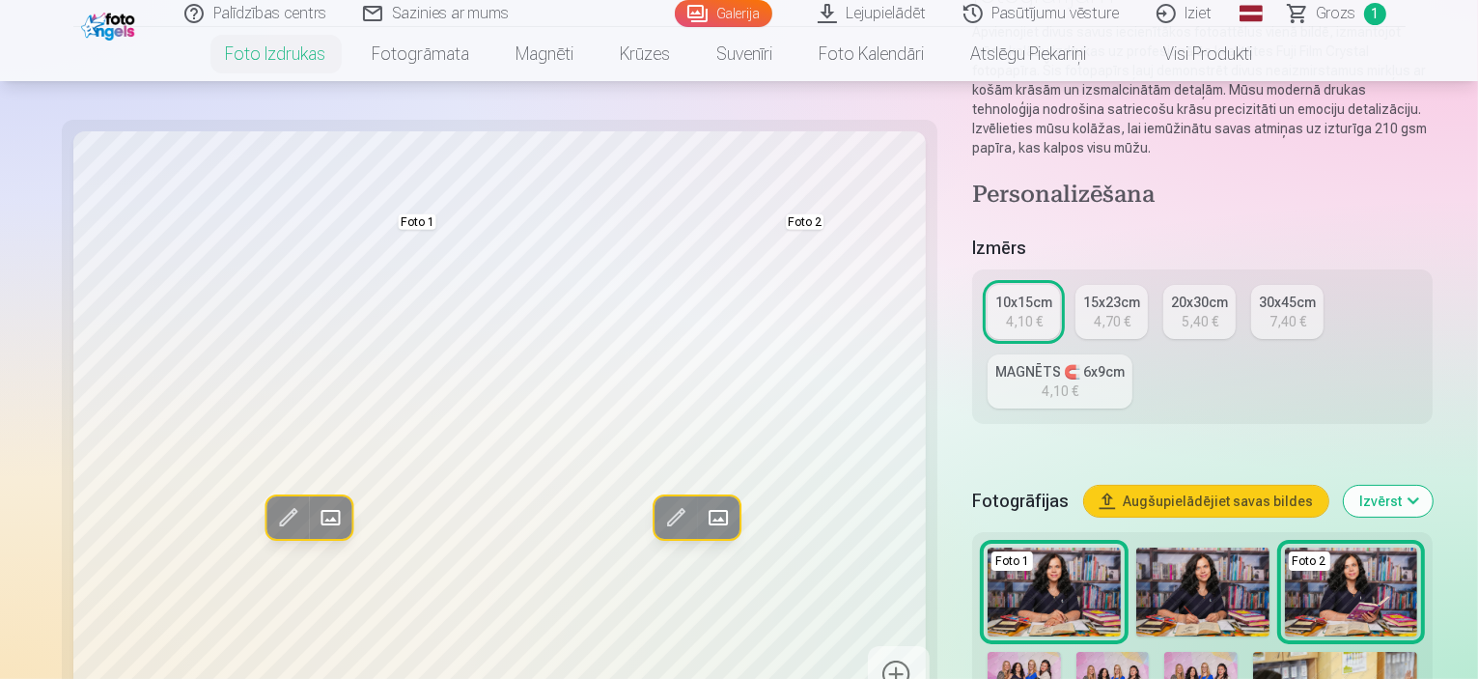
scroll to position [290, 0]
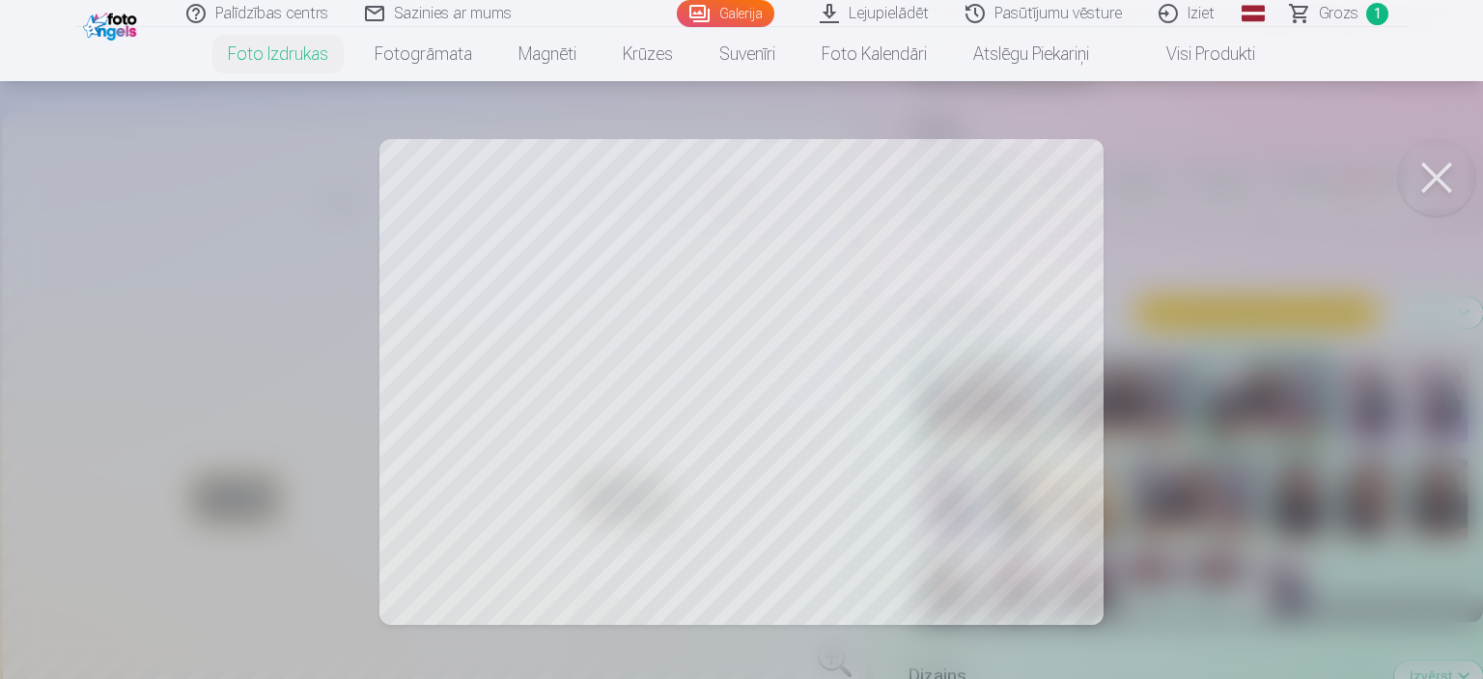
click at [583, 407] on div at bounding box center [741, 339] width 1483 height 679
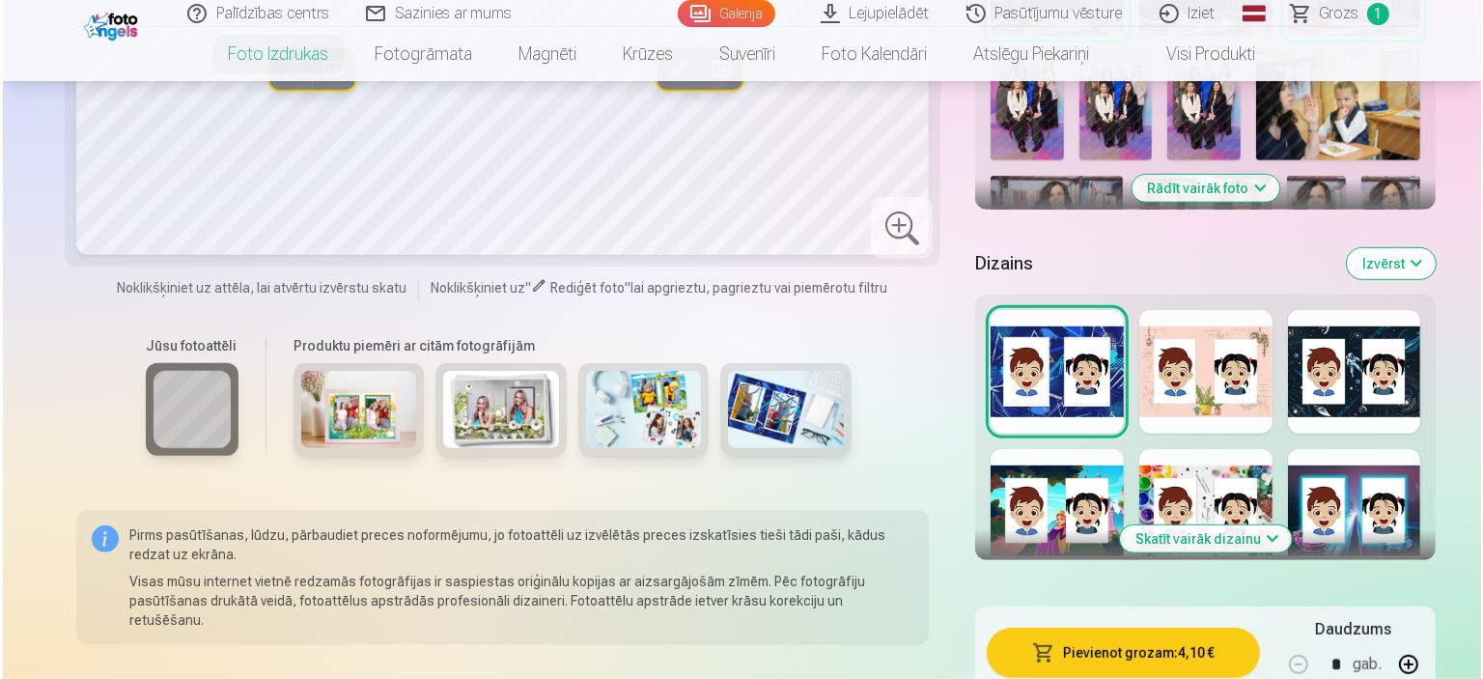
scroll to position [869, 0]
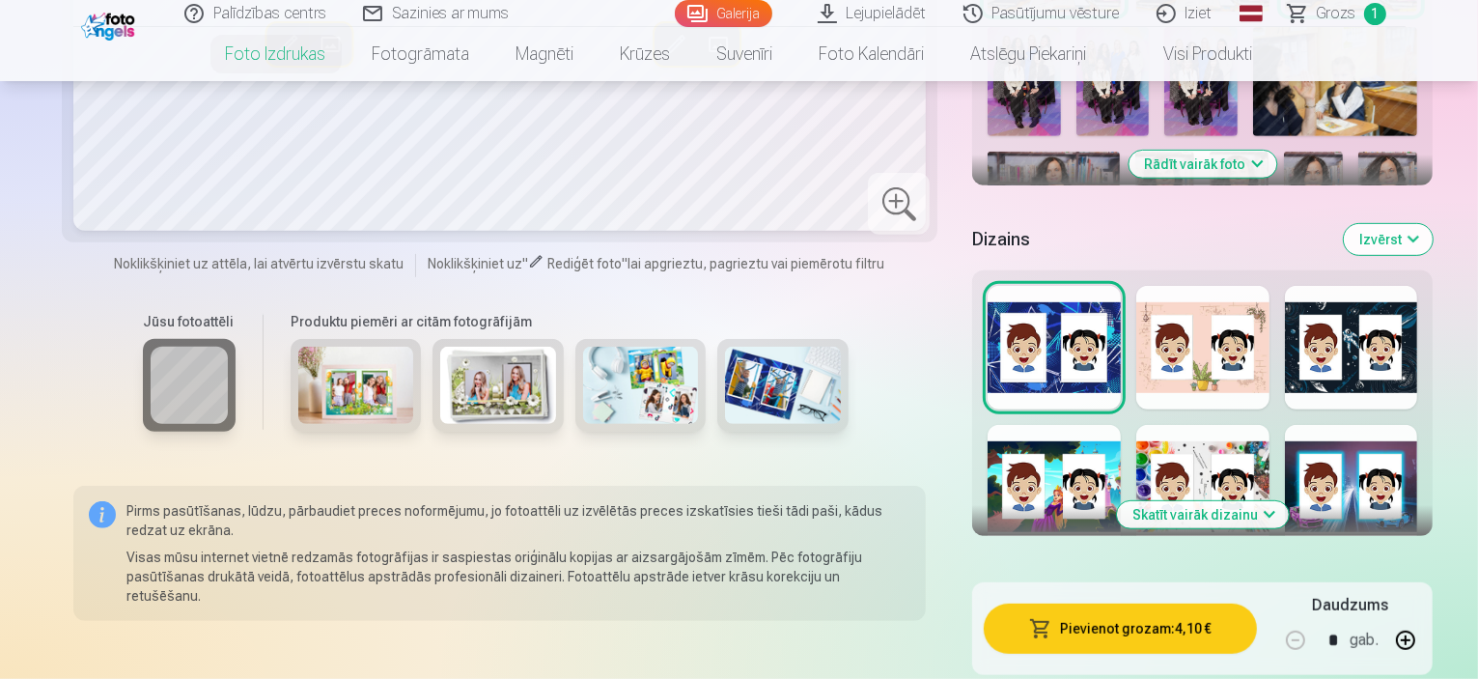
click at [1073, 604] on button "Pievienot grozam : 4,10 €" at bounding box center [1120, 629] width 272 height 50
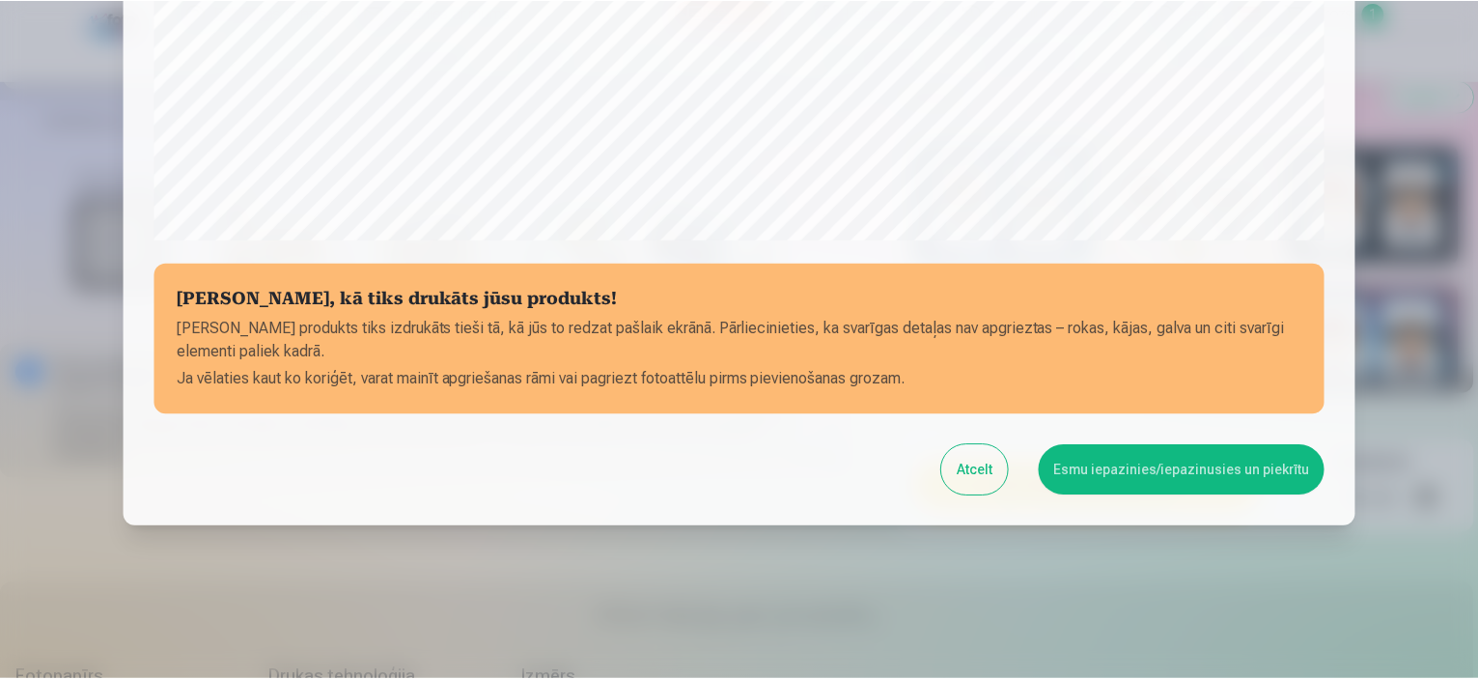
scroll to position [711, 0]
click at [1085, 466] on button "Esmu iepazinies/iepazinusies un piekrītu" at bounding box center [1185, 469] width 287 height 50
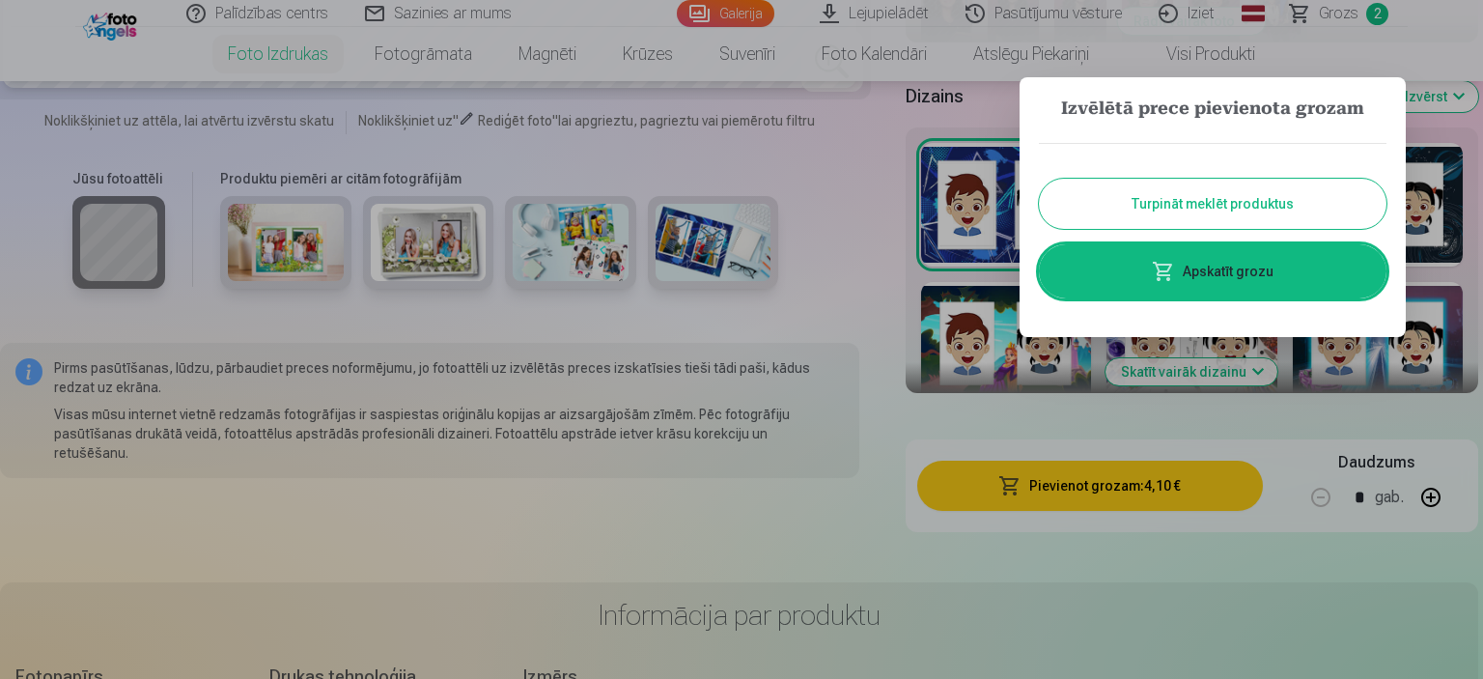
click at [1109, 196] on button "Turpināt meklēt produktus" at bounding box center [1213, 204] width 348 height 50
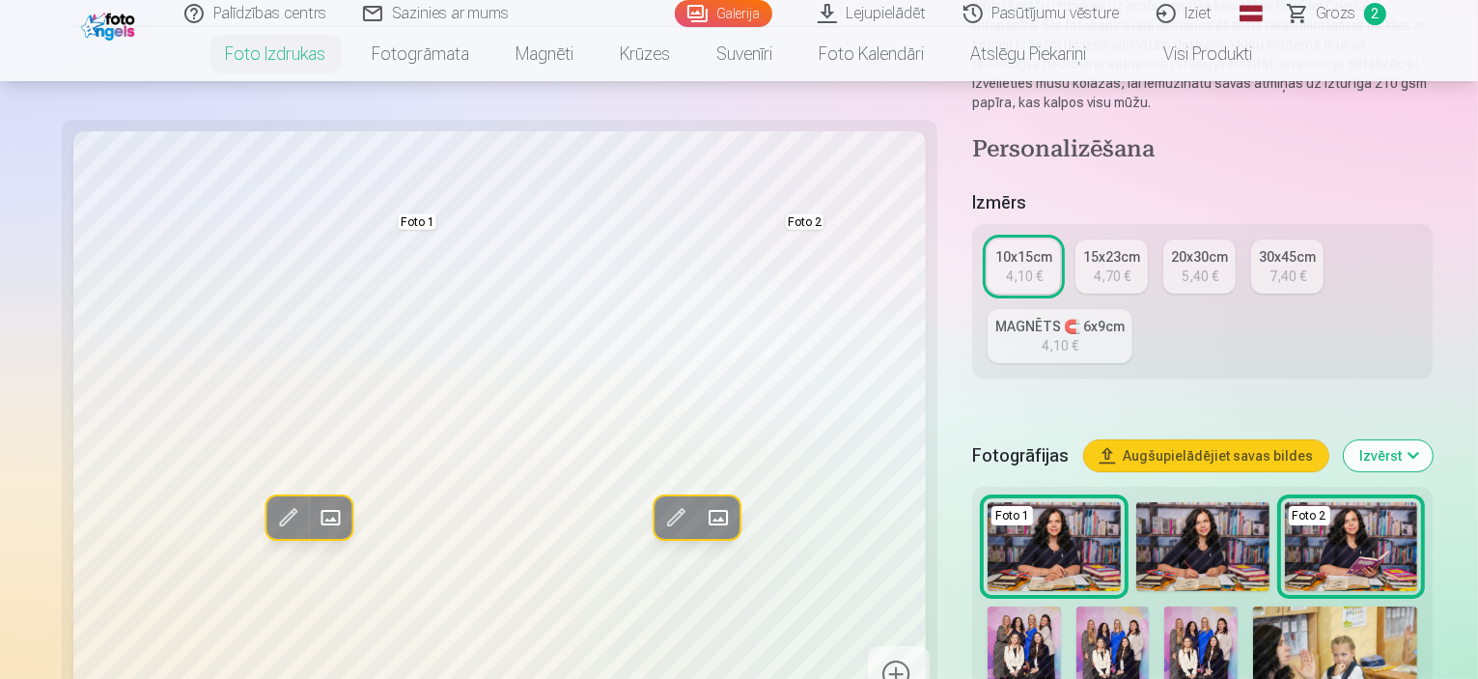
scroll to position [0, 0]
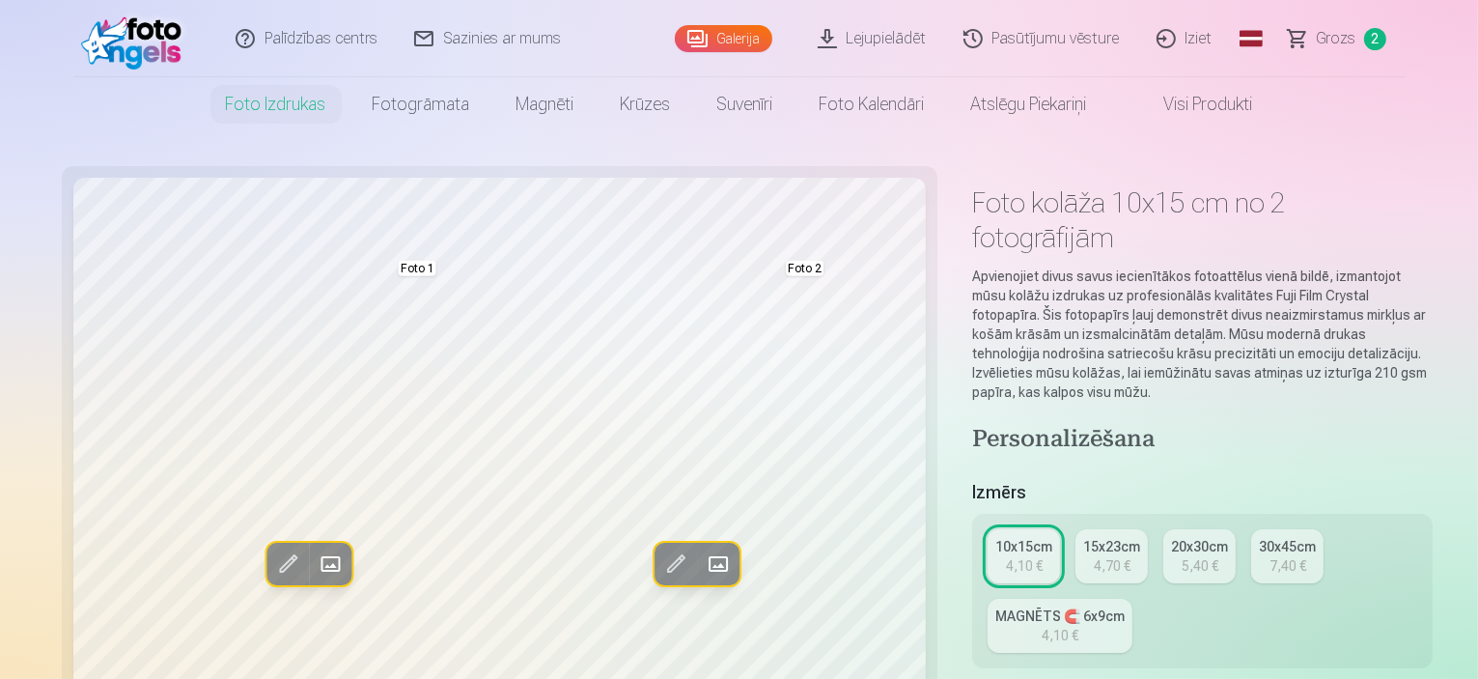
click at [1083, 537] on div "15x23cm" at bounding box center [1111, 546] width 57 height 19
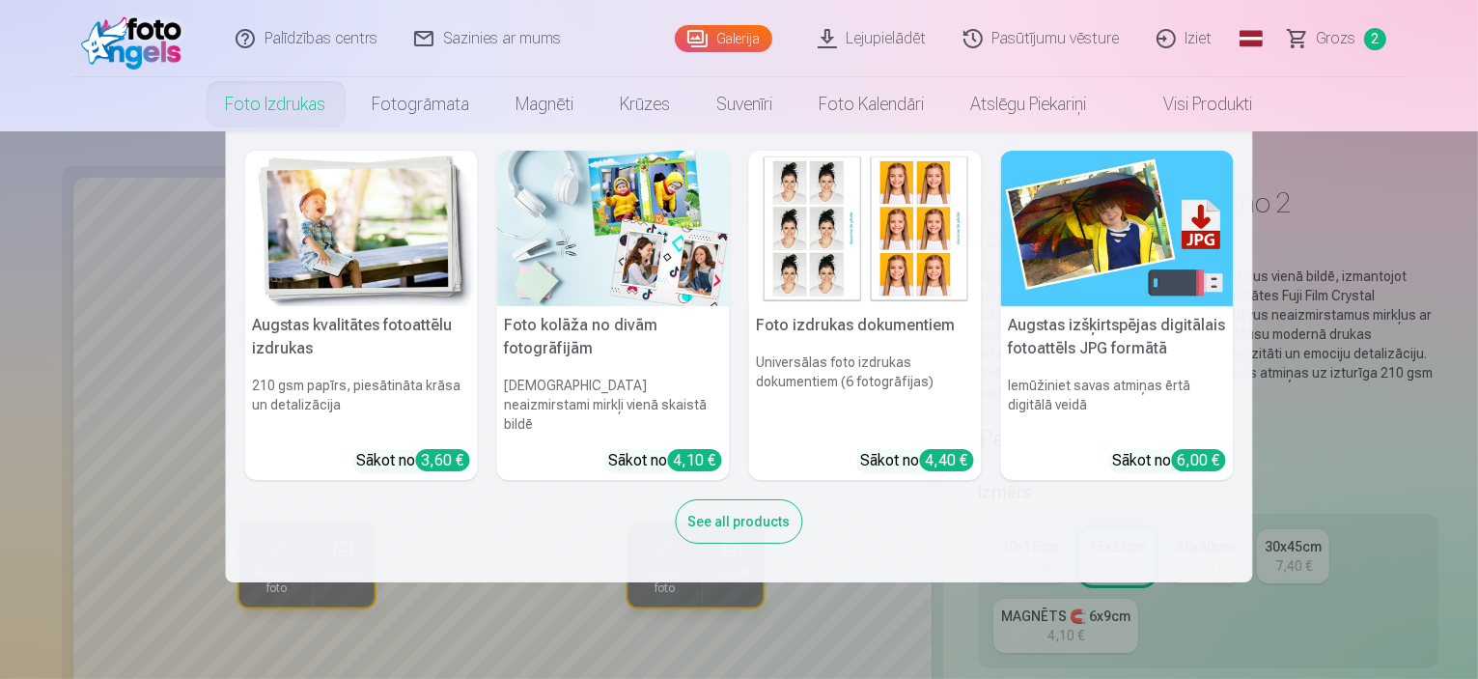
click at [366, 248] on img at bounding box center [361, 228] width 233 height 155
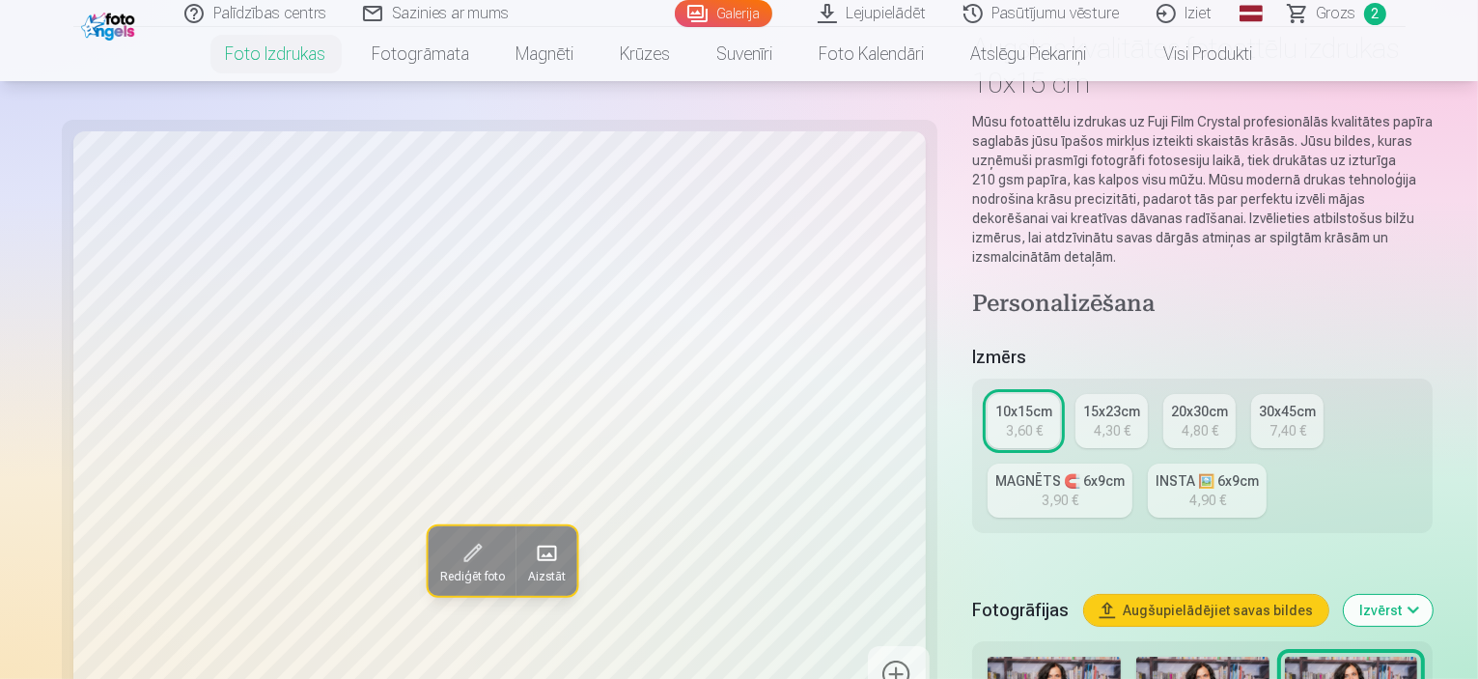
scroll to position [483, 0]
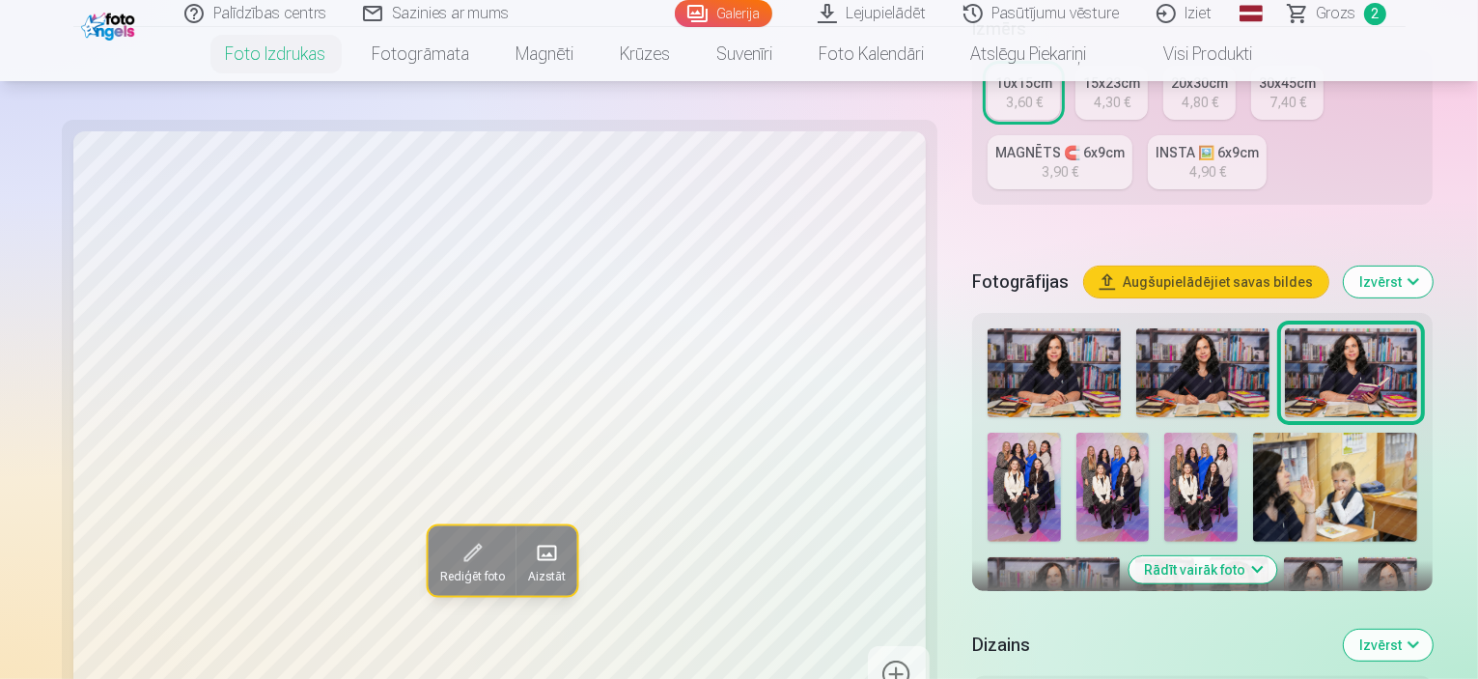
click at [1061, 433] on img at bounding box center [1024, 487] width 73 height 109
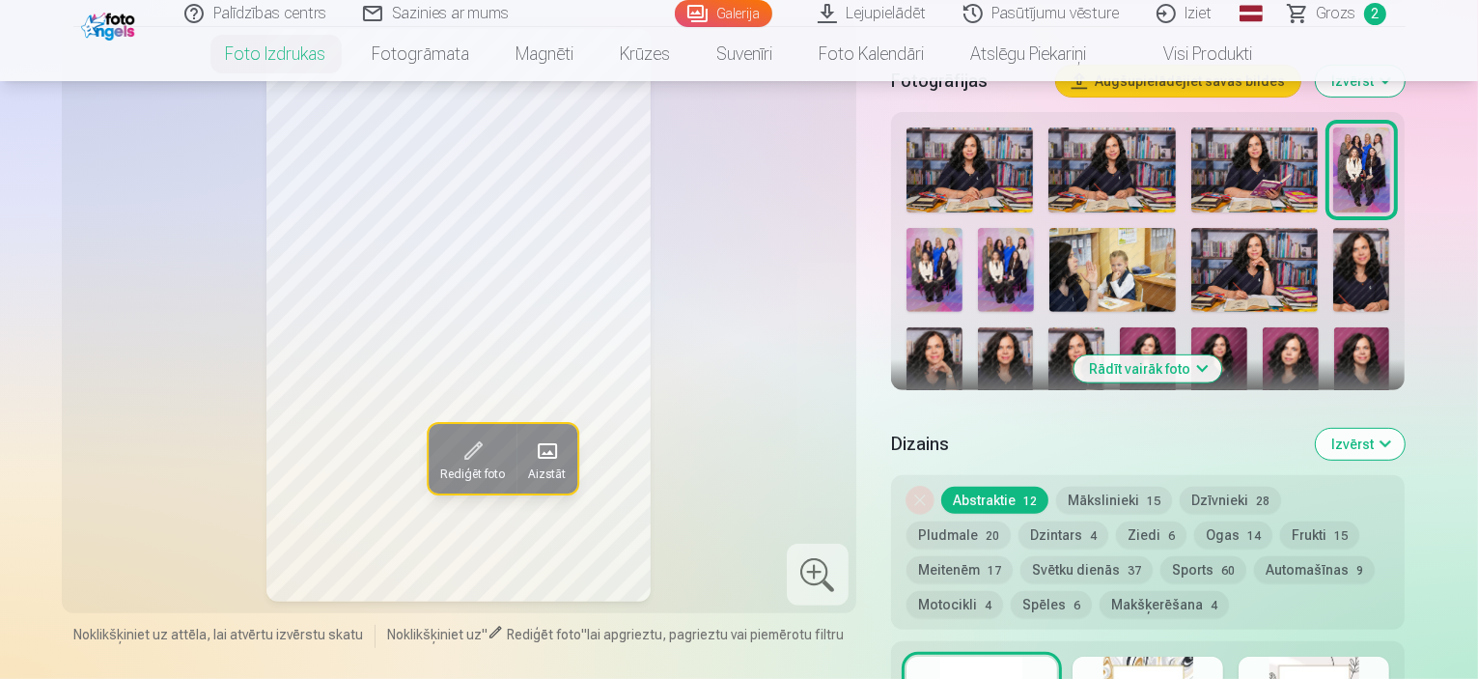
scroll to position [676, 0]
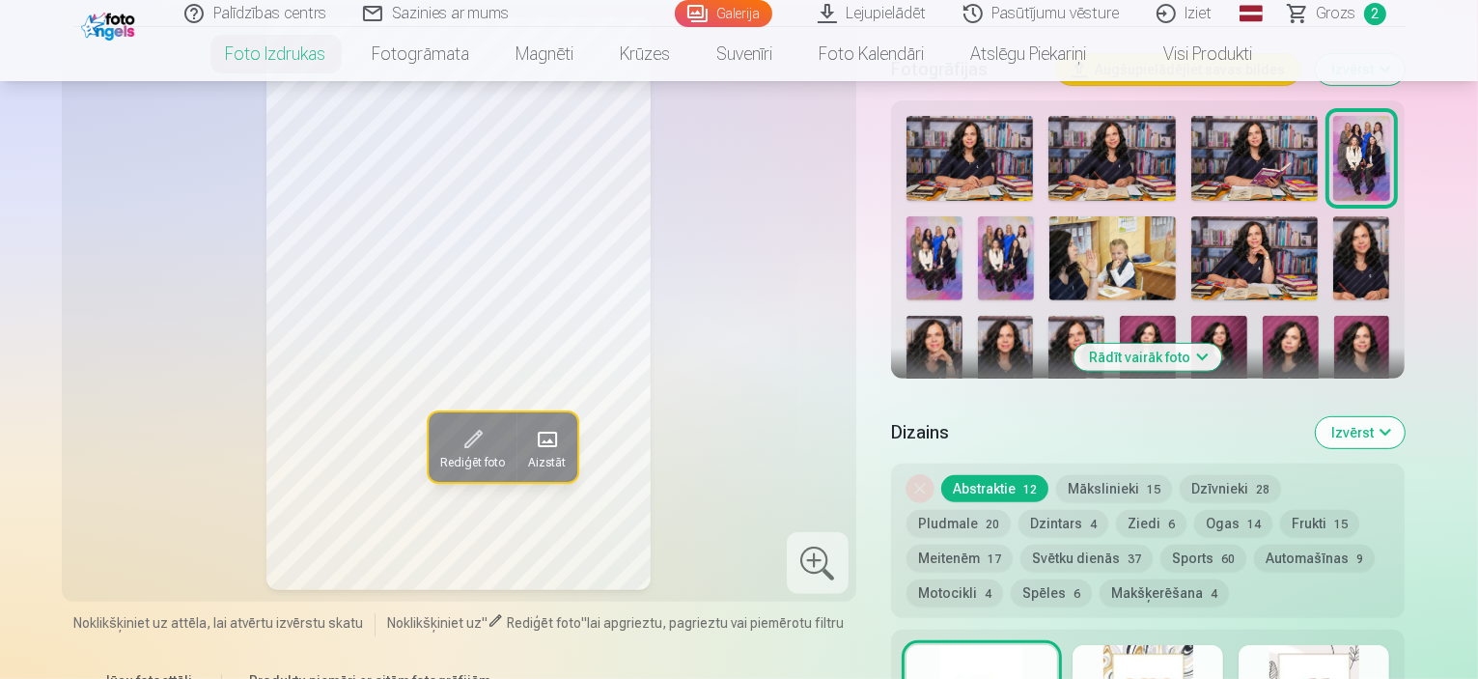
click at [1109, 475] on button "Mākslinieki 15" at bounding box center [1114, 488] width 116 height 27
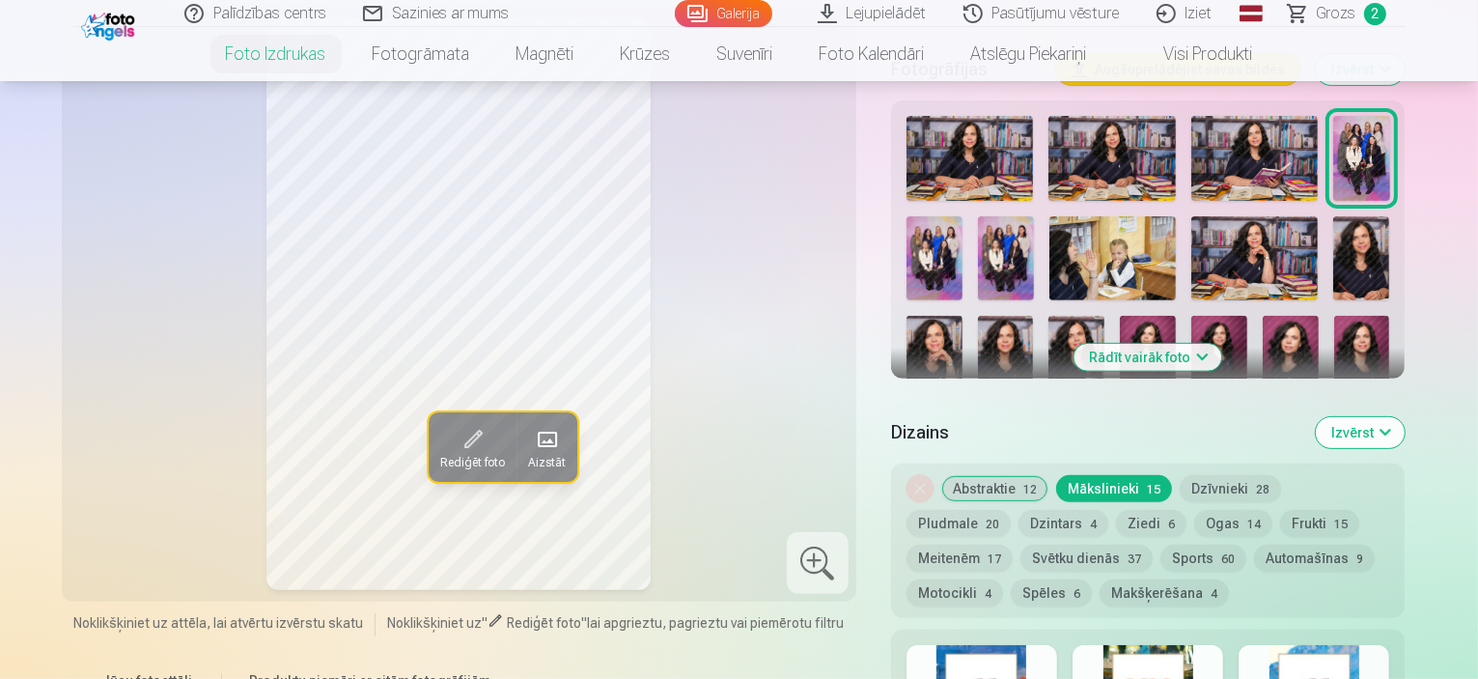
click at [1227, 475] on button "Dzīvnieki 28" at bounding box center [1230, 488] width 101 height 27
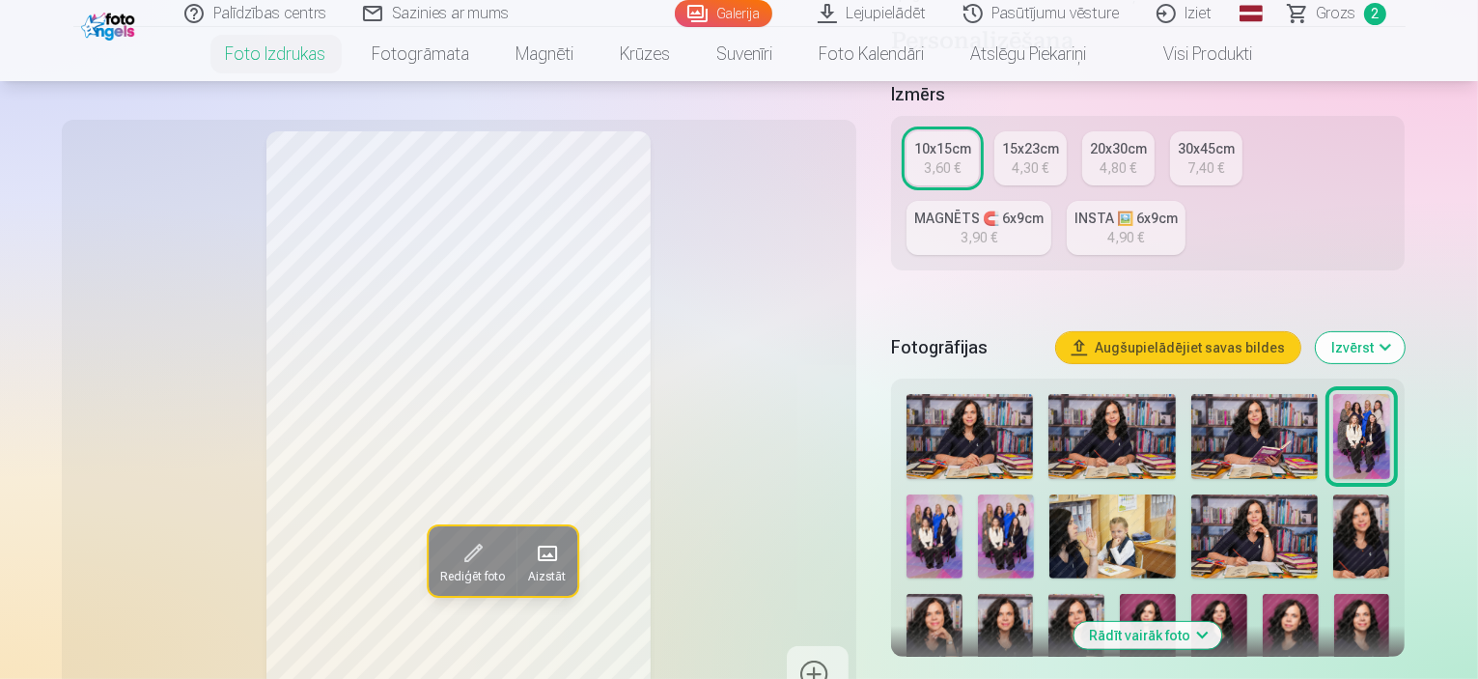
scroll to position [386, 0]
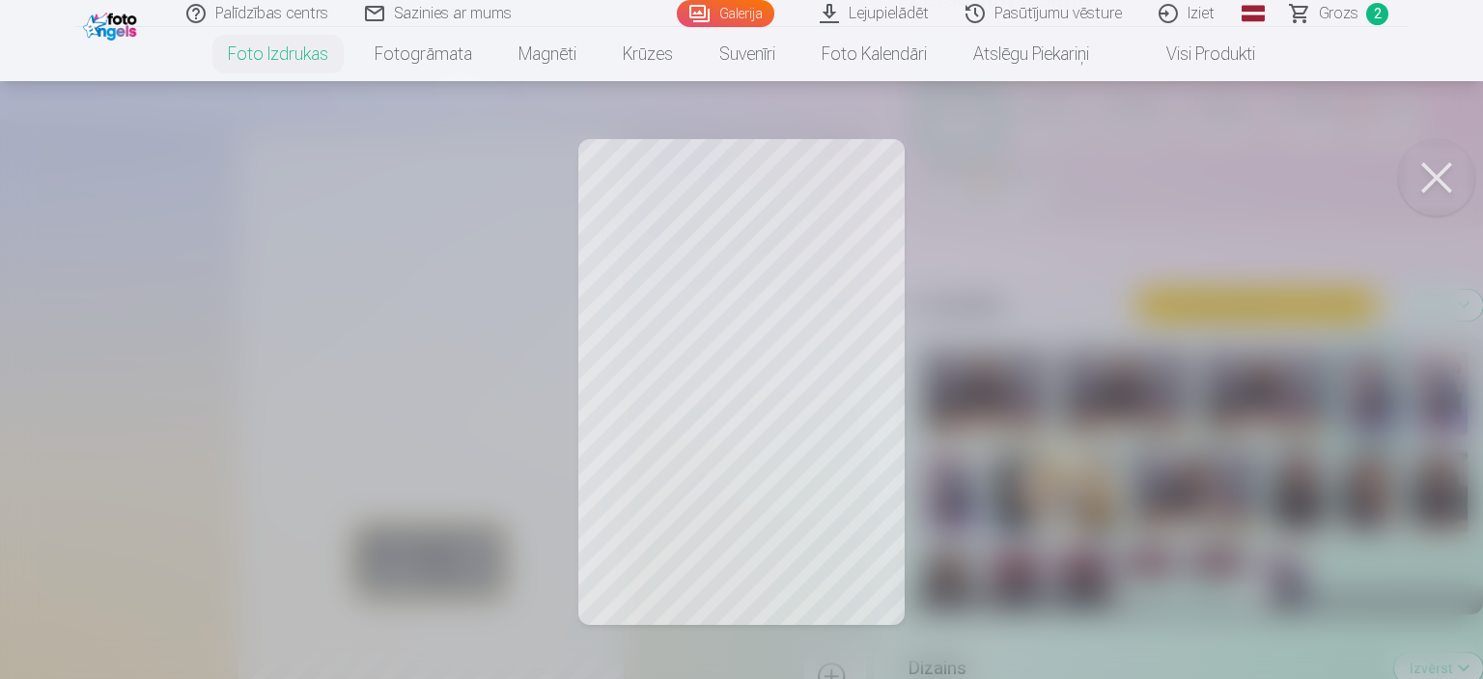
click at [670, 381] on div at bounding box center [741, 339] width 1483 height 679
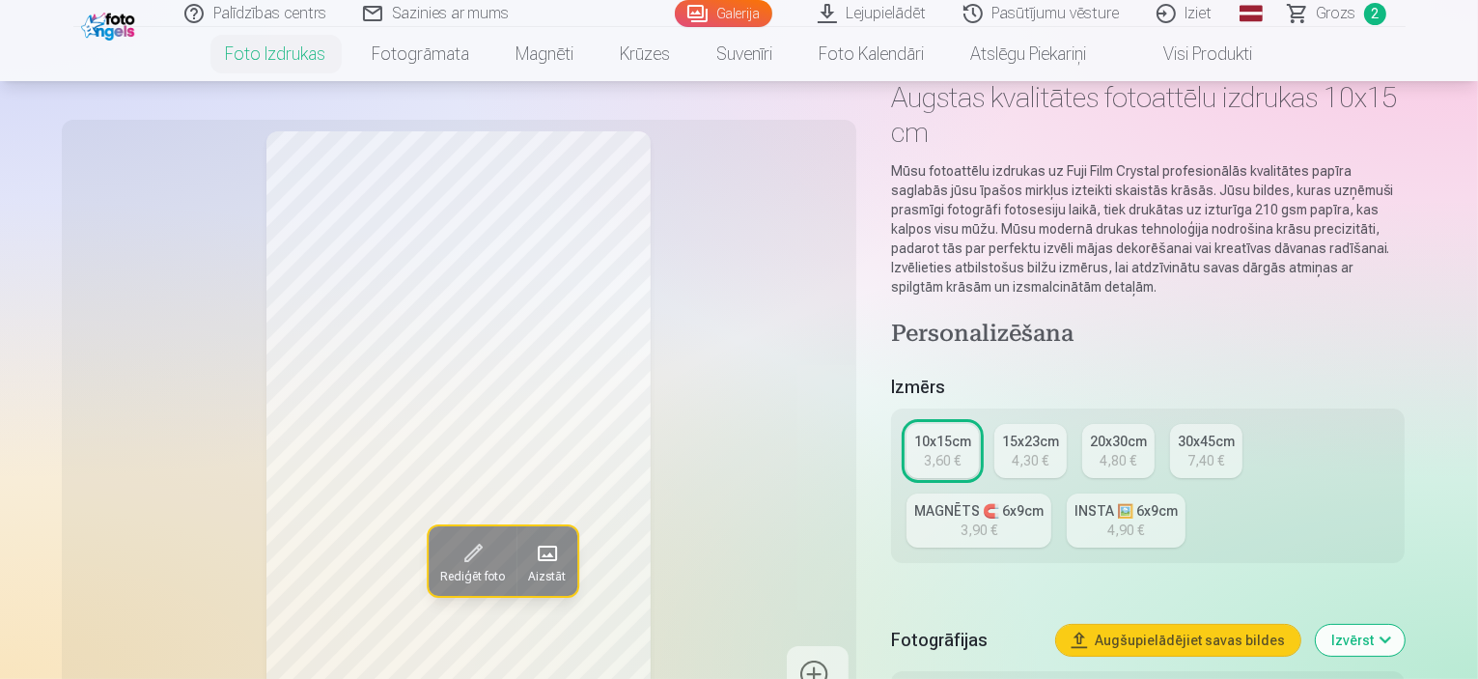
scroll to position [0, 0]
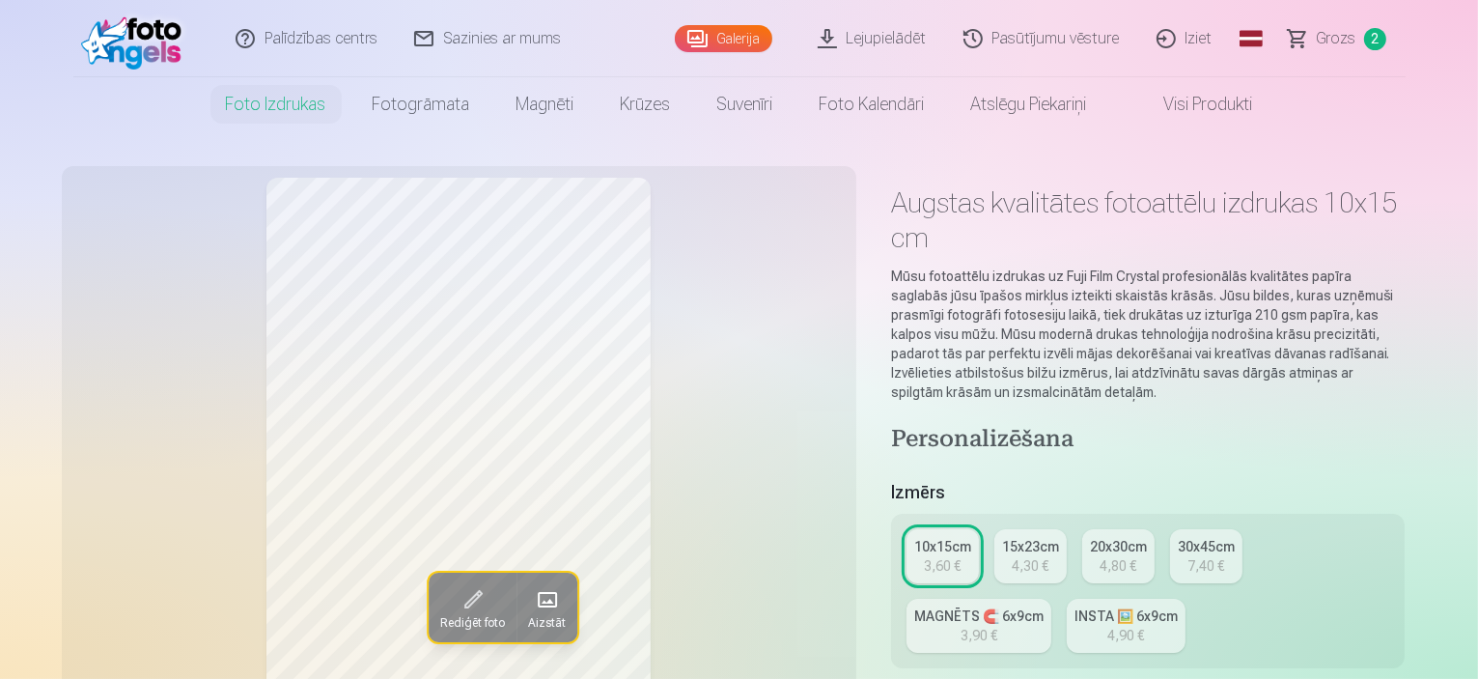
click at [1041, 556] on div "4,30 €" at bounding box center [1030, 565] width 37 height 19
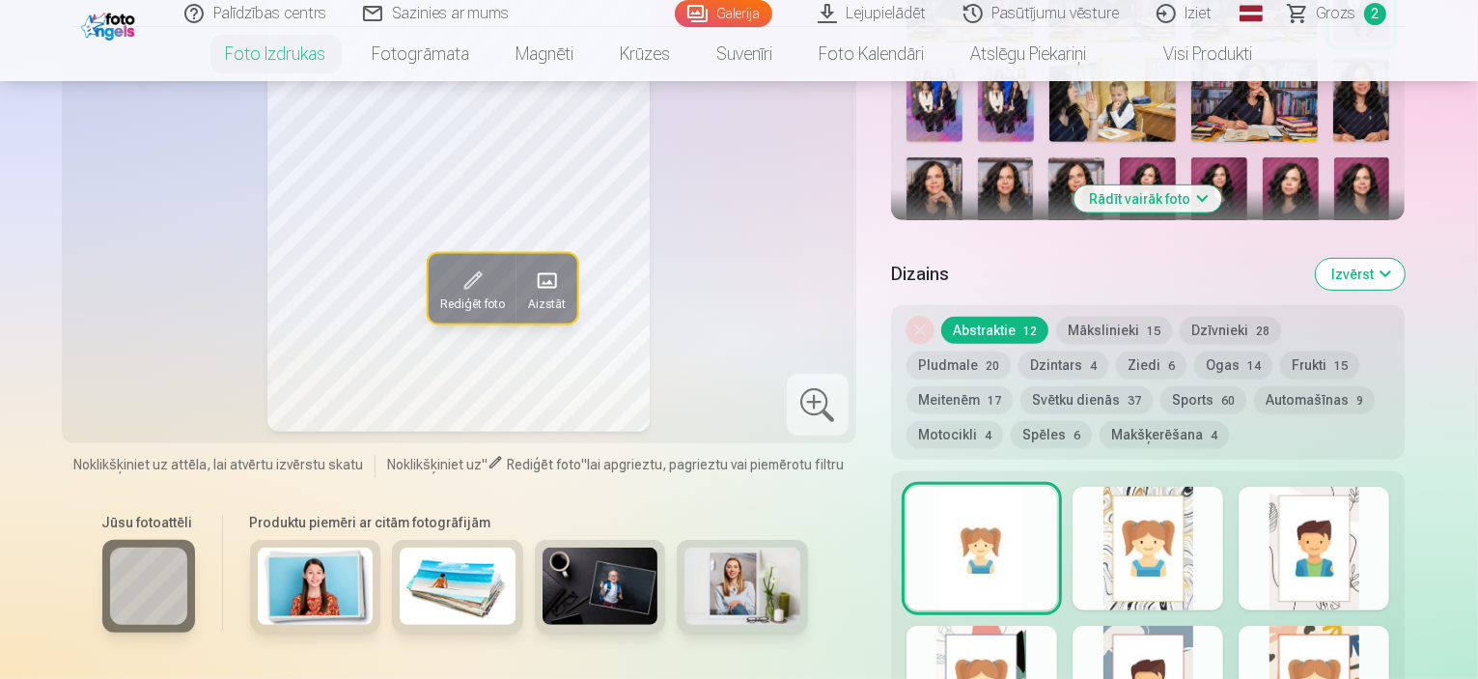
scroll to position [869, 0]
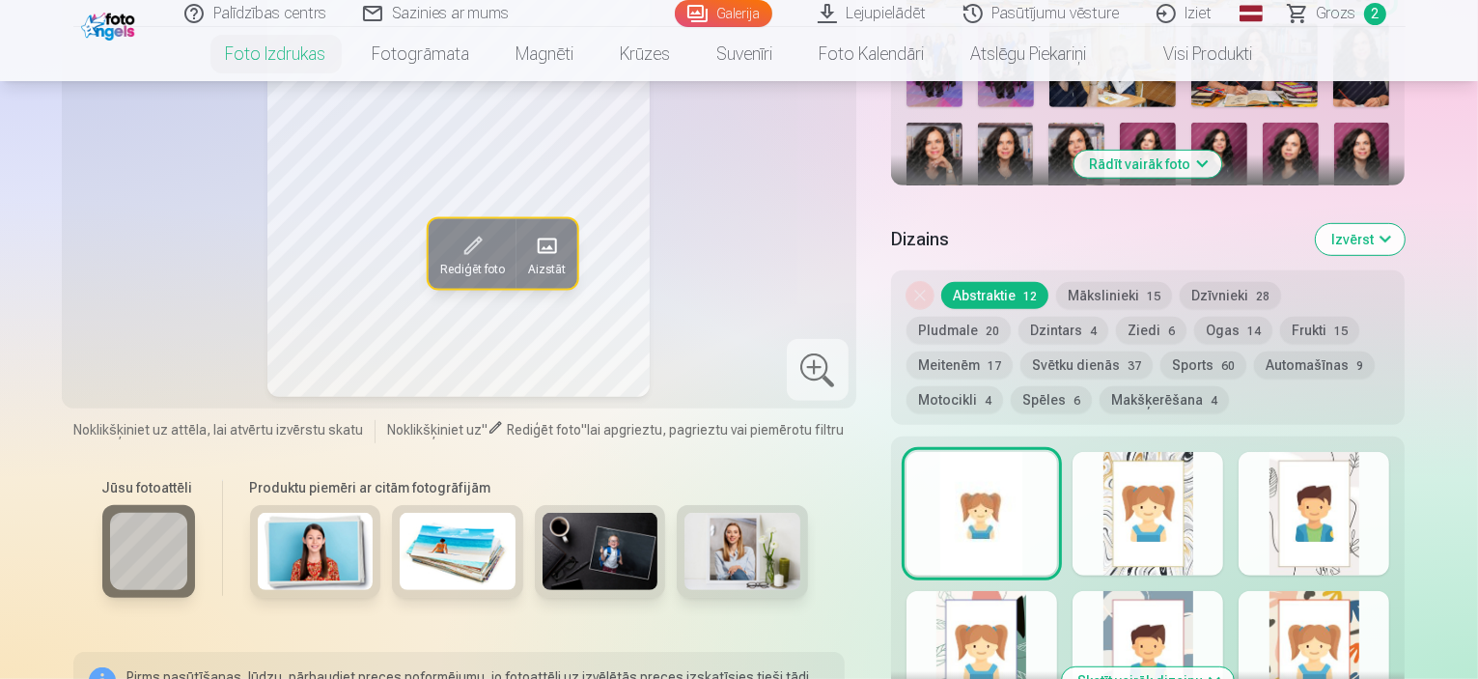
click at [1198, 467] on div at bounding box center [1148, 514] width 151 height 124
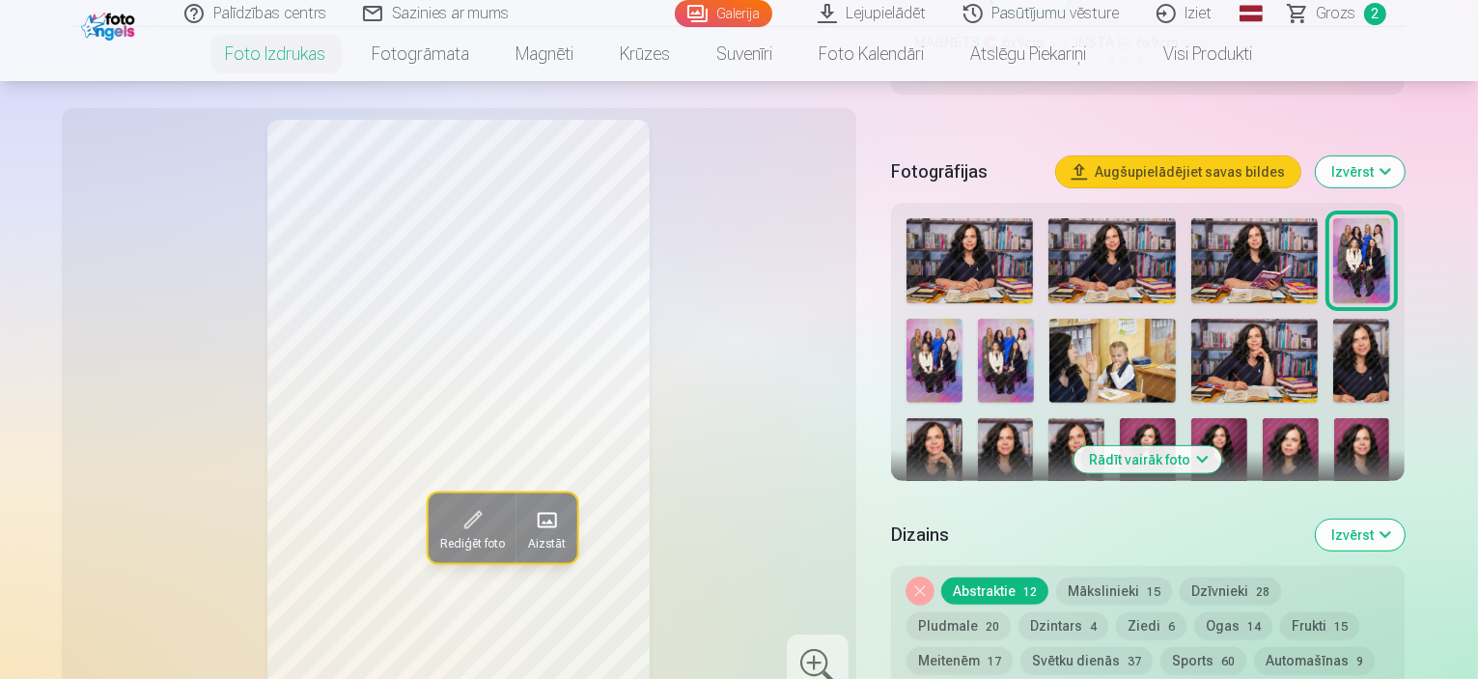
scroll to position [773, 0]
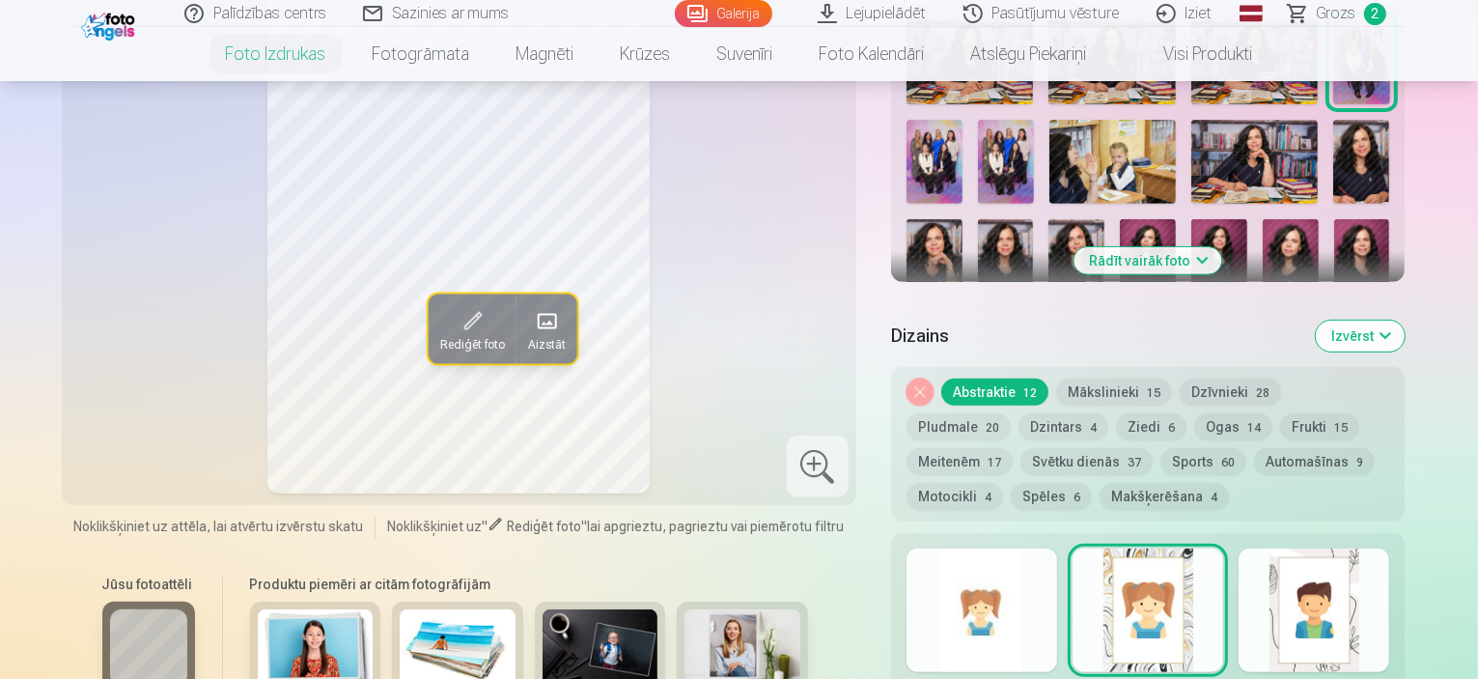
click at [1364, 590] on div at bounding box center [1314, 611] width 151 height 124
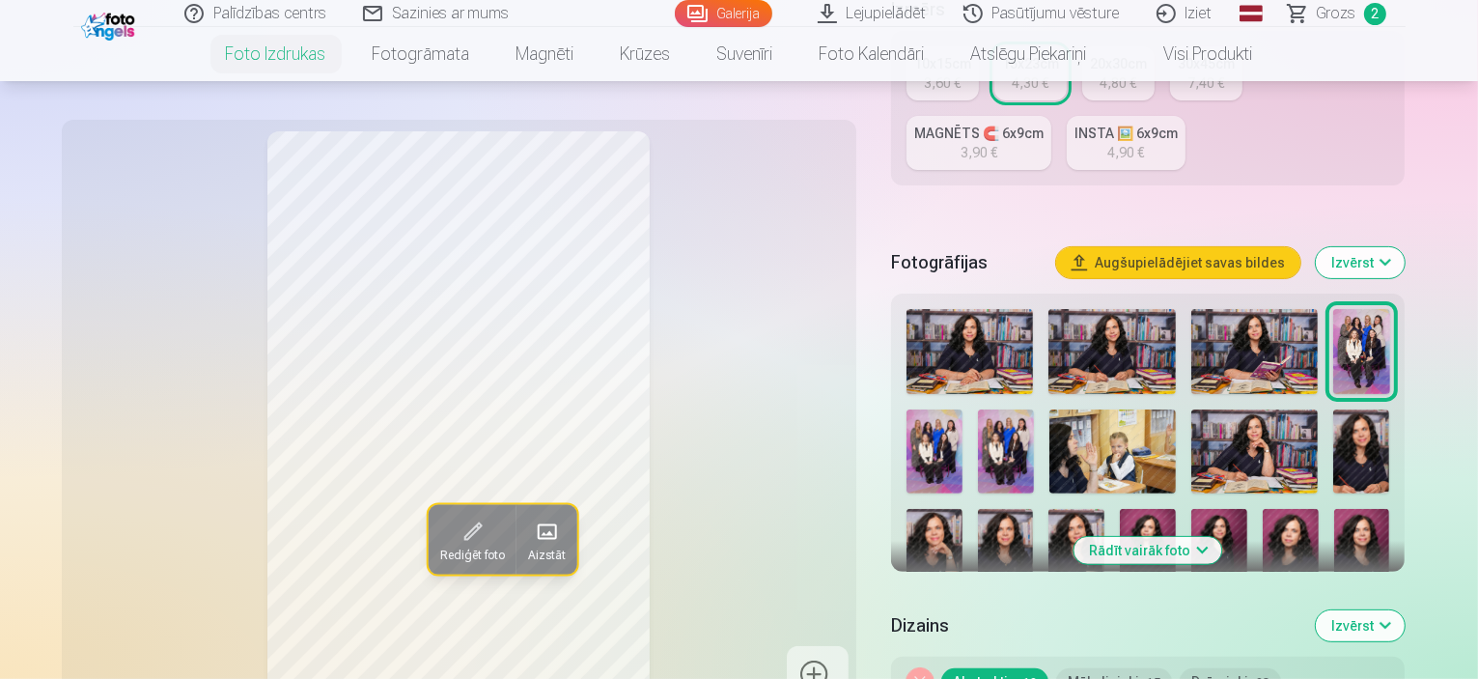
scroll to position [869, 0]
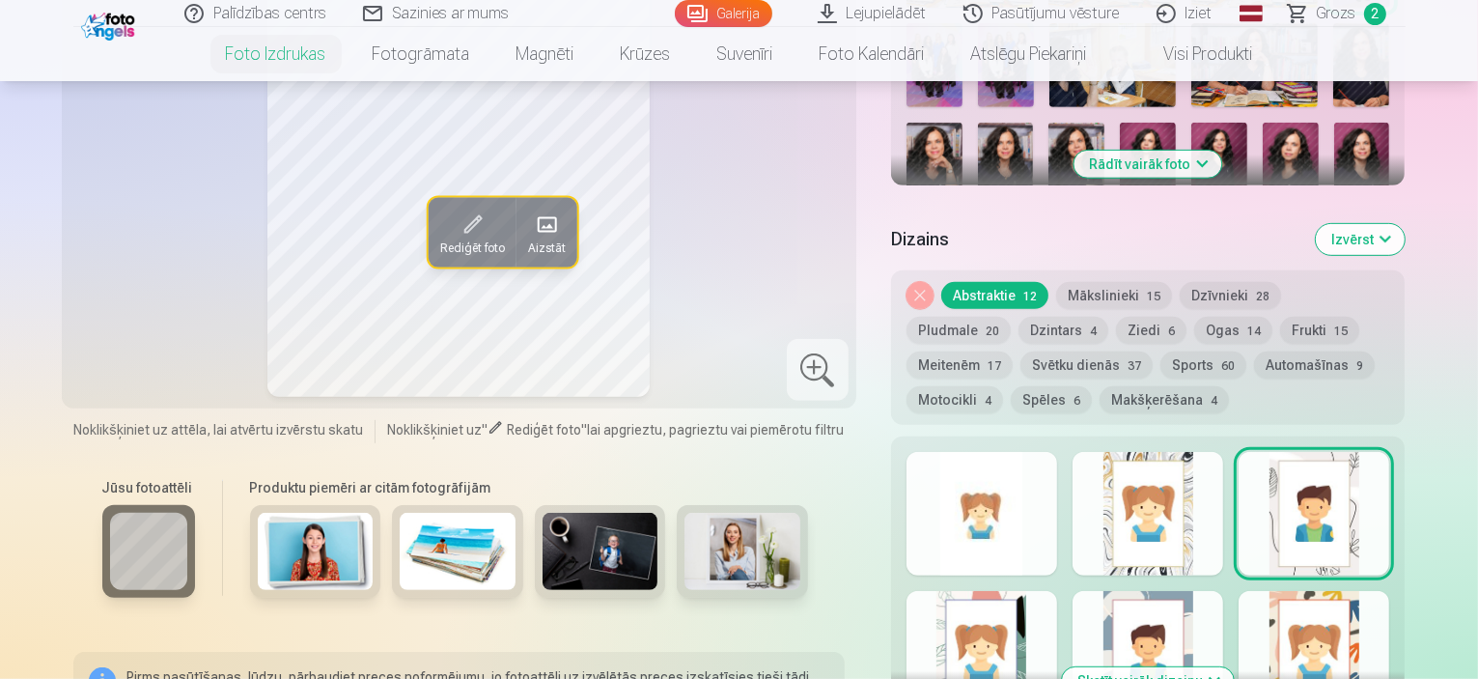
click at [976, 591] on div at bounding box center [982, 653] width 151 height 124
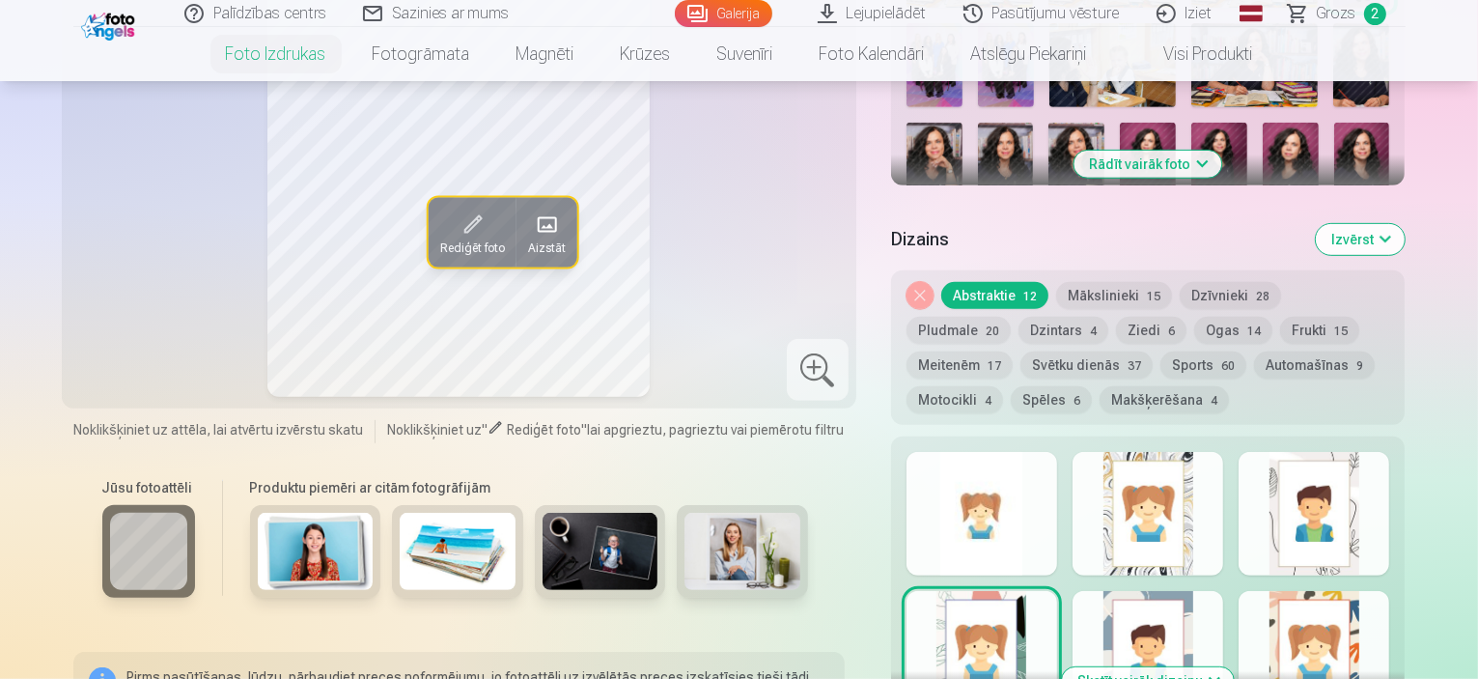
click at [1352, 591] on div at bounding box center [1314, 653] width 151 height 124
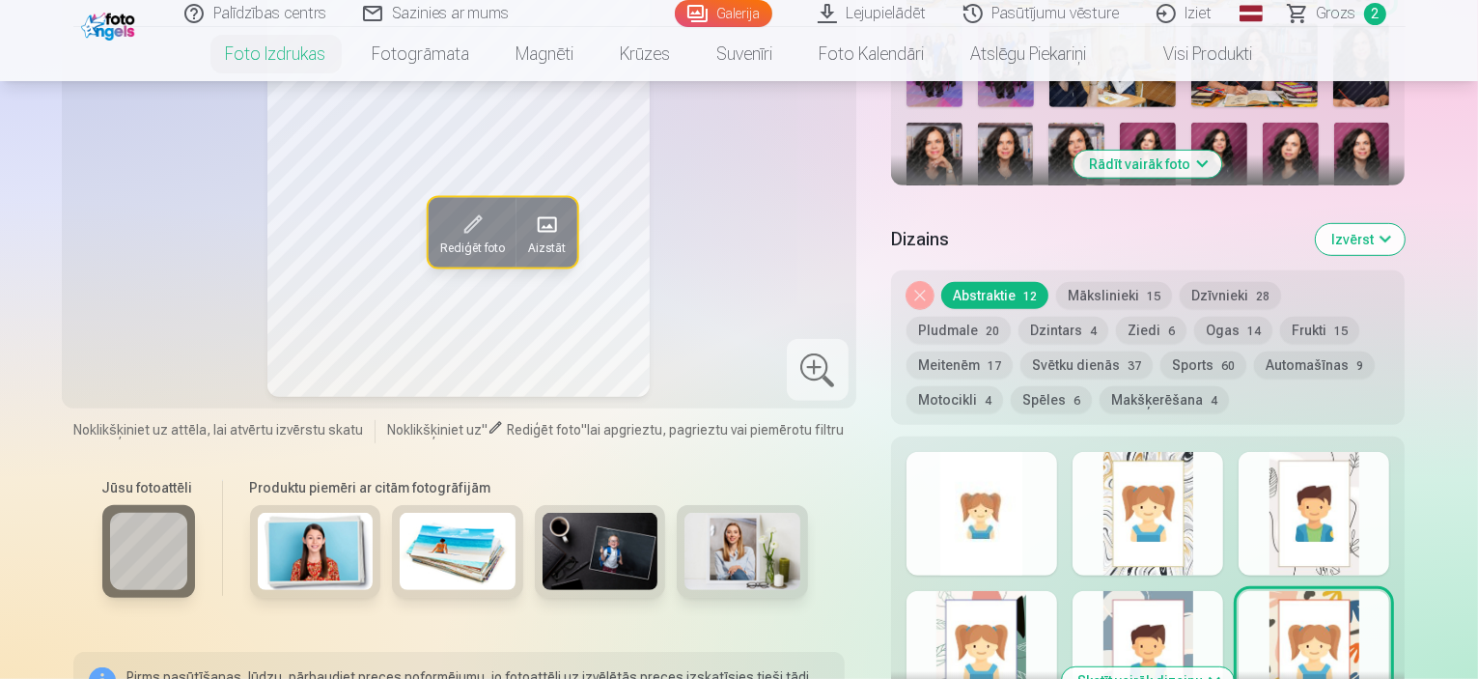
click at [944, 452] on div at bounding box center [982, 514] width 151 height 124
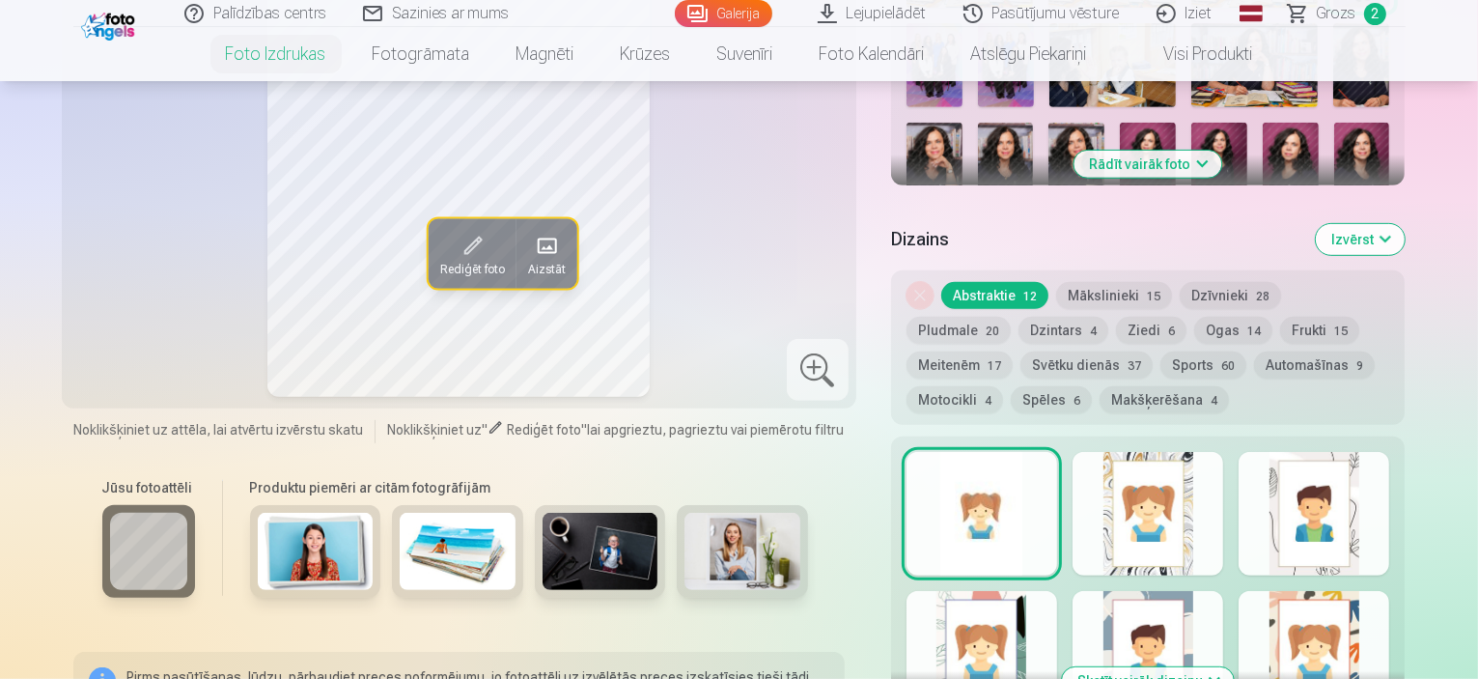
click at [531, 231] on span at bounding box center [546, 246] width 31 height 31
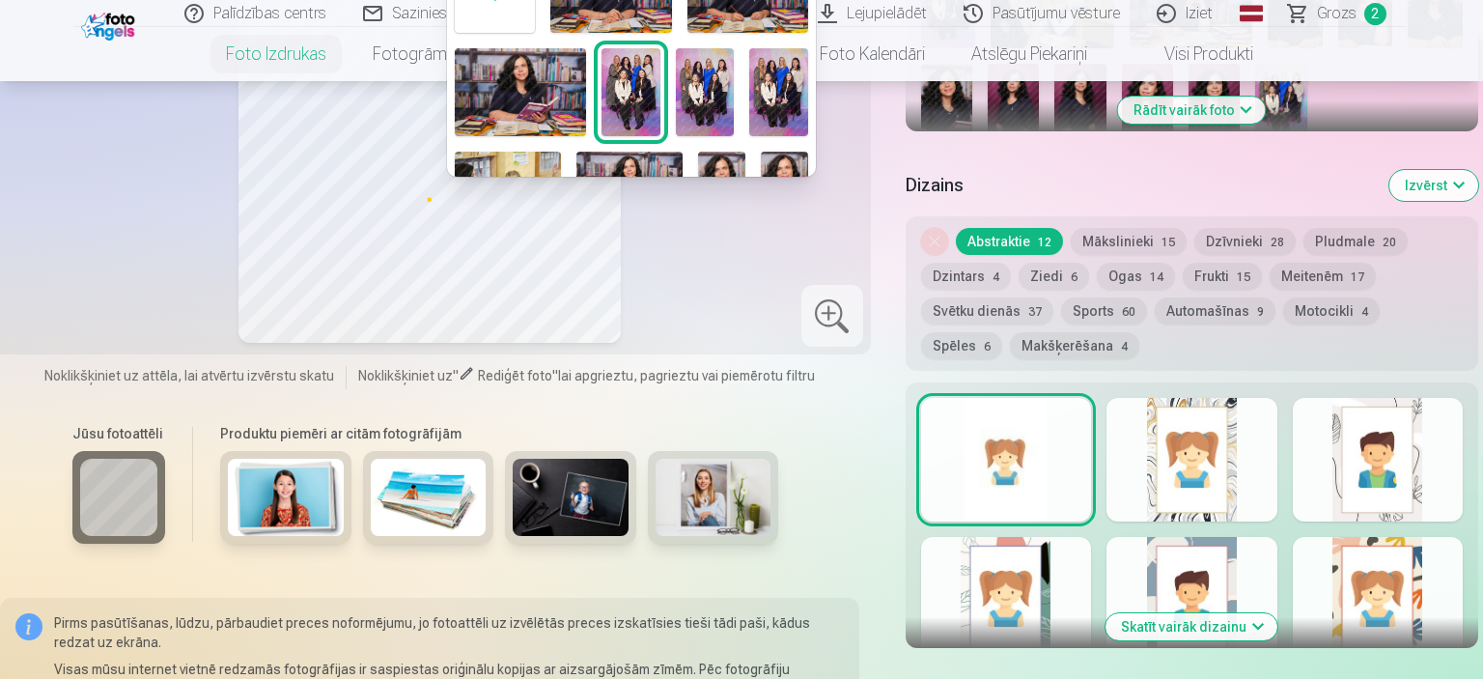
click at [749, 347] on div at bounding box center [741, 339] width 1483 height 679
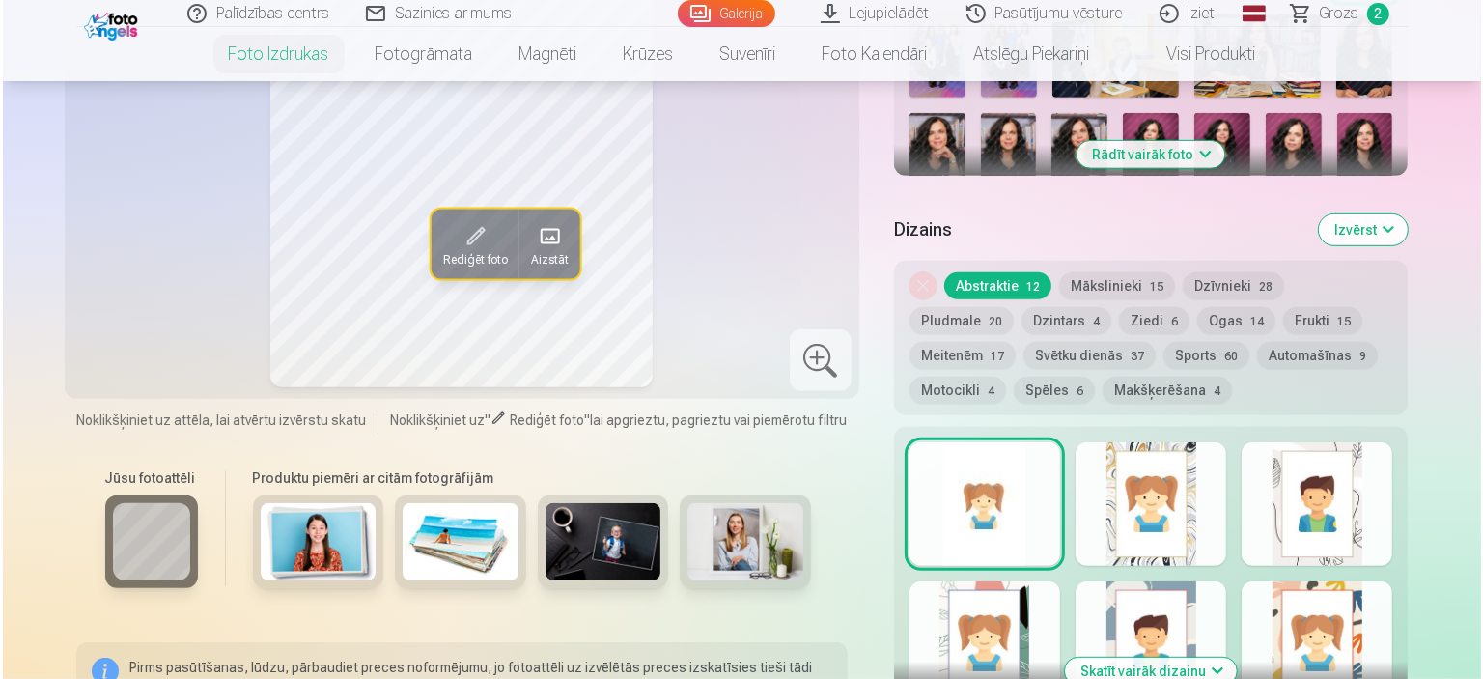
scroll to position [1159, 0]
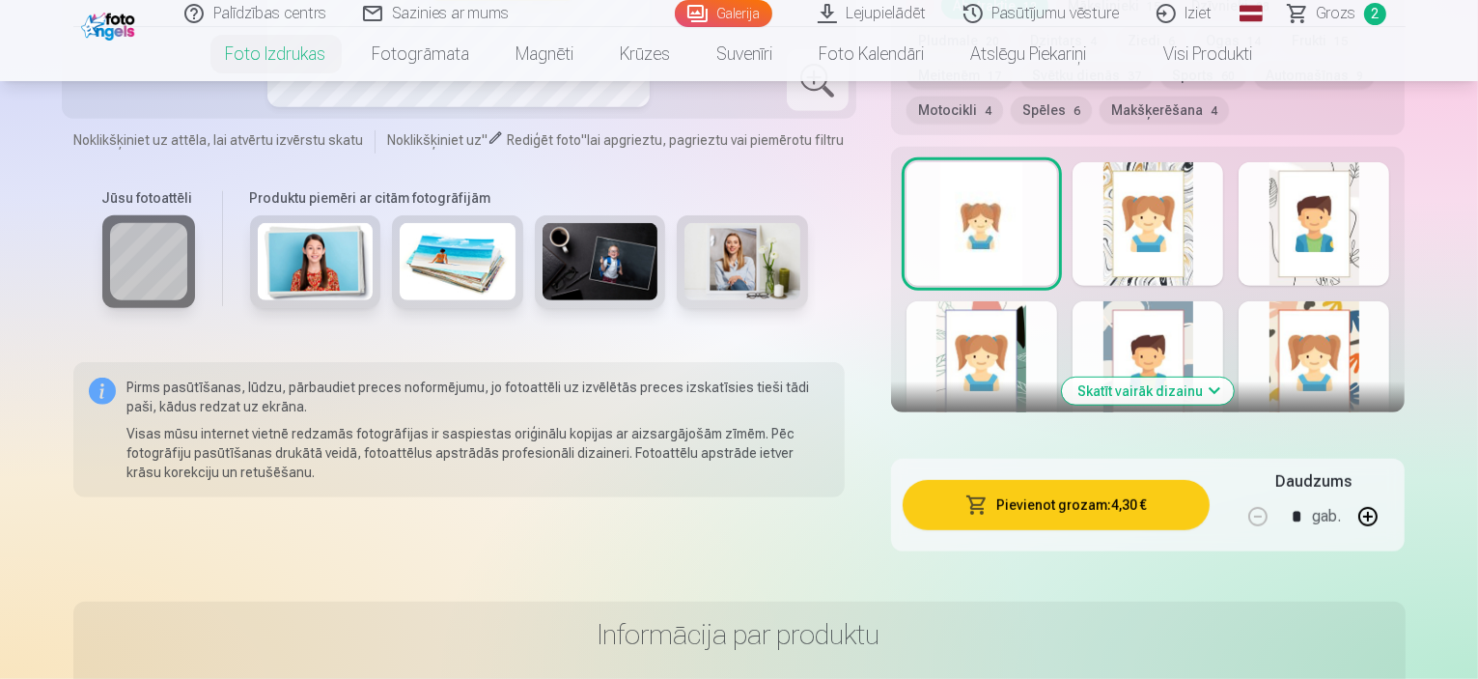
click at [1084, 480] on button "Pievienot grozam : 4,30 €" at bounding box center [1057, 505] width 308 height 50
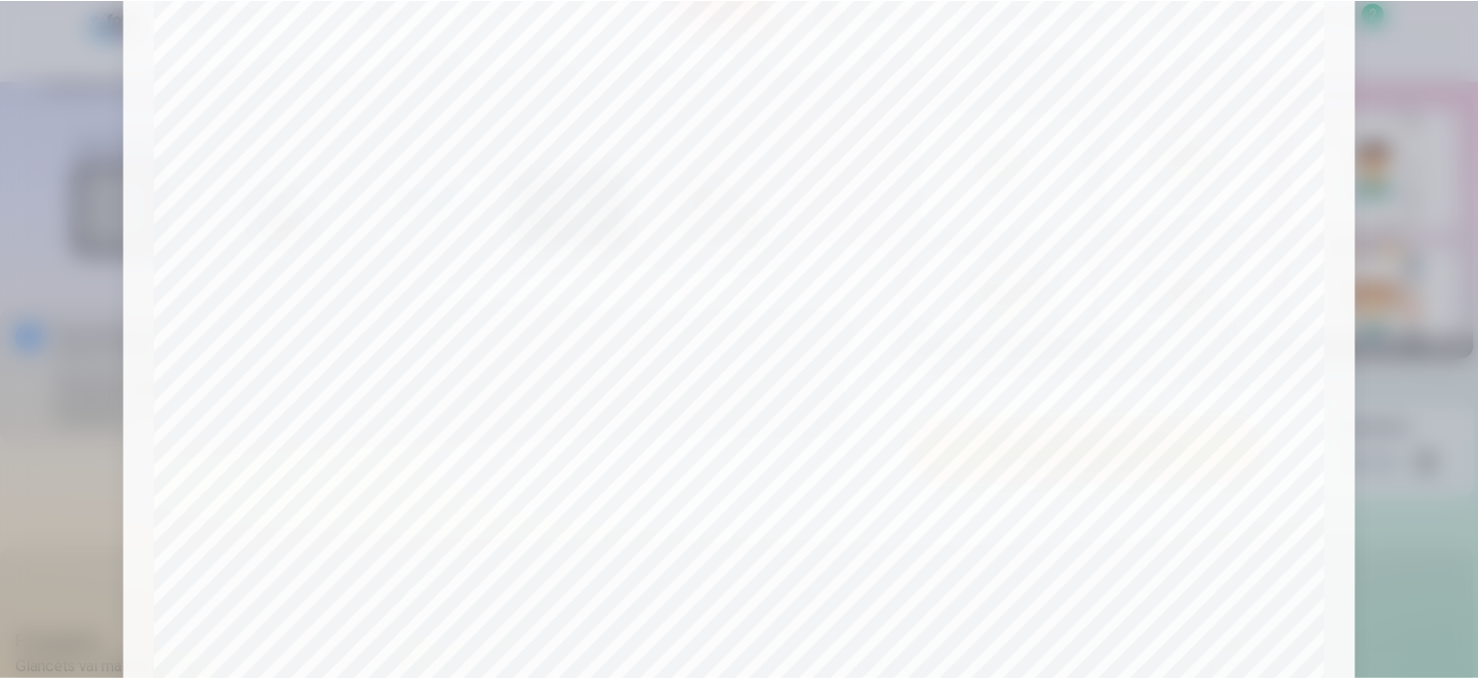
scroll to position [614, 0]
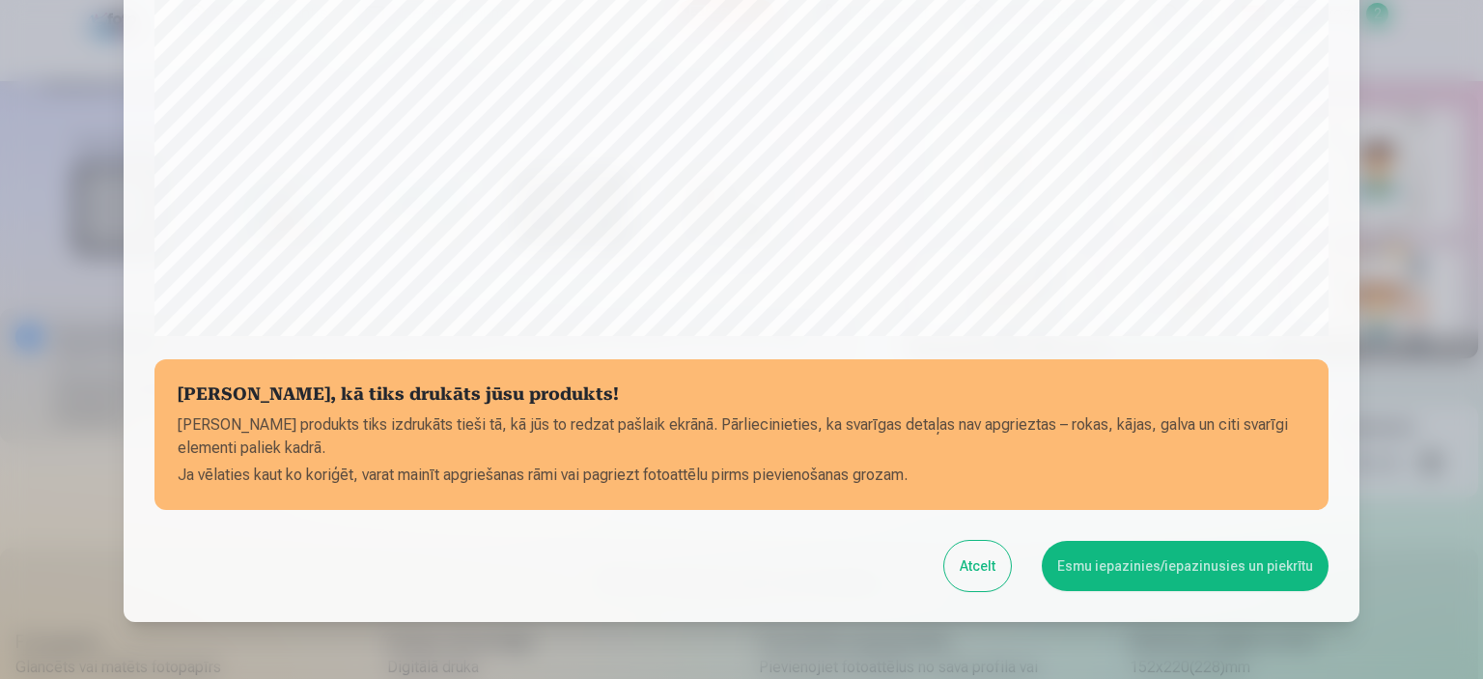
click at [1111, 559] on button "Esmu iepazinies/iepazinusies un piekrītu" at bounding box center [1185, 566] width 287 height 50
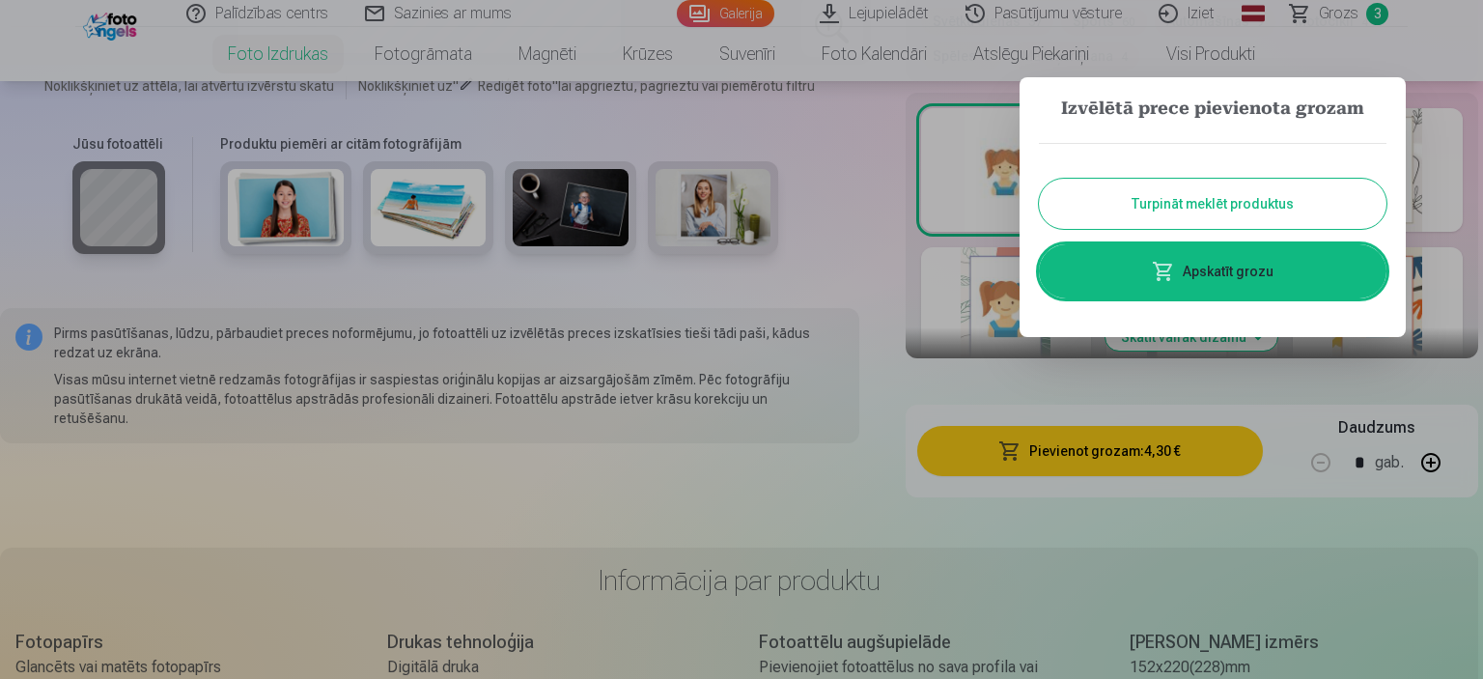
click at [1195, 277] on link "Apskatīt grozu" at bounding box center [1213, 271] width 348 height 54
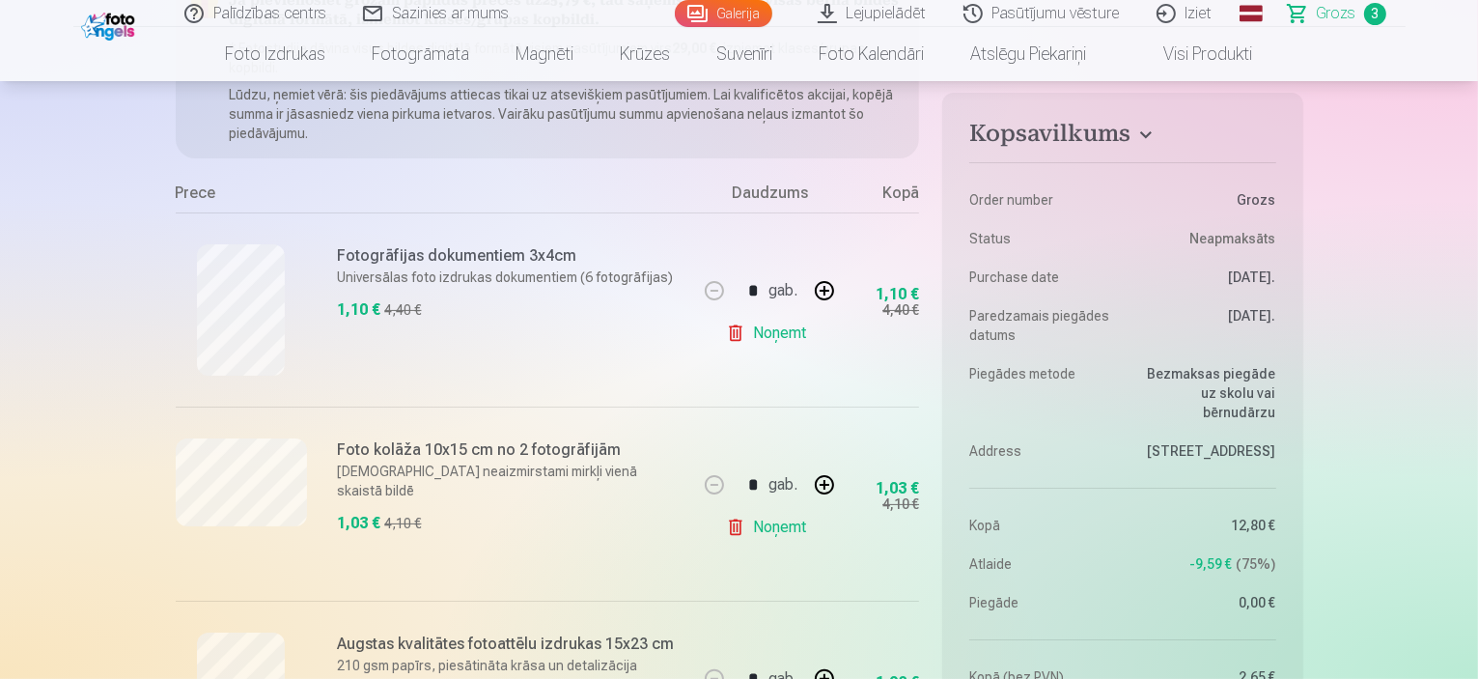
scroll to position [290, 0]
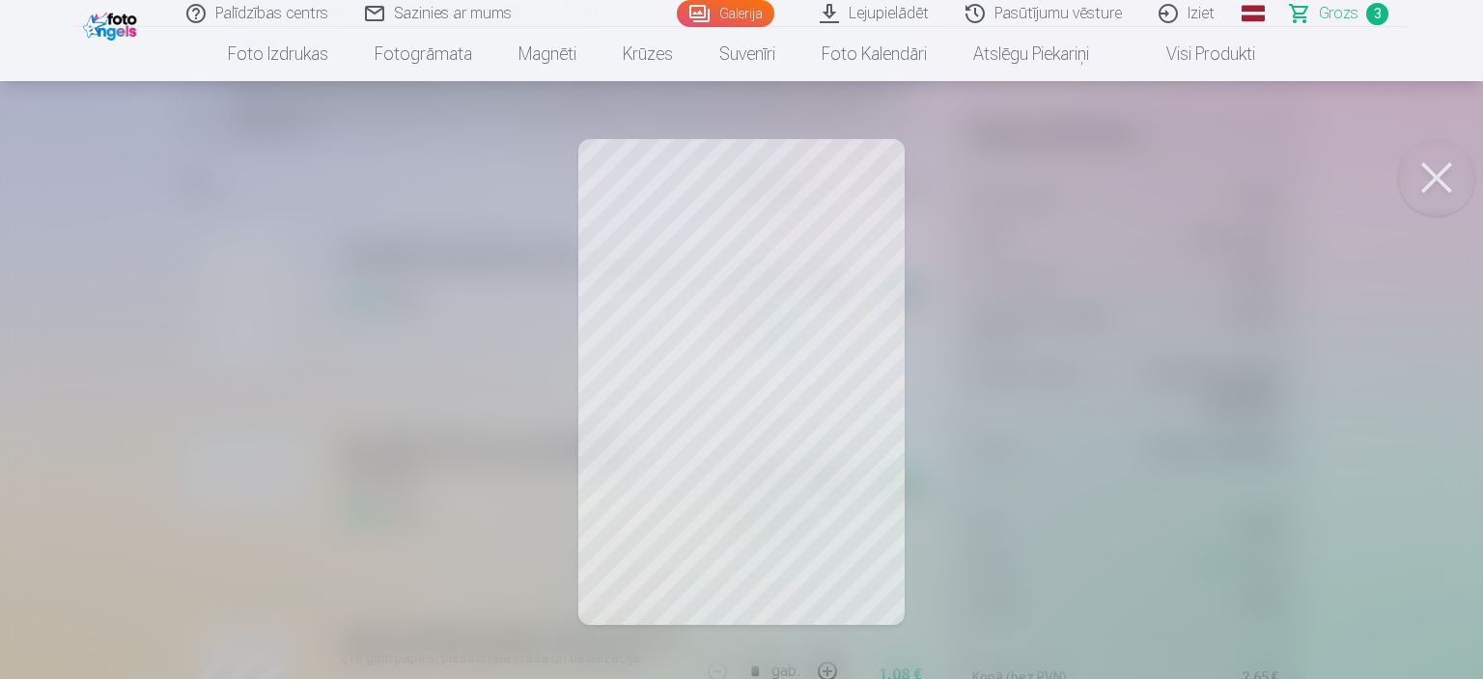
click at [1140, 296] on div at bounding box center [741, 339] width 1483 height 679
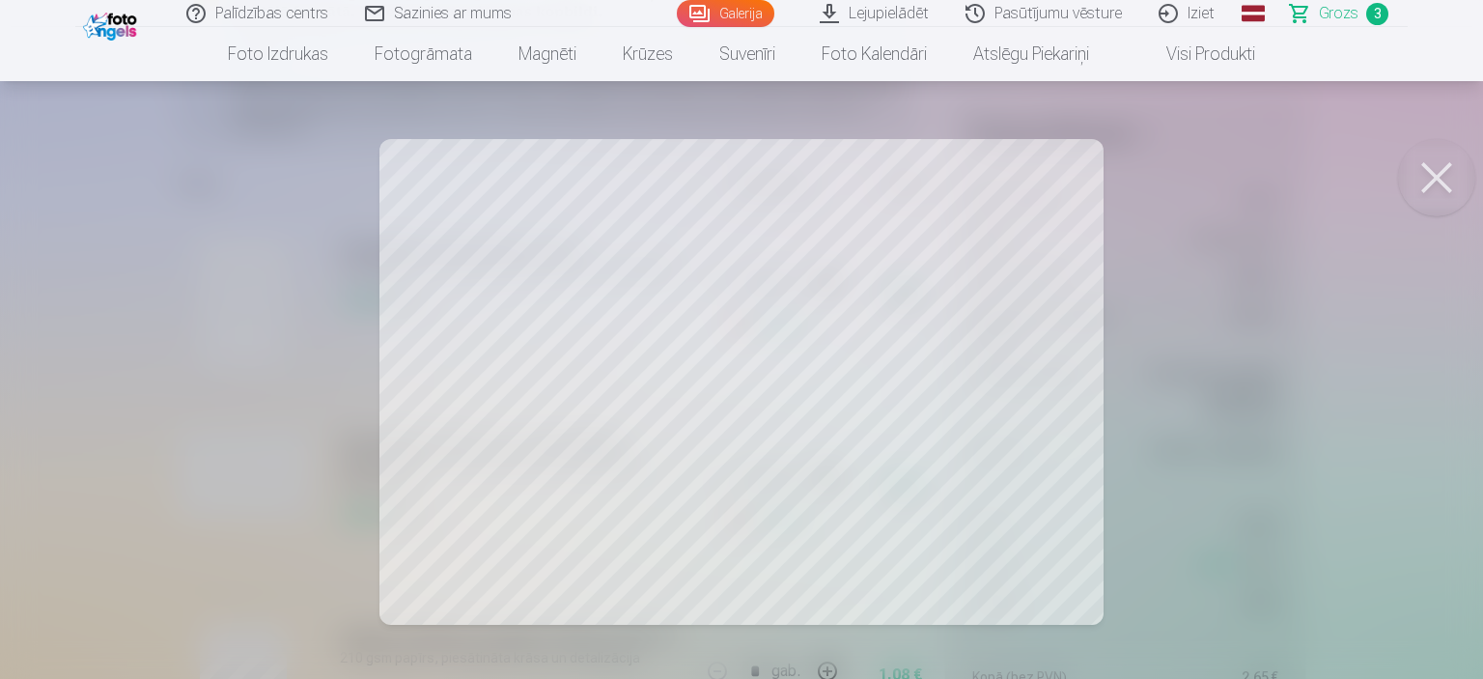
click at [1183, 360] on div at bounding box center [741, 339] width 1483 height 679
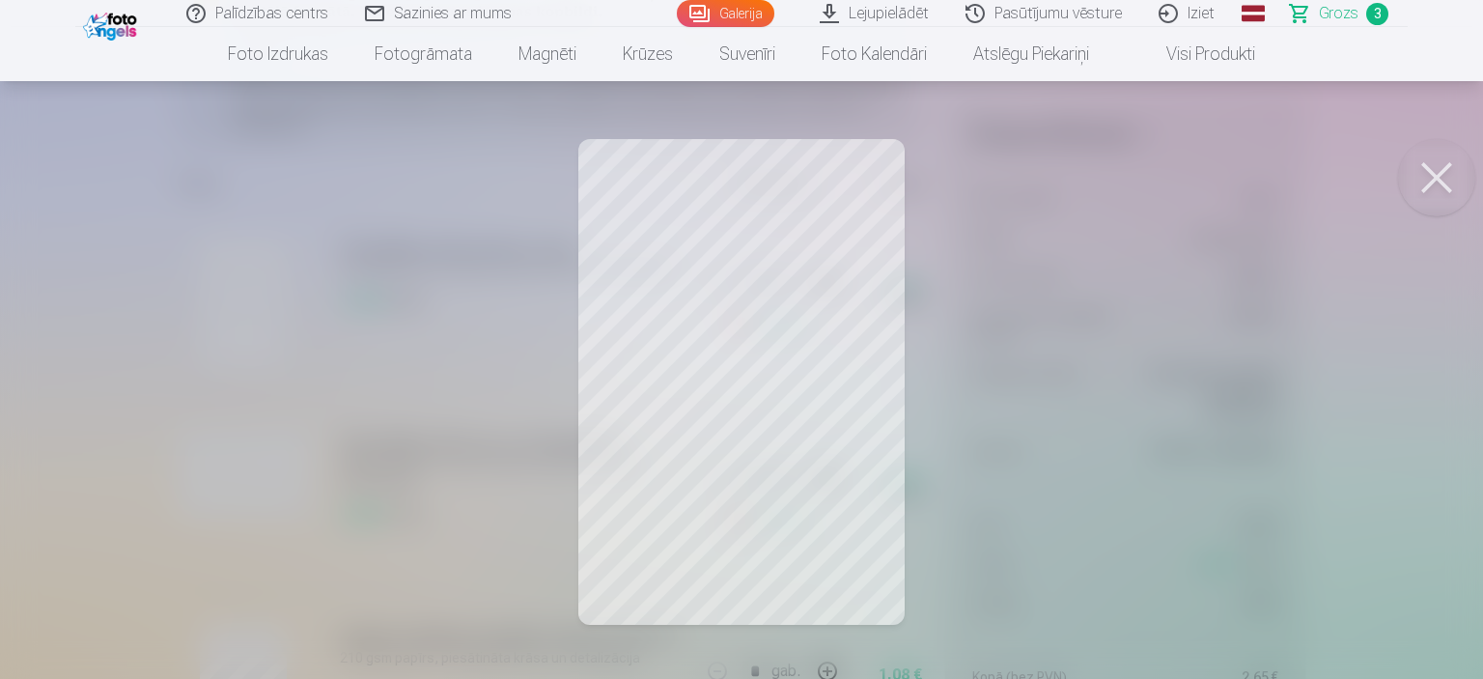
click at [976, 304] on div at bounding box center [741, 339] width 1483 height 679
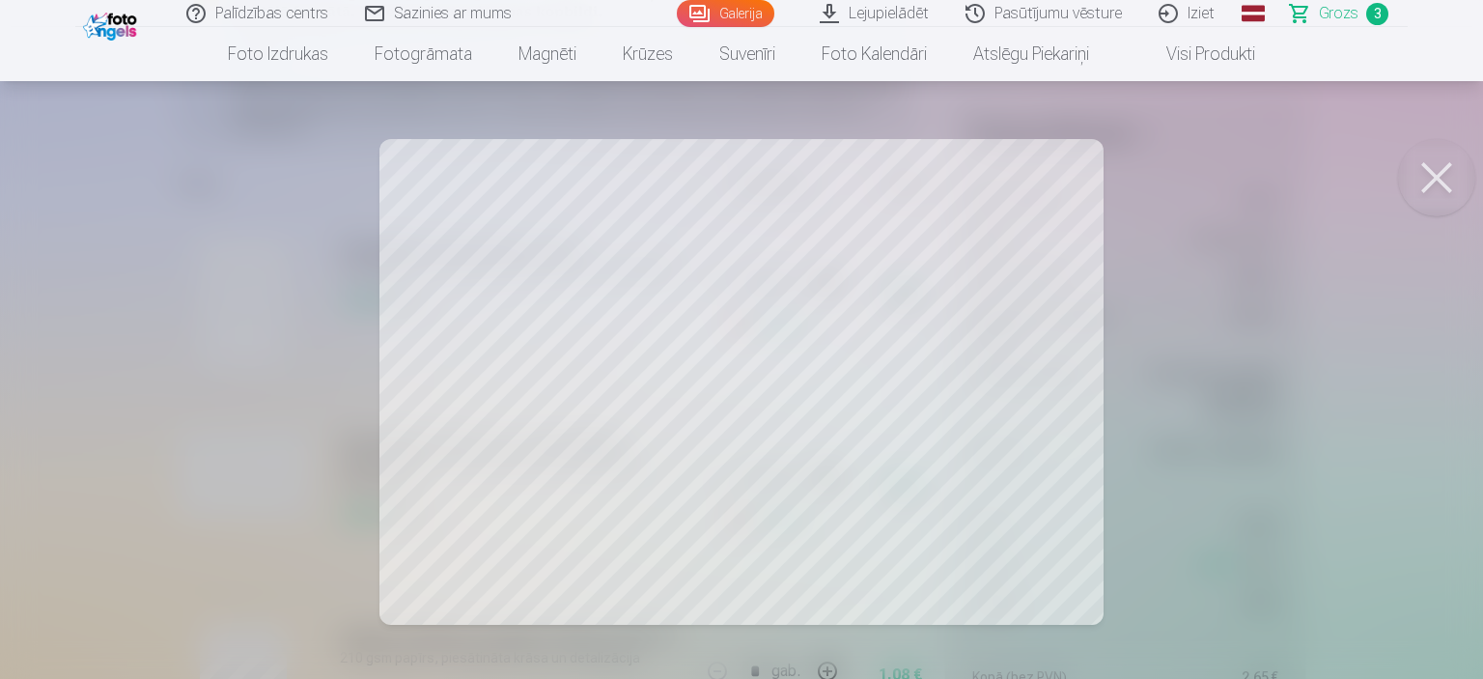
click at [1317, 345] on div at bounding box center [741, 339] width 1483 height 679
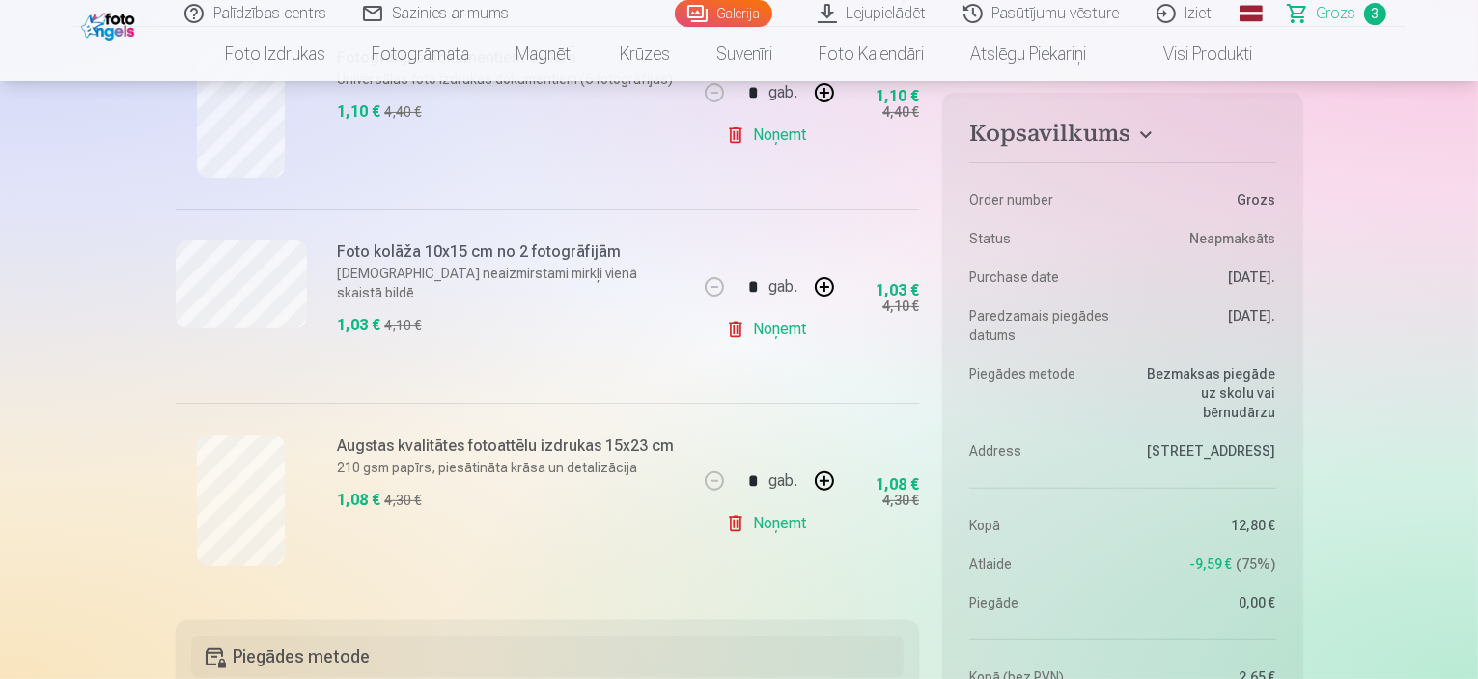
scroll to position [483, 0]
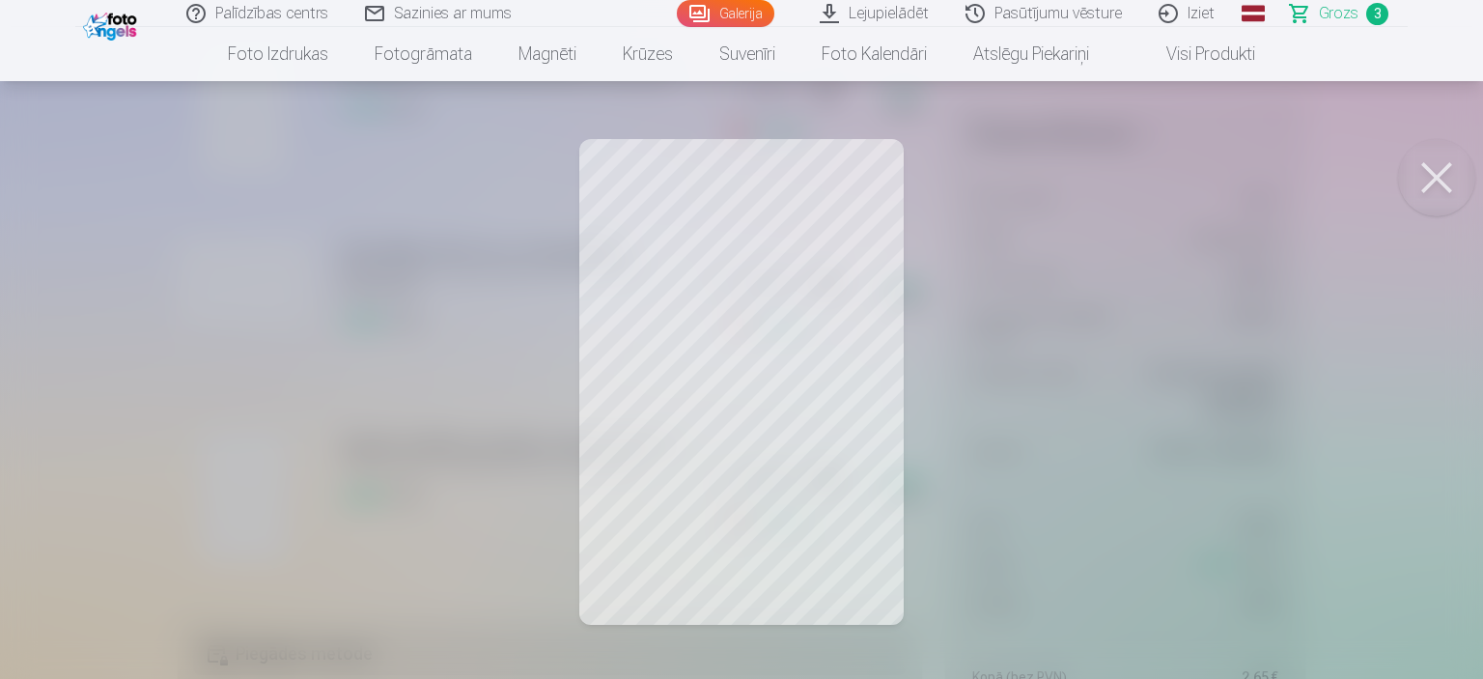
click at [1164, 405] on div at bounding box center [741, 339] width 1483 height 679
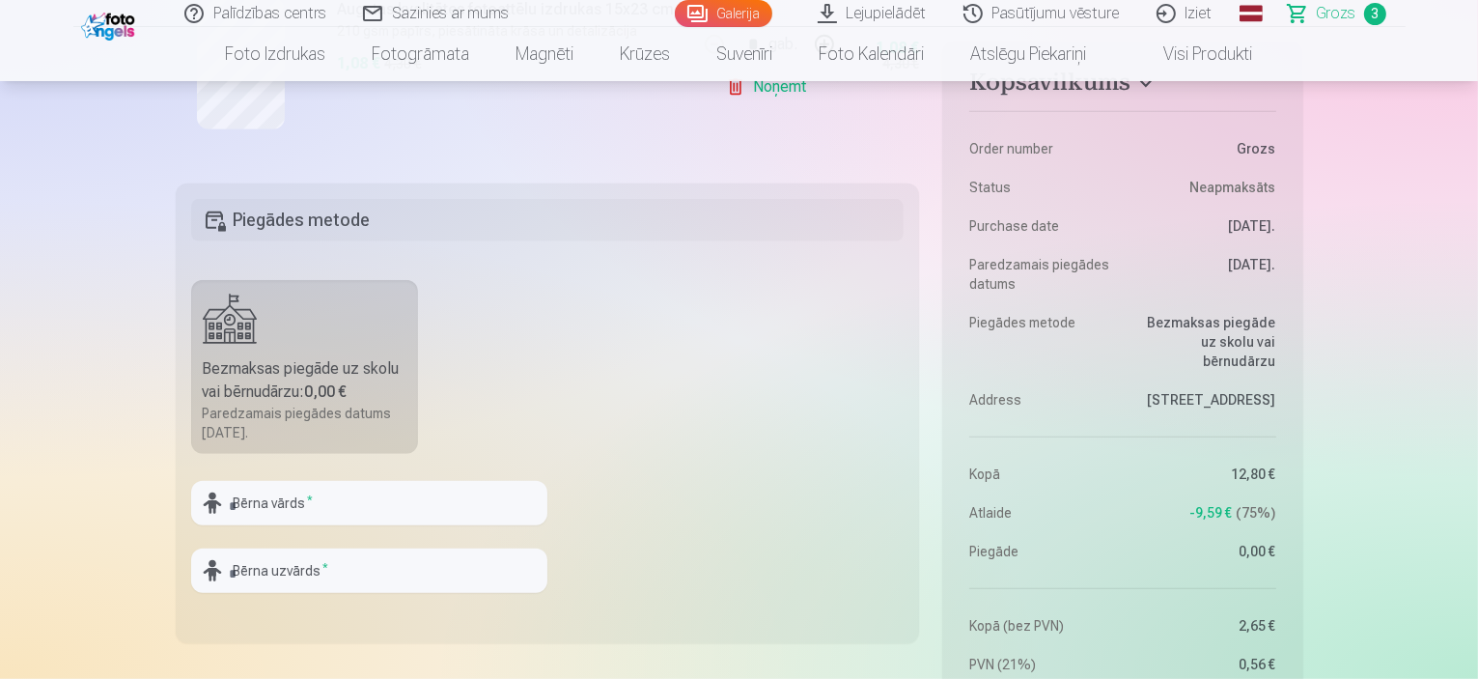
scroll to position [869, 0]
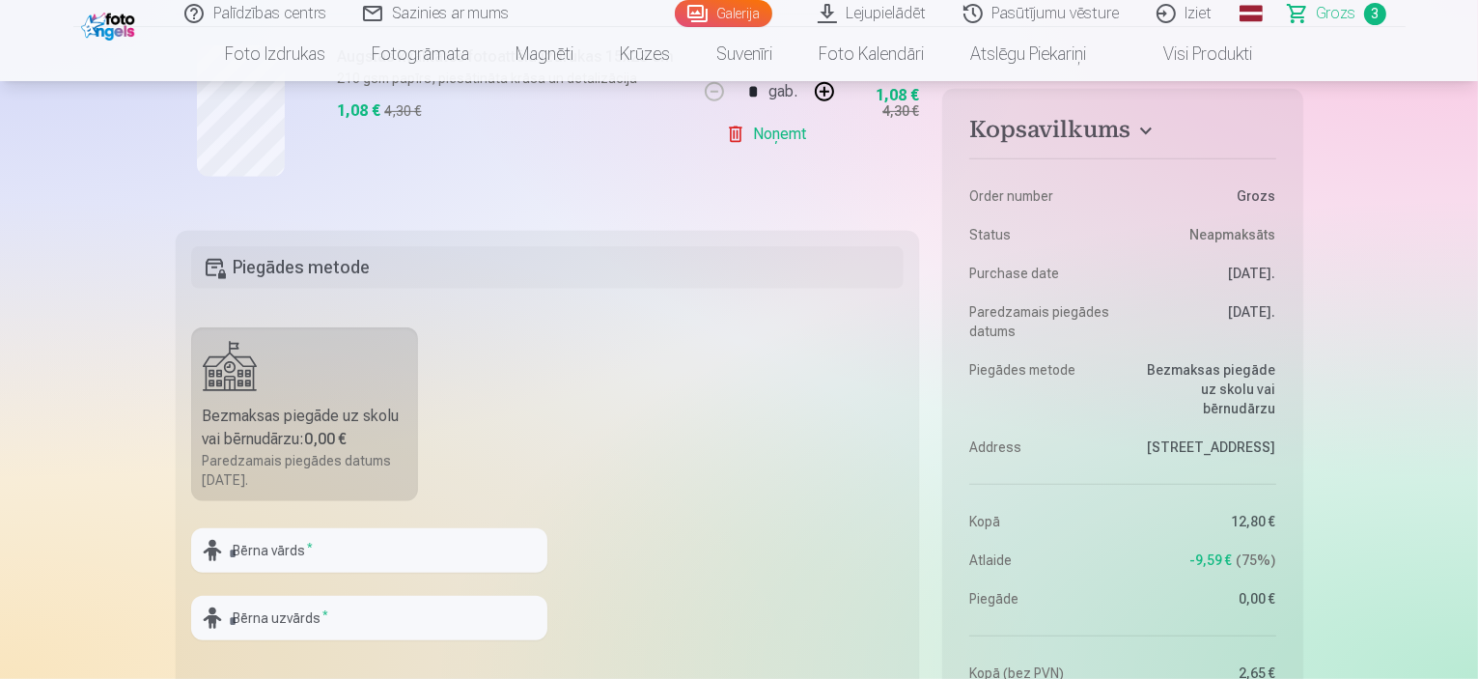
click at [339, 439] on b "0,00 €" at bounding box center [326, 439] width 42 height 18
click at [239, 405] on div "Bezmaksas piegāde uz skolu vai bērnudārzu : 0,00 €" at bounding box center [305, 428] width 205 height 46
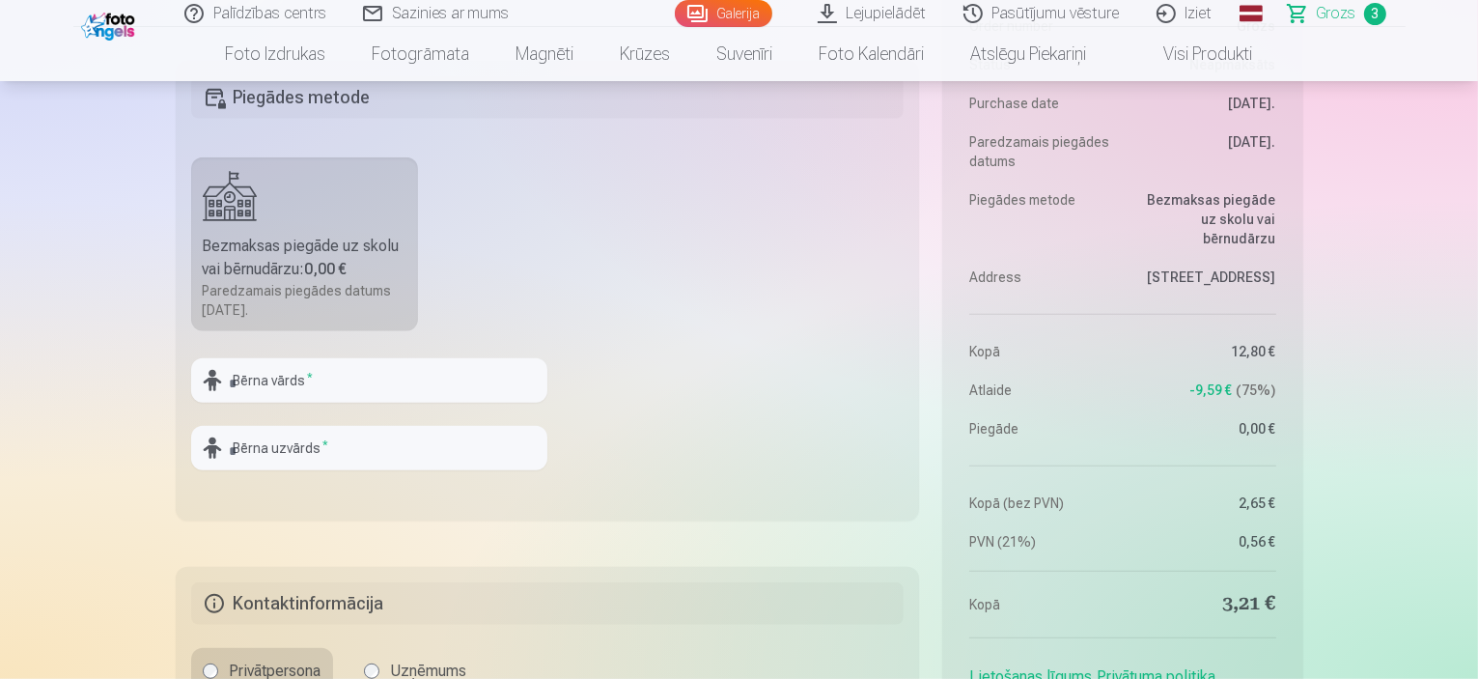
scroll to position [1062, 0]
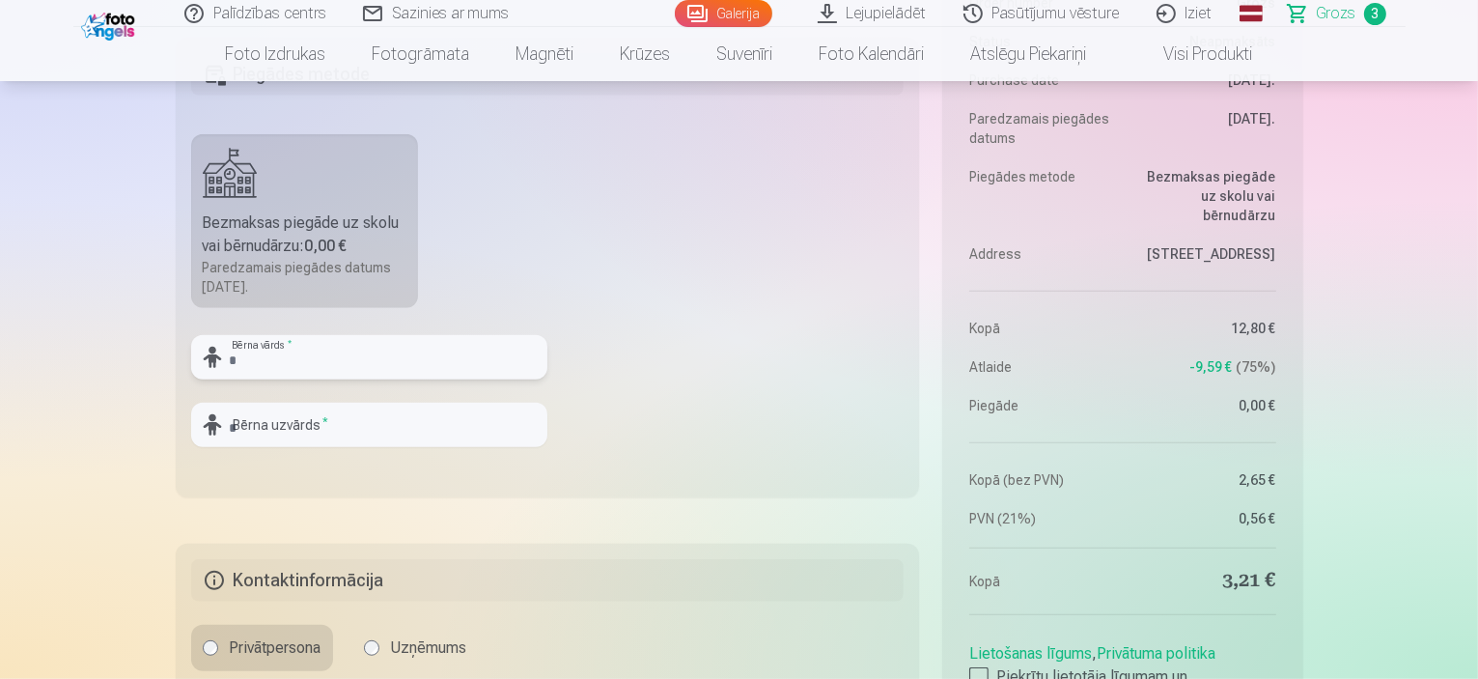
click at [352, 354] on input "text" at bounding box center [369, 357] width 356 height 44
type input "*****"
click at [332, 426] on input "text" at bounding box center [369, 425] width 356 height 44
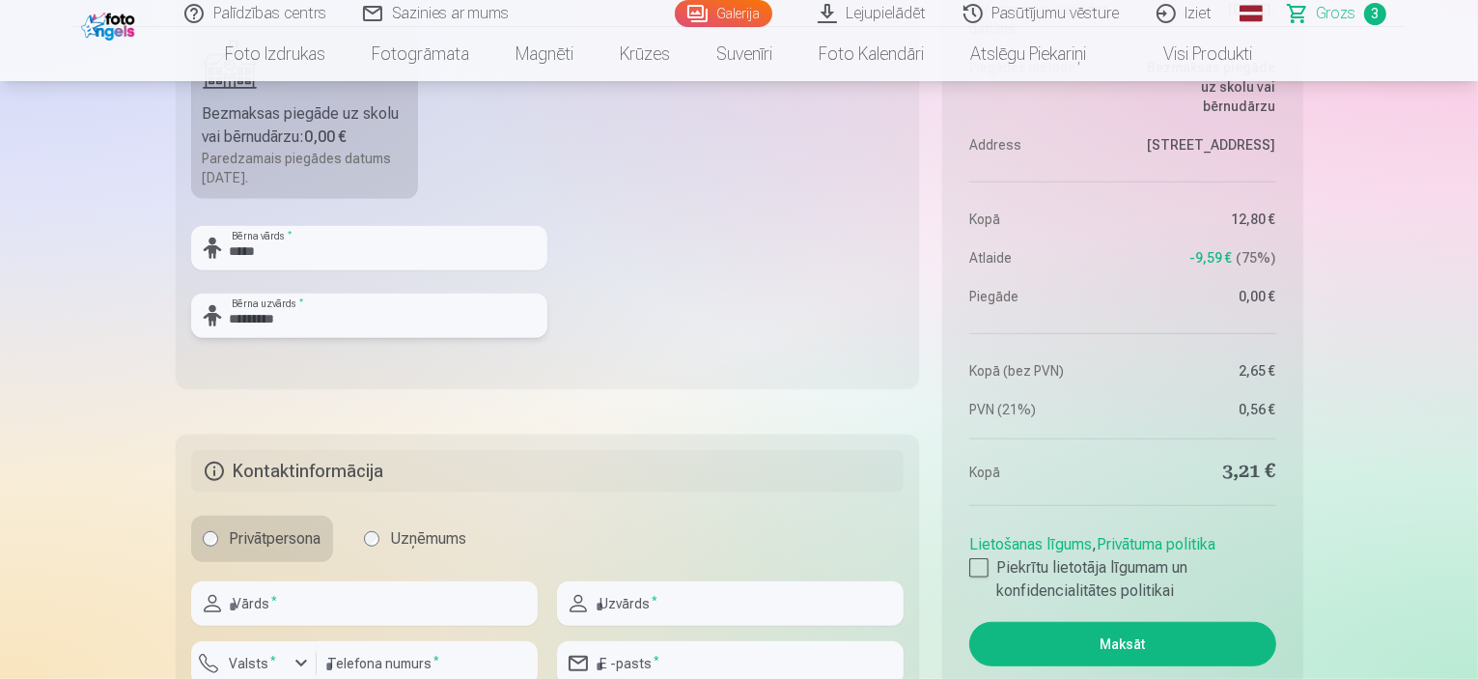
scroll to position [966, 0]
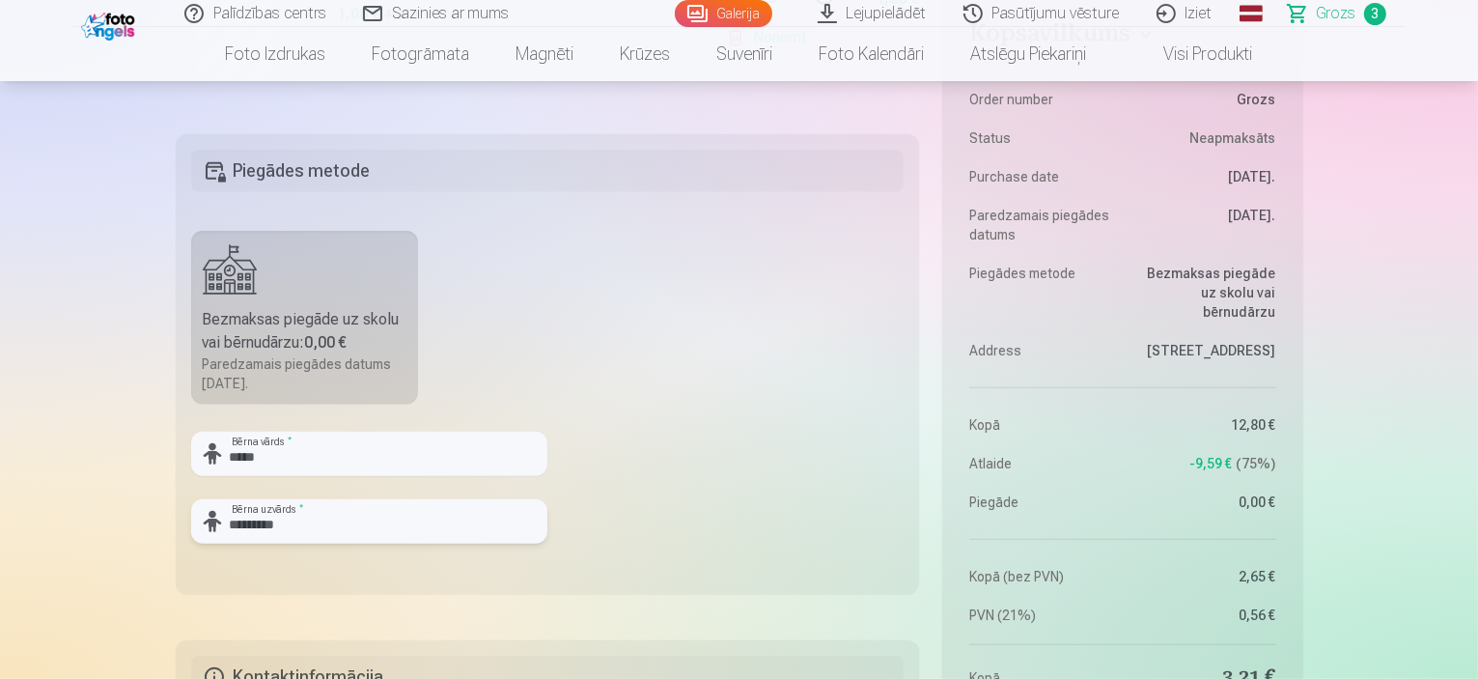
type input "*********"
click at [292, 458] on input "*****" at bounding box center [369, 454] width 356 height 44
type input "*"
click at [294, 521] on input "*********" at bounding box center [369, 521] width 356 height 44
type input "*"
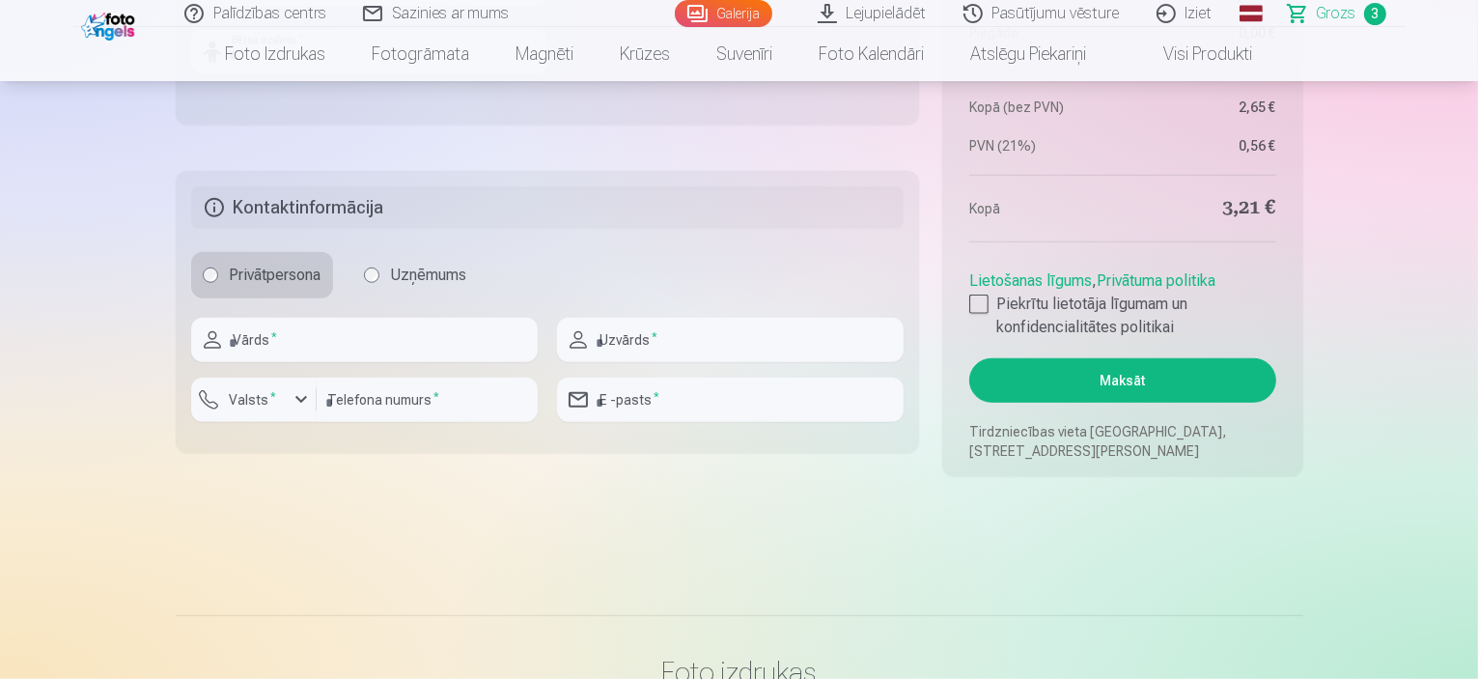
scroll to position [1449, 0]
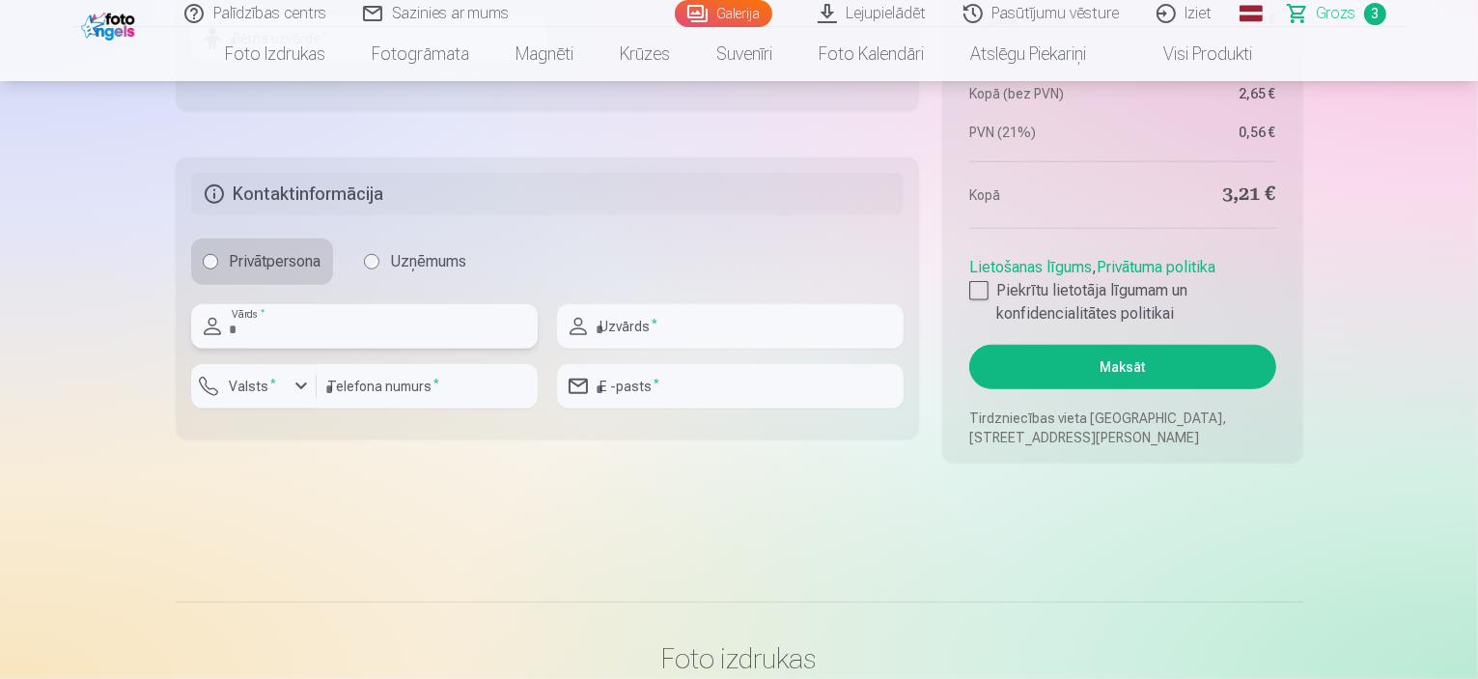
click at [325, 324] on input "text" at bounding box center [364, 326] width 347 height 44
type input "*****"
click at [734, 335] on input "text" at bounding box center [730, 326] width 347 height 44
type input "*********"
click at [452, 390] on input "number" at bounding box center [427, 386] width 221 height 44
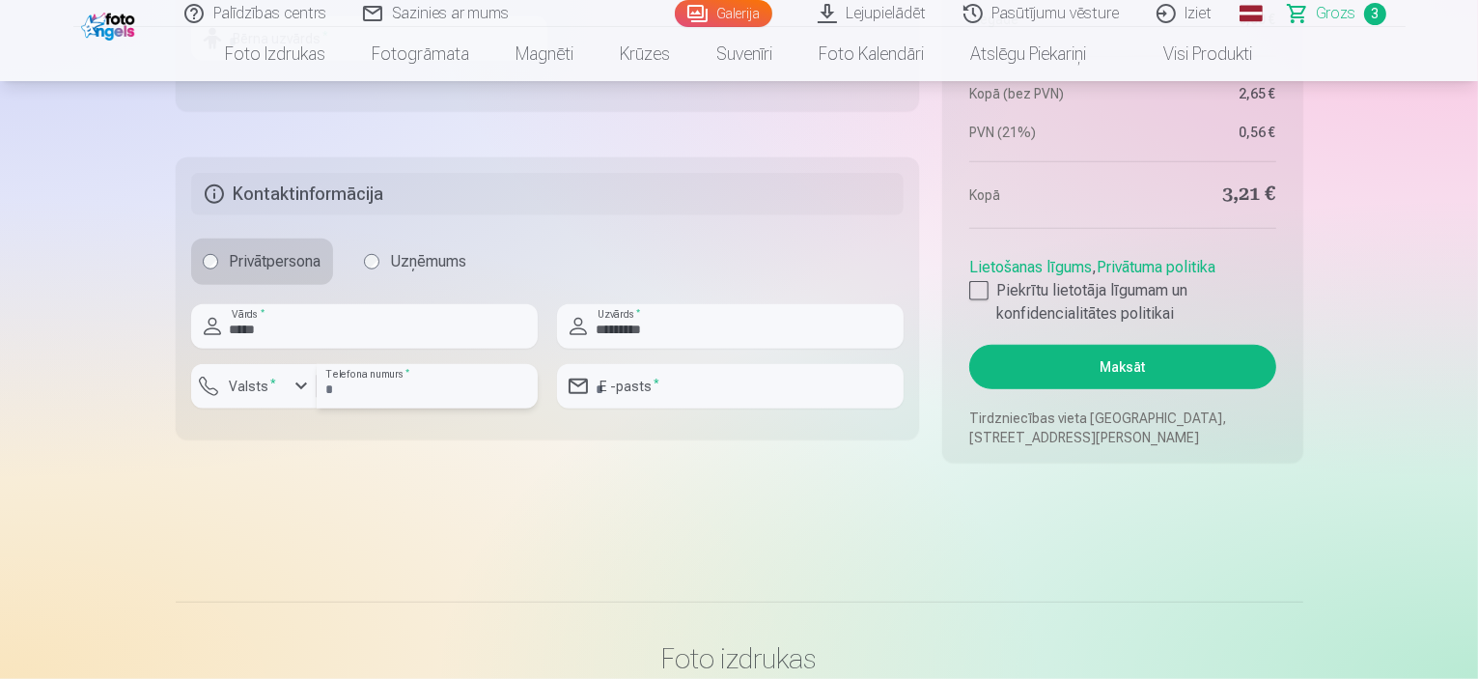
type input "********"
click at [301, 383] on div "button" at bounding box center [301, 386] width 23 height 23
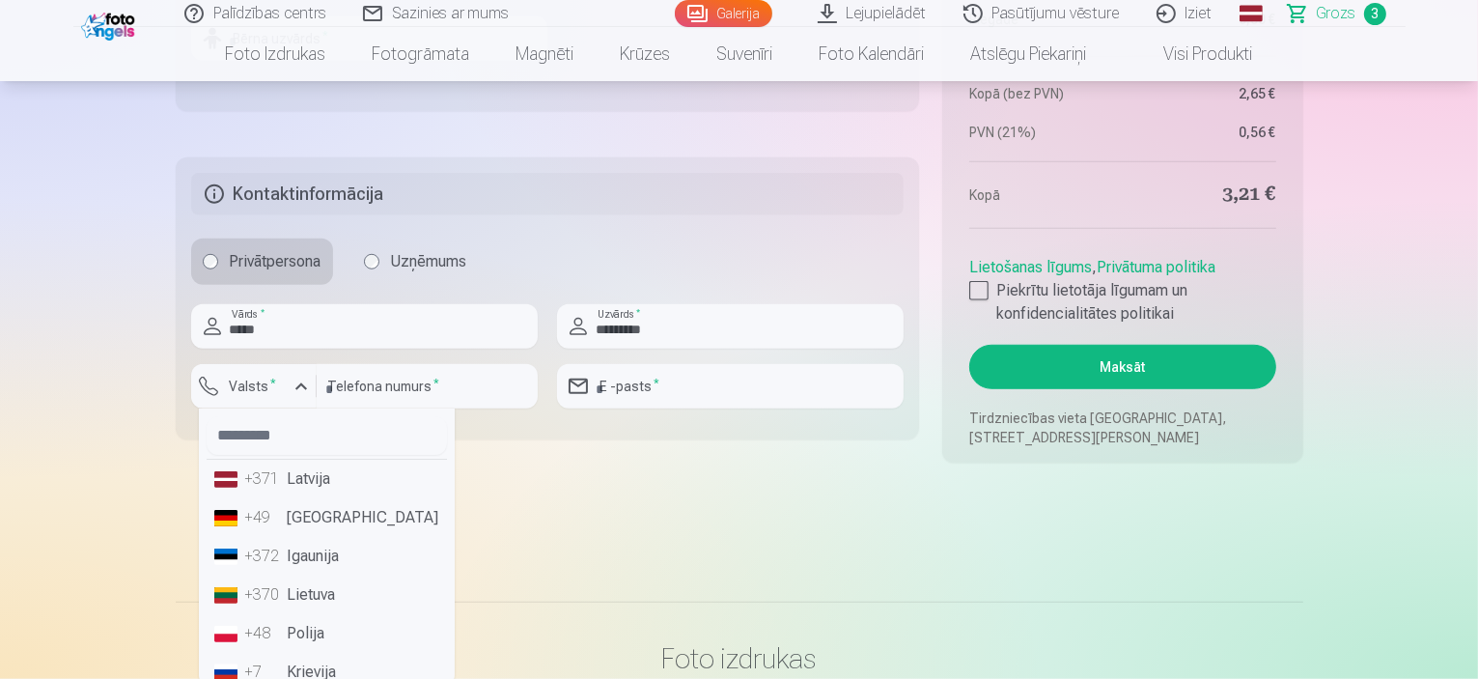
click at [306, 477] on li "+371 Latvija" at bounding box center [327, 479] width 240 height 39
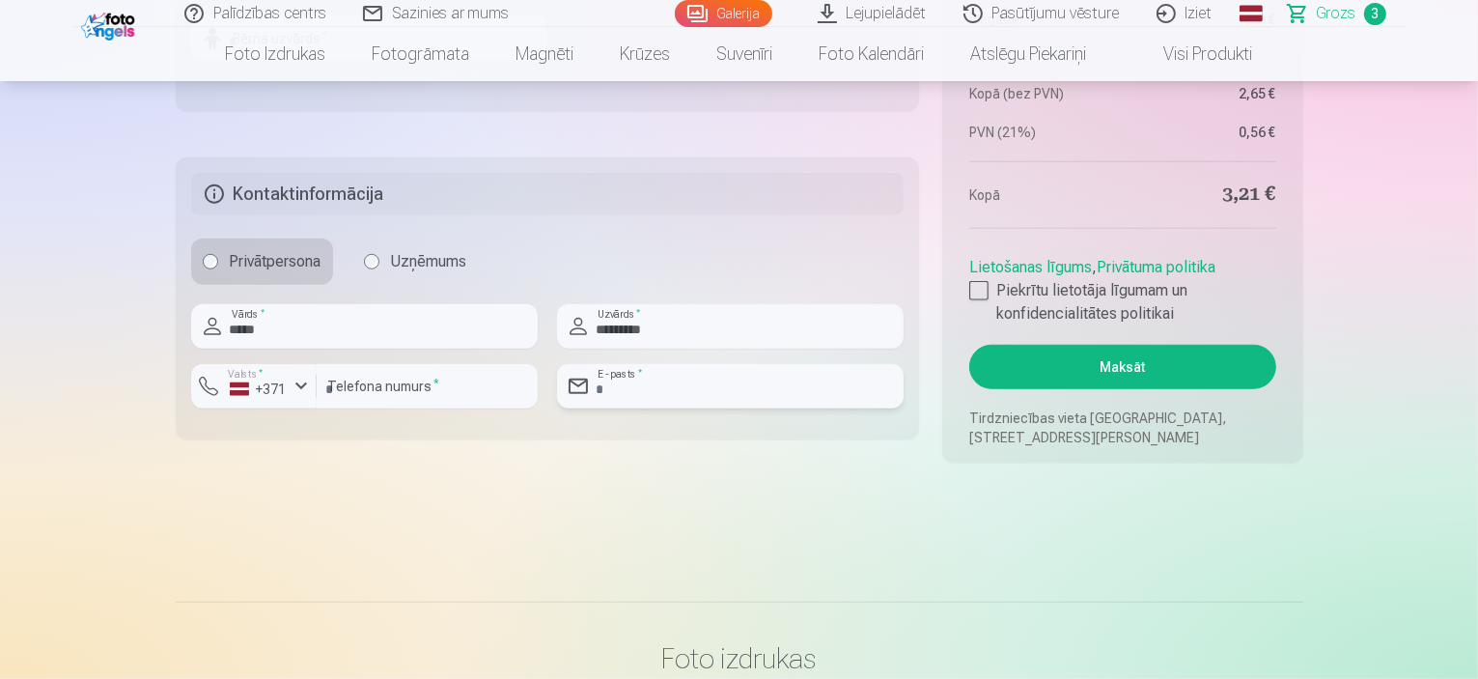
click at [668, 385] on input "email" at bounding box center [730, 386] width 347 height 44
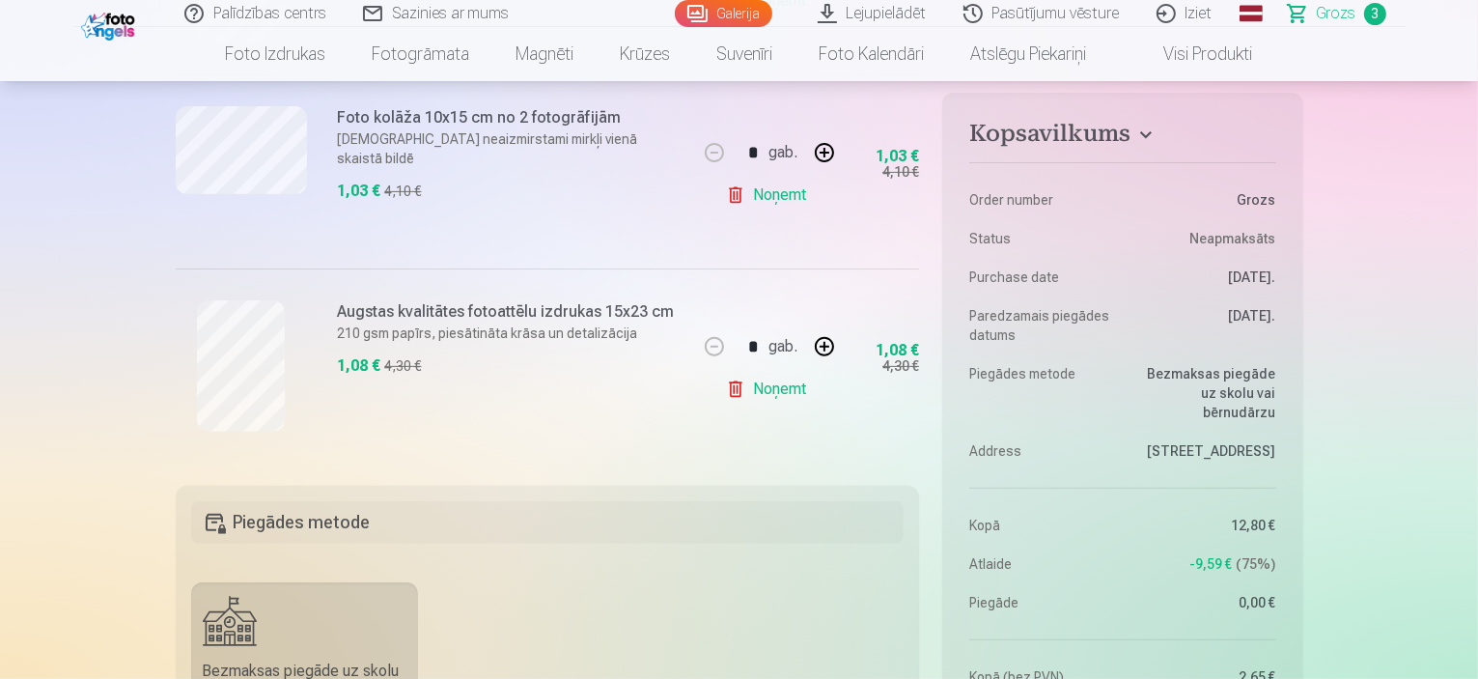
scroll to position [386, 0]
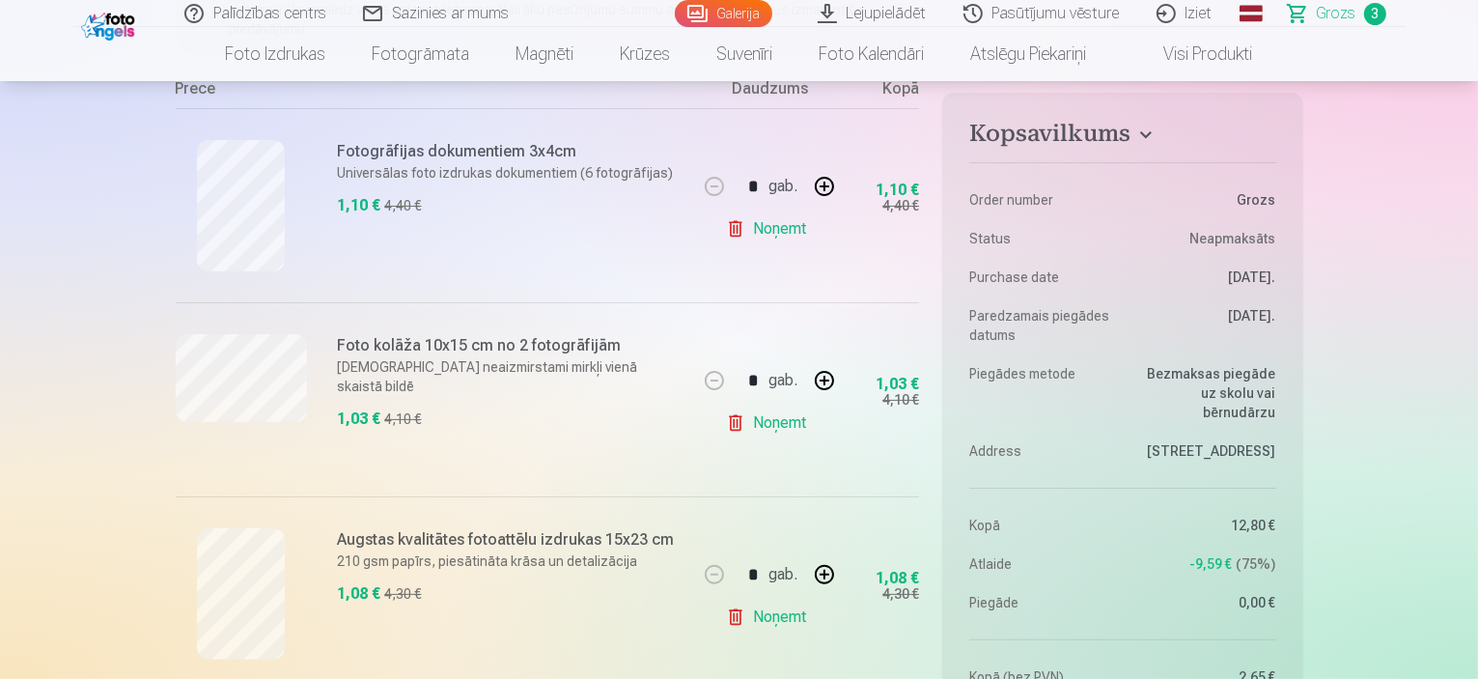
type input "**********"
click at [1224, 53] on link "Visi produkti" at bounding box center [1194, 54] width 166 height 54
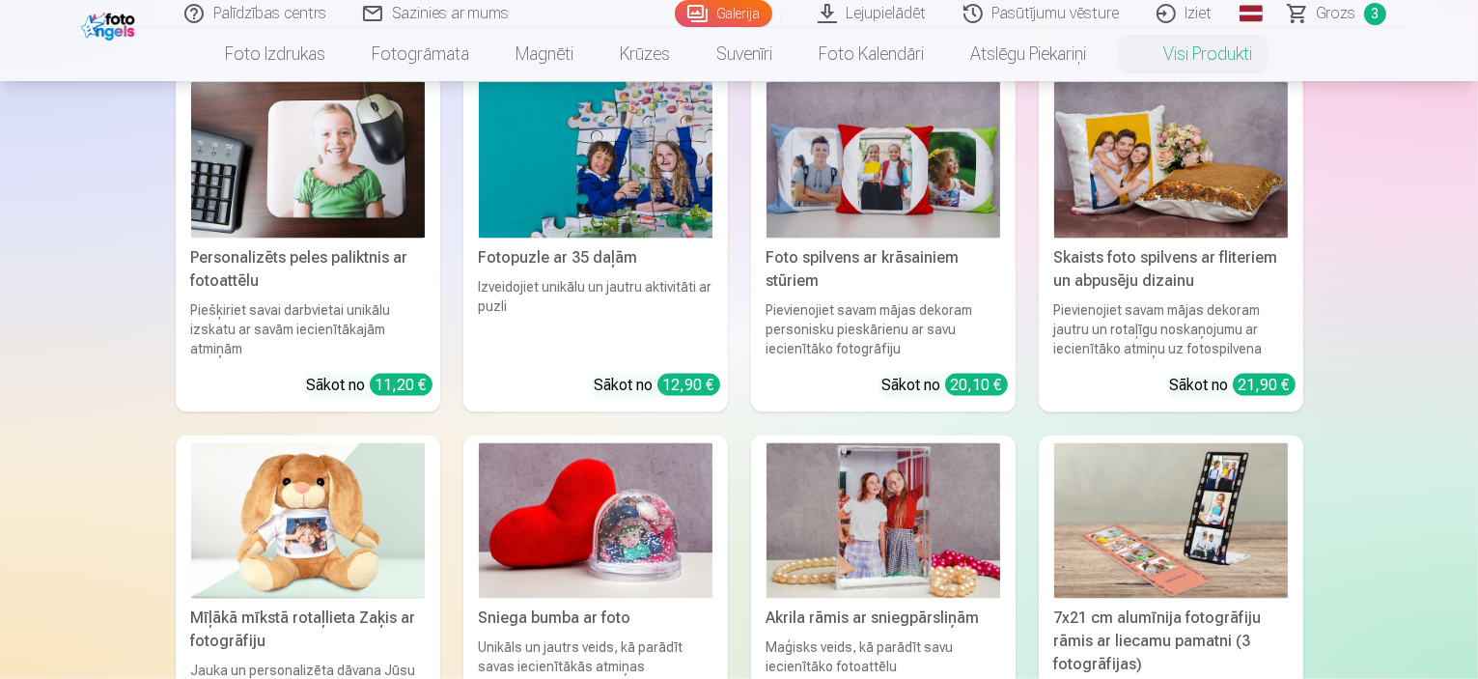
scroll to position [2897, 0]
click at [330, 168] on img at bounding box center [308, 159] width 234 height 155
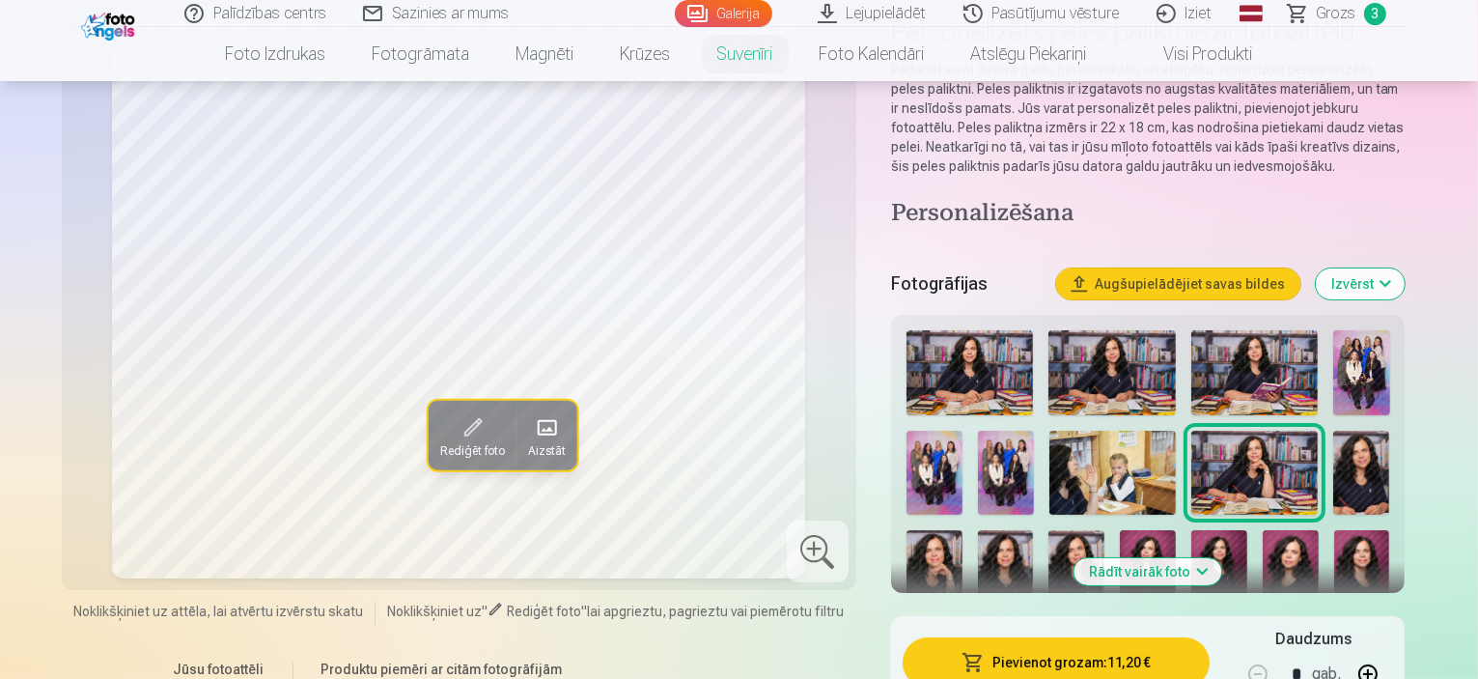
scroll to position [193, 0]
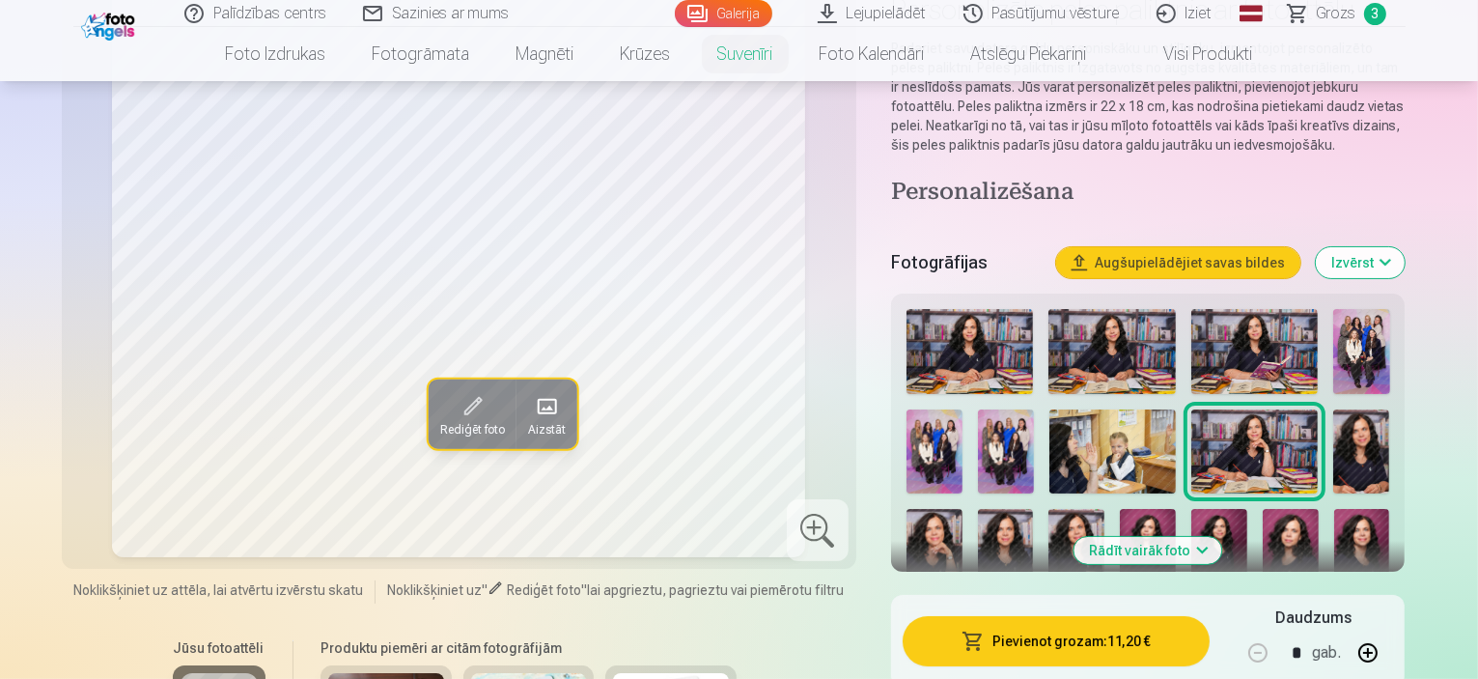
click at [988, 356] on img at bounding box center [970, 351] width 127 height 85
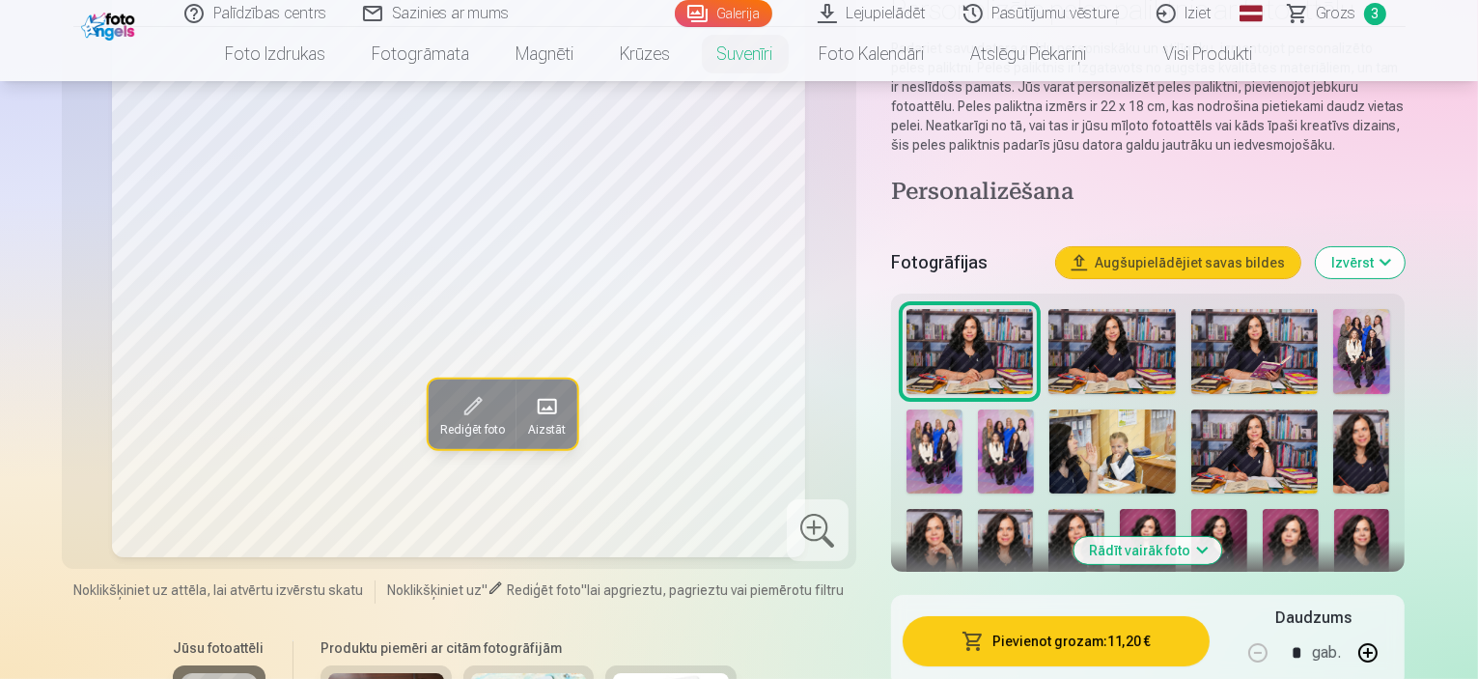
click at [1109, 350] on img at bounding box center [1112, 351] width 127 height 85
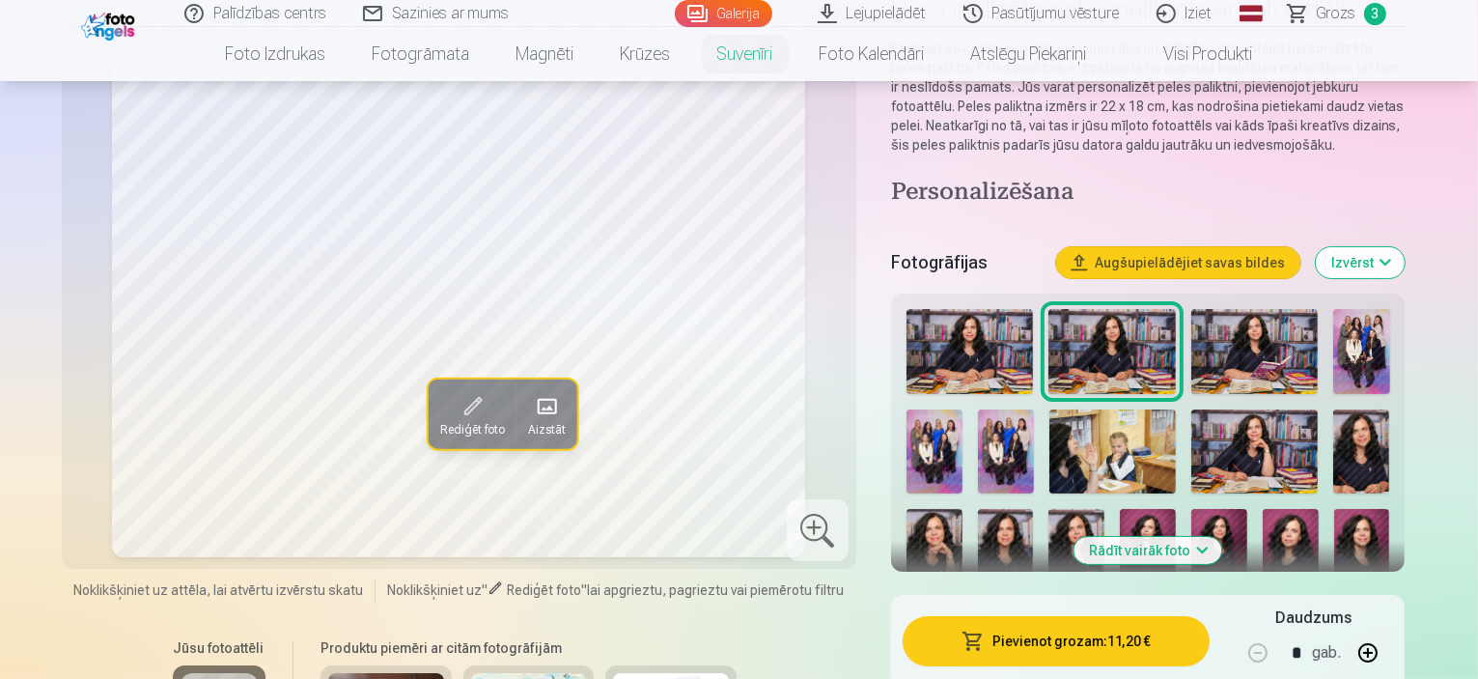
click at [1253, 352] on img at bounding box center [1255, 351] width 127 height 85
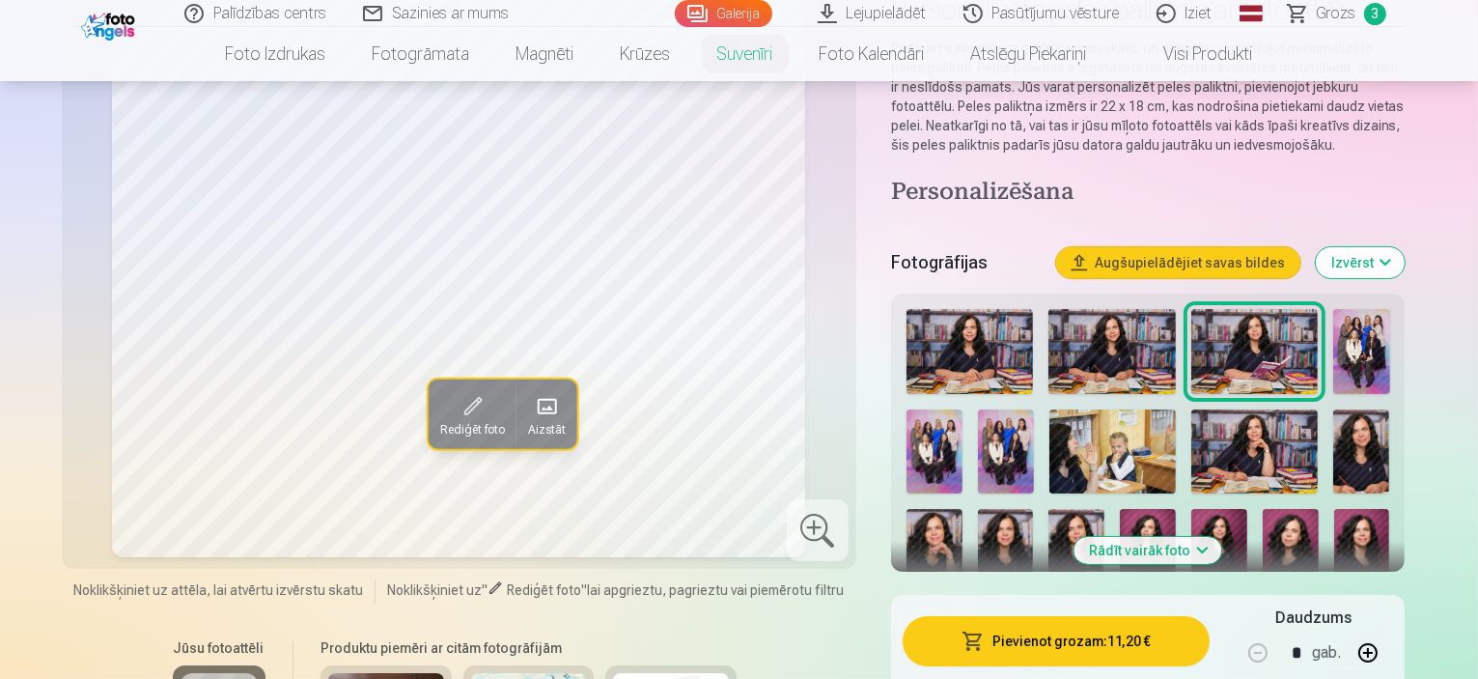
click at [1192, 430] on img at bounding box center [1255, 451] width 127 height 84
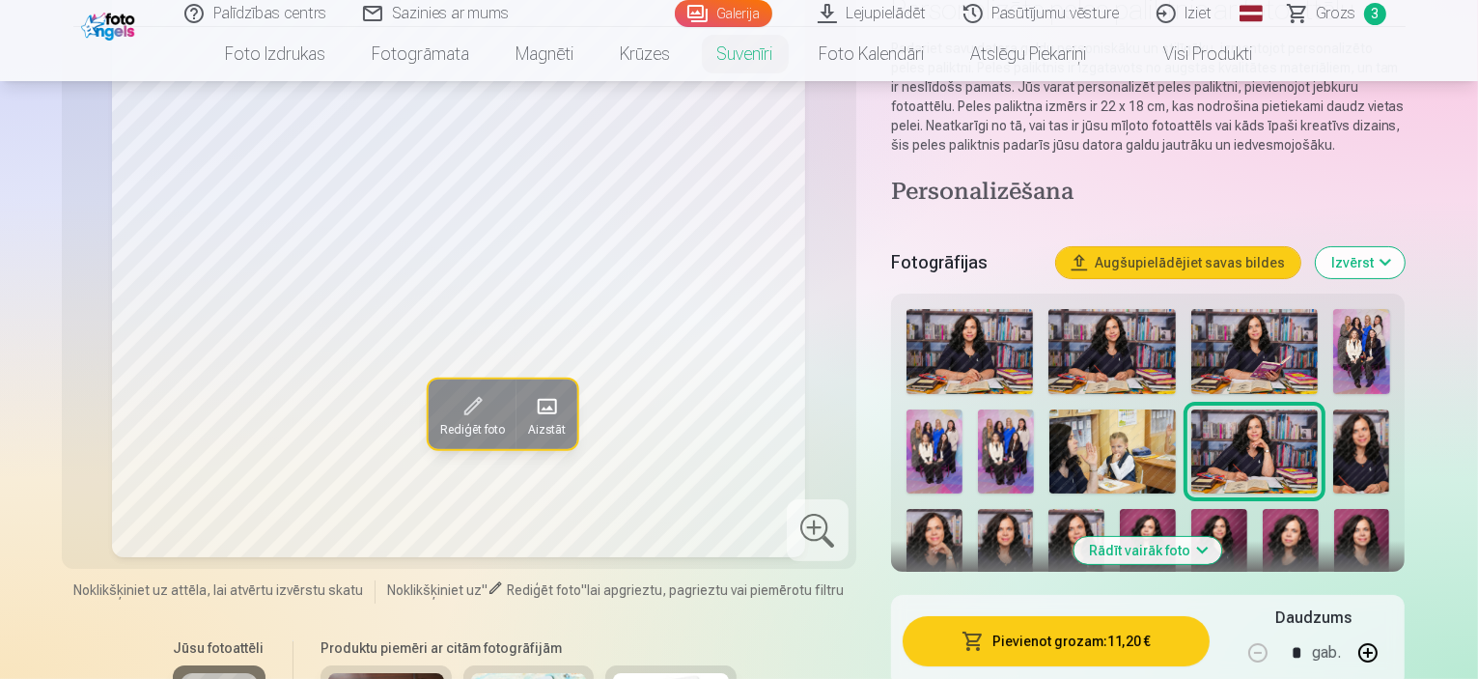
click at [1334, 449] on img at bounding box center [1362, 451] width 56 height 84
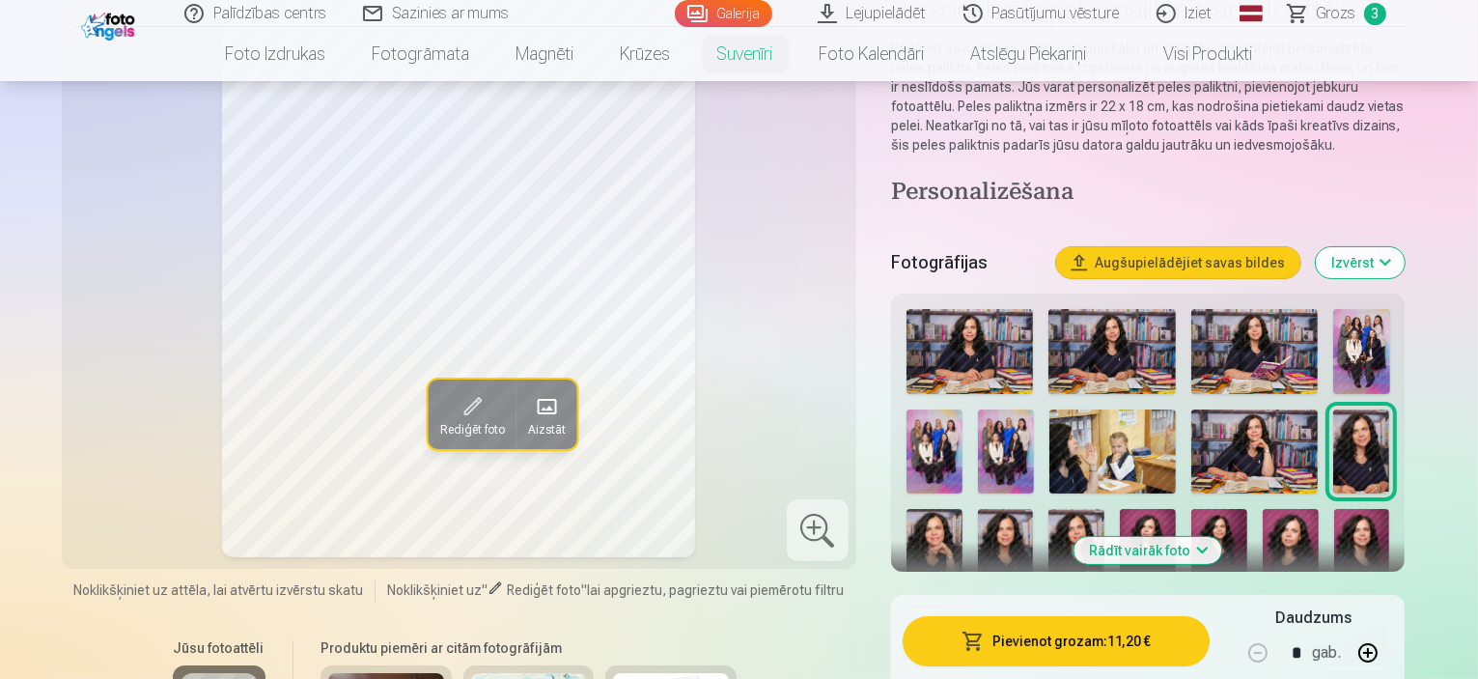
click at [963, 509] on img at bounding box center [935, 551] width 56 height 84
click at [1034, 509] on img at bounding box center [1006, 551] width 56 height 84
click at [1049, 520] on img at bounding box center [1077, 551] width 56 height 84
click at [1120, 537] on img at bounding box center [1148, 551] width 56 height 84
click at [1192, 536] on img at bounding box center [1220, 551] width 56 height 84
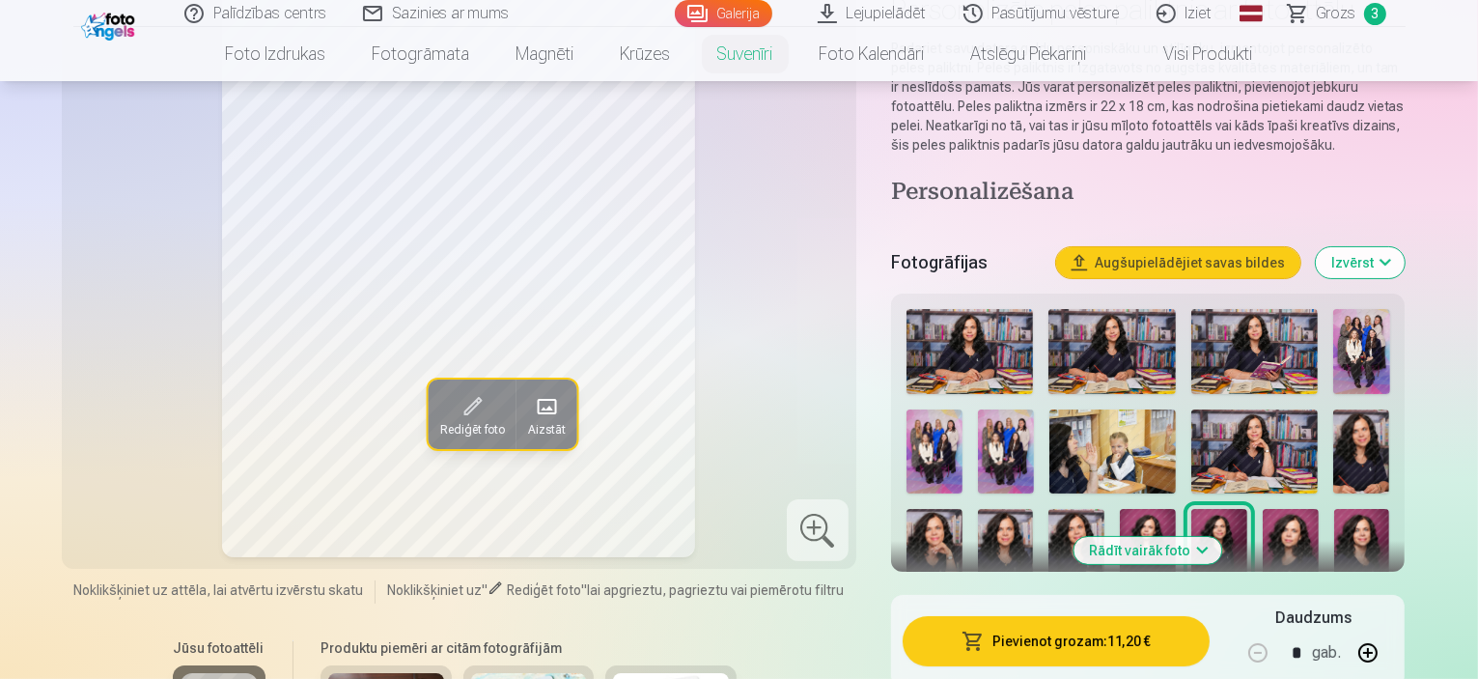
click at [1263, 536] on img at bounding box center [1291, 551] width 56 height 84
click at [1335, 509] on img at bounding box center [1363, 551] width 56 height 84
click at [958, 608] on img at bounding box center [932, 646] width 51 height 77
click at [990, 336] on img at bounding box center [970, 351] width 127 height 85
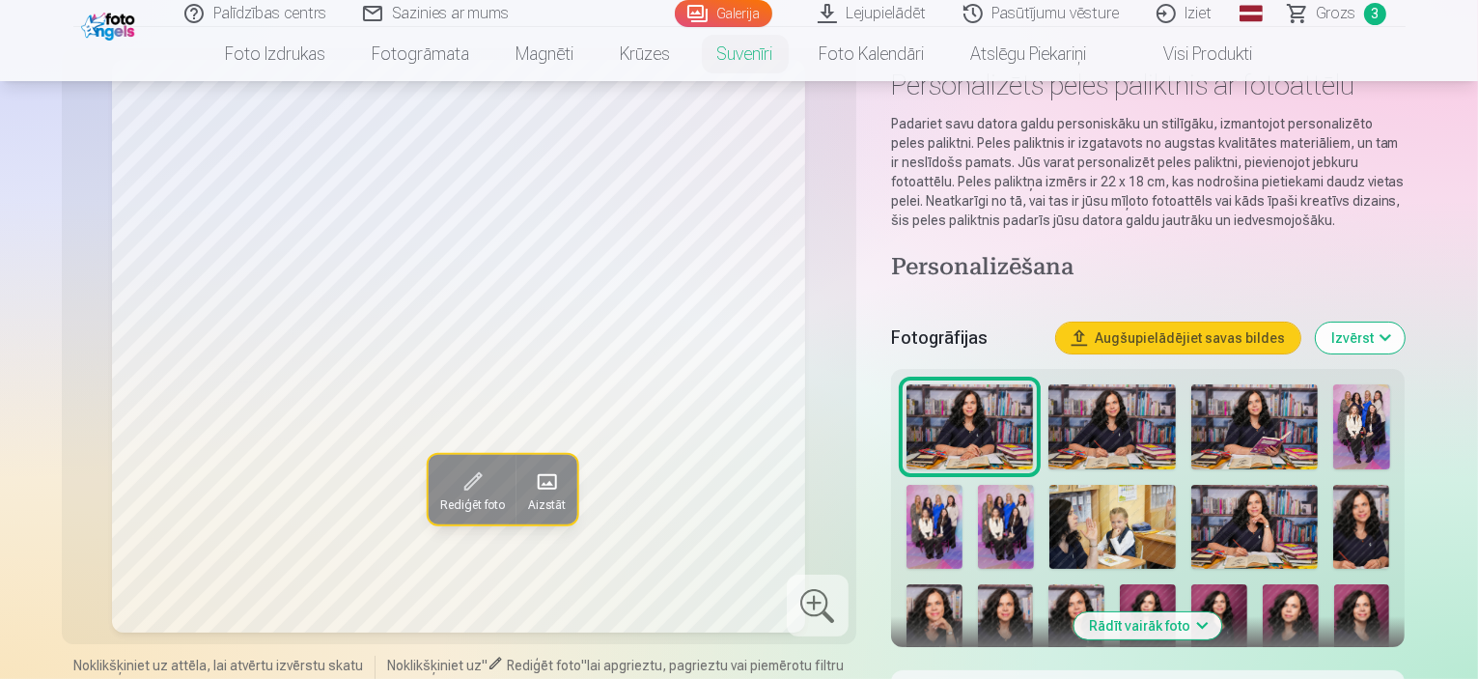
scroll to position [97, 0]
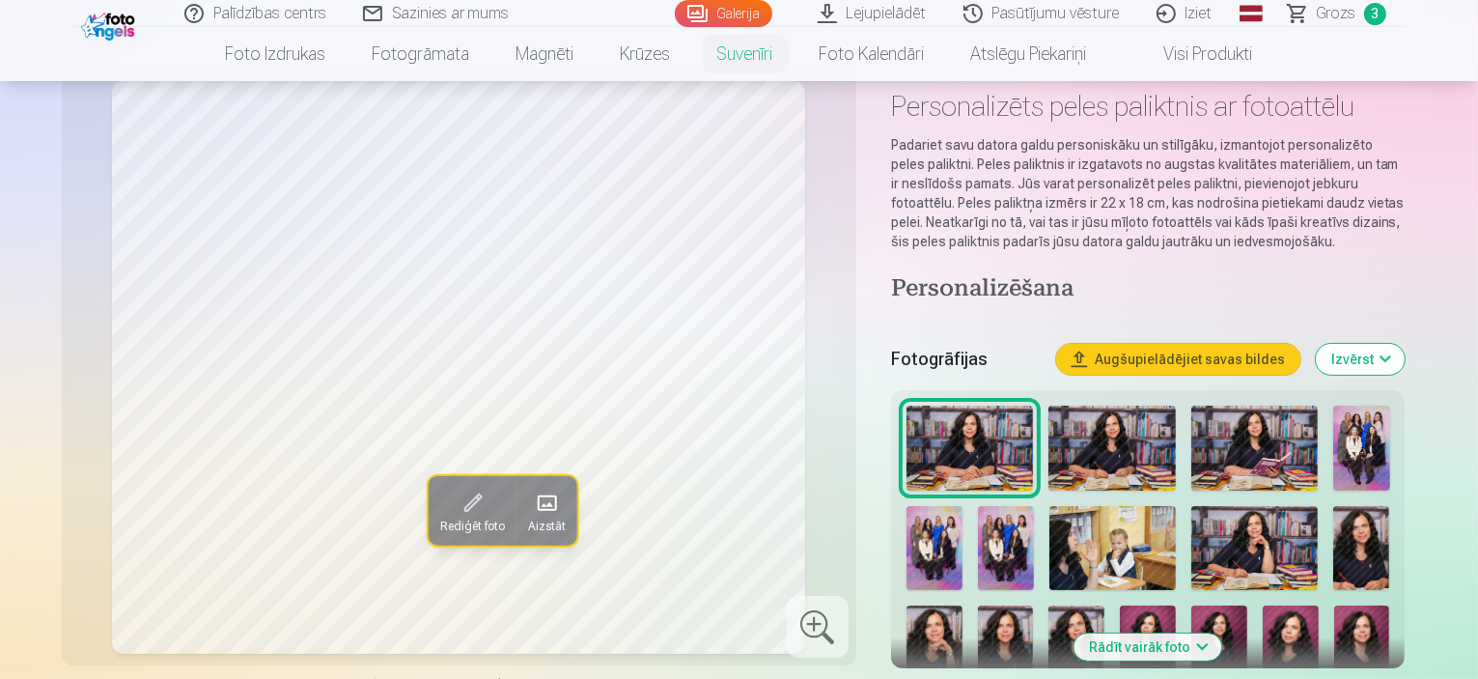
click at [1124, 439] on img at bounding box center [1112, 448] width 127 height 85
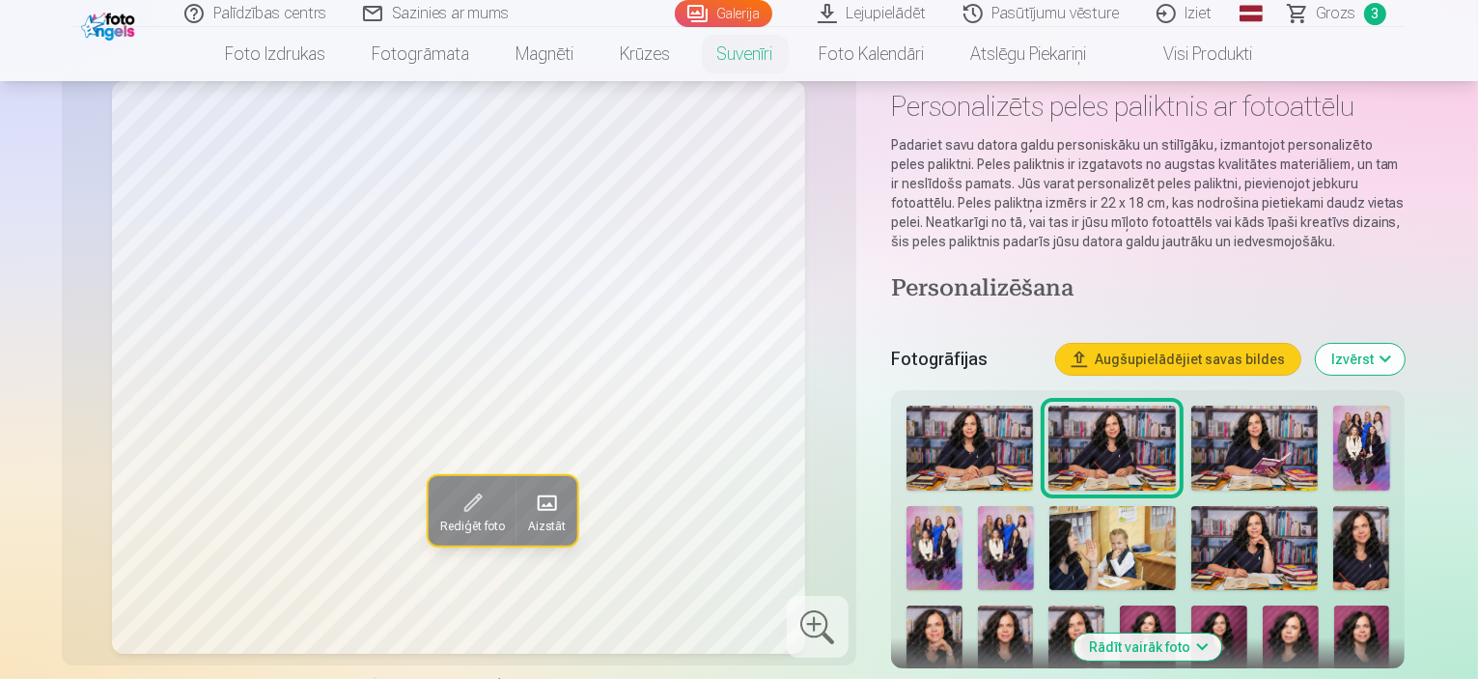
click at [1272, 447] on img at bounding box center [1255, 448] width 127 height 85
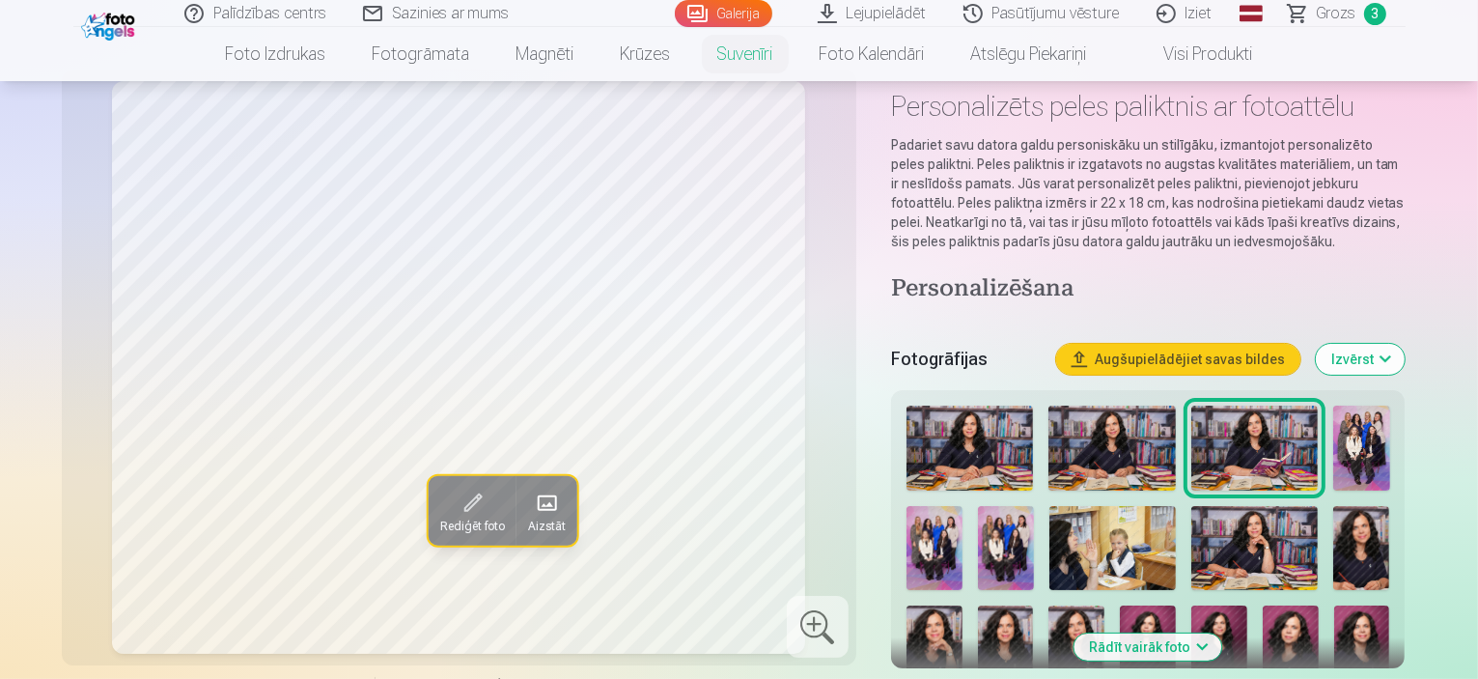
click at [985, 454] on img at bounding box center [970, 448] width 127 height 85
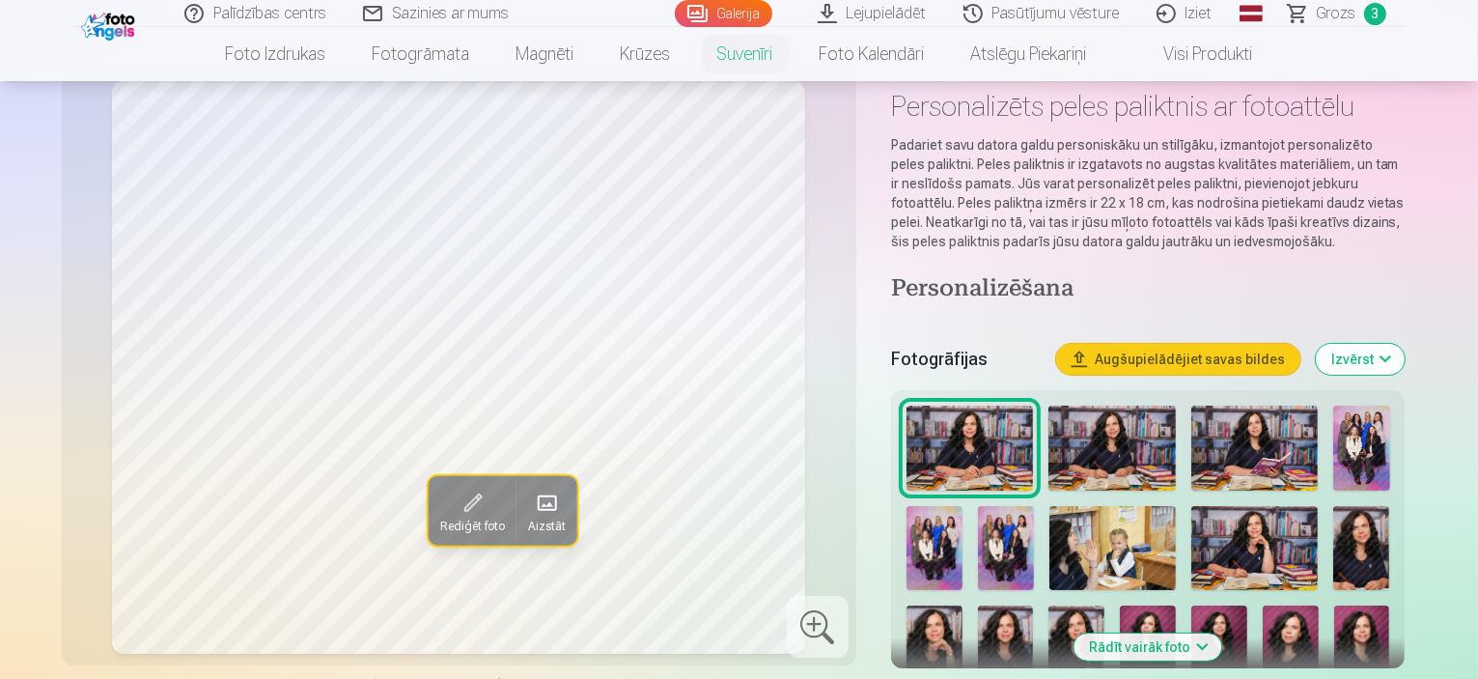
click at [1126, 448] on img at bounding box center [1112, 448] width 127 height 85
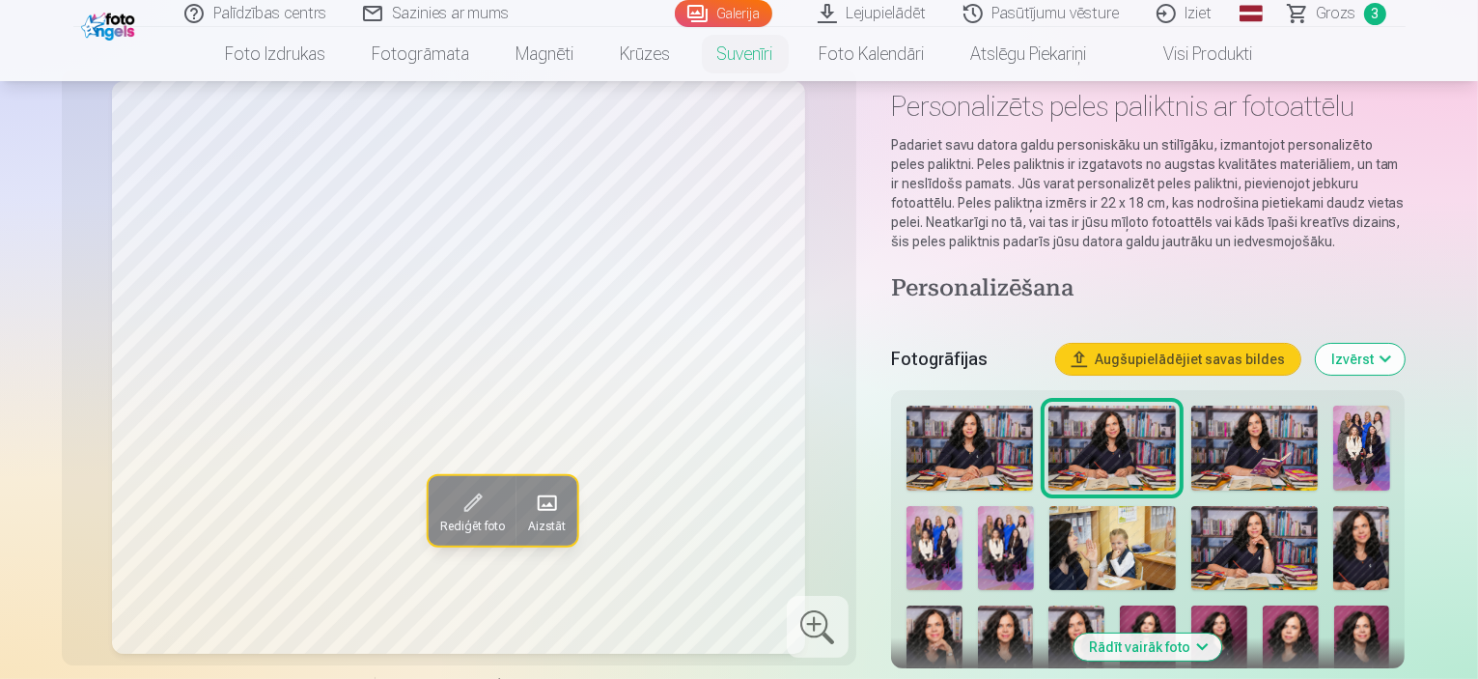
click at [1229, 451] on img at bounding box center [1255, 448] width 127 height 85
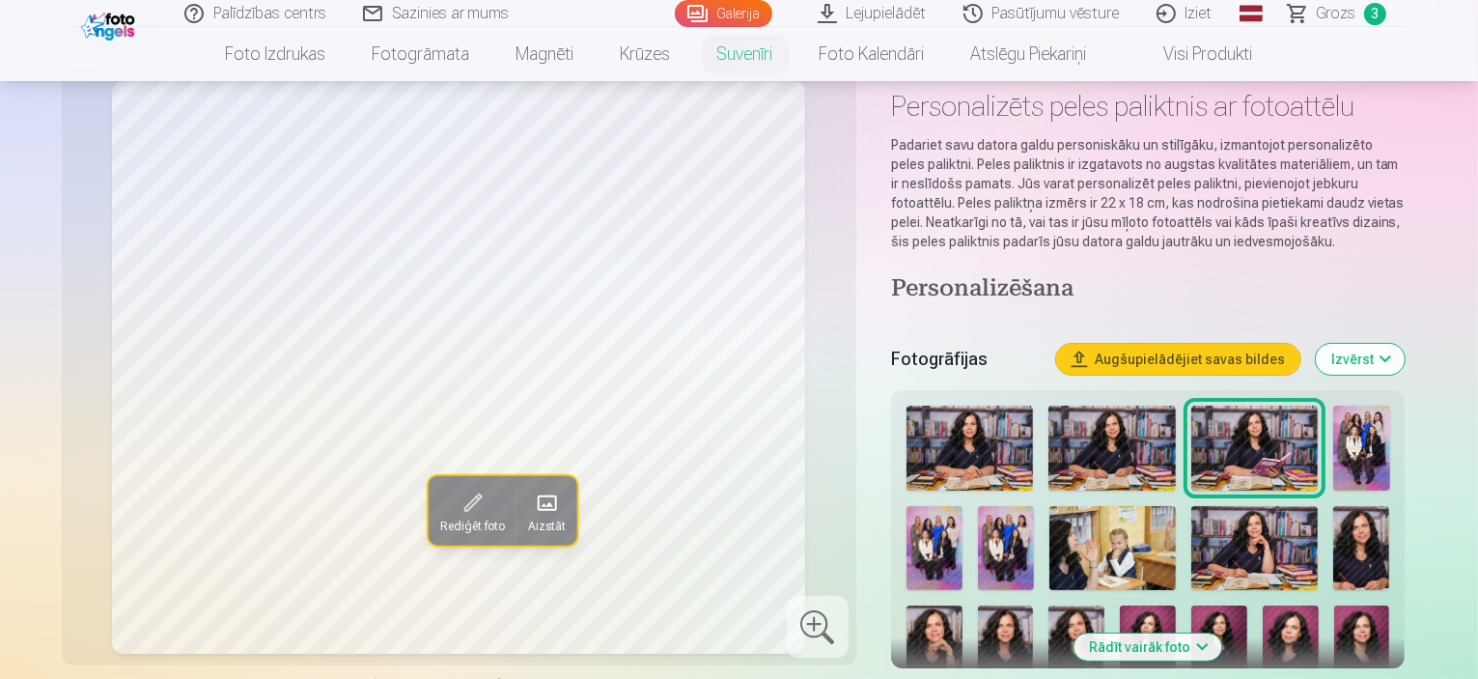
click at [1192, 533] on img at bounding box center [1255, 548] width 127 height 84
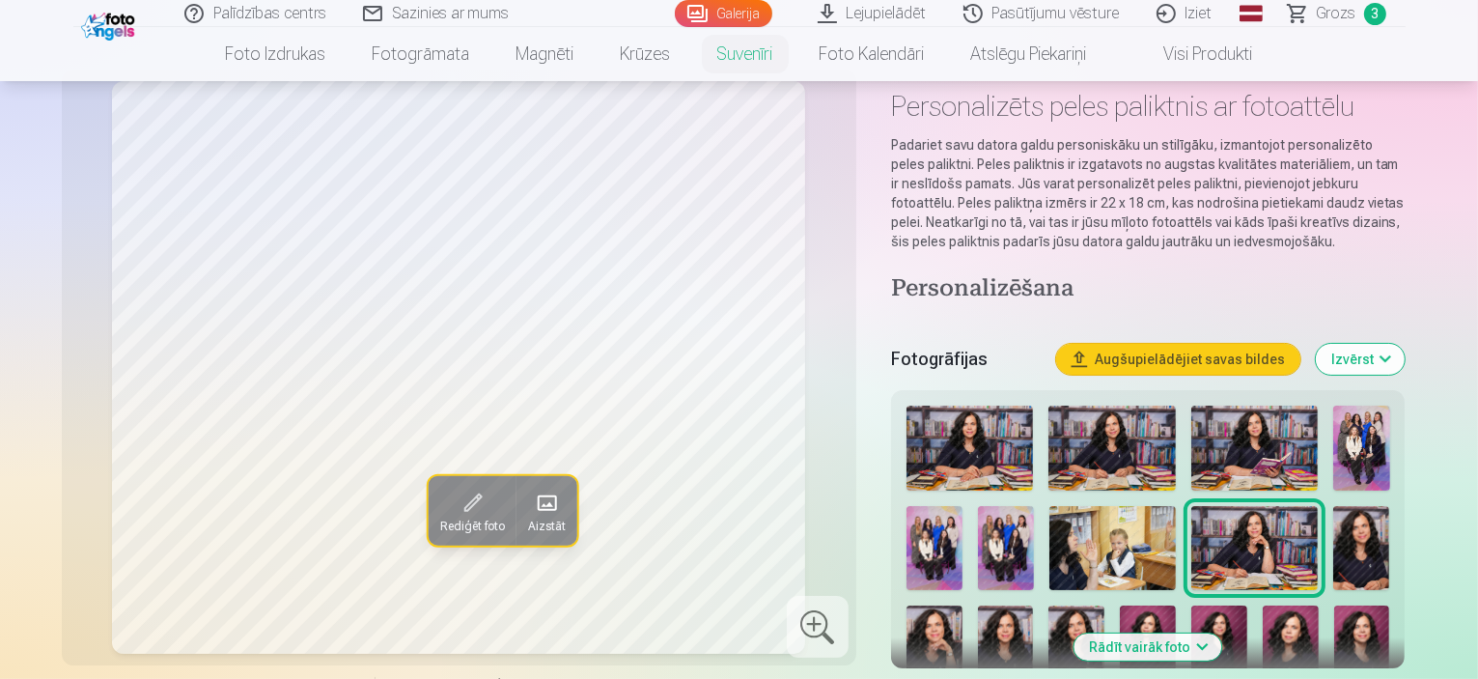
click at [963, 605] on img at bounding box center [935, 647] width 56 height 84
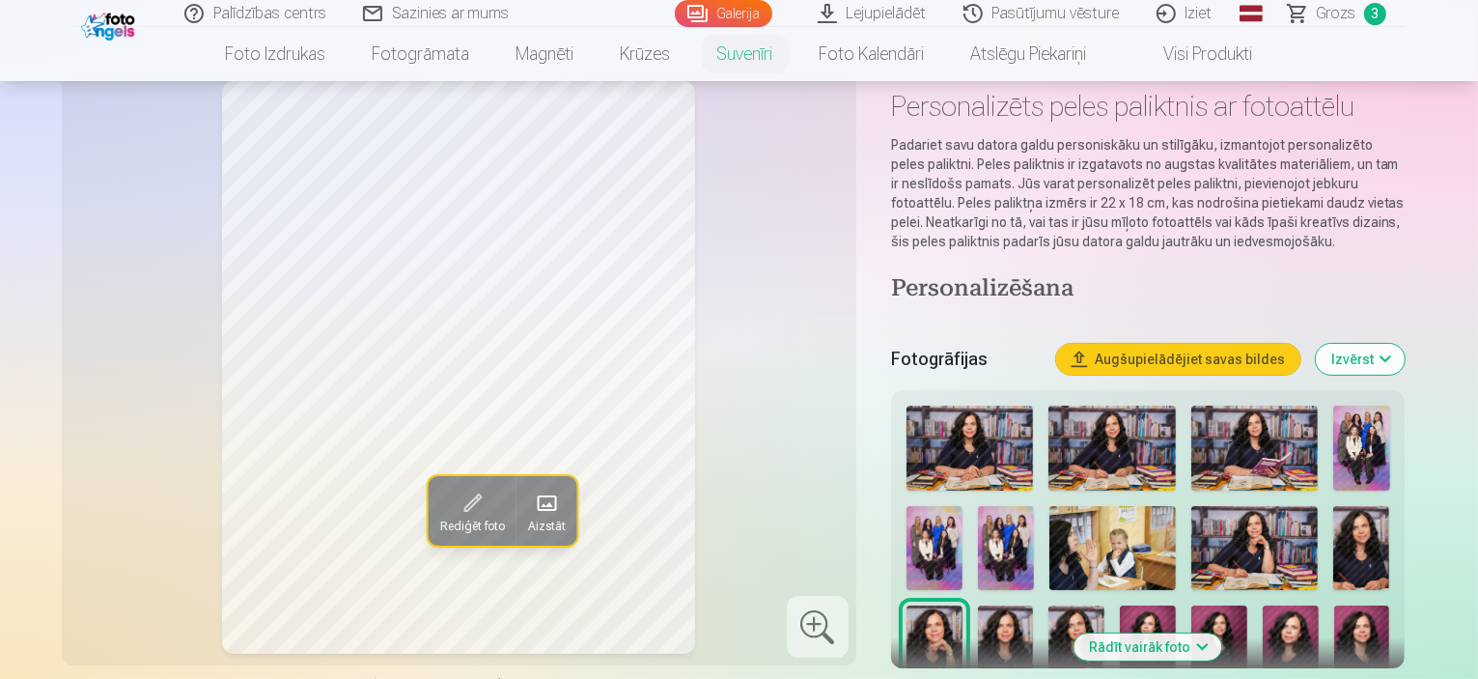
click at [985, 460] on img at bounding box center [970, 448] width 127 height 85
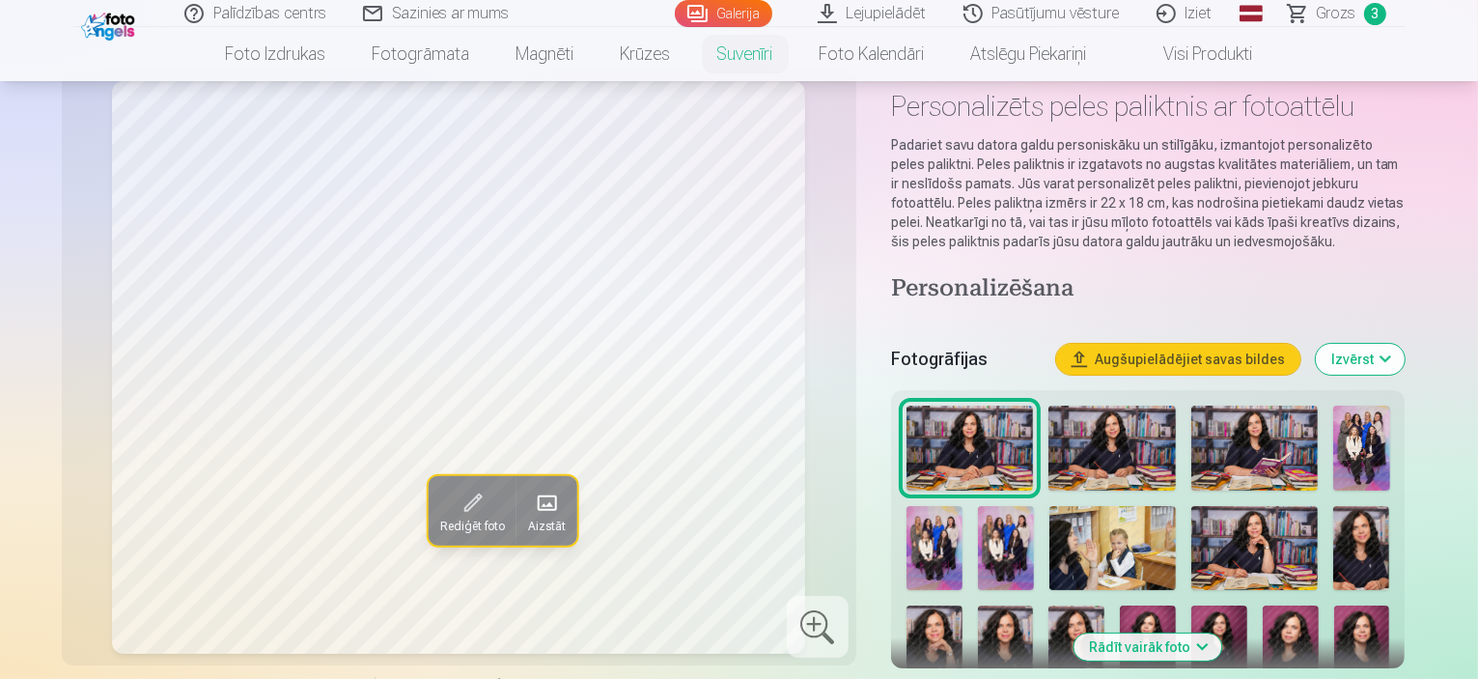
click at [1100, 439] on img at bounding box center [1112, 448] width 127 height 85
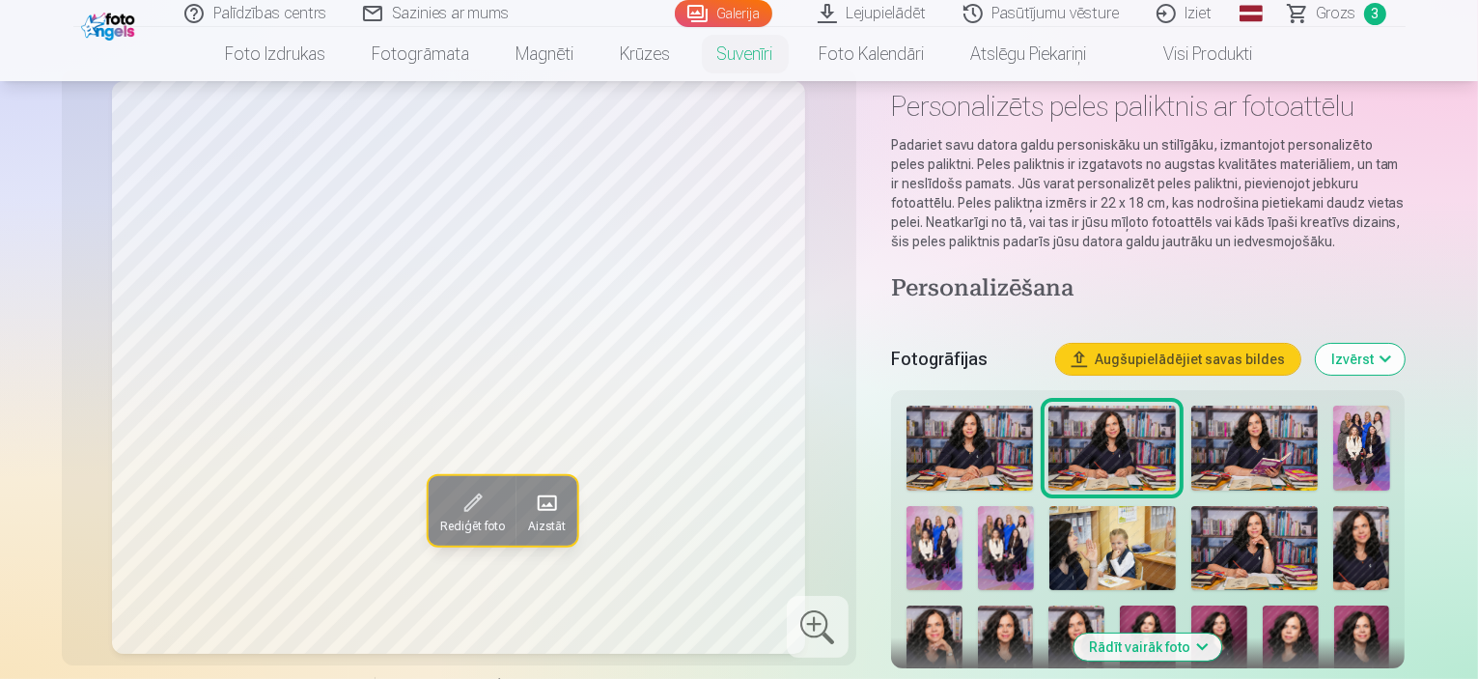
click at [1259, 450] on img at bounding box center [1255, 448] width 127 height 85
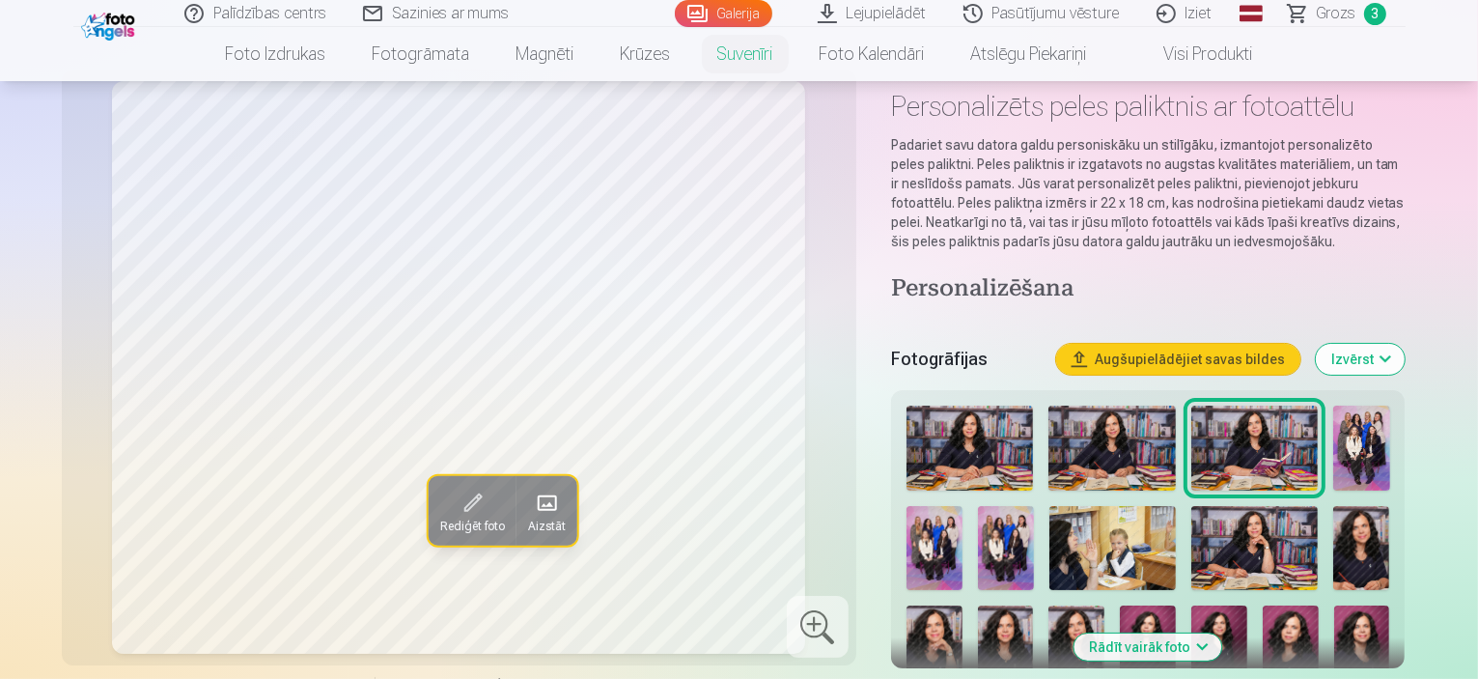
click at [966, 449] on img at bounding box center [970, 448] width 127 height 85
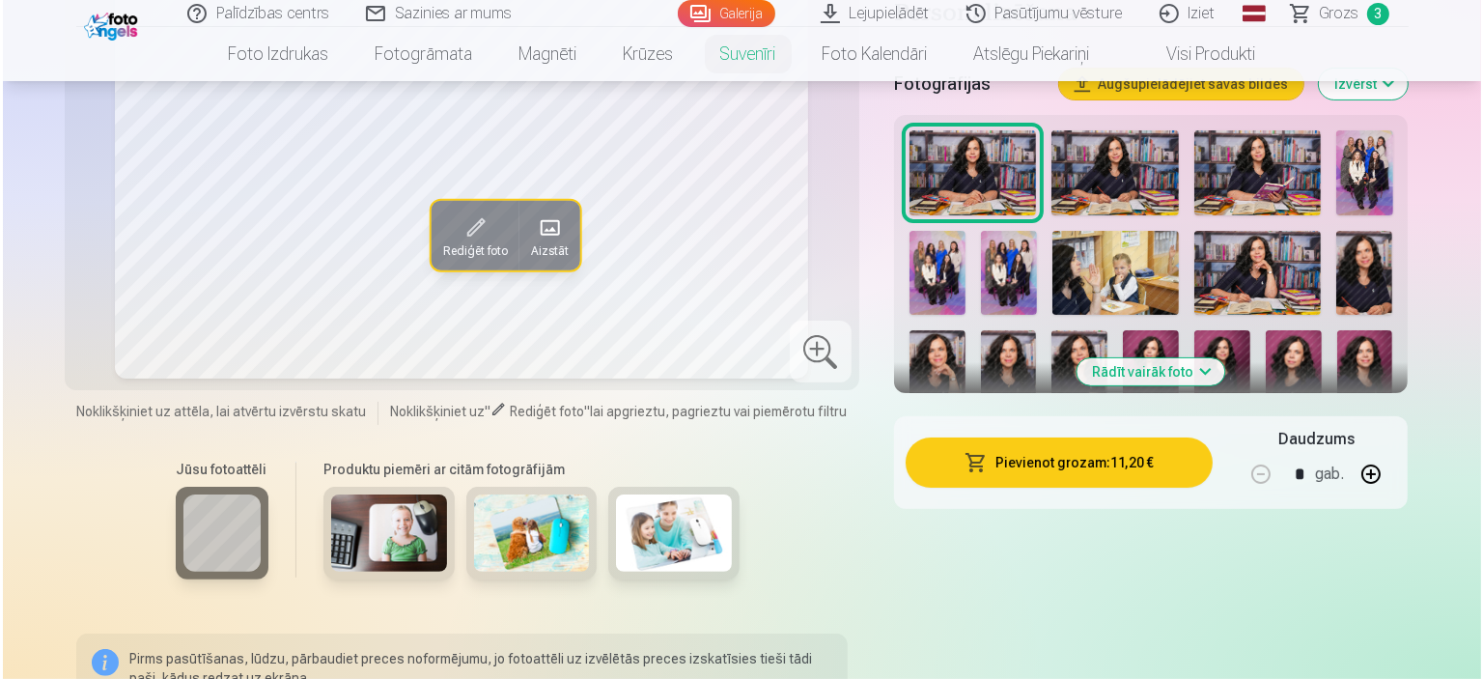
scroll to position [386, 0]
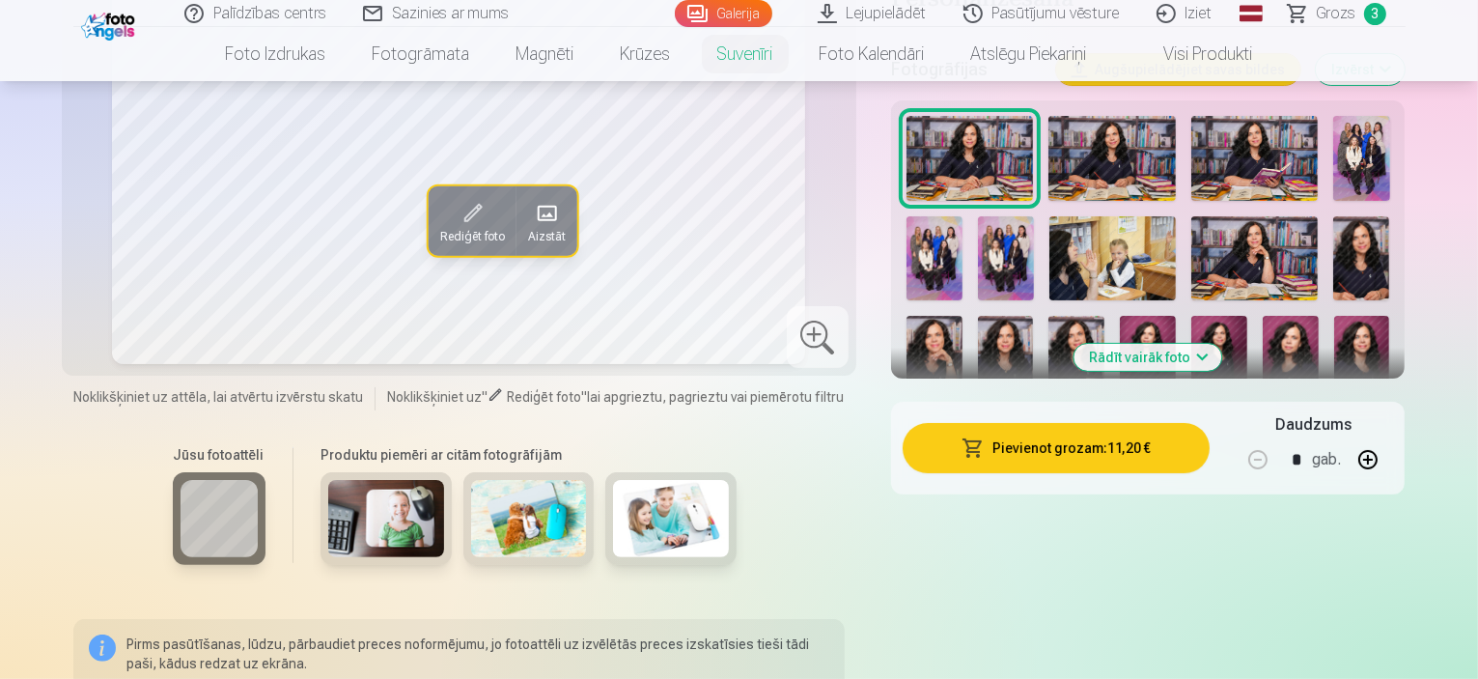
click at [1101, 451] on button "Pievienot grozam : 11,20 €" at bounding box center [1057, 448] width 308 height 50
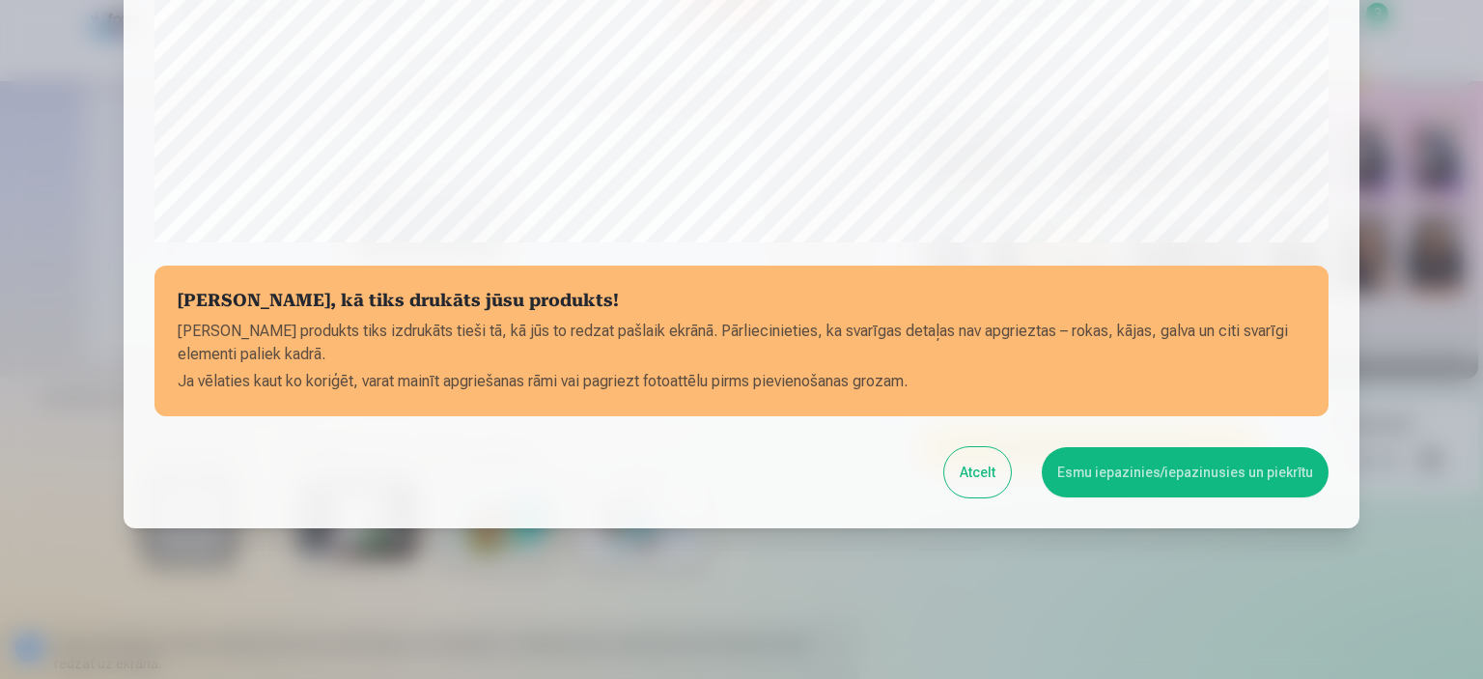
scroll to position [711, 0]
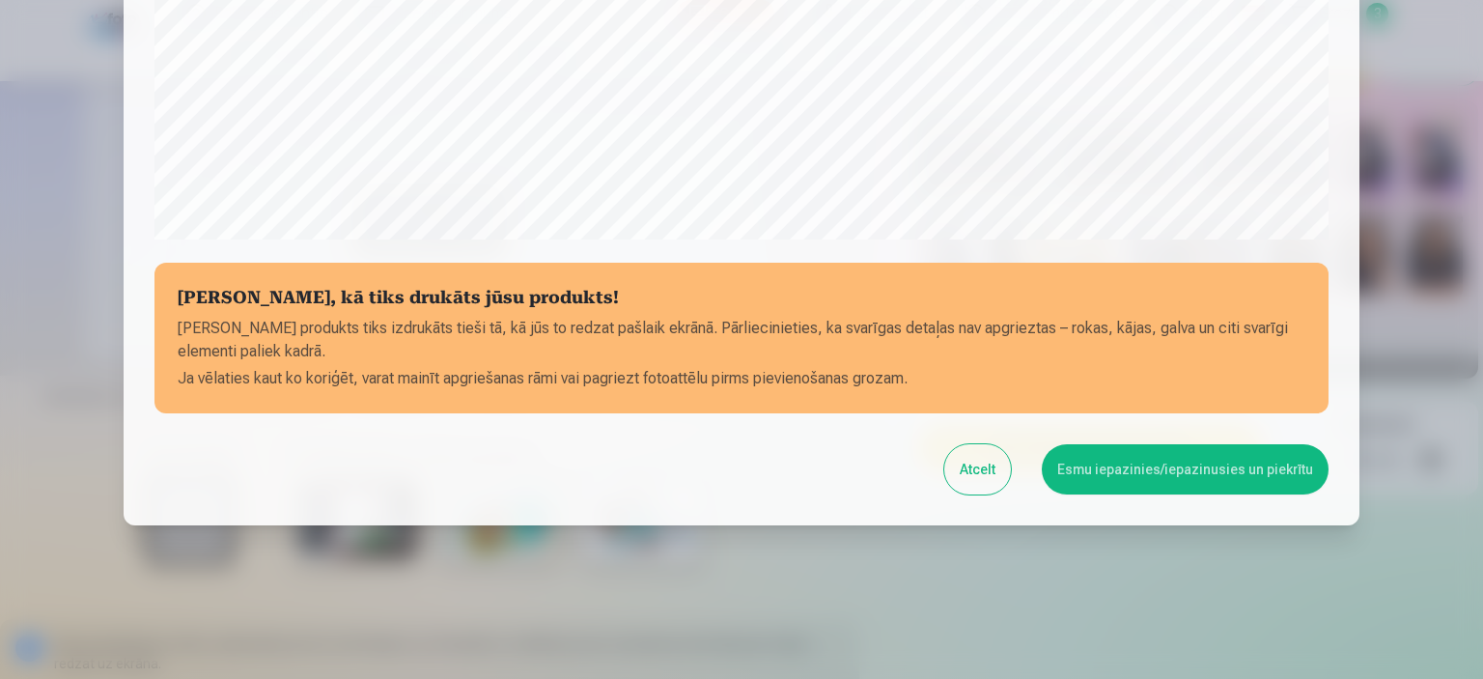
click at [1151, 474] on button "Esmu iepazinies/iepazinusies un piekrītu" at bounding box center [1185, 469] width 287 height 50
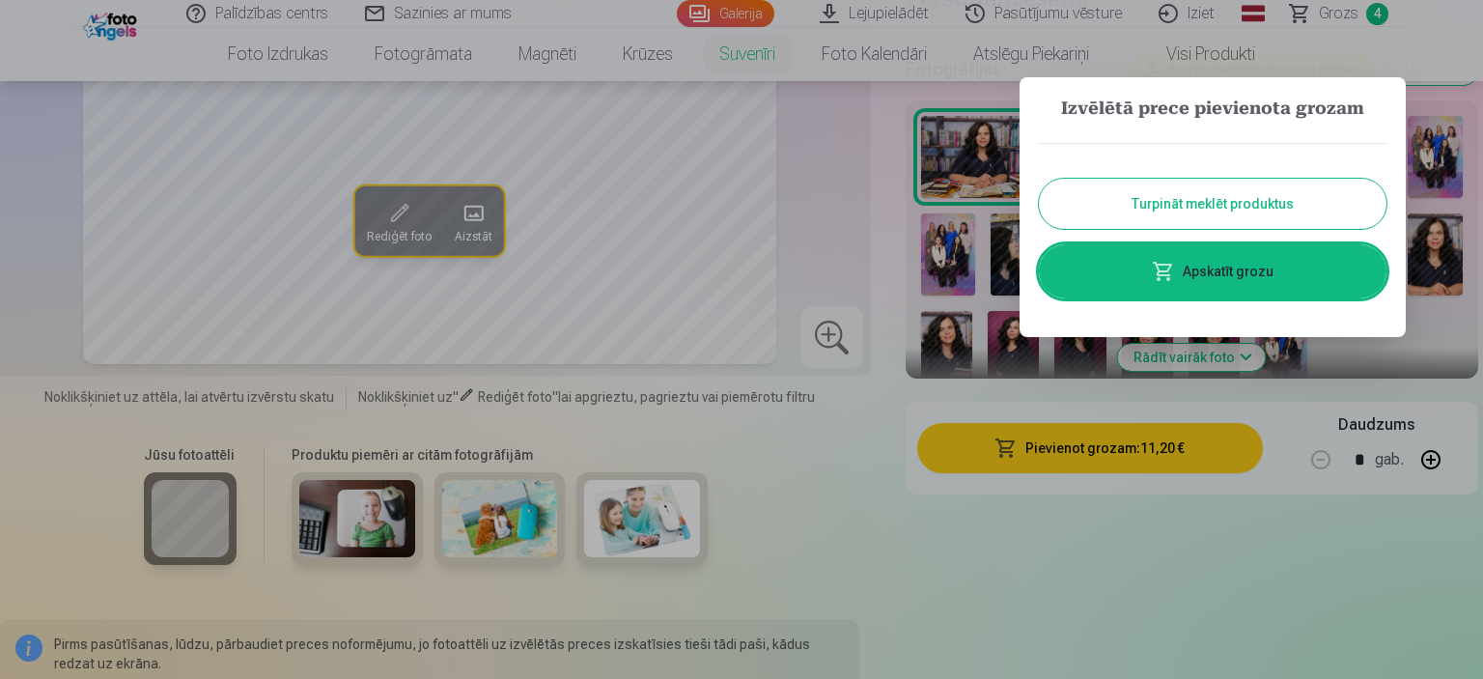
click at [1198, 269] on link "Apskatīt grozu" at bounding box center [1213, 271] width 348 height 54
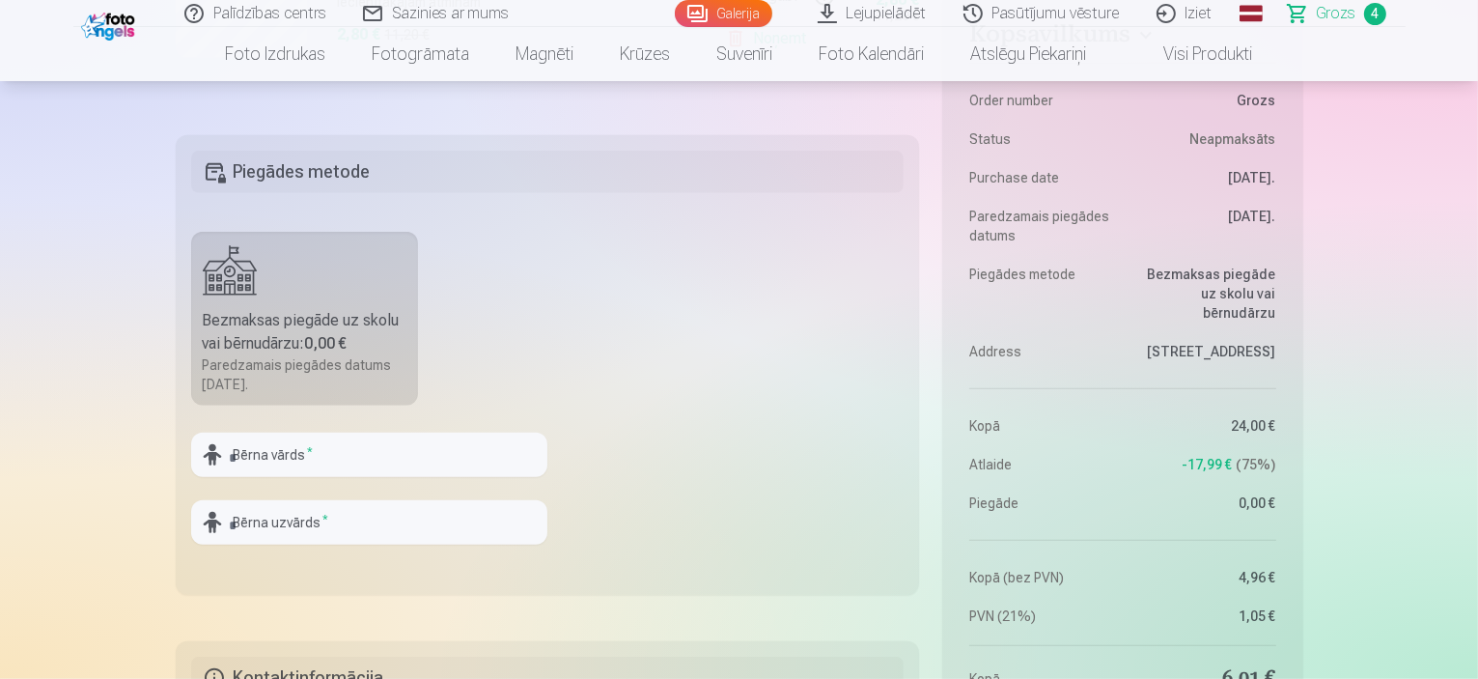
scroll to position [869, 0]
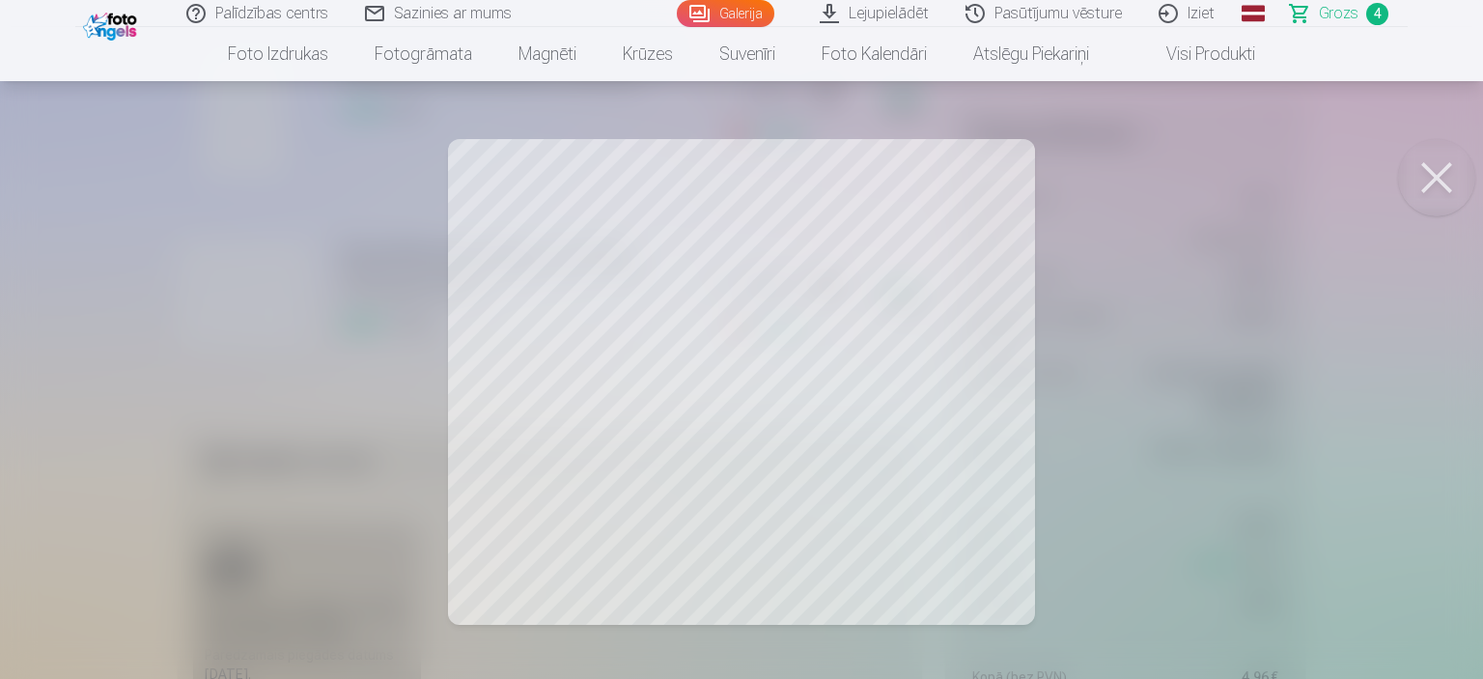
click at [1213, 457] on div at bounding box center [741, 339] width 1483 height 679
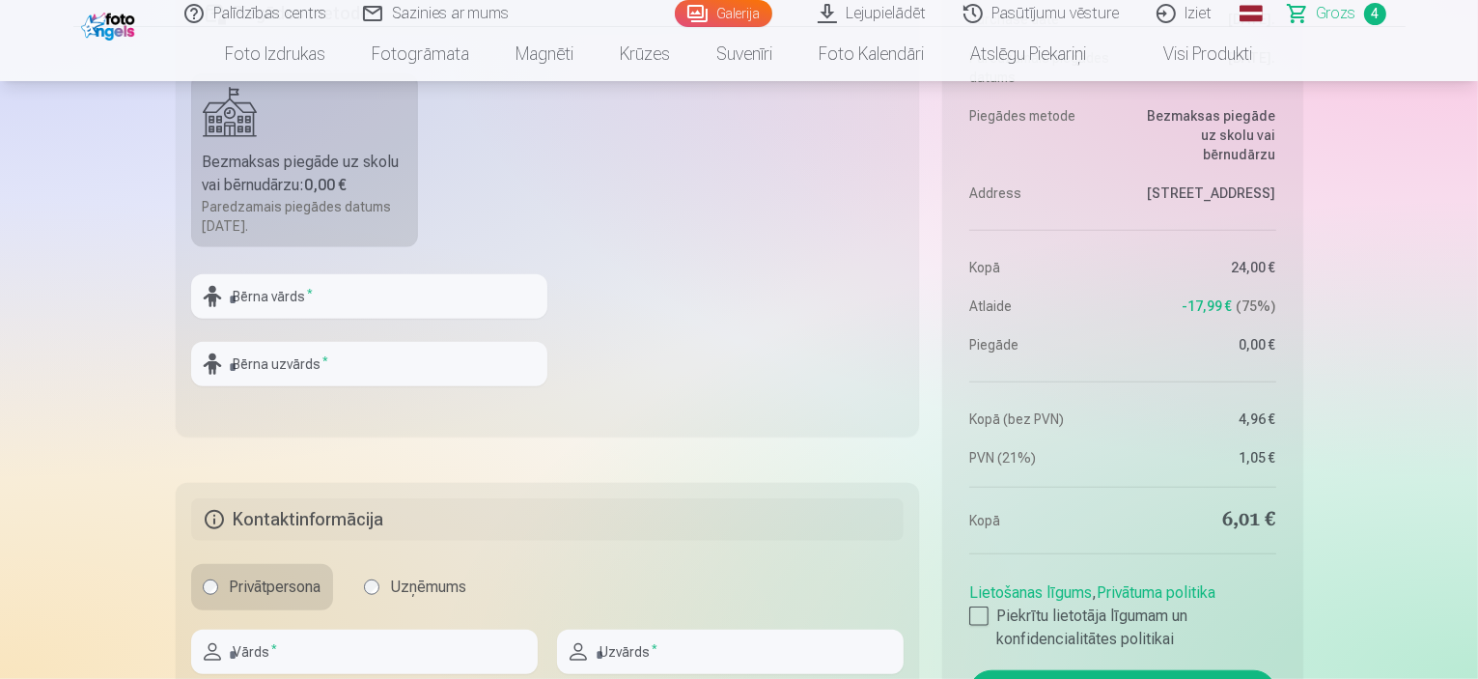
scroll to position [1352, 0]
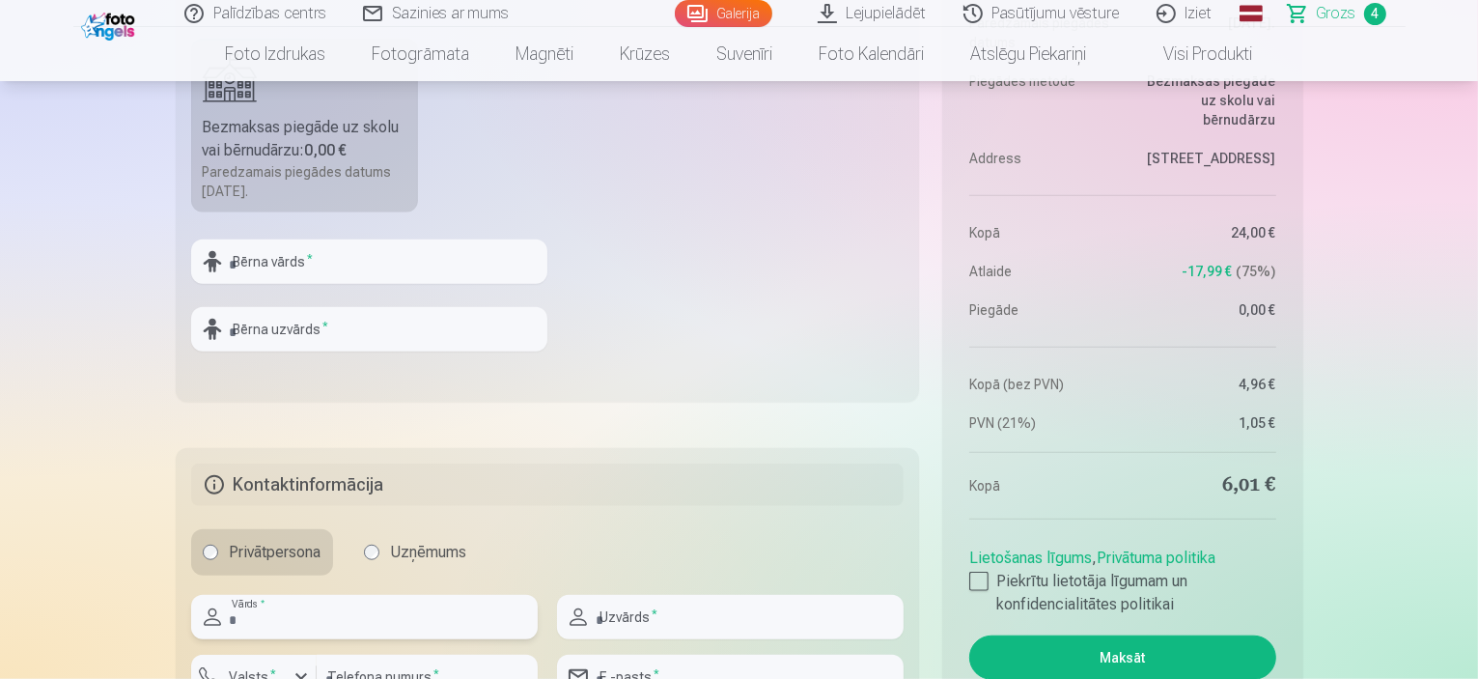
click at [375, 621] on input "text" at bounding box center [364, 617] width 347 height 44
type input "*****"
click at [693, 617] on input "text" at bounding box center [730, 617] width 347 height 44
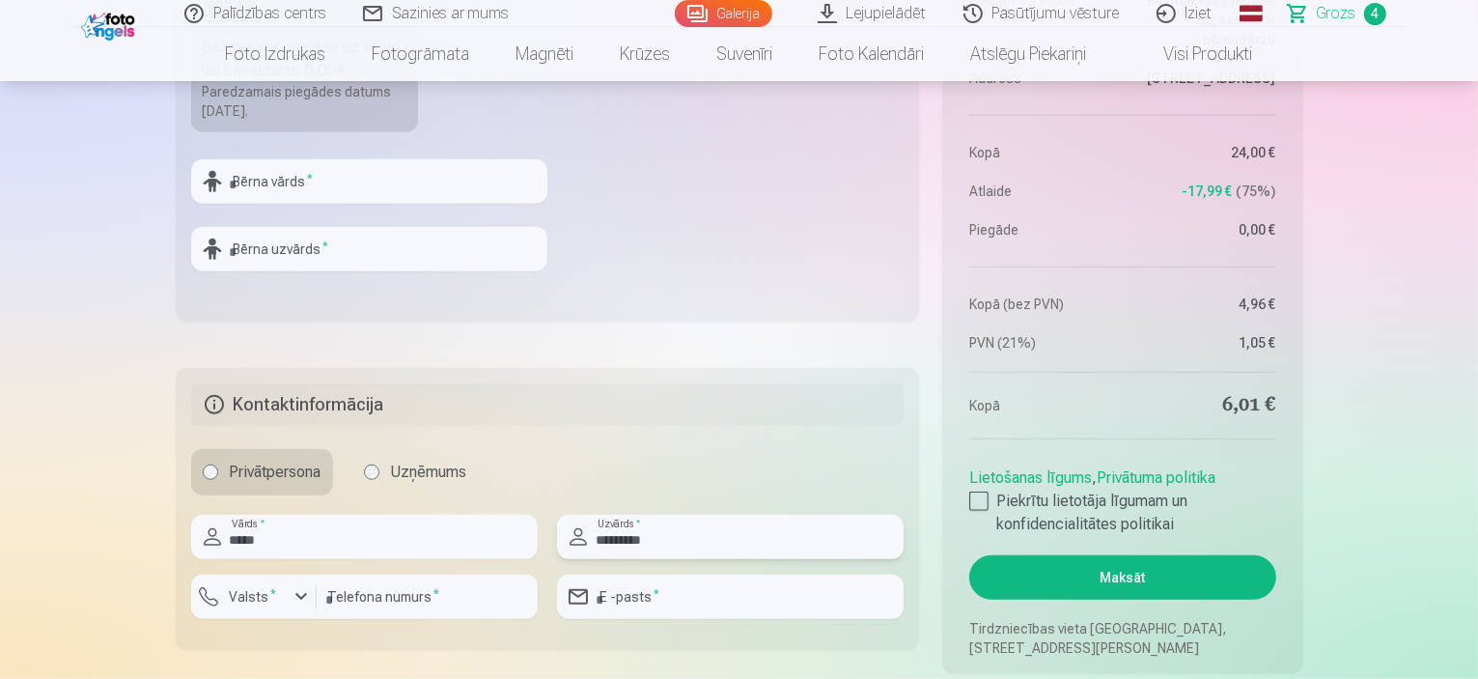
scroll to position [1545, 0]
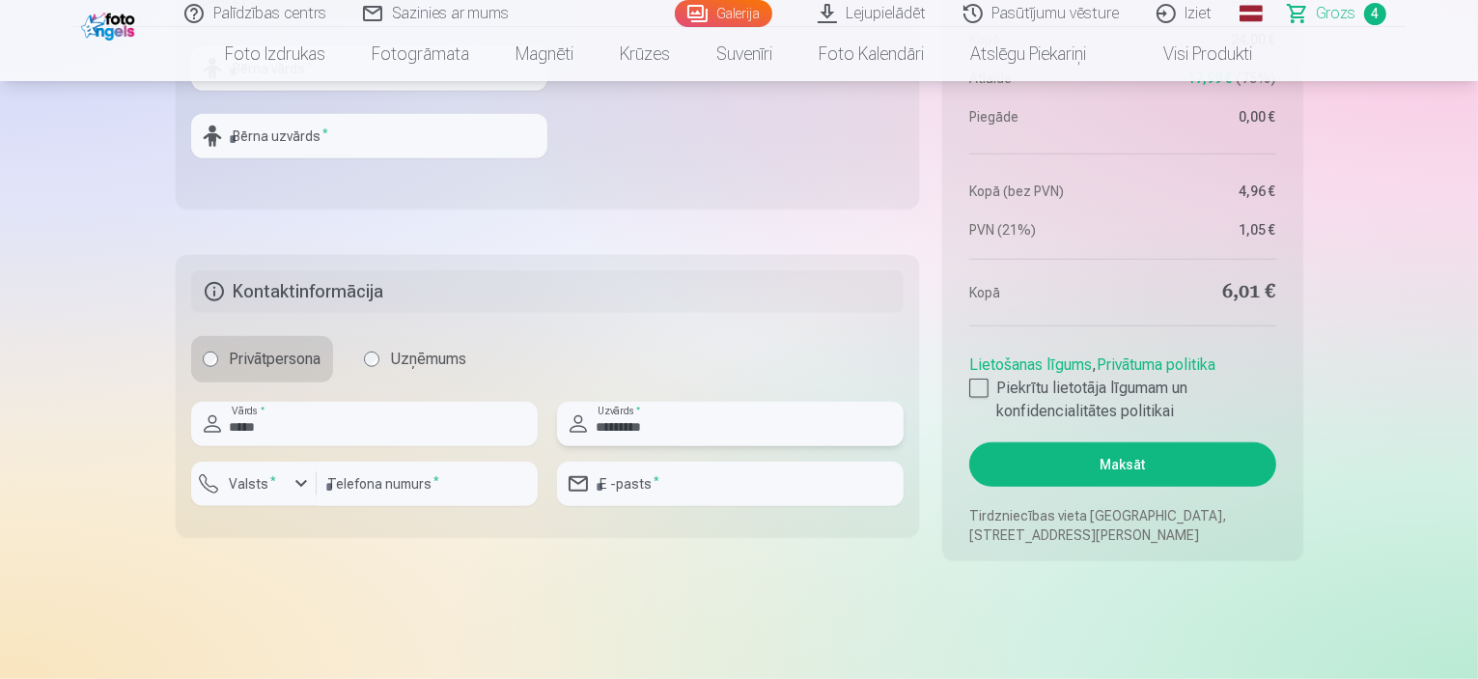
type input "*********"
click at [302, 485] on div "button" at bounding box center [301, 483] width 23 height 23
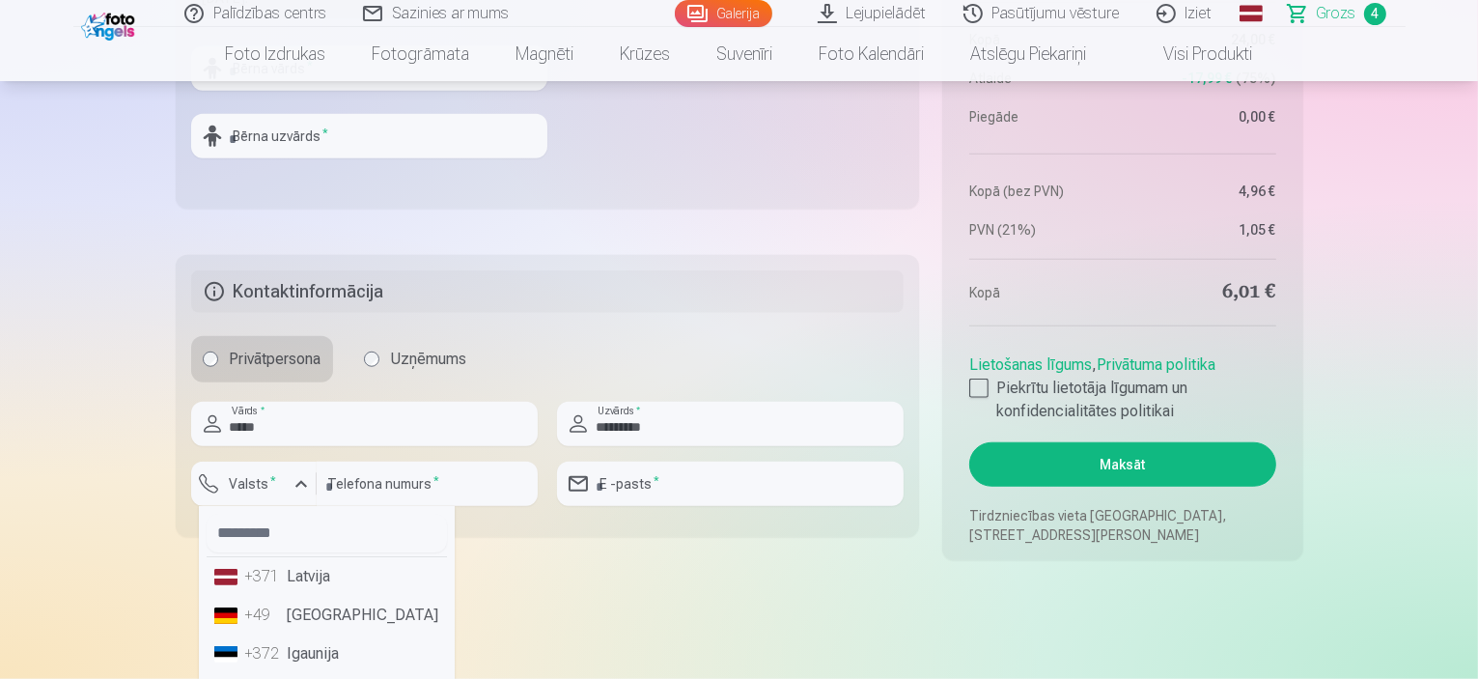
click at [306, 578] on li "+371 Latvija" at bounding box center [327, 576] width 240 height 39
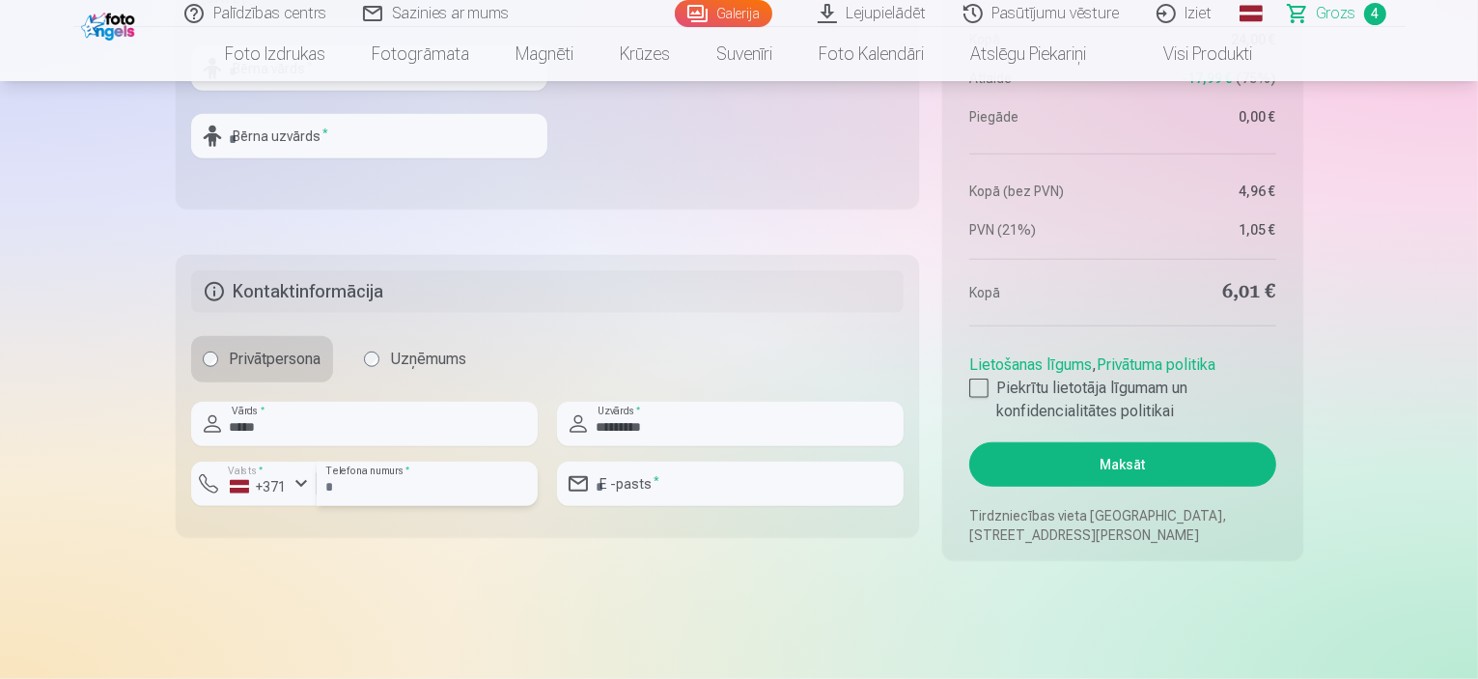
click at [360, 491] on input "number" at bounding box center [427, 484] width 221 height 44
type input "********"
click at [655, 486] on input "email" at bounding box center [730, 484] width 347 height 44
type input "**********"
click at [975, 383] on div at bounding box center [979, 388] width 19 height 19
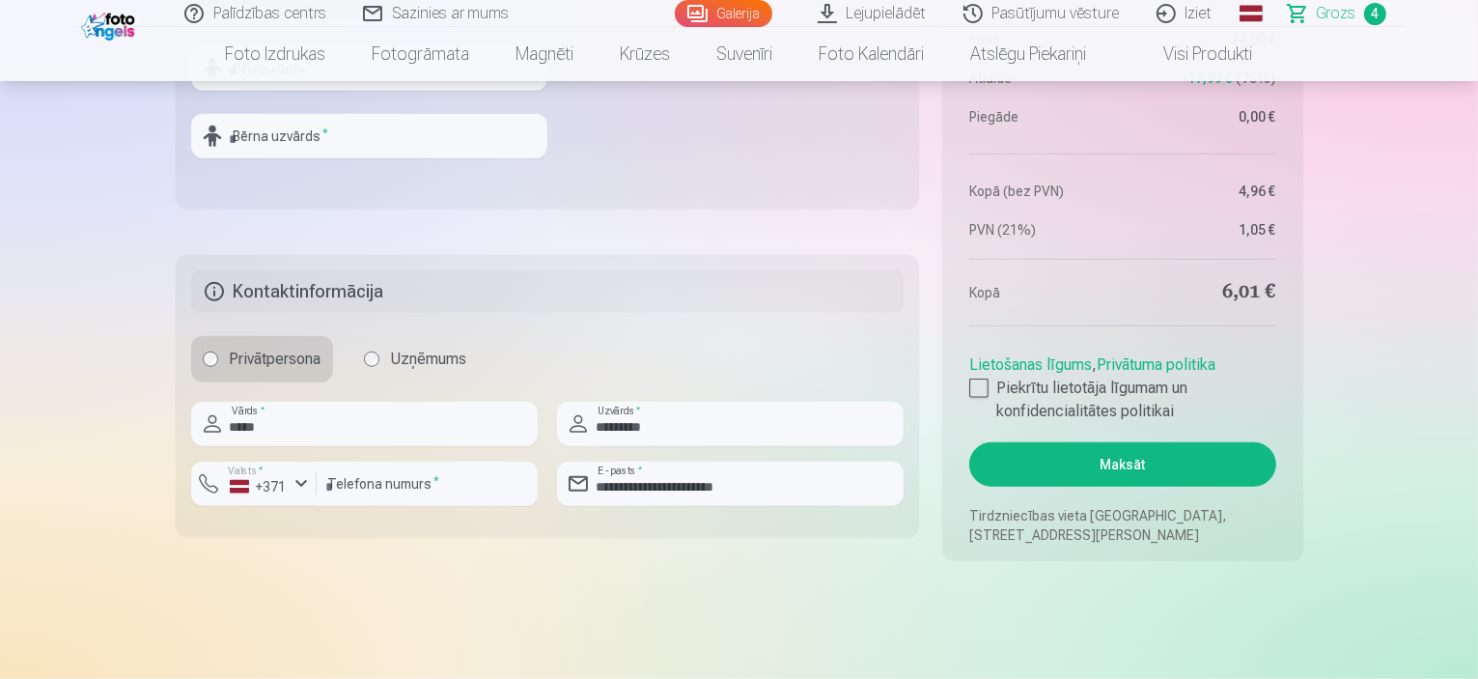
click at [1096, 463] on button "Maksāt" at bounding box center [1123, 464] width 306 height 44
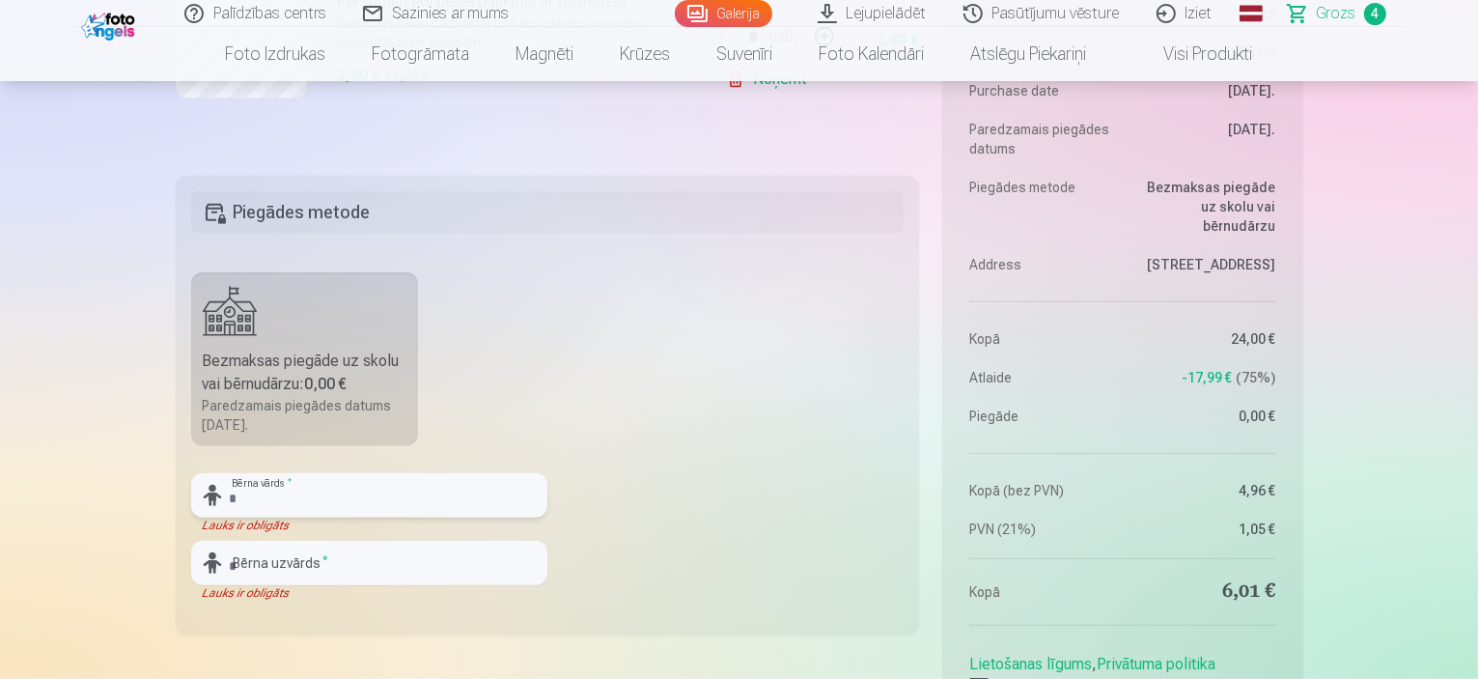
scroll to position [1255, 0]
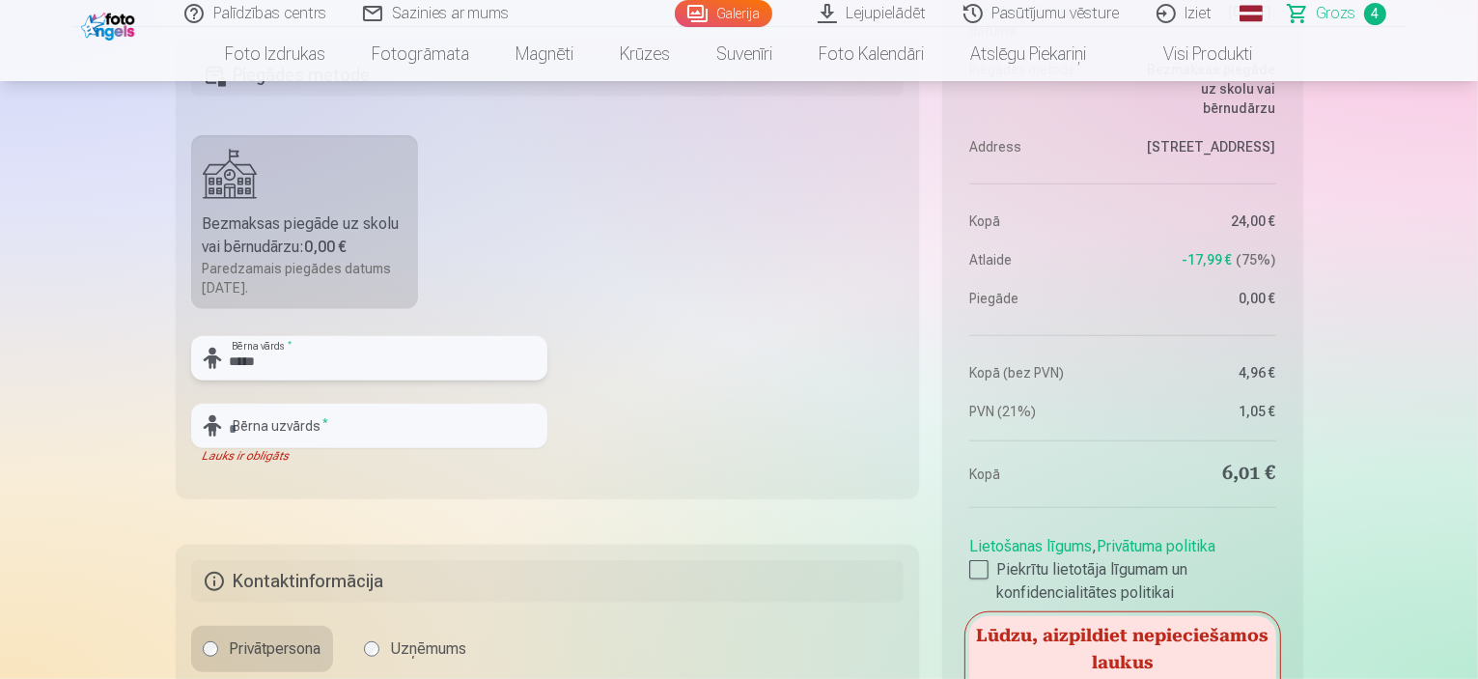
type input "*****"
click at [350, 433] on input "text" at bounding box center [369, 426] width 356 height 44
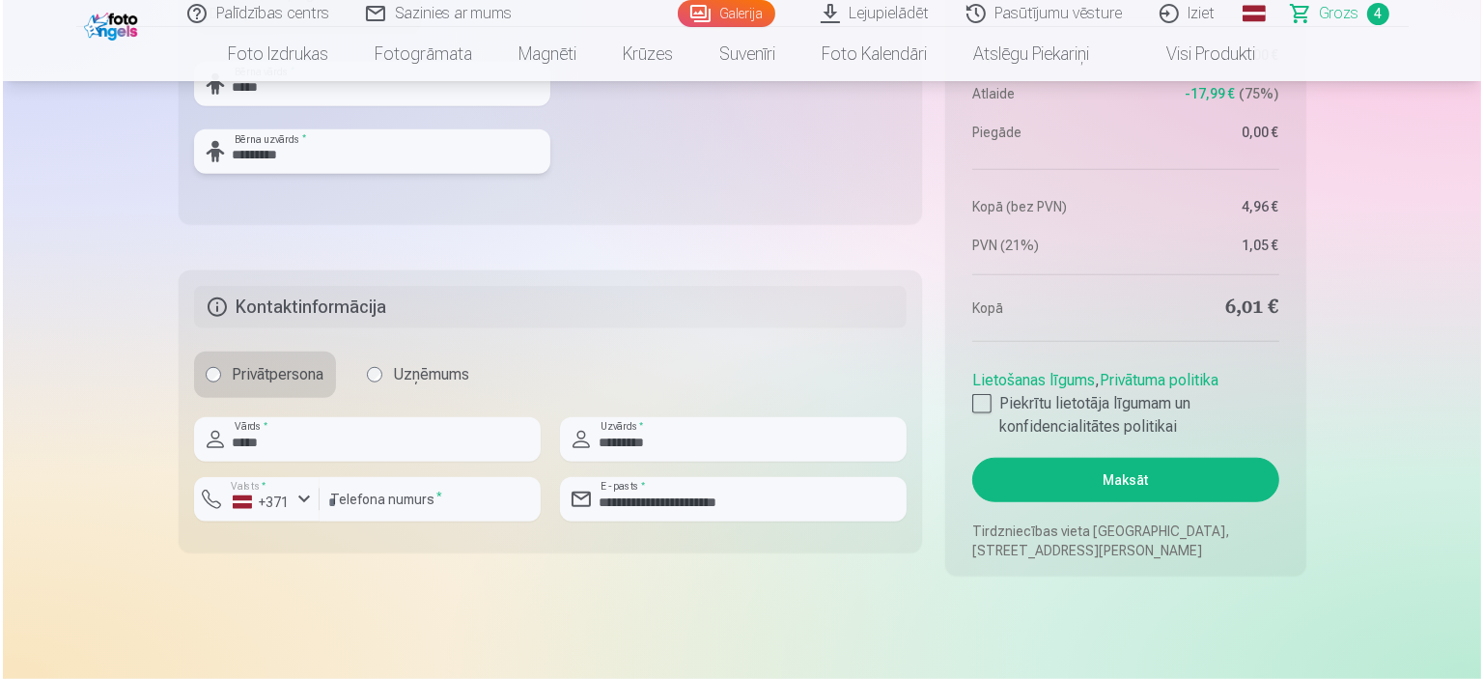
scroll to position [1545, 0]
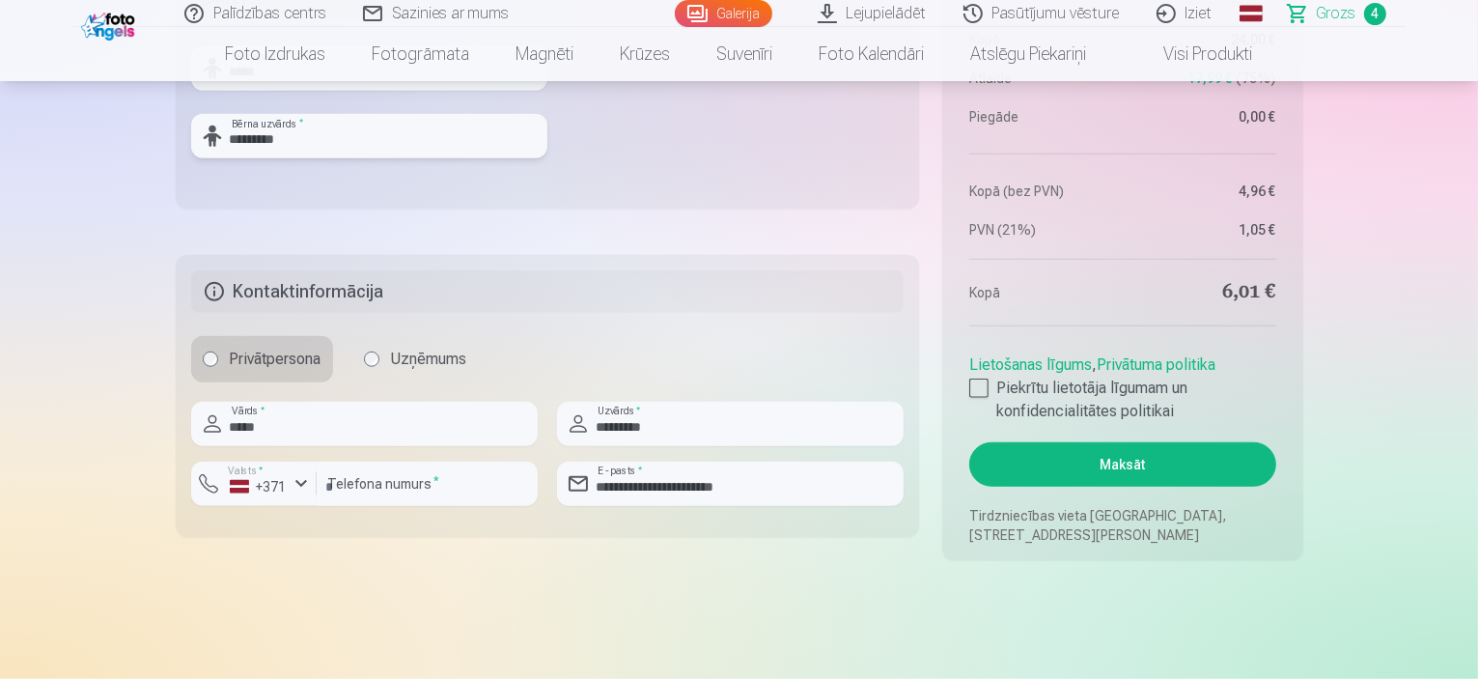
type input "*********"
click at [1118, 463] on button "Maksāt" at bounding box center [1123, 464] width 306 height 44
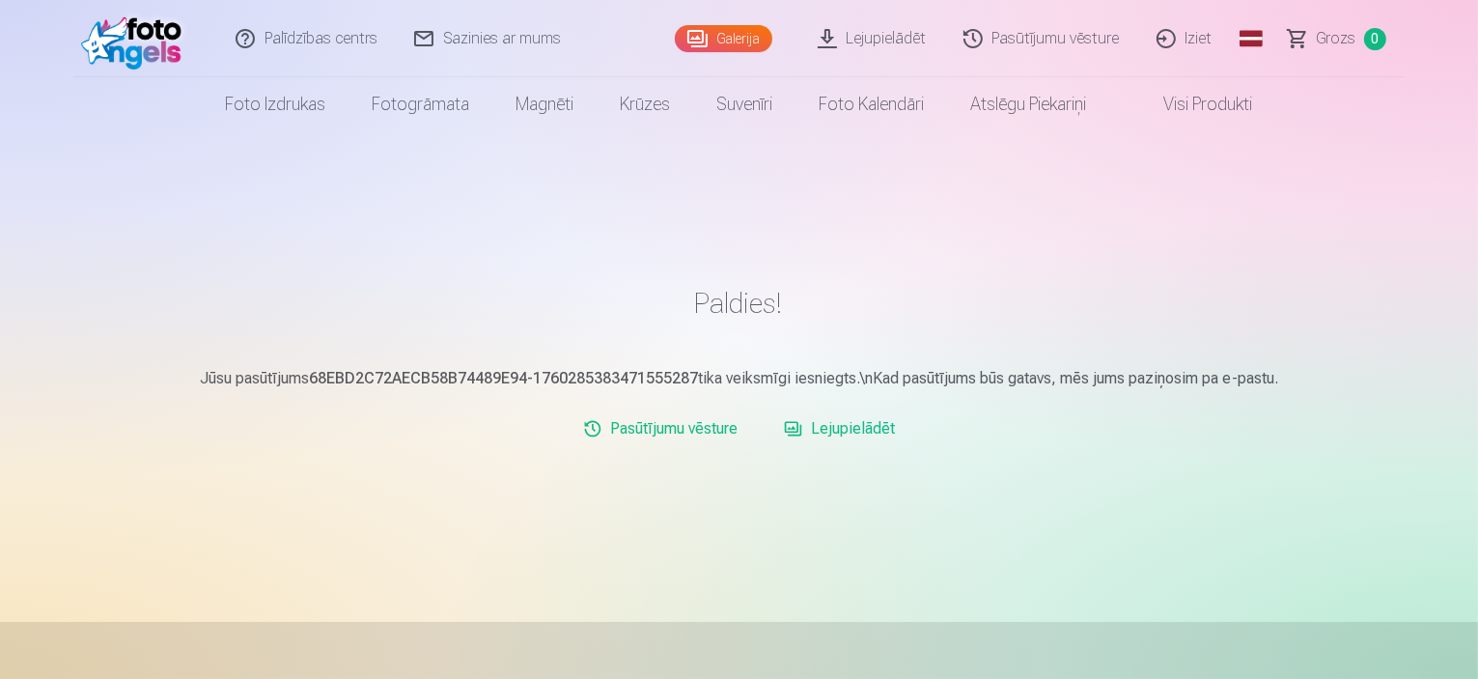
click at [1205, 39] on link "Iziet" at bounding box center [1186, 38] width 93 height 77
